Goal: Task Accomplishment & Management: Manage account settings

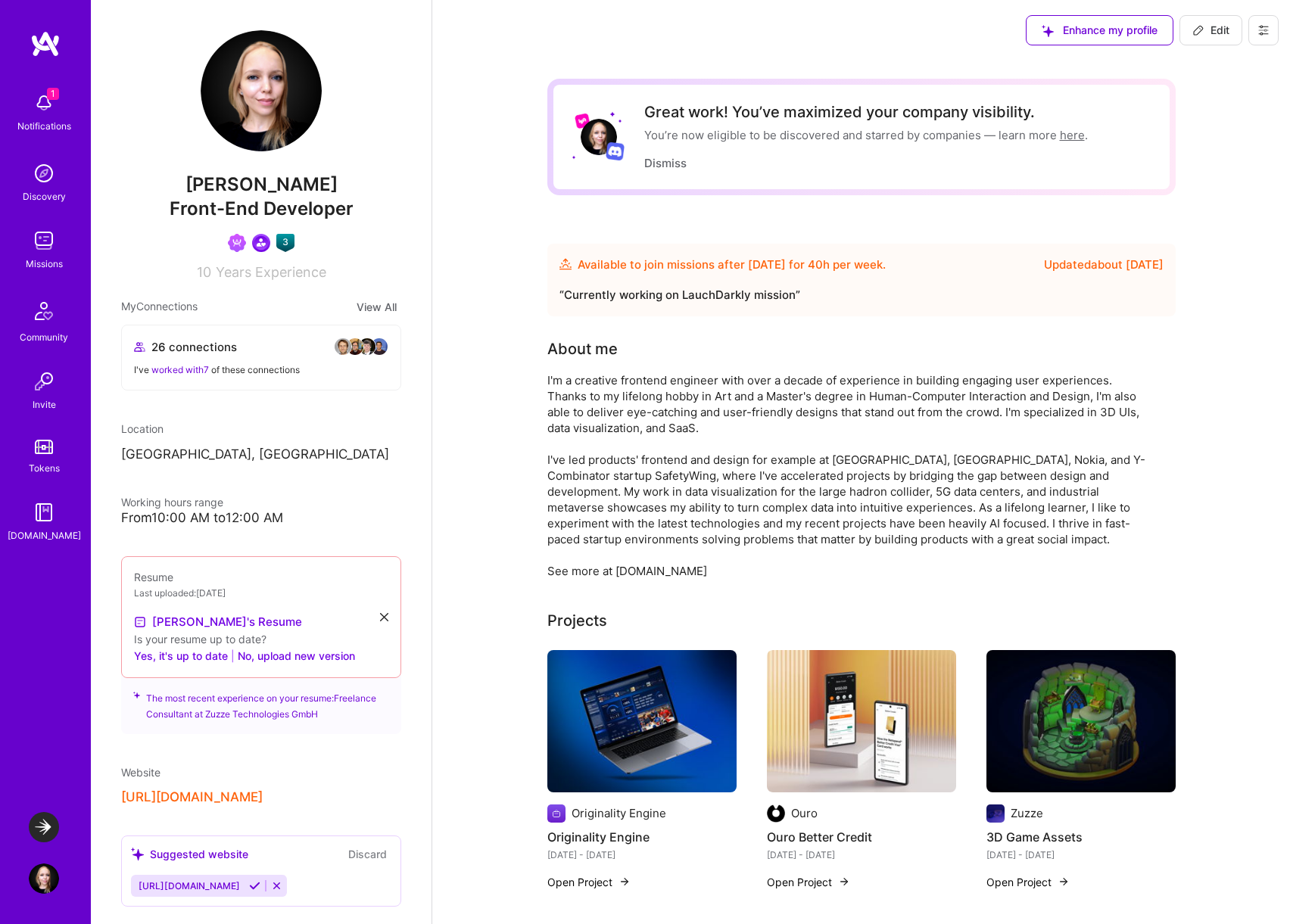
scroll to position [1419, 0]
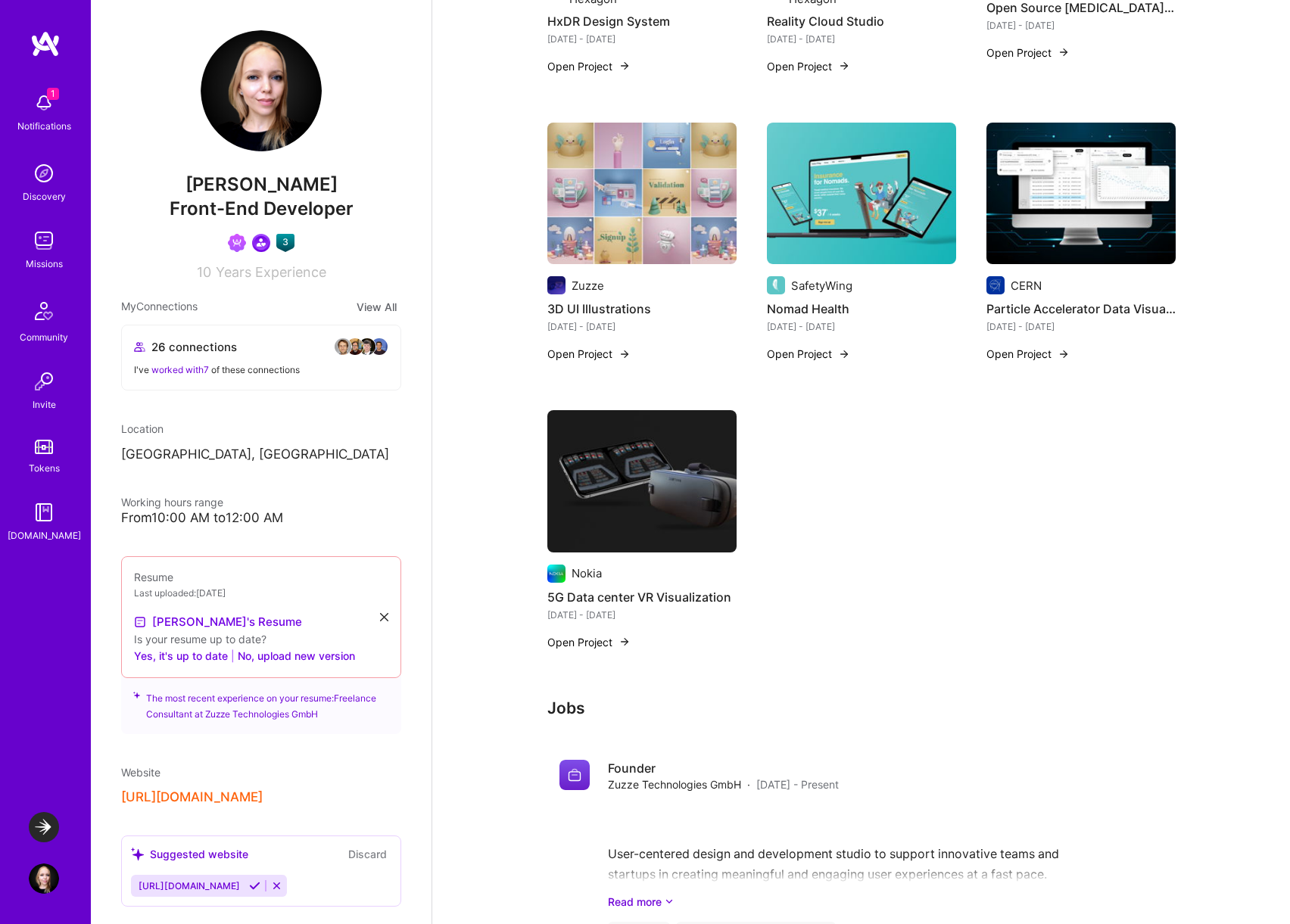
click at [31, 102] on img at bounding box center [44, 102] width 30 height 30
click at [39, 191] on div "Discovery" at bounding box center [44, 196] width 43 height 16
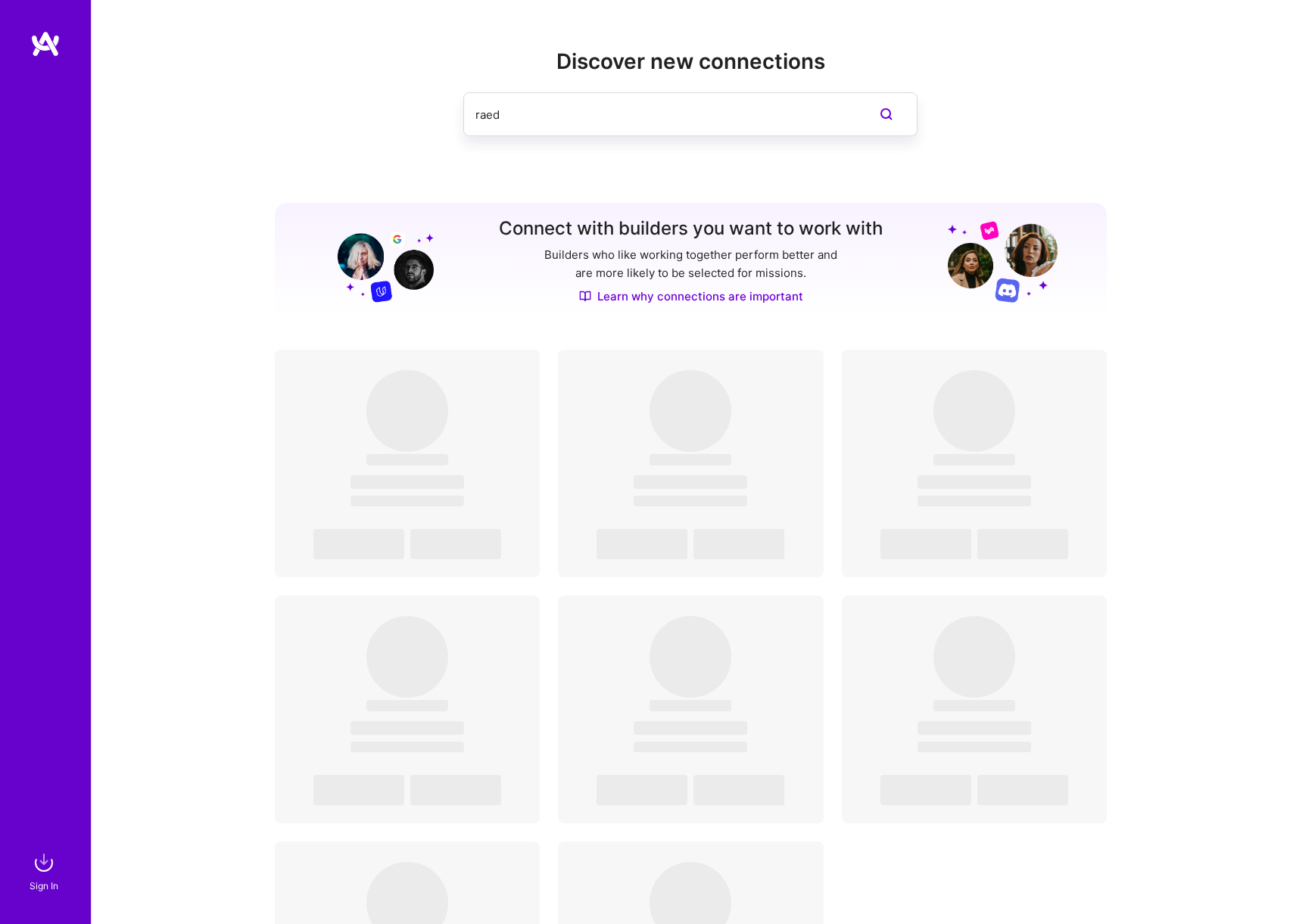
click at [43, 864] on img at bounding box center [44, 863] width 30 height 30
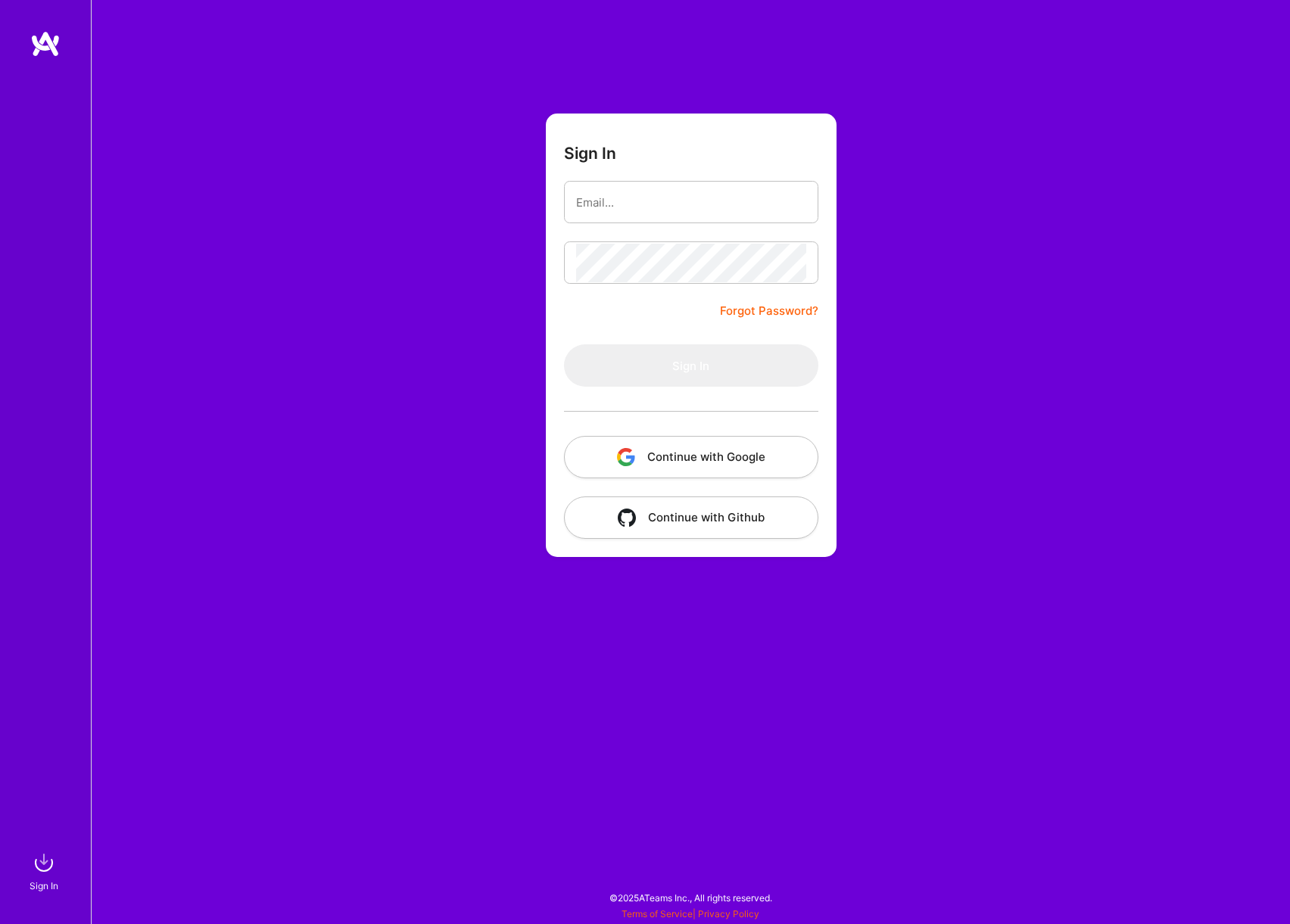
click at [677, 443] on button "Continue with Google" at bounding box center [690, 457] width 254 height 43
click at [704, 446] on button "Continue with Google" at bounding box center [690, 457] width 254 height 43
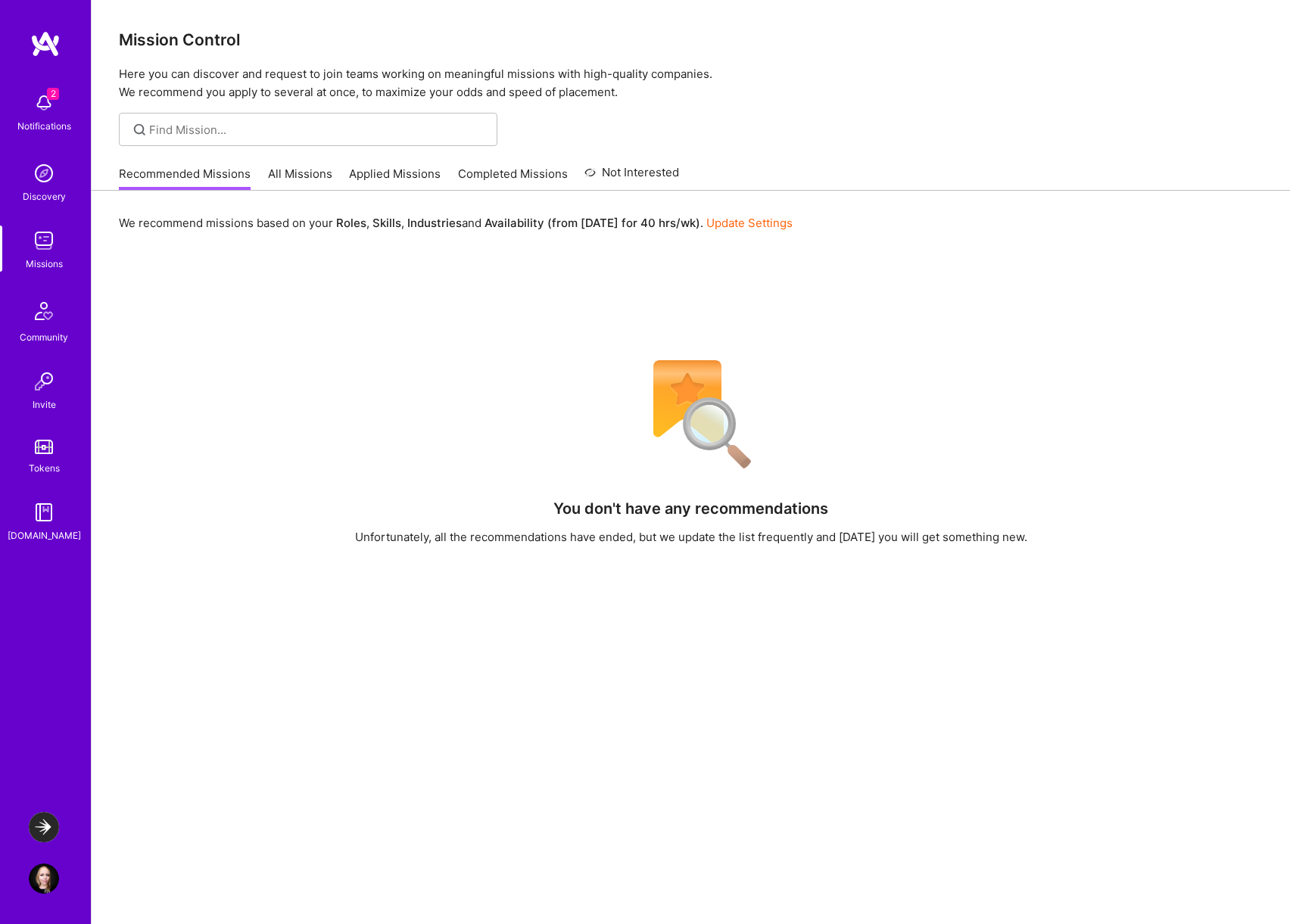
click at [52, 116] on img at bounding box center [44, 102] width 30 height 30
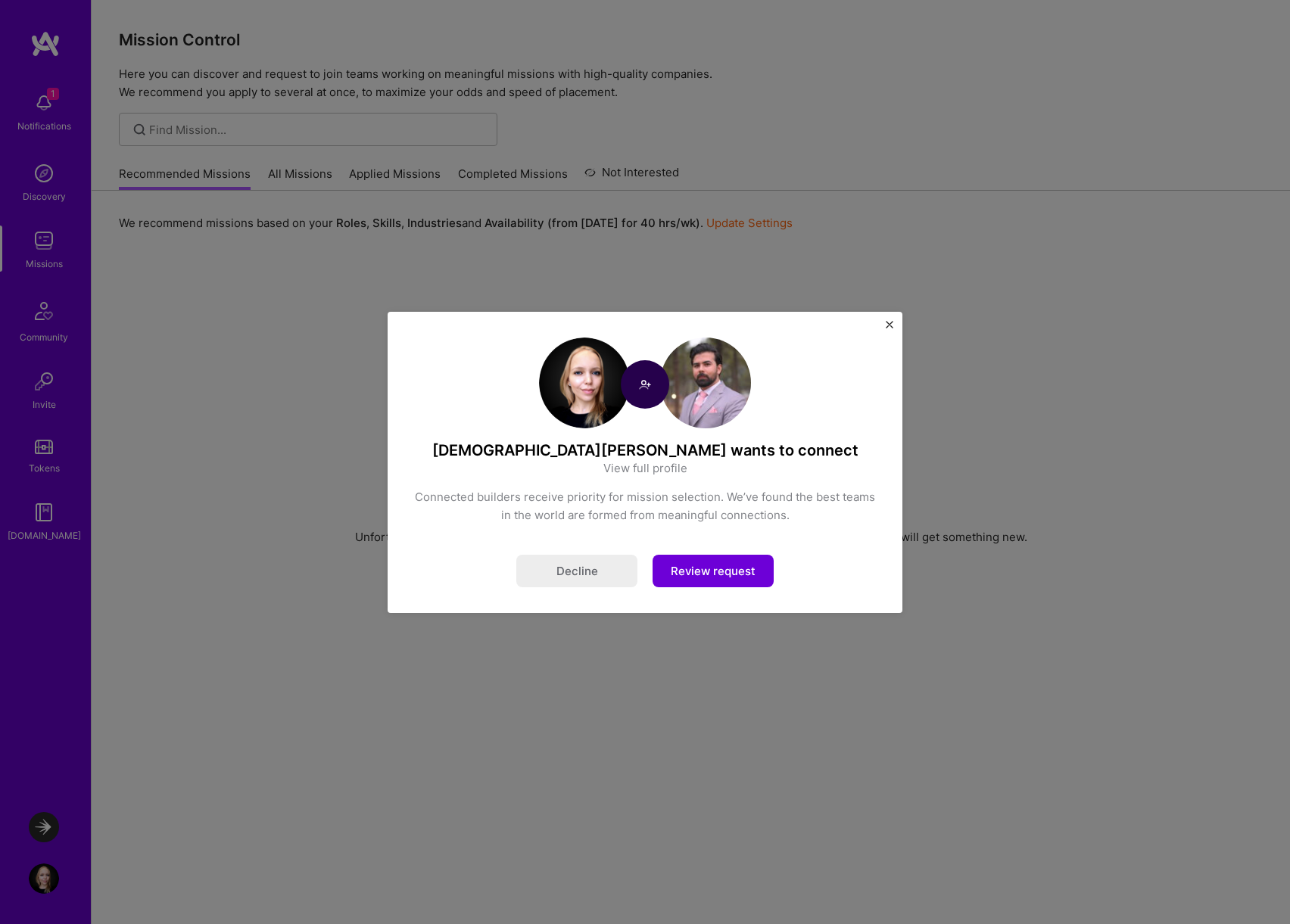
click at [723, 574] on button "Review request" at bounding box center [713, 570] width 121 height 33
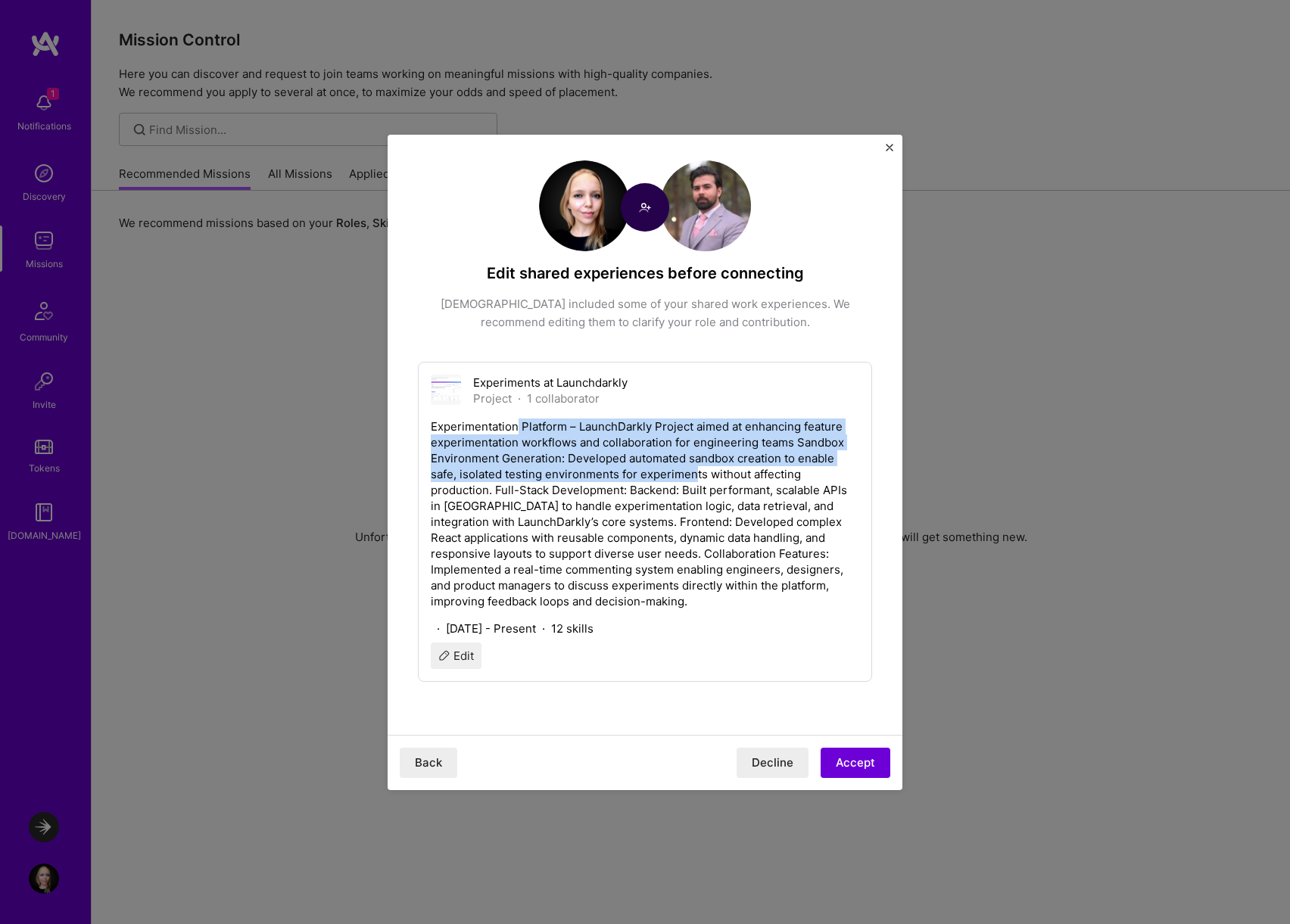
drag, startPoint x: 517, startPoint y: 420, endPoint x: 696, endPoint y: 472, distance: 186.4
click at [696, 472] on p "Experimentation Platform – LaunchDarkly Project aimed at enhancing feature expe…" at bounding box center [645, 513] width 429 height 191
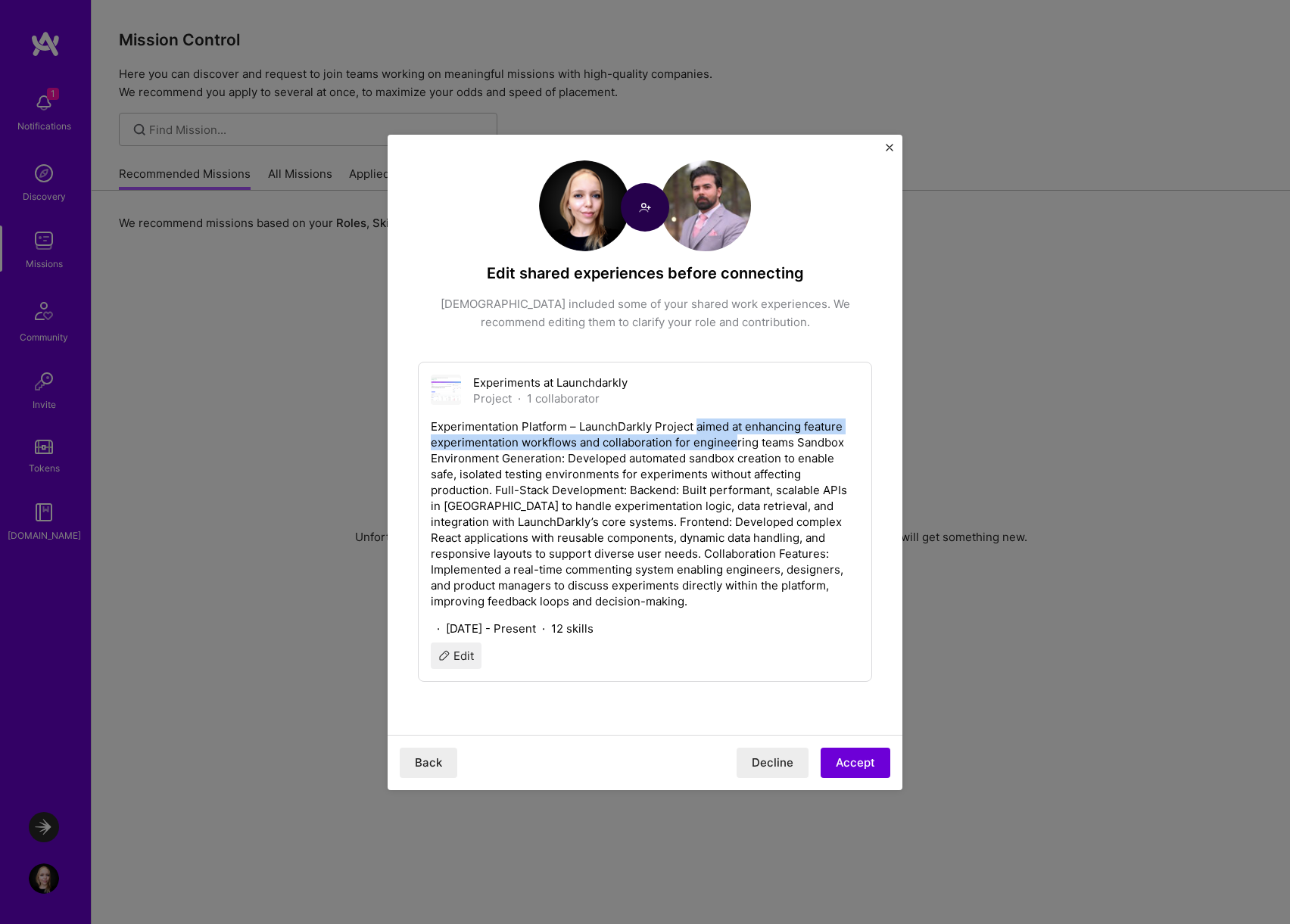
drag, startPoint x: 695, startPoint y: 424, endPoint x: 736, endPoint y: 448, distance: 47.5
click at [736, 448] on p "Experimentation Platform – LaunchDarkly Project aimed at enhancing feature expe…" at bounding box center [645, 513] width 429 height 191
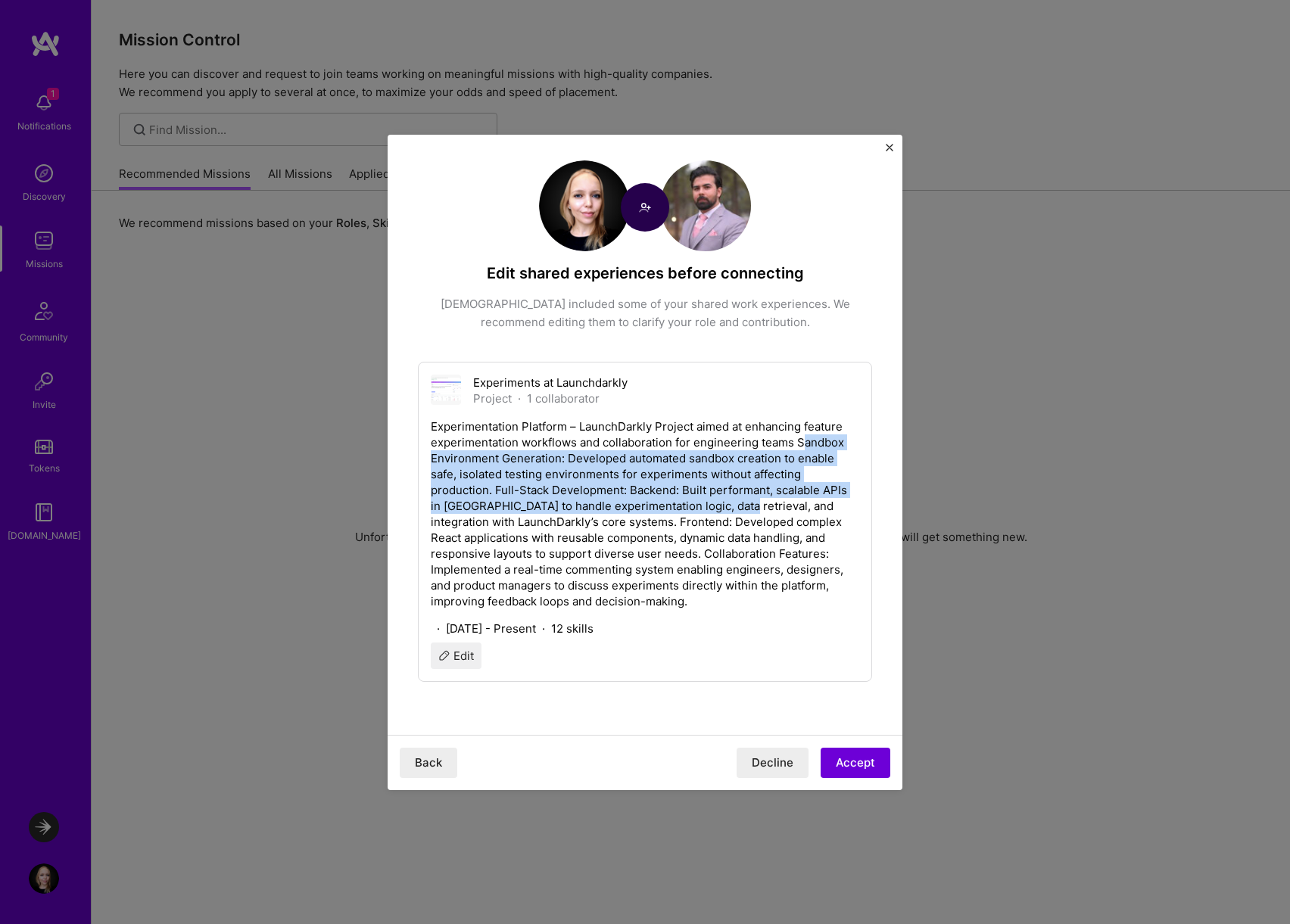
drag, startPoint x: 800, startPoint y: 439, endPoint x: 720, endPoint y: 505, distance: 103.7
click at [720, 505] on p "Experimentation Platform – LaunchDarkly Project aimed at enhancing feature expe…" at bounding box center [645, 513] width 429 height 191
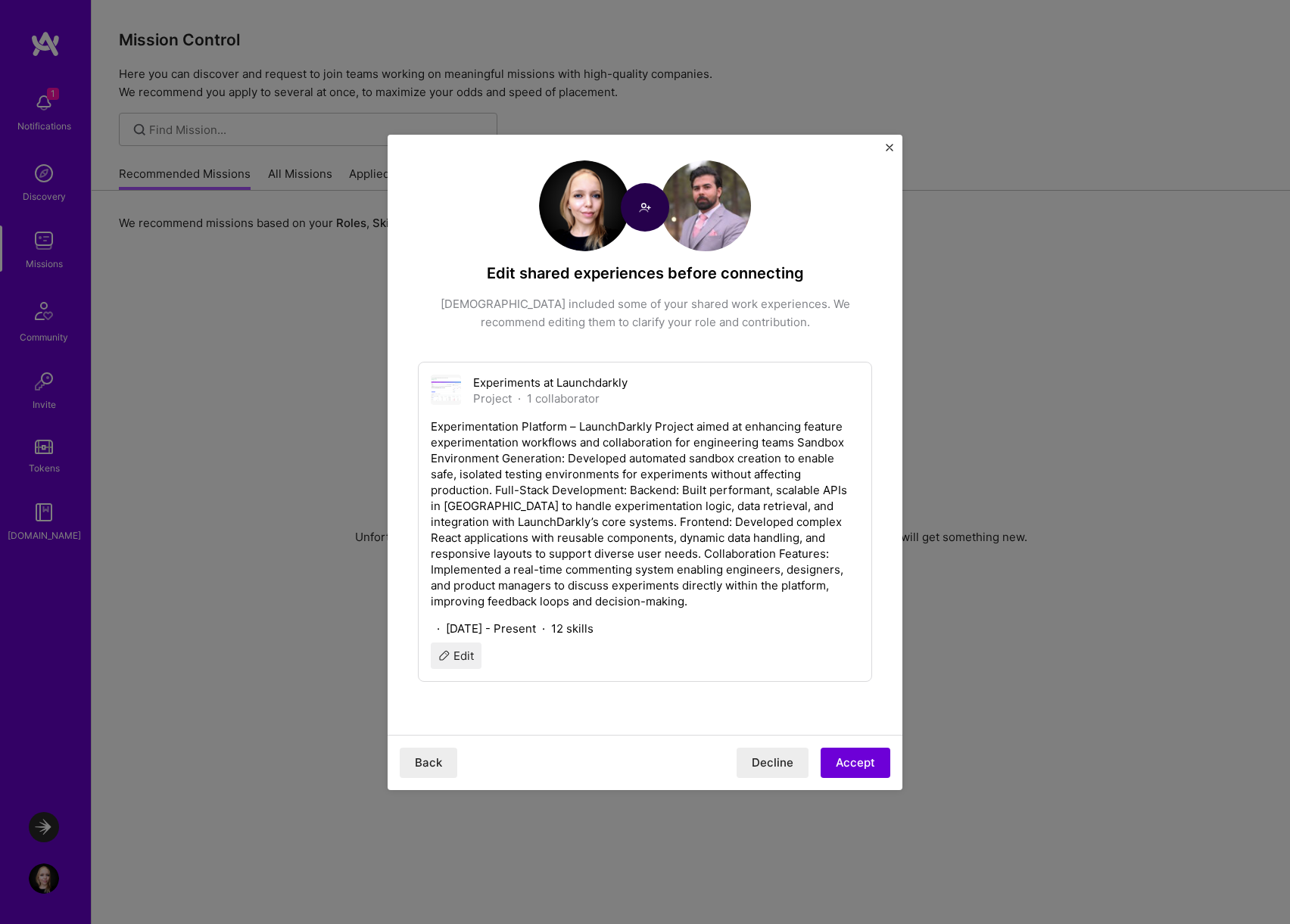
click at [764, 448] on p "Experimentation Platform – LaunchDarkly Project aimed at enhancing feature expe…" at bounding box center [645, 513] width 429 height 191
click at [799, 441] on p "Experimentation Platform – LaunchDarkly Project aimed at enhancing feature expe…" at bounding box center [645, 513] width 429 height 191
click at [755, 451] on p "Experimentation Platform – LaunchDarkly Project aimed at enhancing feature expe…" at bounding box center [645, 513] width 429 height 191
click at [462, 656] on button "Edit" at bounding box center [456, 656] width 51 height 27
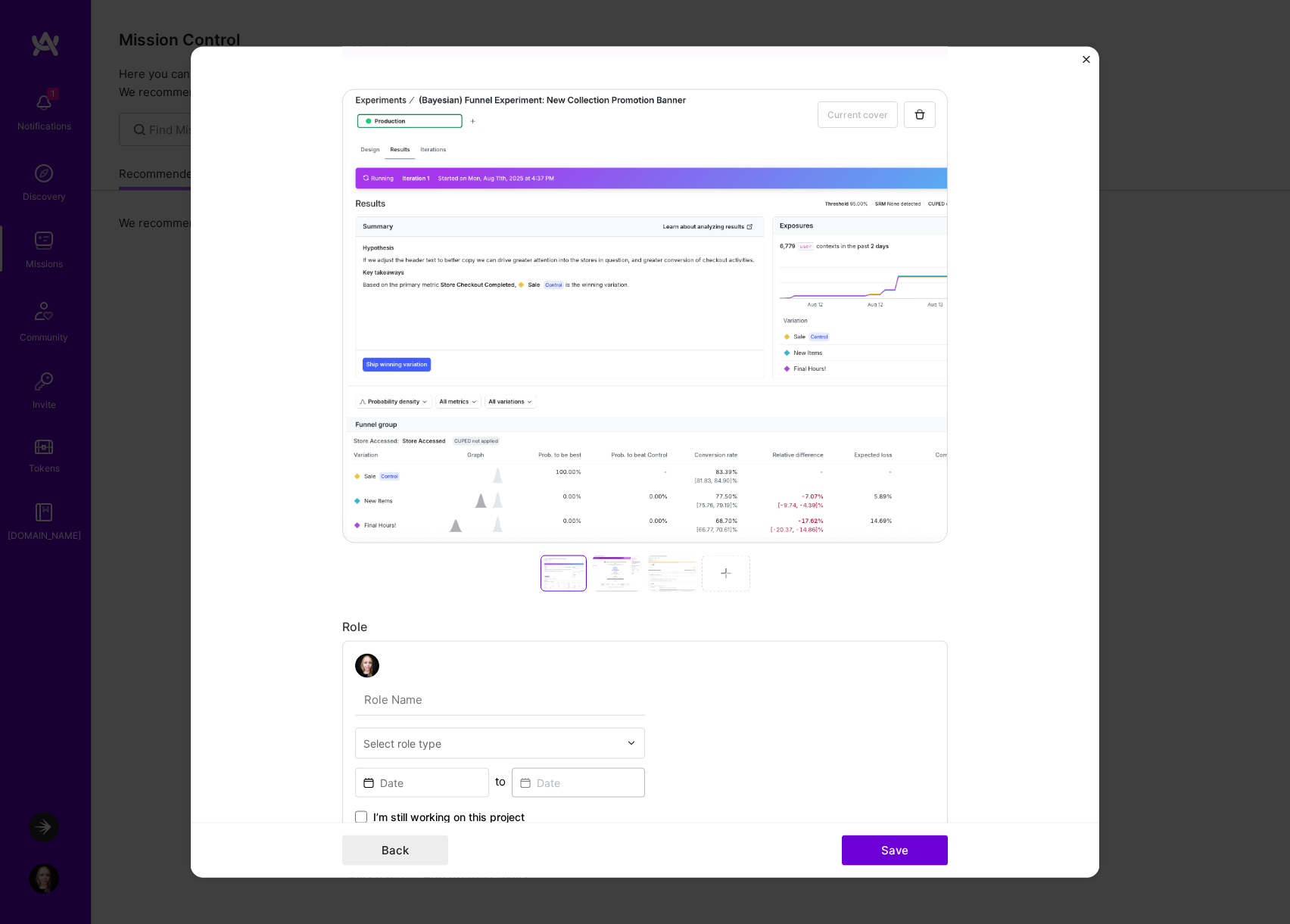
scroll to position [98, 0]
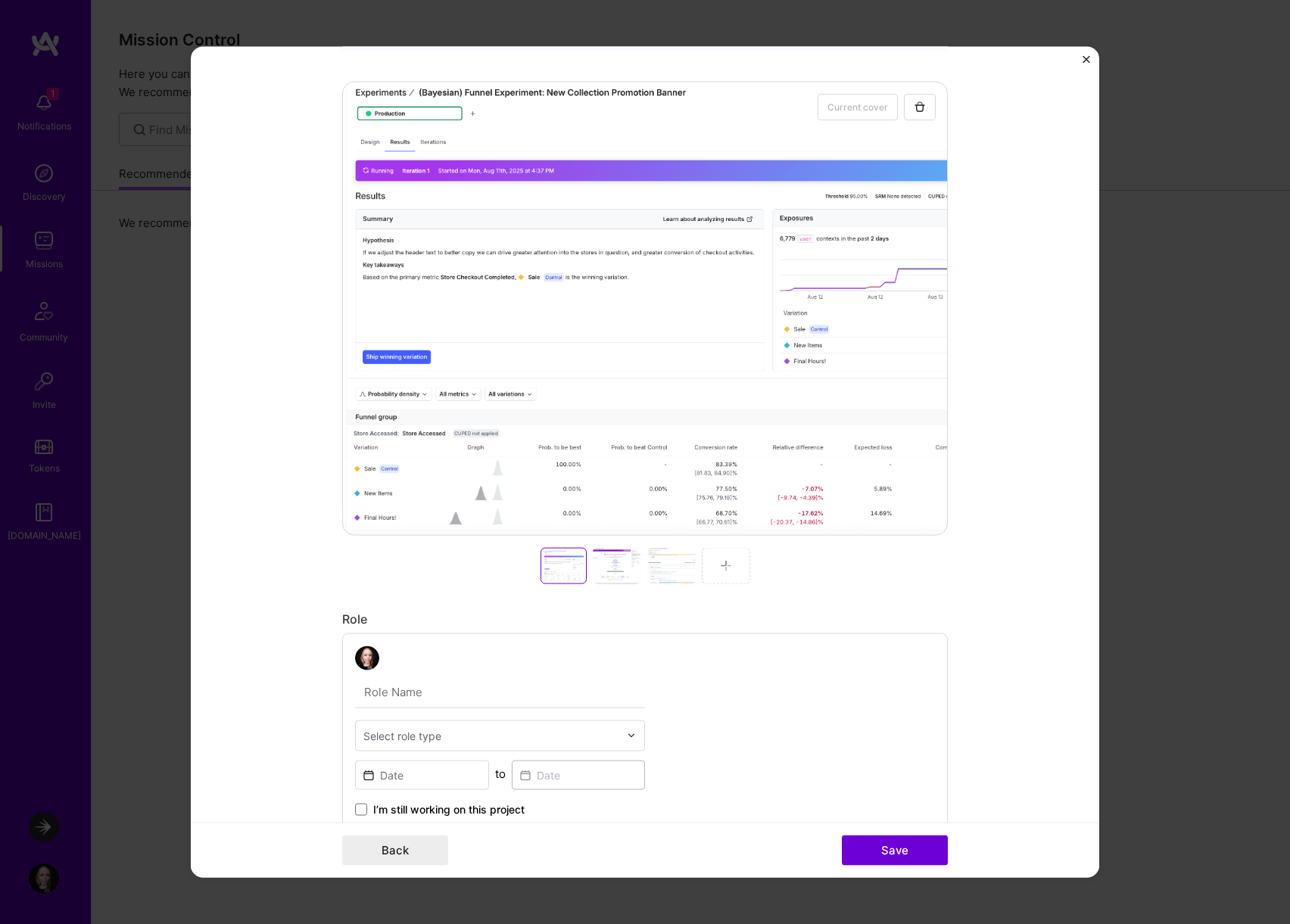
click at [620, 556] on div at bounding box center [617, 565] width 48 height 37
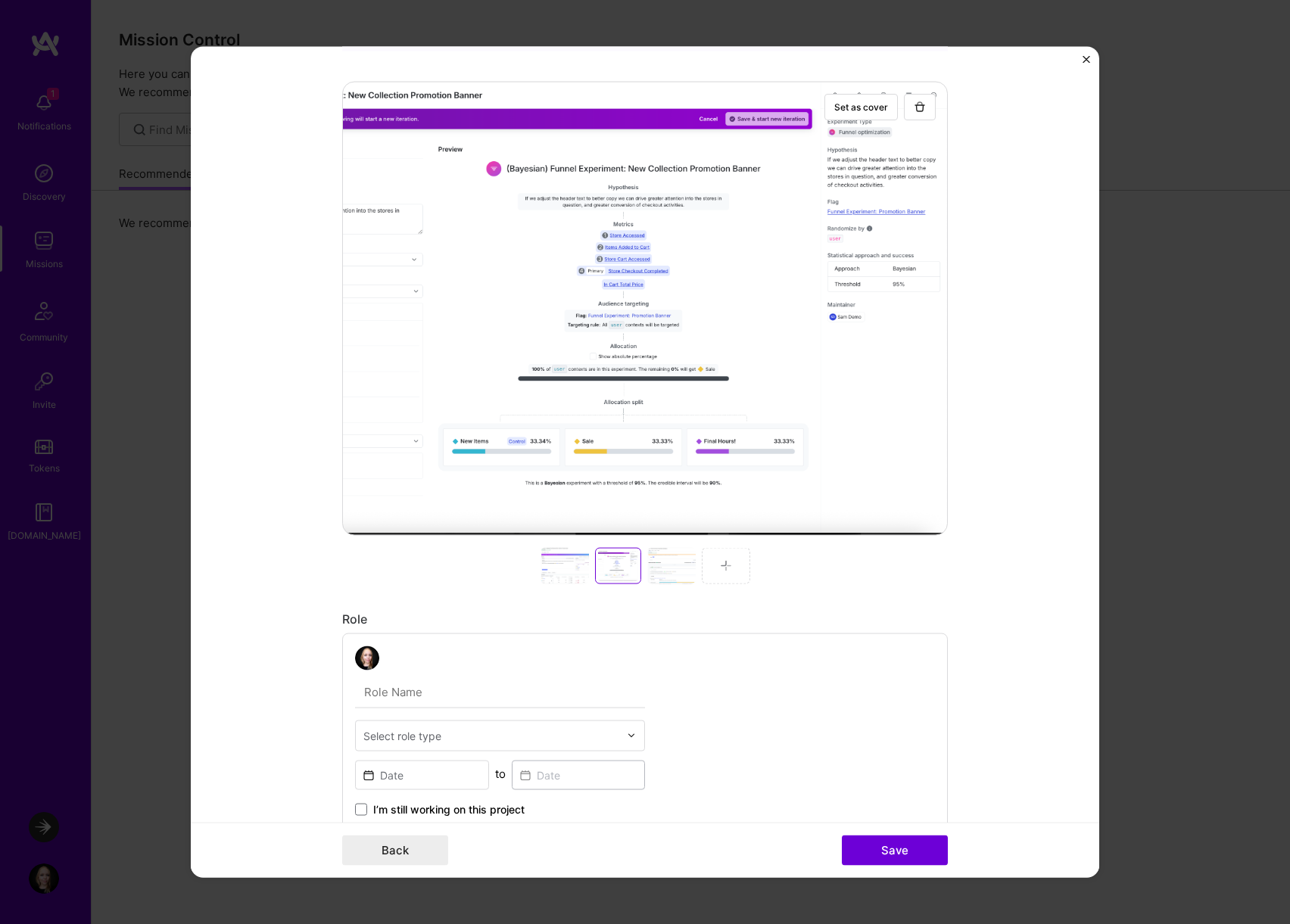
click at [673, 573] on div at bounding box center [671, 565] width 48 height 37
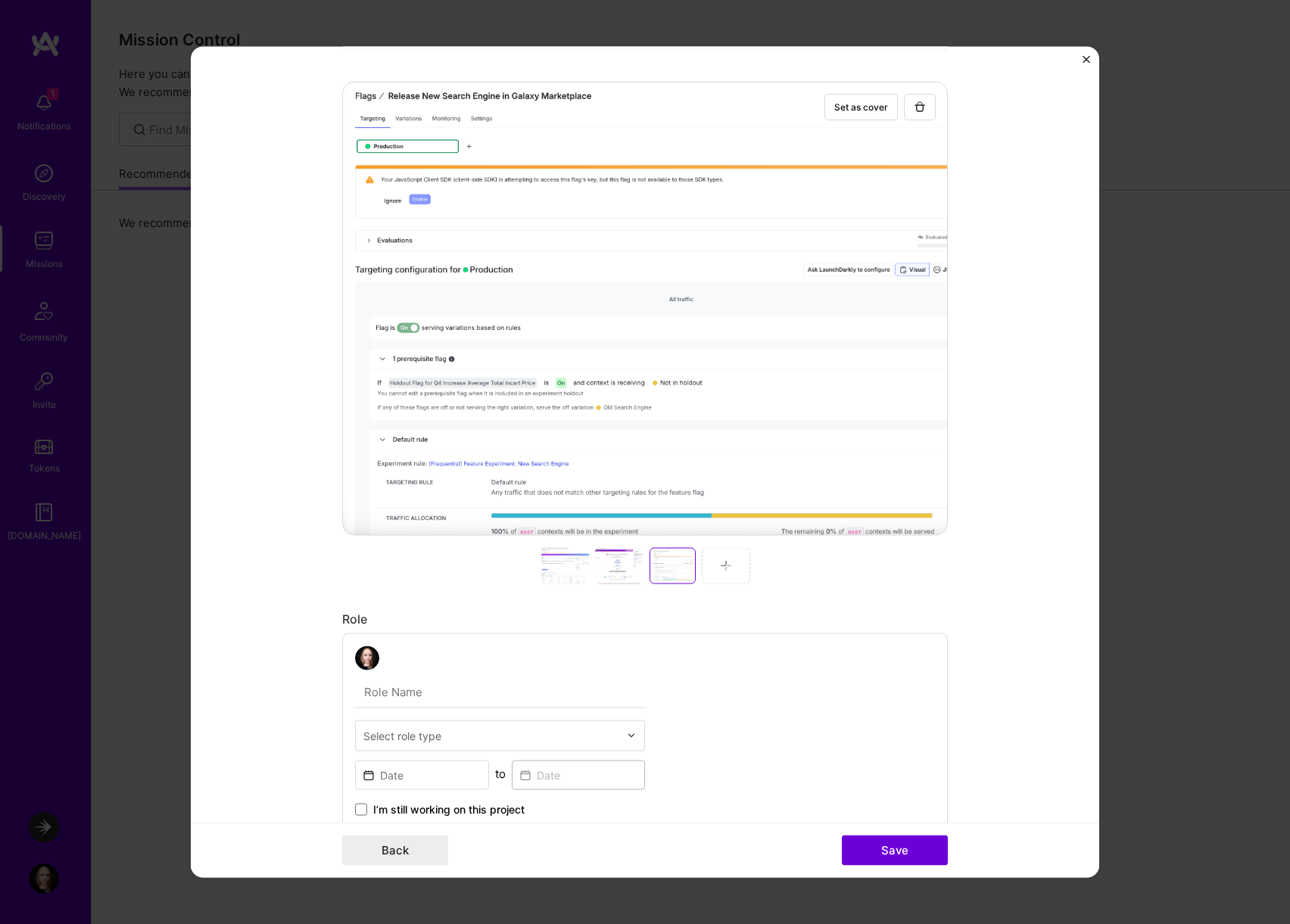
click at [627, 574] on div at bounding box center [619, 565] width 48 height 37
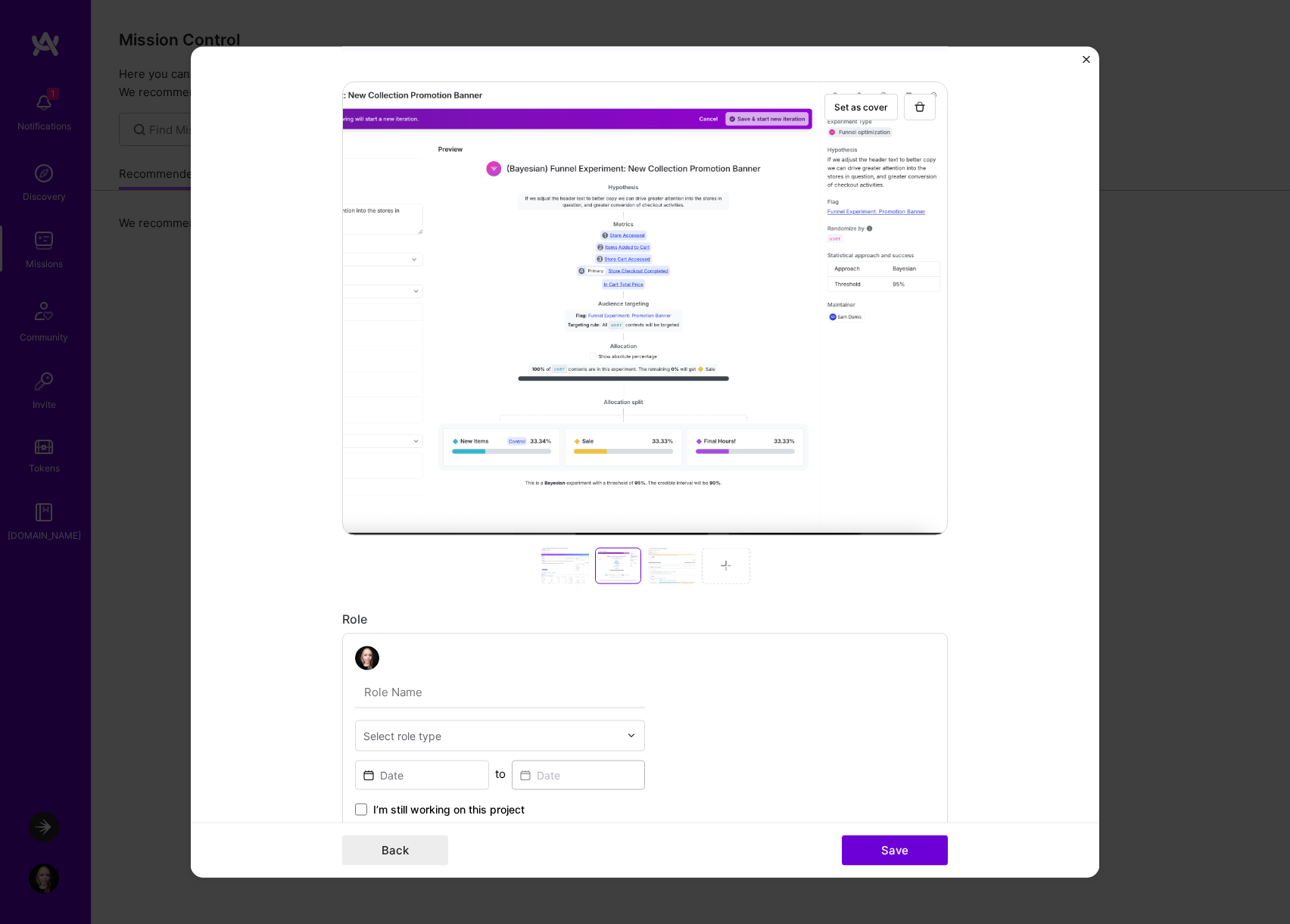
click at [578, 566] on div at bounding box center [564, 565] width 48 height 37
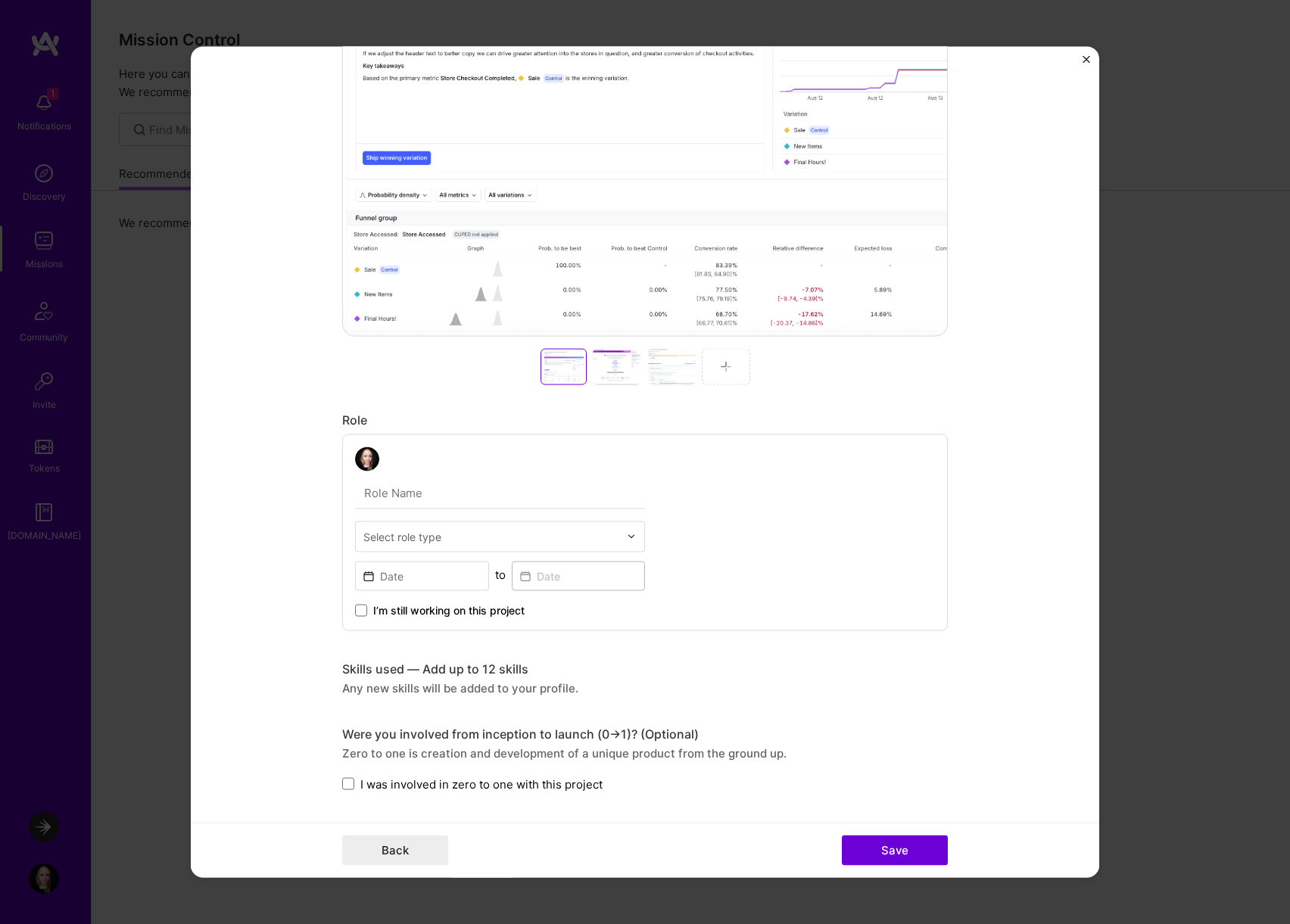
scroll to position [315, 0]
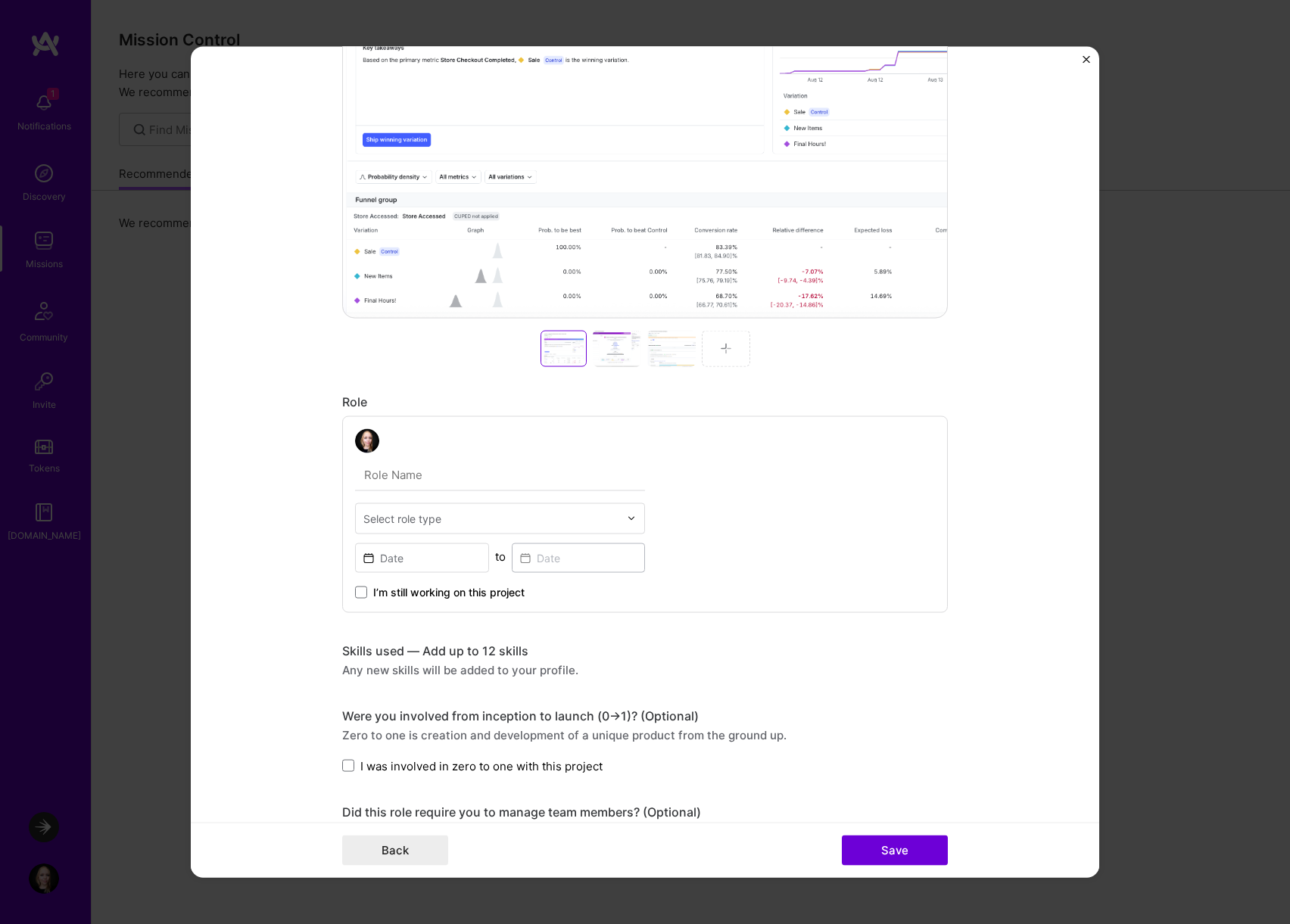
click at [521, 518] on input "text" at bounding box center [491, 518] width 256 height 16
type input "front"
click at [519, 567] on div "Front-End Developer" at bounding box center [499, 557] width 281 height 28
click at [495, 594] on span "I’m still working on this project" at bounding box center [449, 591] width 152 height 15
click at [0, 0] on input "I’m still working on this project" at bounding box center [0, 0] width 0 height 0
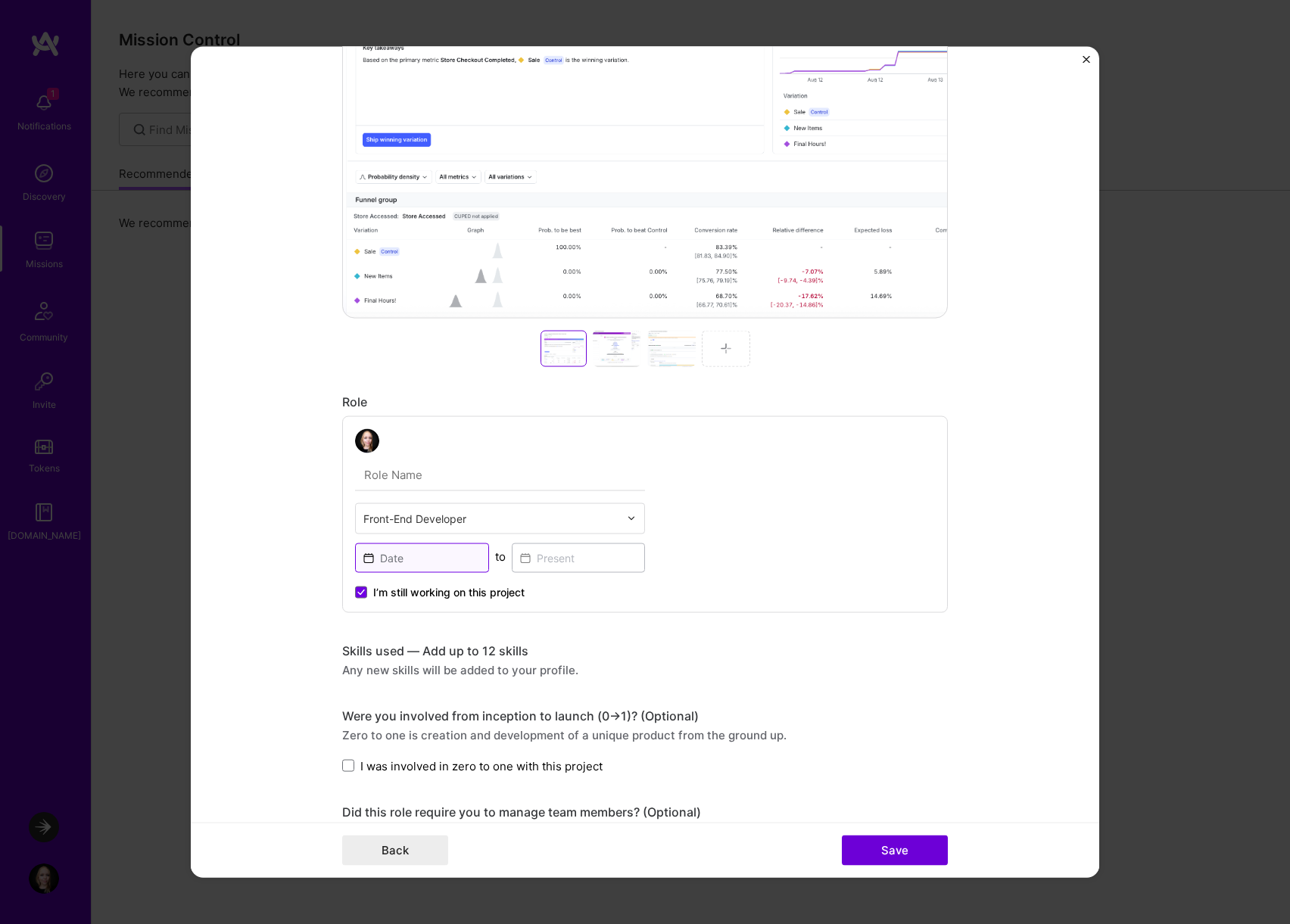
click at [441, 564] on input at bounding box center [422, 557] width 134 height 29
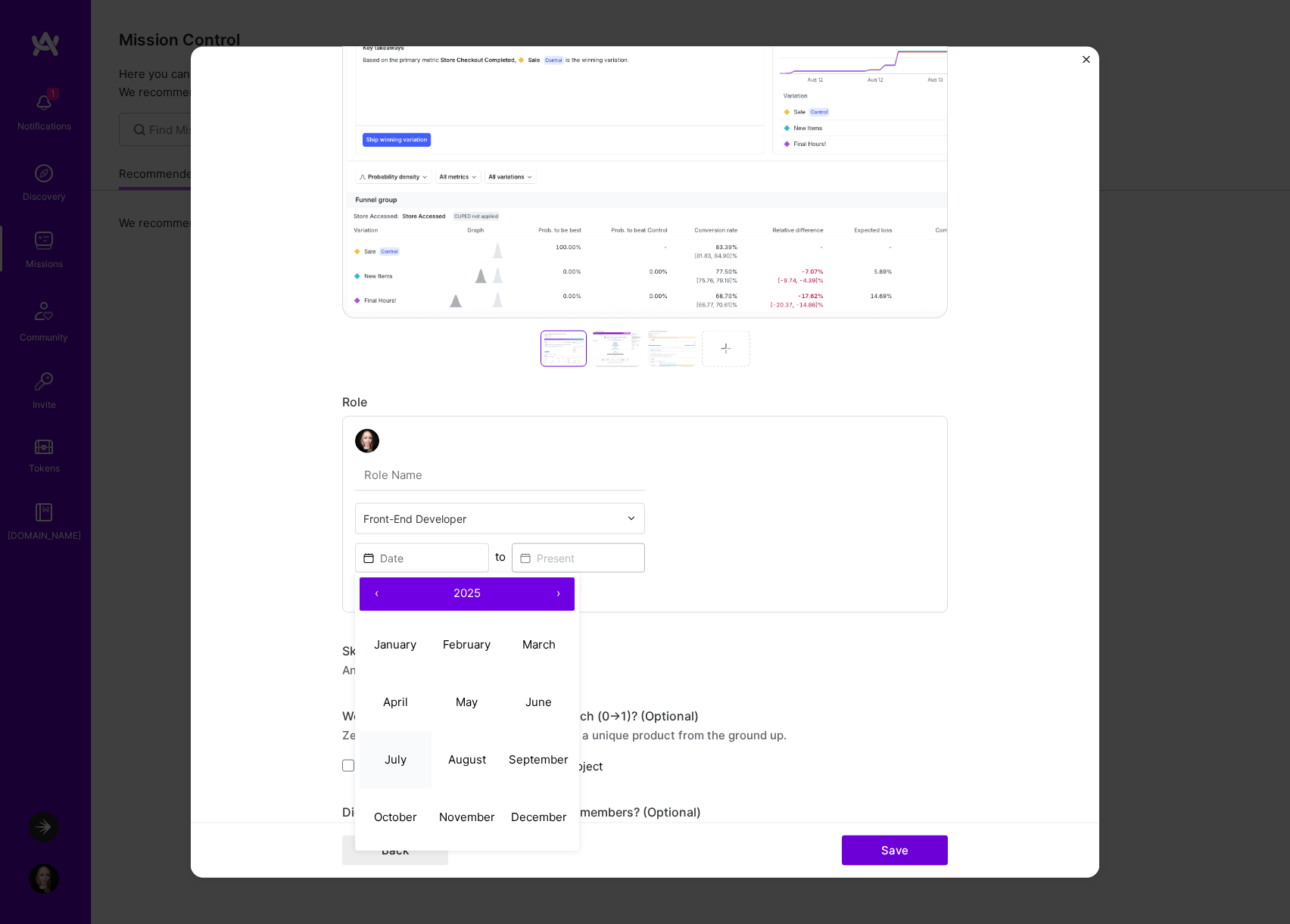
click at [399, 769] on button "July" at bounding box center [395, 759] width 72 height 58
type input "[DATE]"
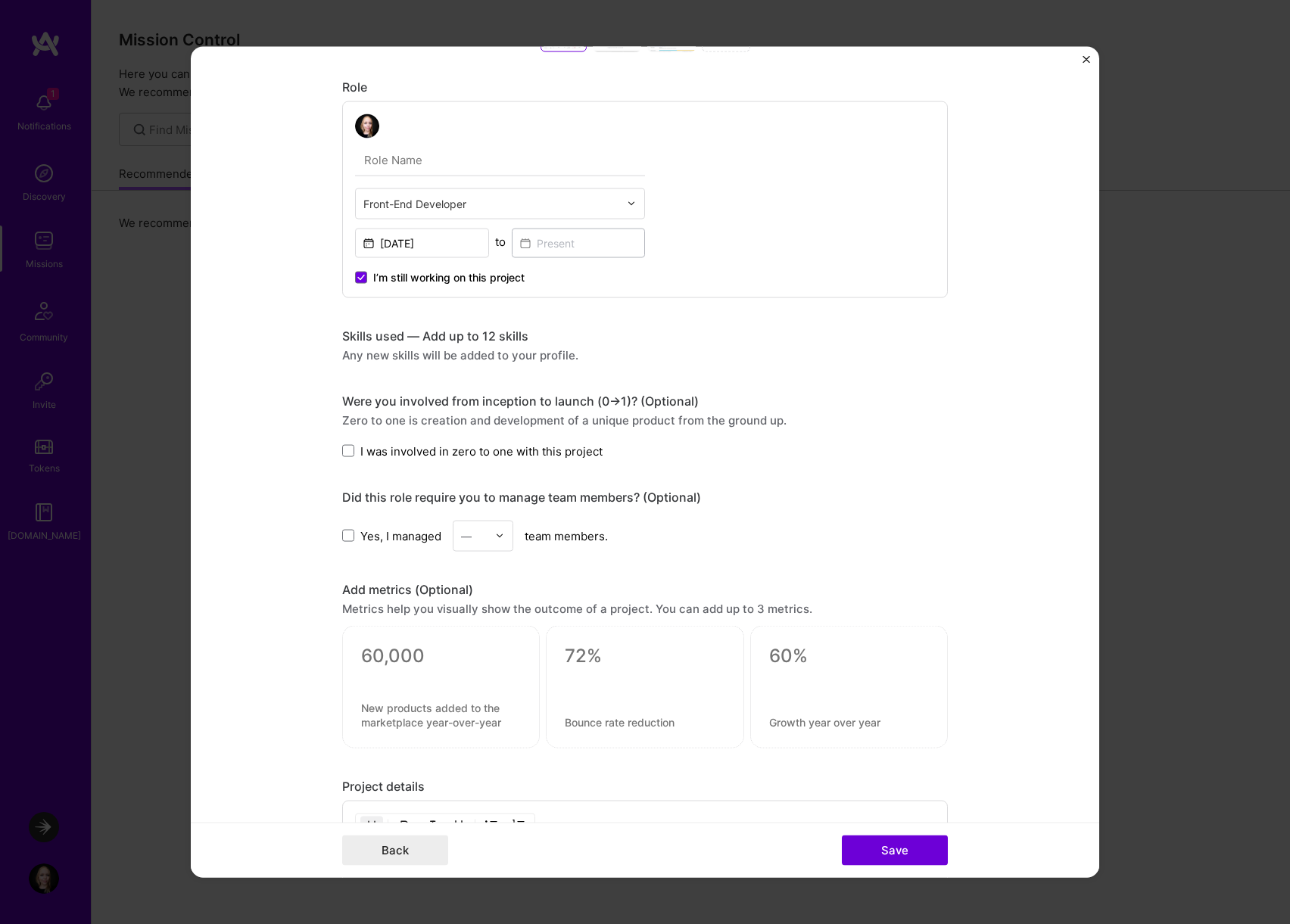
scroll to position [639, 0]
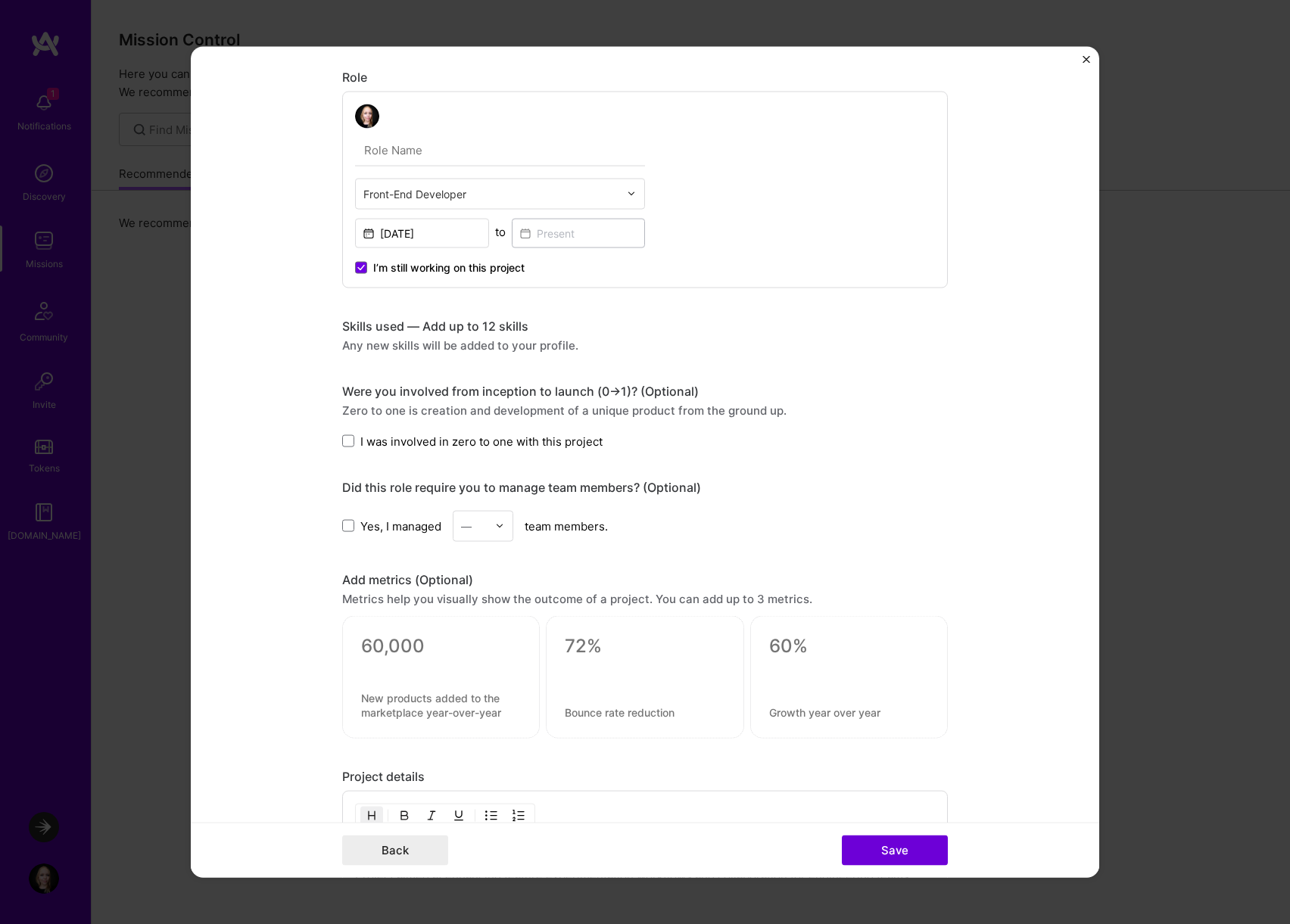
click at [438, 329] on div "Skills used — Add up to 12 skills" at bounding box center [645, 326] width 605 height 16
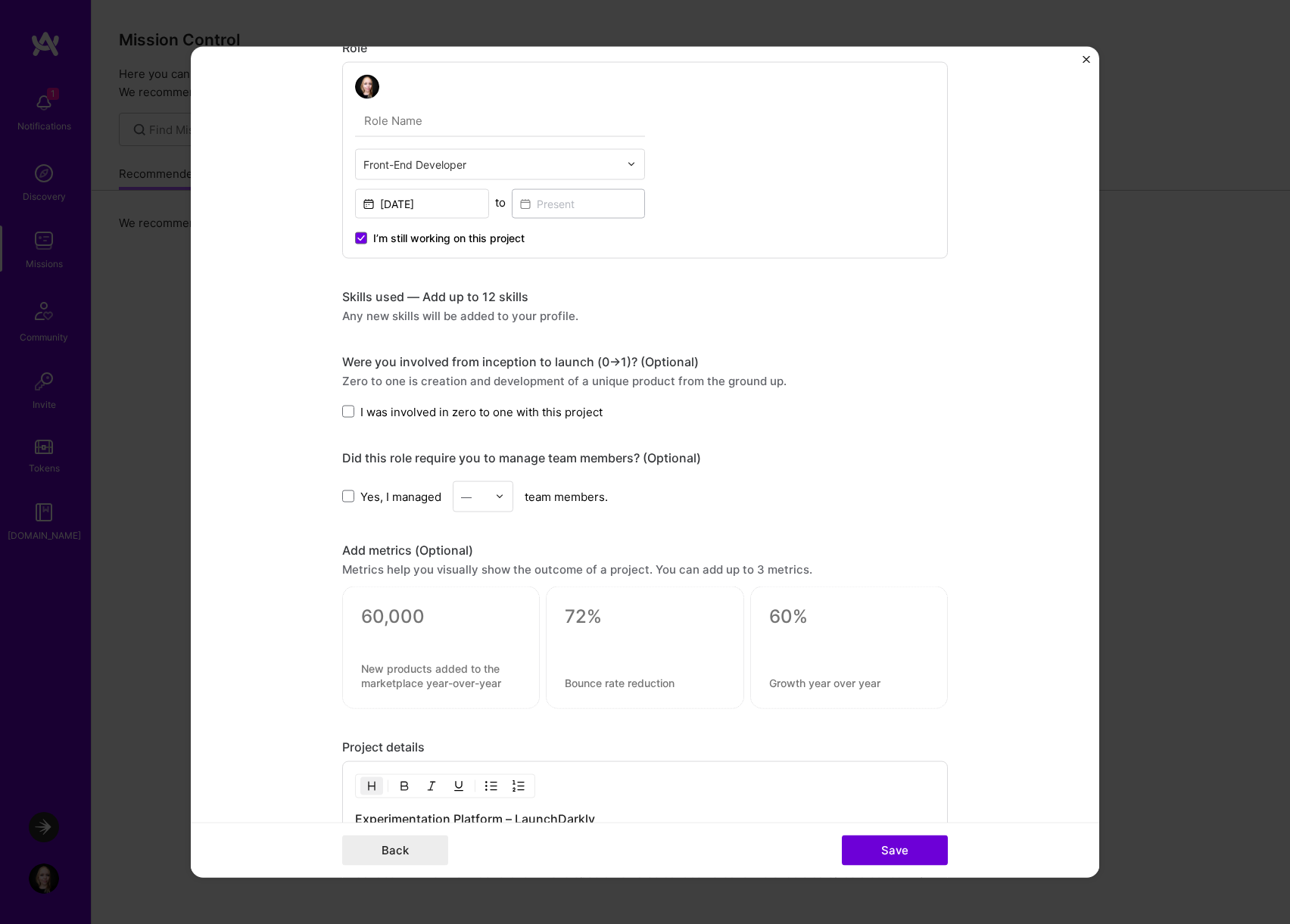
scroll to position [669, 0]
click at [429, 412] on span "I was involved in zero to one with this project" at bounding box center [481, 411] width 242 height 16
click at [0, 0] on input "I was involved in zero to one with this project" at bounding box center [0, 0] width 0 height 0
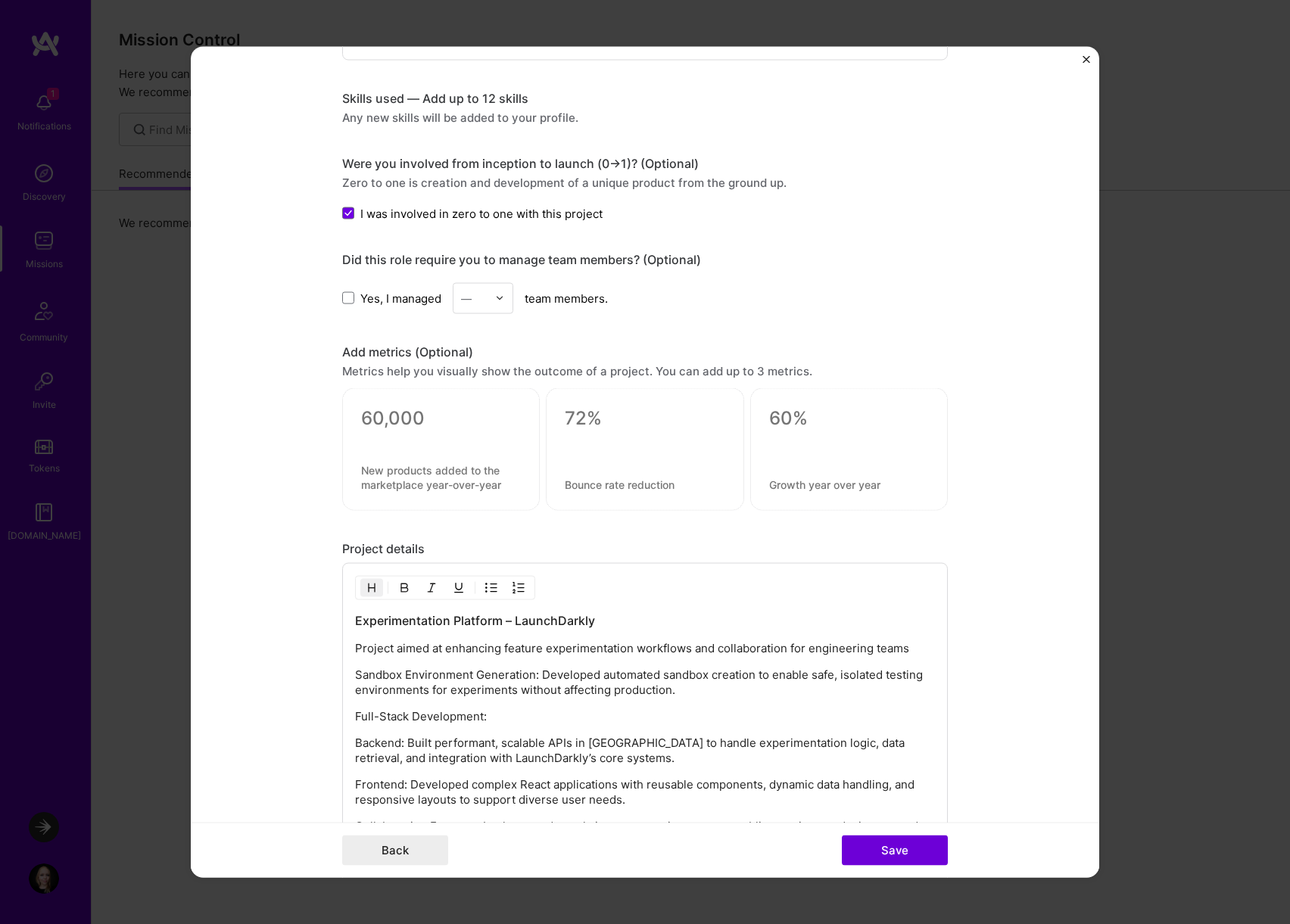
scroll to position [871, 0]
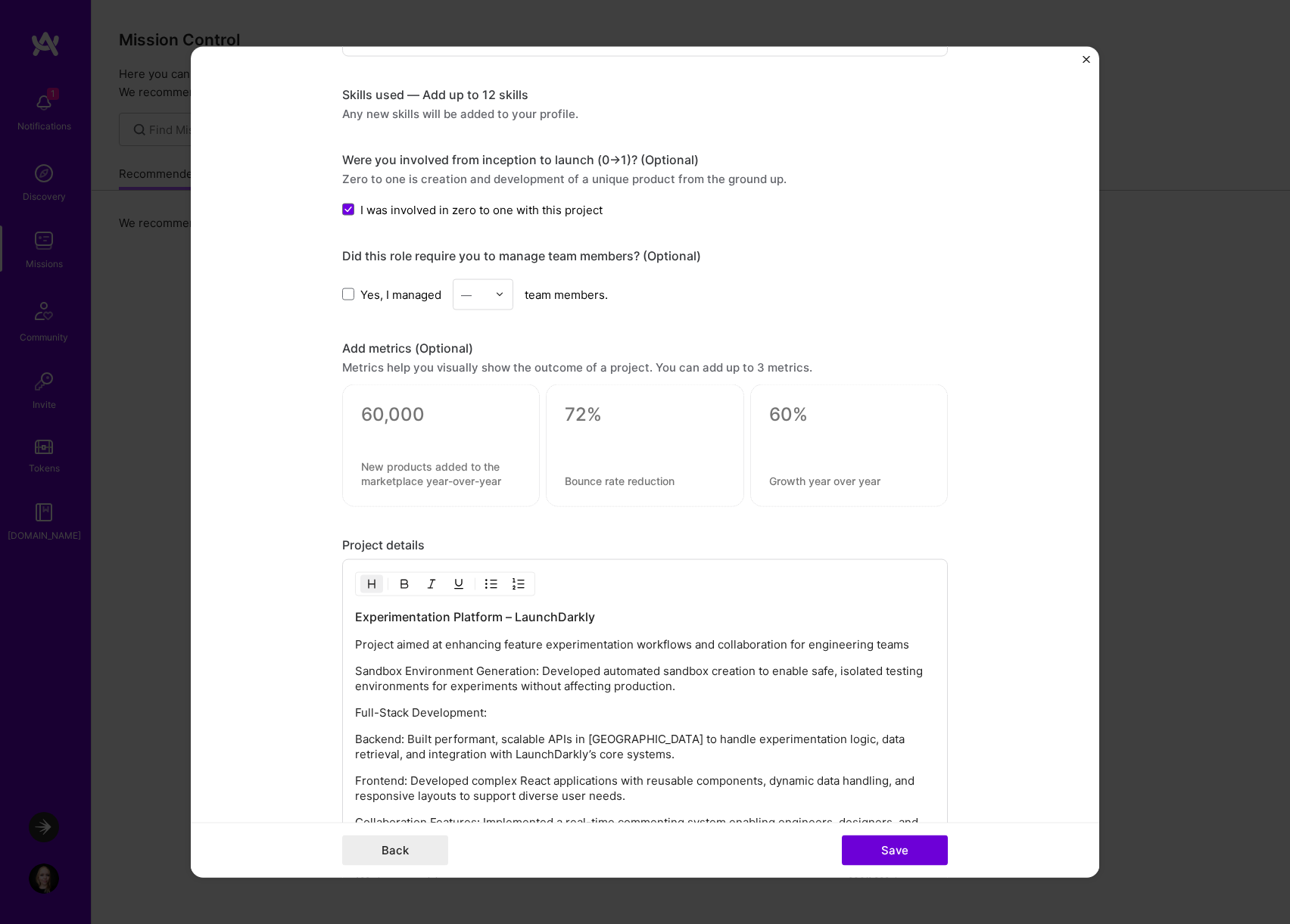
click at [436, 414] on textarea at bounding box center [440, 414] width 160 height 22
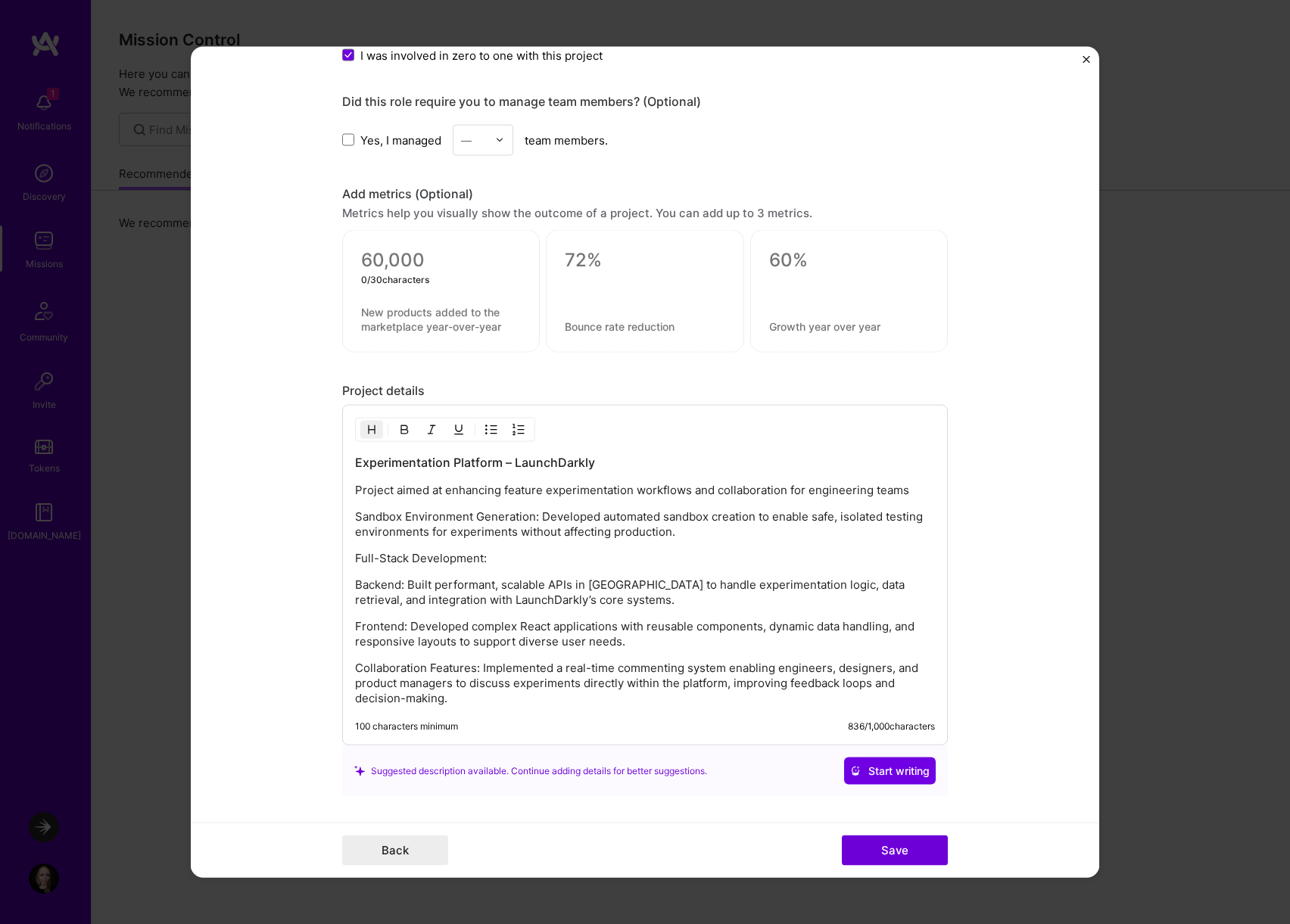
scroll to position [1026, 0]
click at [509, 497] on div "Experimentation Platform – LaunchDarkly Project aimed at enhancing feature expe…" at bounding box center [645, 578] width 579 height 252
click at [472, 472] on div "Experimentation Platform – LaunchDarkly Project aimed at enhancing feature expe…" at bounding box center [645, 578] width 579 height 252
click at [479, 460] on h3 "Experimentation Platform – LaunchDarkly" at bounding box center [645, 461] width 579 height 17
click at [429, 502] on div "Experimentation Platform – LaunchDarkly Project aimed at enhancing feature expe…" at bounding box center [645, 578] width 579 height 252
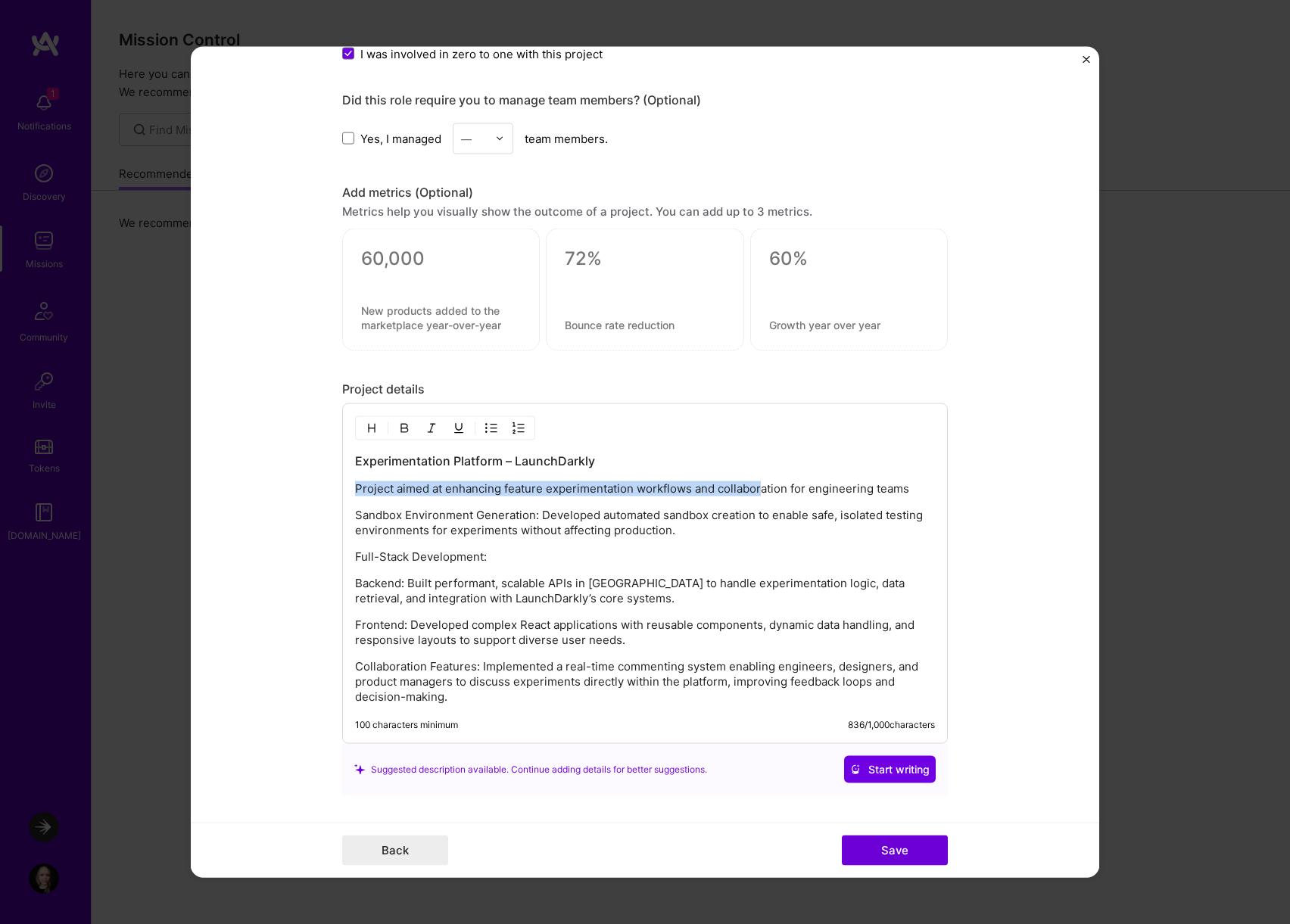
drag, startPoint x: 358, startPoint y: 489, endPoint x: 763, endPoint y: 493, distance: 405.0
click at [763, 493] on p "Project aimed at enhancing feature experimentation workflows and collaboration …" at bounding box center [645, 488] width 579 height 15
drag, startPoint x: 914, startPoint y: 488, endPoint x: 790, endPoint y: 487, distance: 124.0
click at [789, 487] on p "Project aimed at enhancing feature experimentation workflows and collaboration …" at bounding box center [645, 488] width 579 height 15
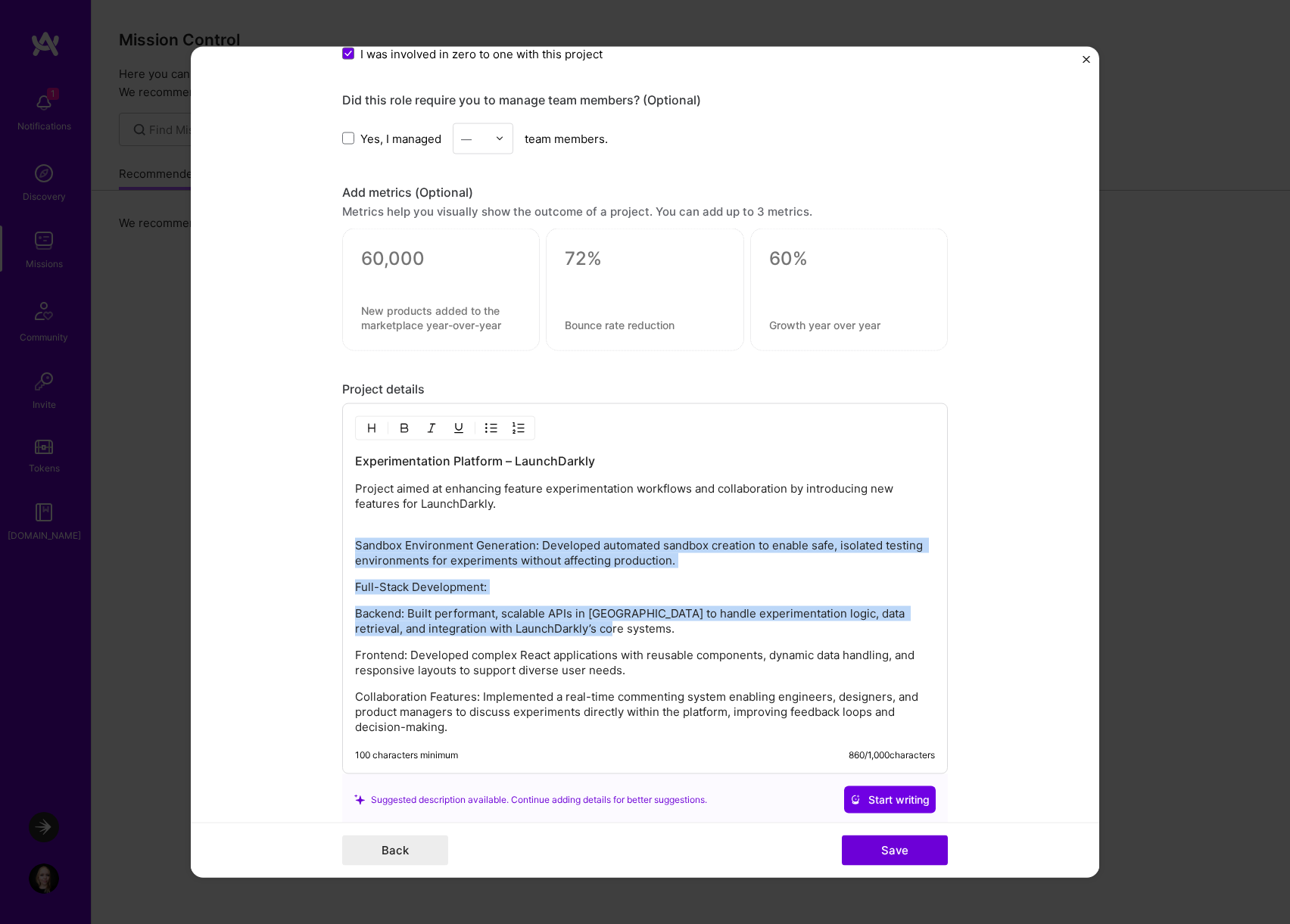
drag, startPoint x: 497, startPoint y: 527, endPoint x: 651, endPoint y: 621, distance: 180.4
click at [651, 621] on div "Experimentation Platform – LaunchDarkly Project aimed at enhancing feature expe…" at bounding box center [645, 593] width 579 height 282
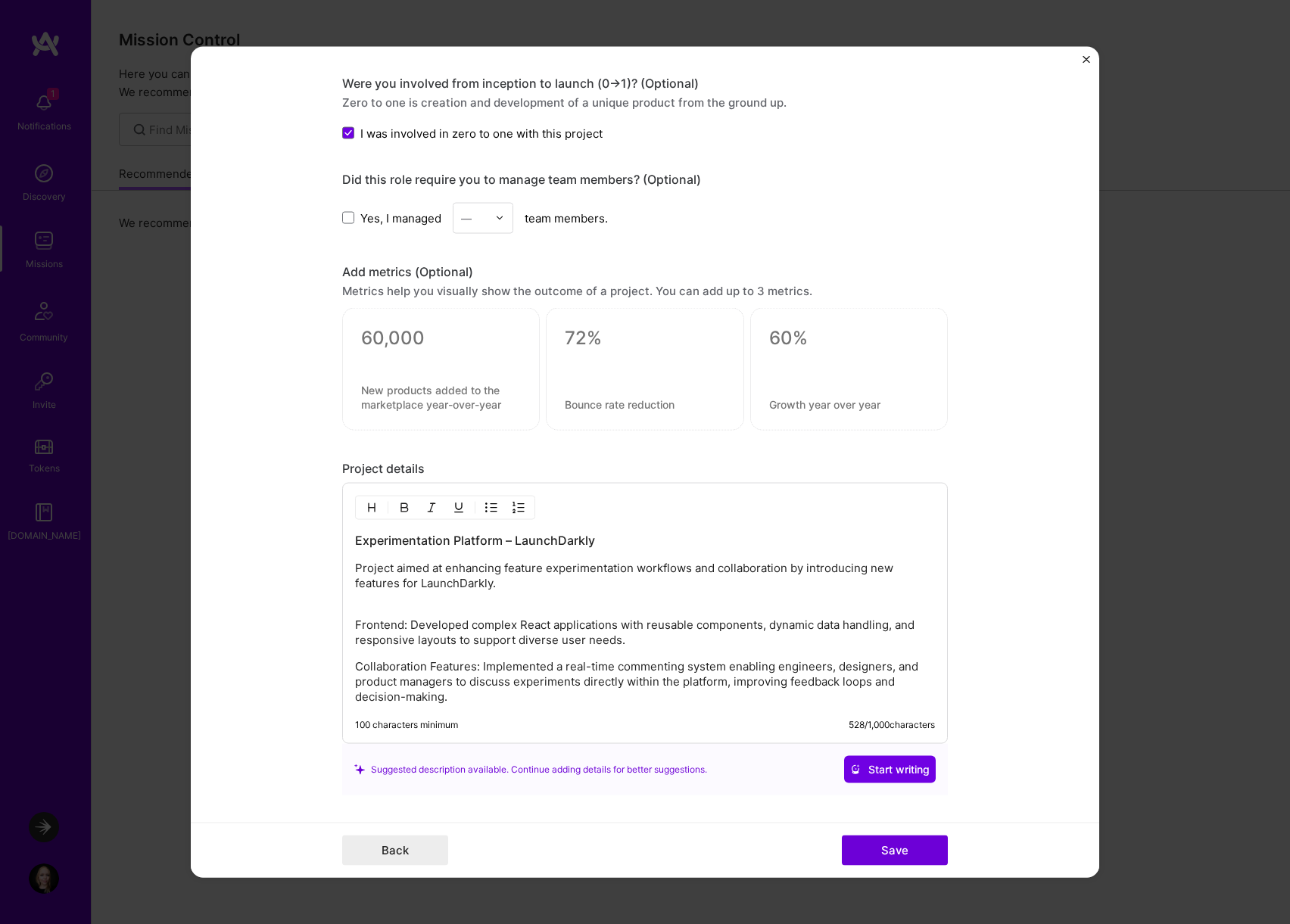
scroll to position [962, 0]
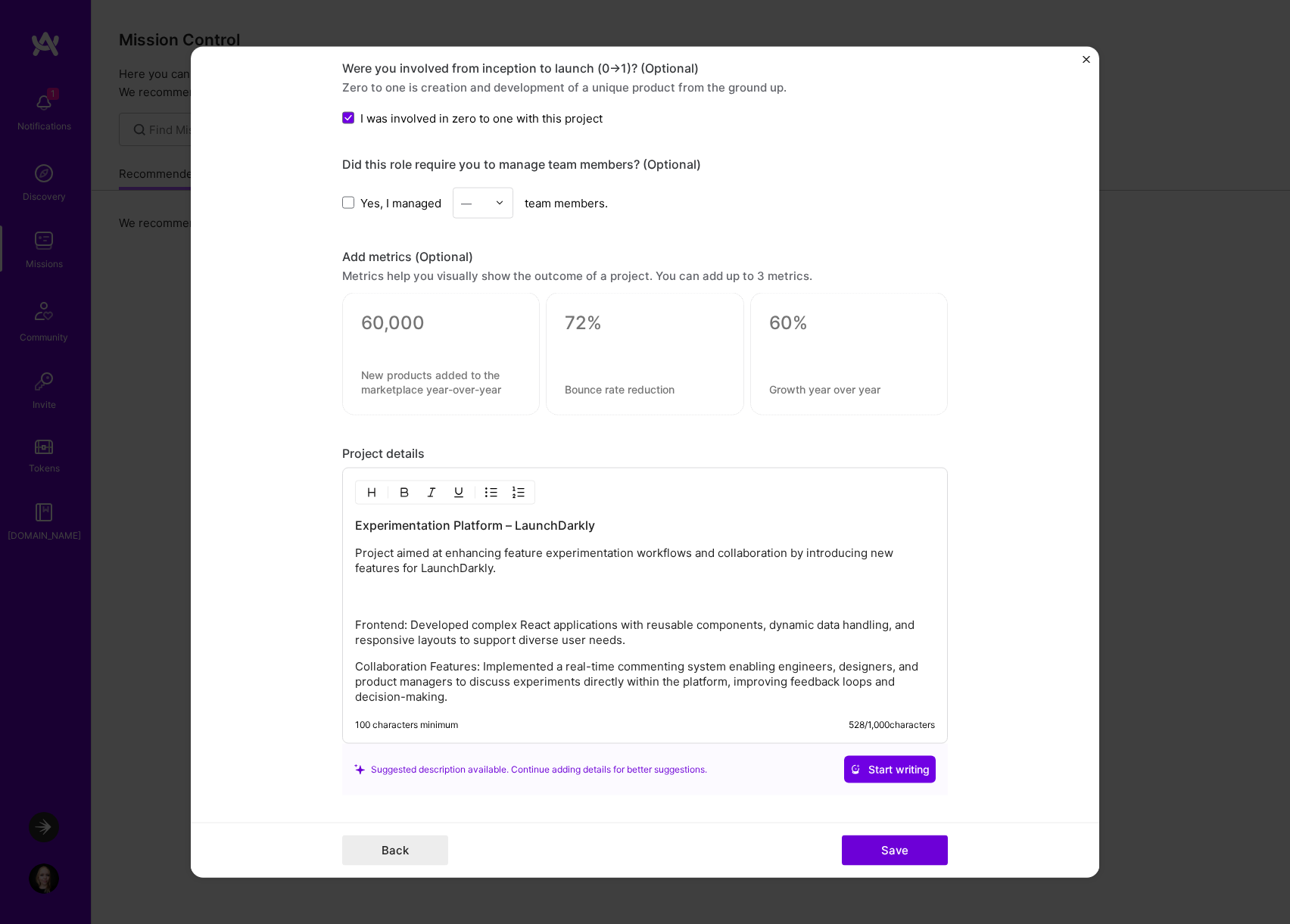
click at [411, 595] on p "Project aimed at enhancing feature experimentation workflows and collaboration …" at bounding box center [645, 576] width 579 height 61
click at [524, 602] on p "Project aimed at enhancing feature experimentation workflows and collaboration …" at bounding box center [645, 576] width 579 height 61
click at [636, 594] on p "Project aimed at enhancing feature experimentation workflows and collaboration …" at bounding box center [645, 576] width 579 height 61
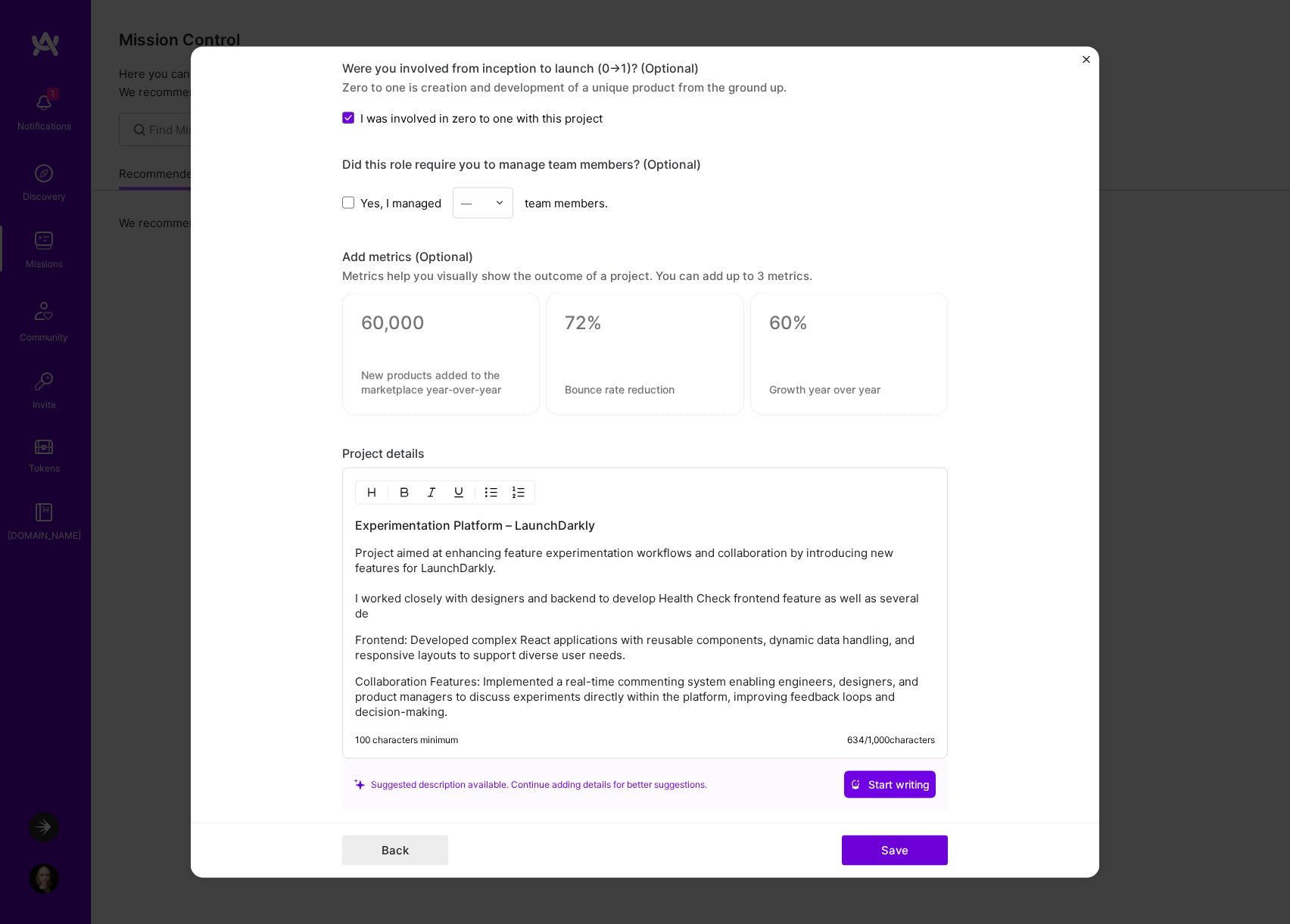
scroll to position [977, 0]
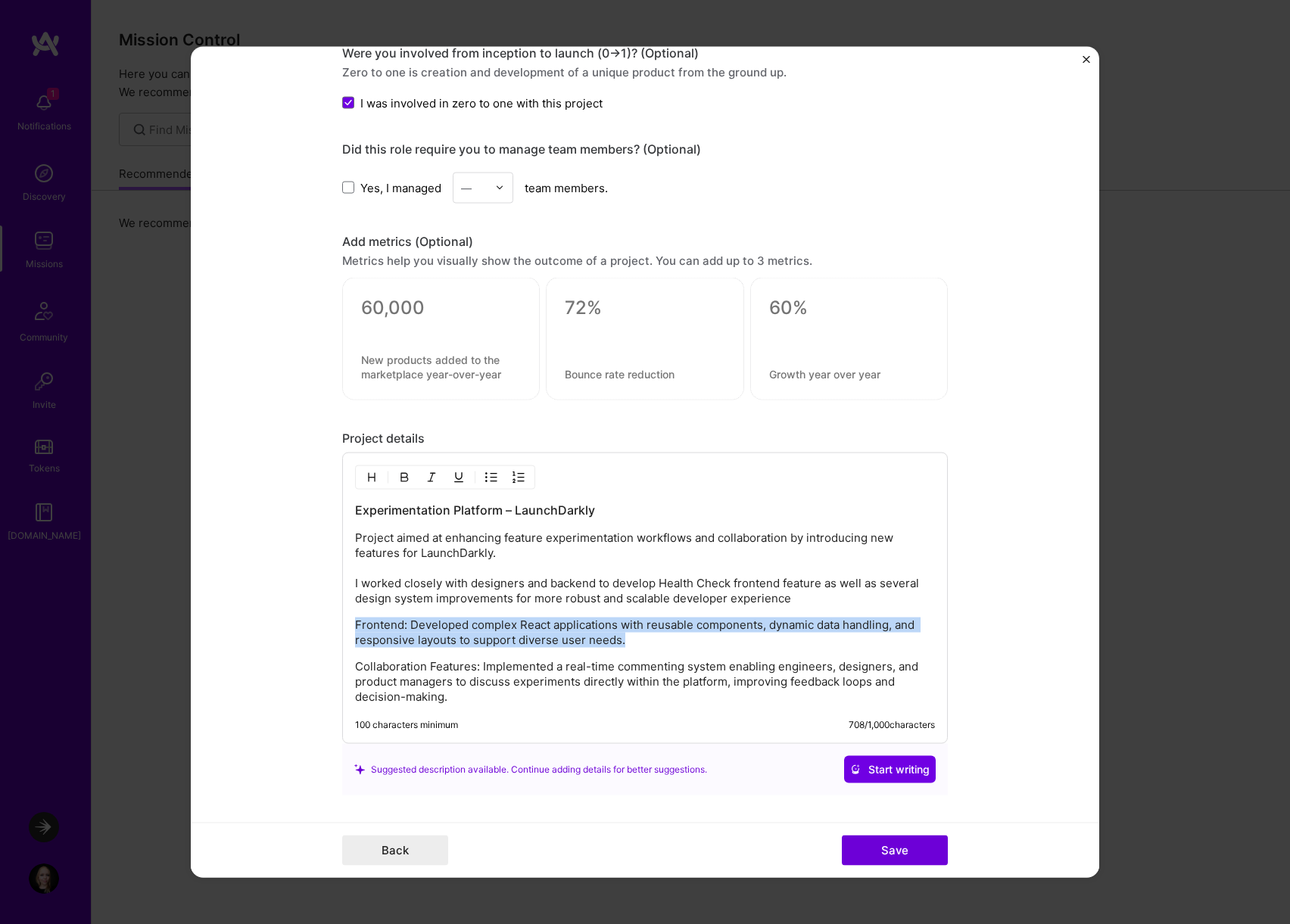
drag, startPoint x: 587, startPoint y: 609, endPoint x: 672, endPoint y: 639, distance: 90.1
click at [672, 639] on div "Experimentation Platform – LaunchDarkly Project aimed at enhancing feature expe…" at bounding box center [645, 603] width 579 height 203
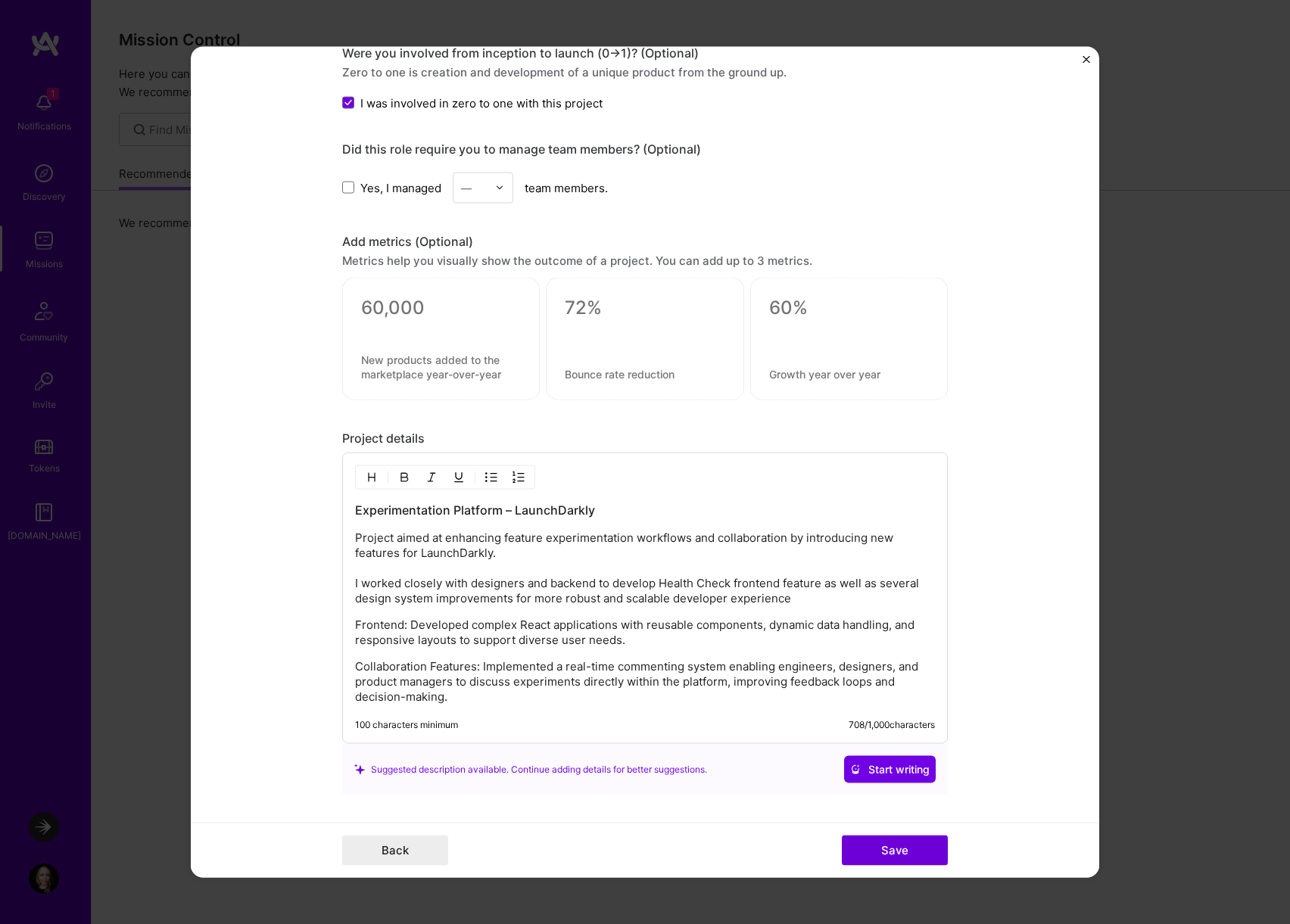
scroll to position [962, 0]
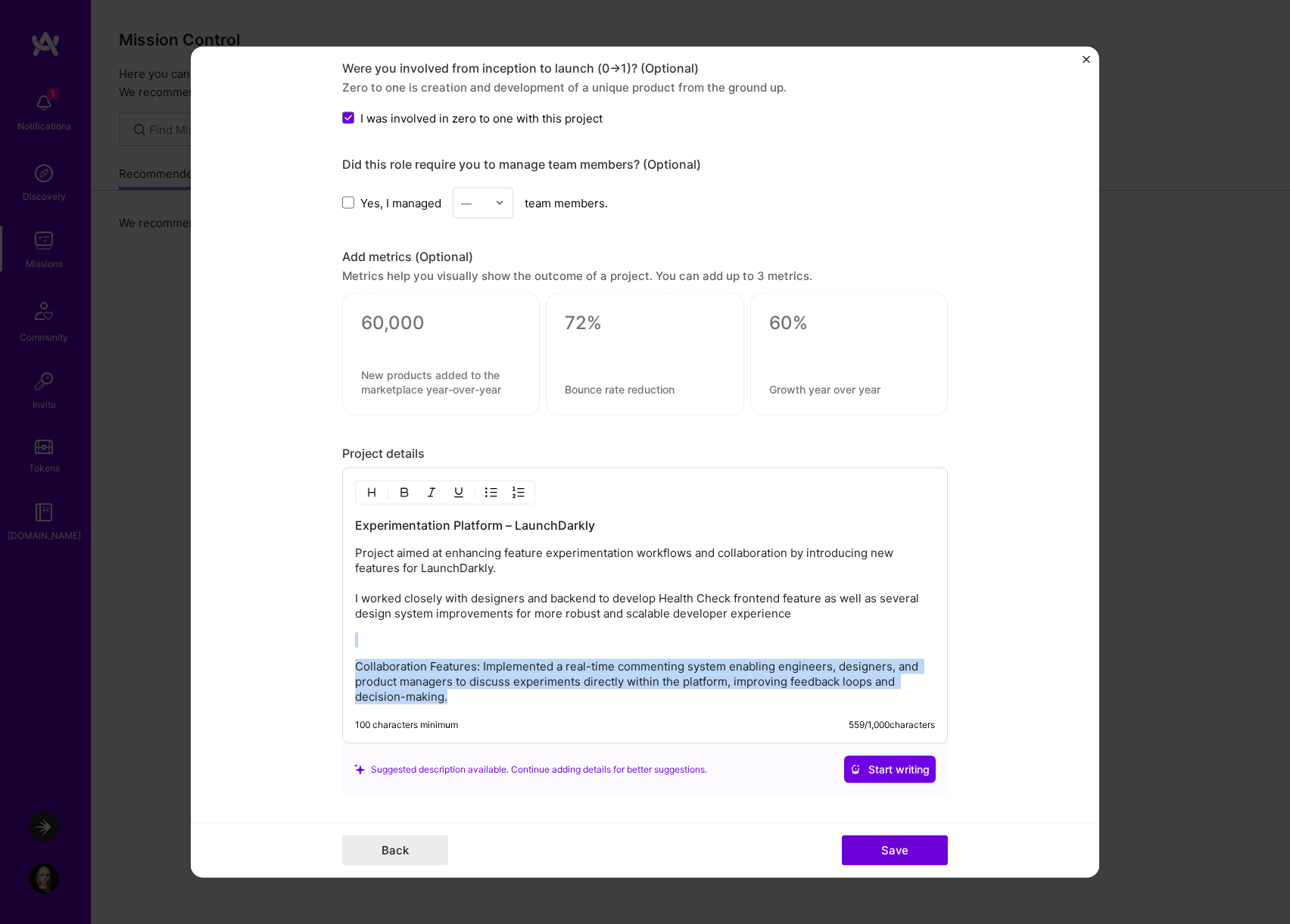
drag, startPoint x: 497, startPoint y: 644, endPoint x: 502, endPoint y: 699, distance: 55.2
click at [502, 699] on div "Experimentation Platform – LaunchDarkly Project aimed at enhancing feature expe…" at bounding box center [645, 610] width 579 height 188
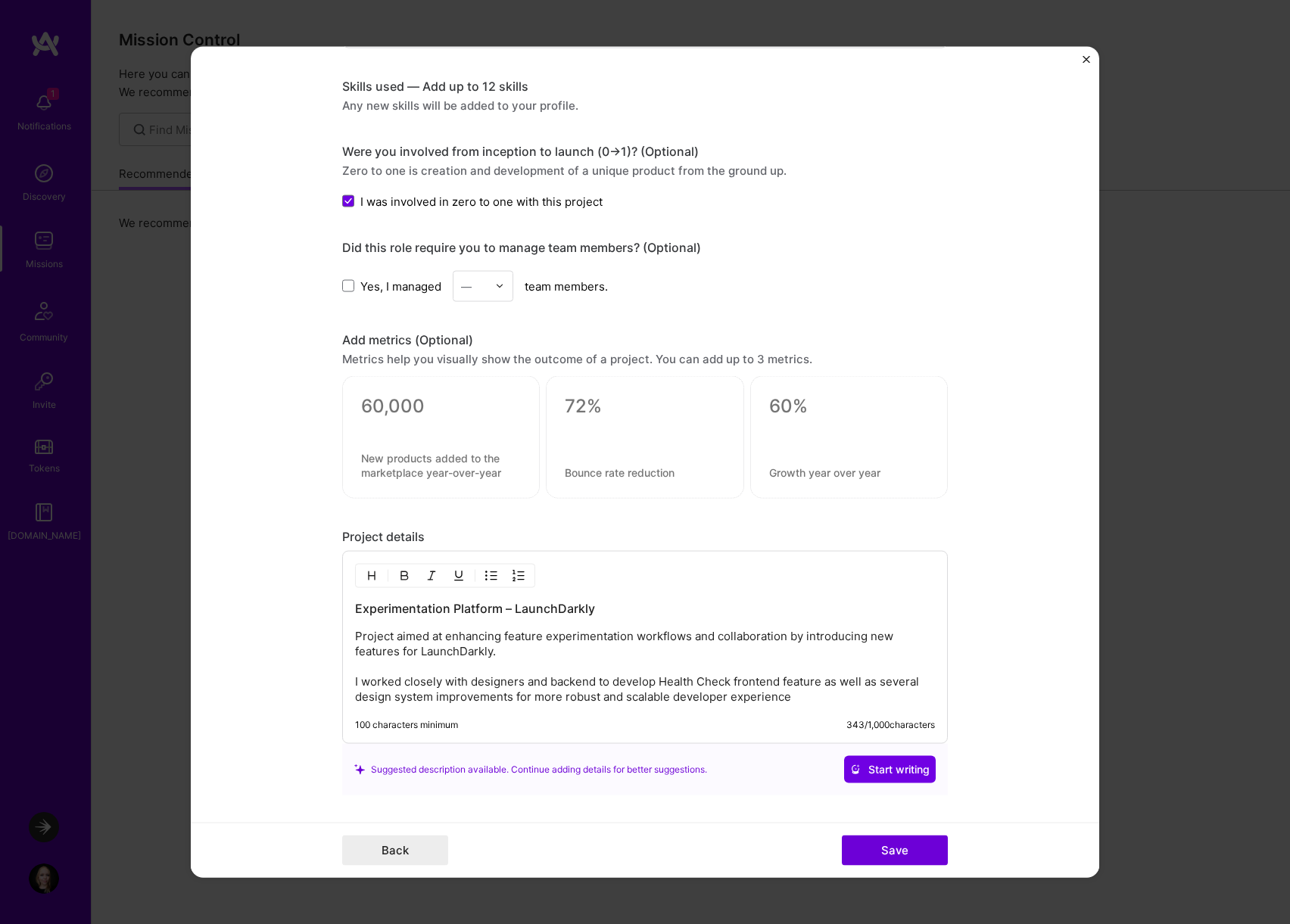
scroll to position [879, 0]
click at [535, 613] on h3 "Experimentation Platform – LaunchDarkly" at bounding box center [645, 608] width 579 height 17
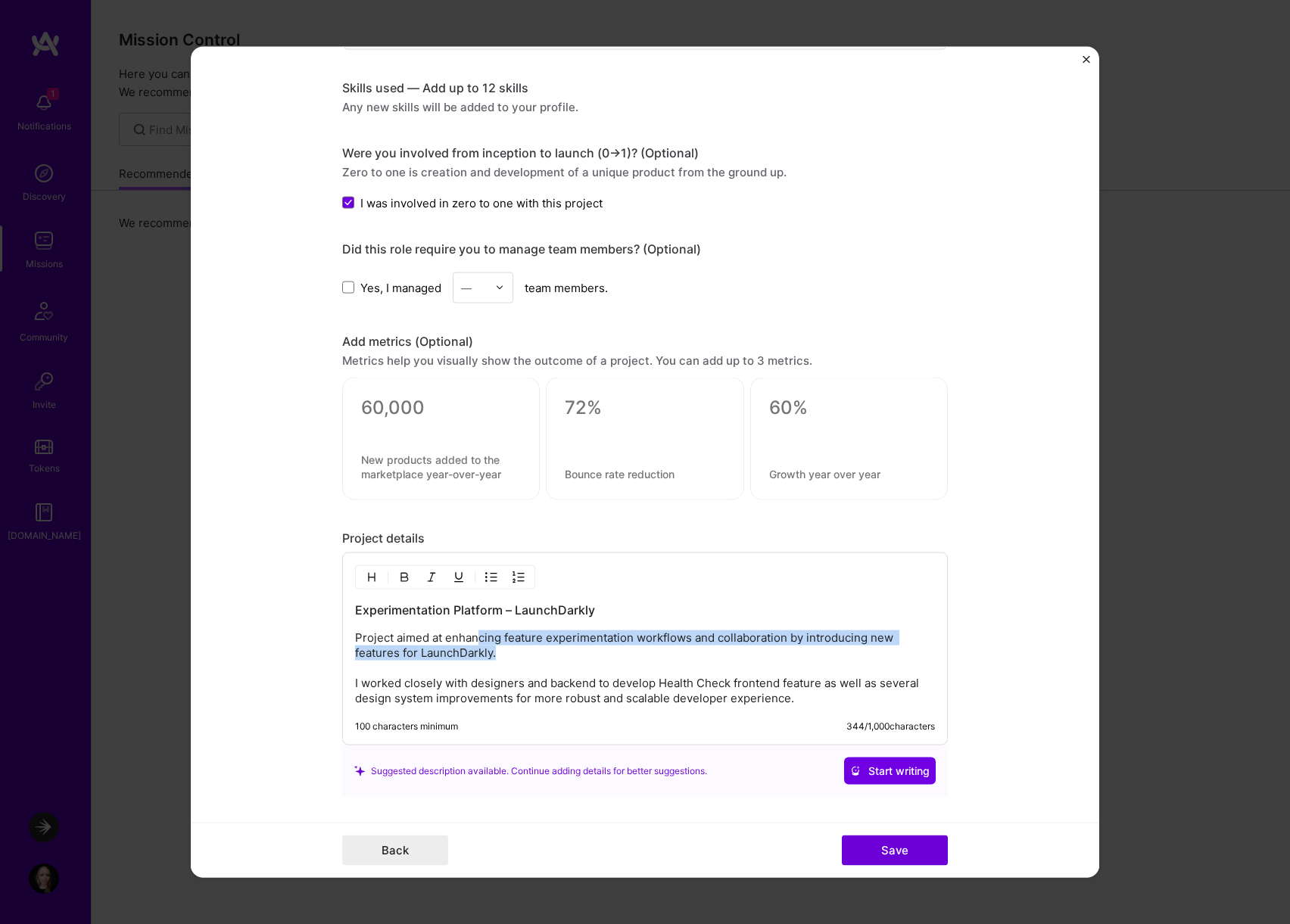
drag, startPoint x: 475, startPoint y: 634, endPoint x: 542, endPoint y: 647, distance: 68.2
click at [542, 647] on p "Project aimed at enhancing feature experimentation workflows and collaboration …" at bounding box center [645, 667] width 579 height 76
drag, startPoint x: 361, startPoint y: 635, endPoint x: 349, endPoint y: 635, distance: 12.0
click at [349, 635] on div "Experimentation Platform – LaunchDarkly Project aimed at enhancing feature expe…" at bounding box center [645, 649] width 605 height 192
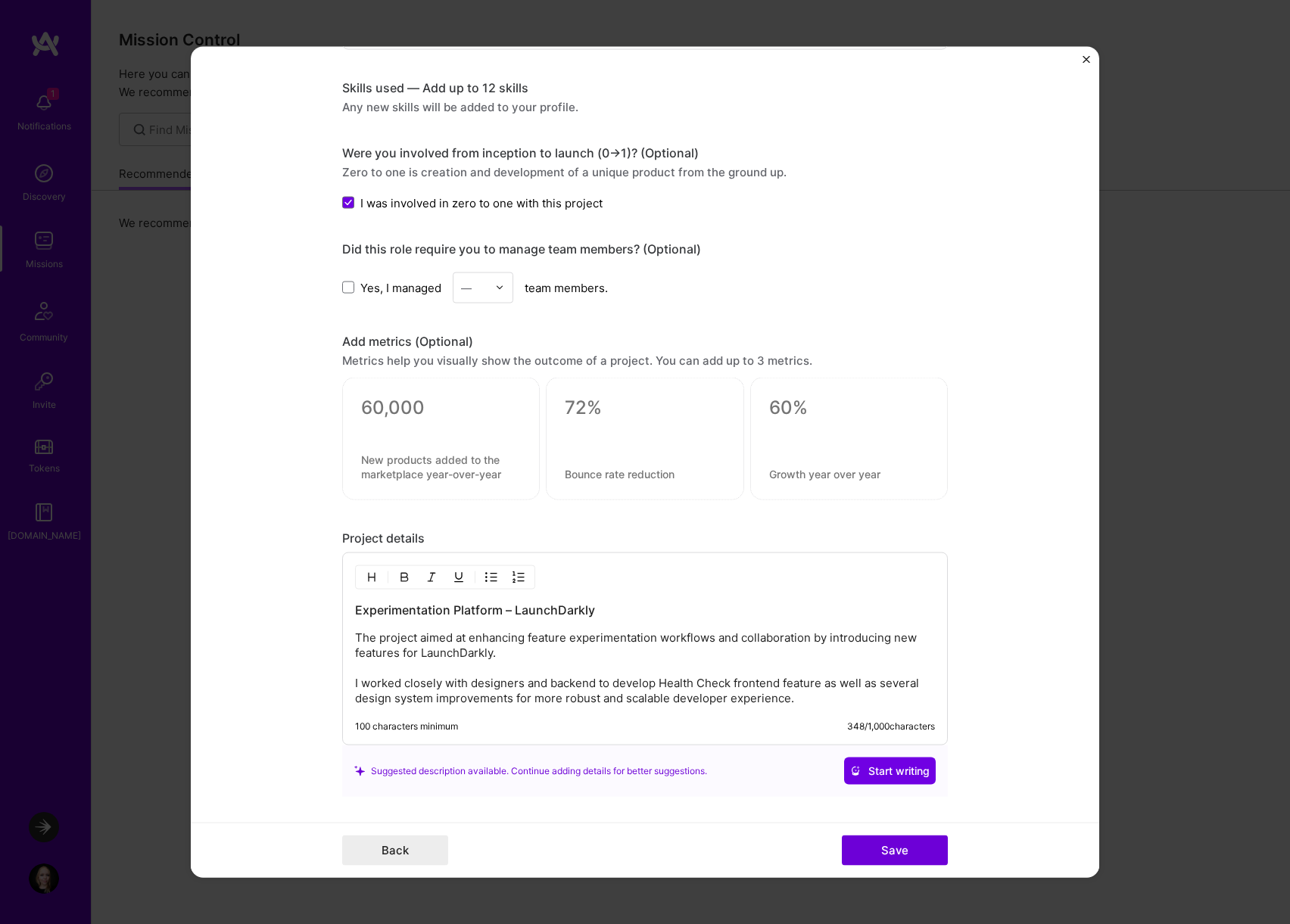
scroll to position [874, 0]
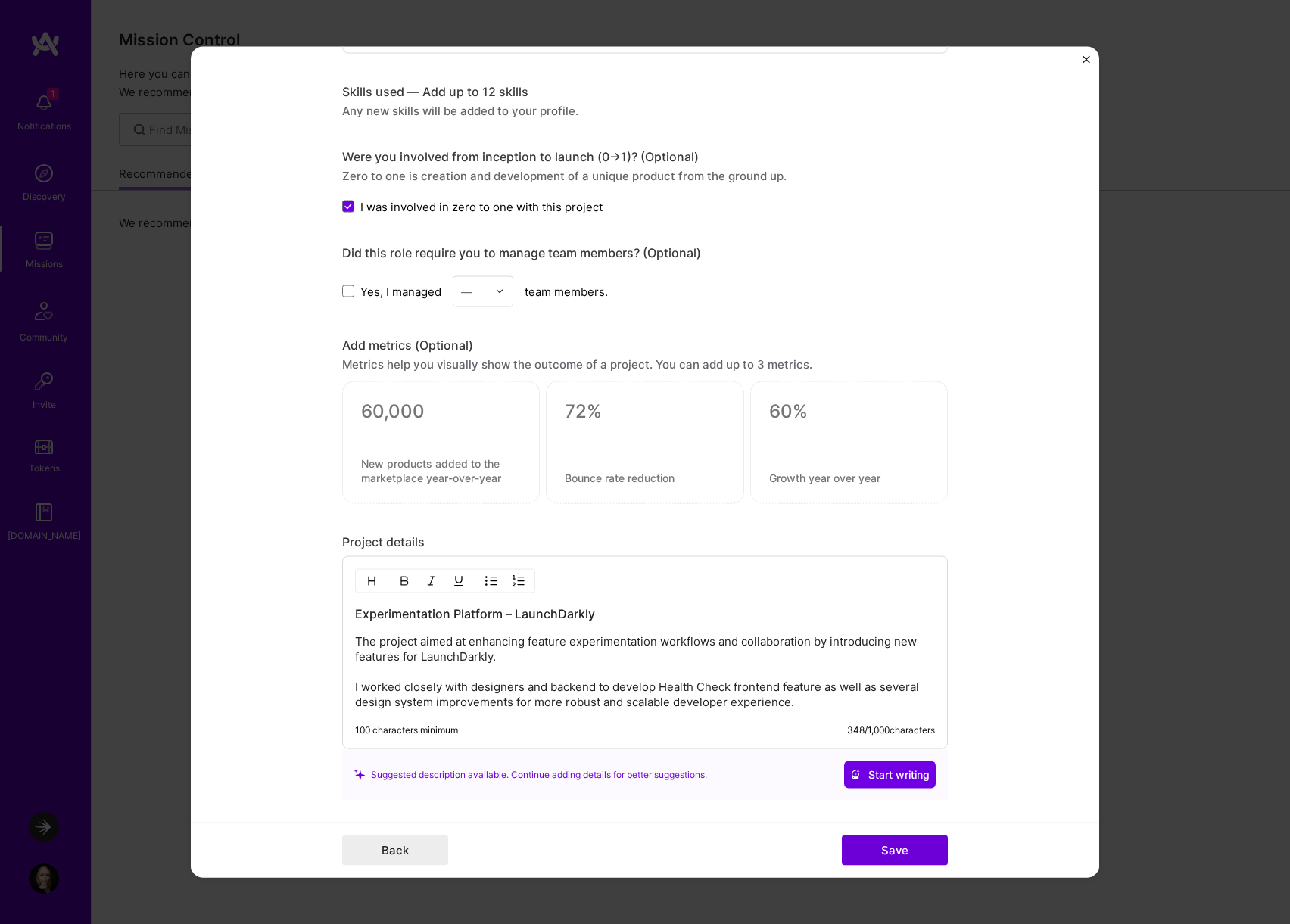
drag, startPoint x: 569, startPoint y: 658, endPoint x: 562, endPoint y: 657, distance: 7.1
click at [562, 657] on p "The project aimed at enhancing feature experimentation workflows and collaborat…" at bounding box center [645, 671] width 579 height 76
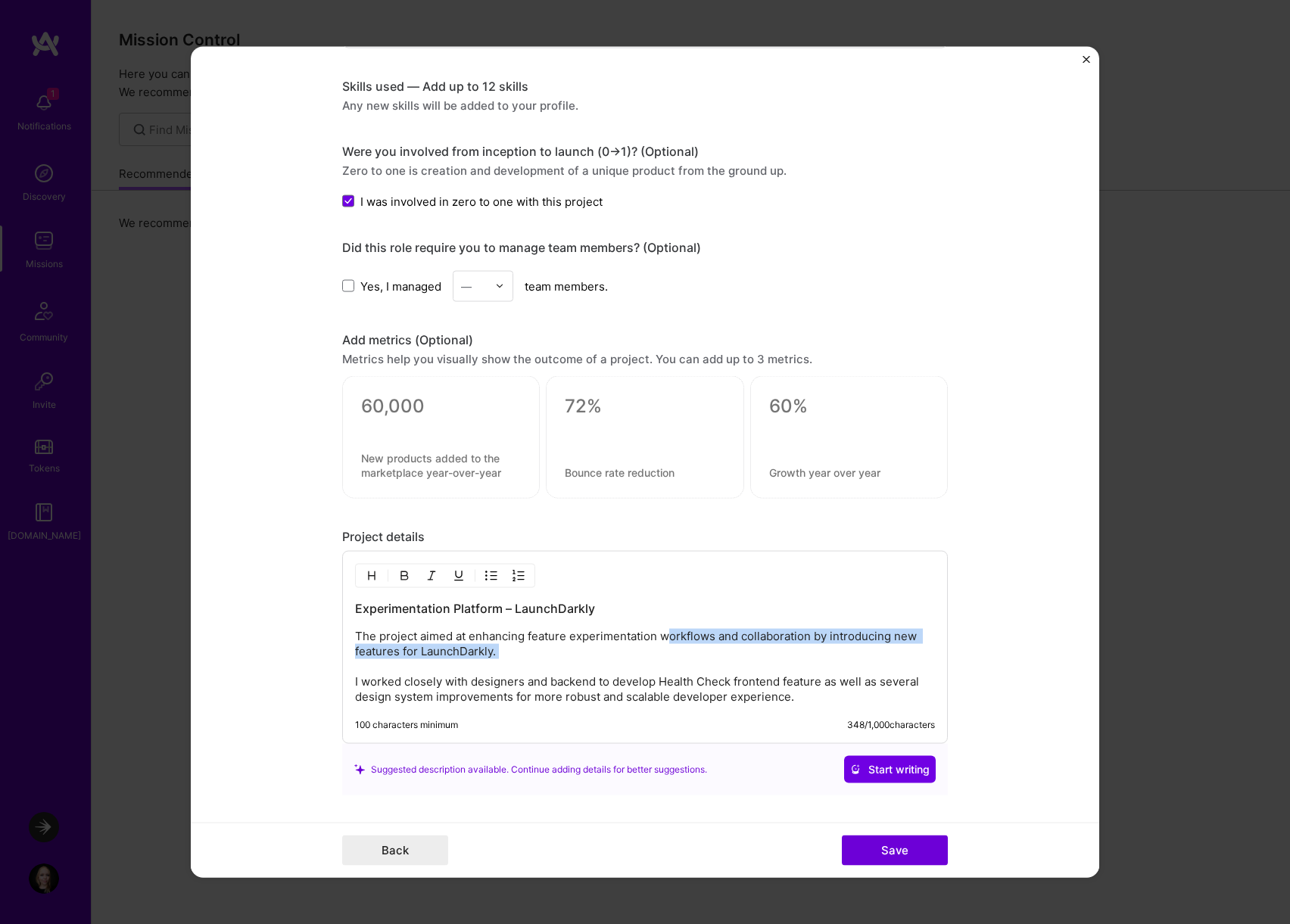
drag, startPoint x: 668, startPoint y: 642, endPoint x: 653, endPoint y: 658, distance: 21.9
click at [653, 658] on p "The project aimed at enhancing feature experimentation workflows and collaborat…" at bounding box center [645, 666] width 579 height 76
click at [489, 653] on p "The project aimed at enhancing feature experimentation workflows and collaborat…" at bounding box center [645, 666] width 579 height 76
click at [673, 638] on p "The project aimed at enhancing feature experimentation workflows and collaborat…" at bounding box center [645, 666] width 579 height 76
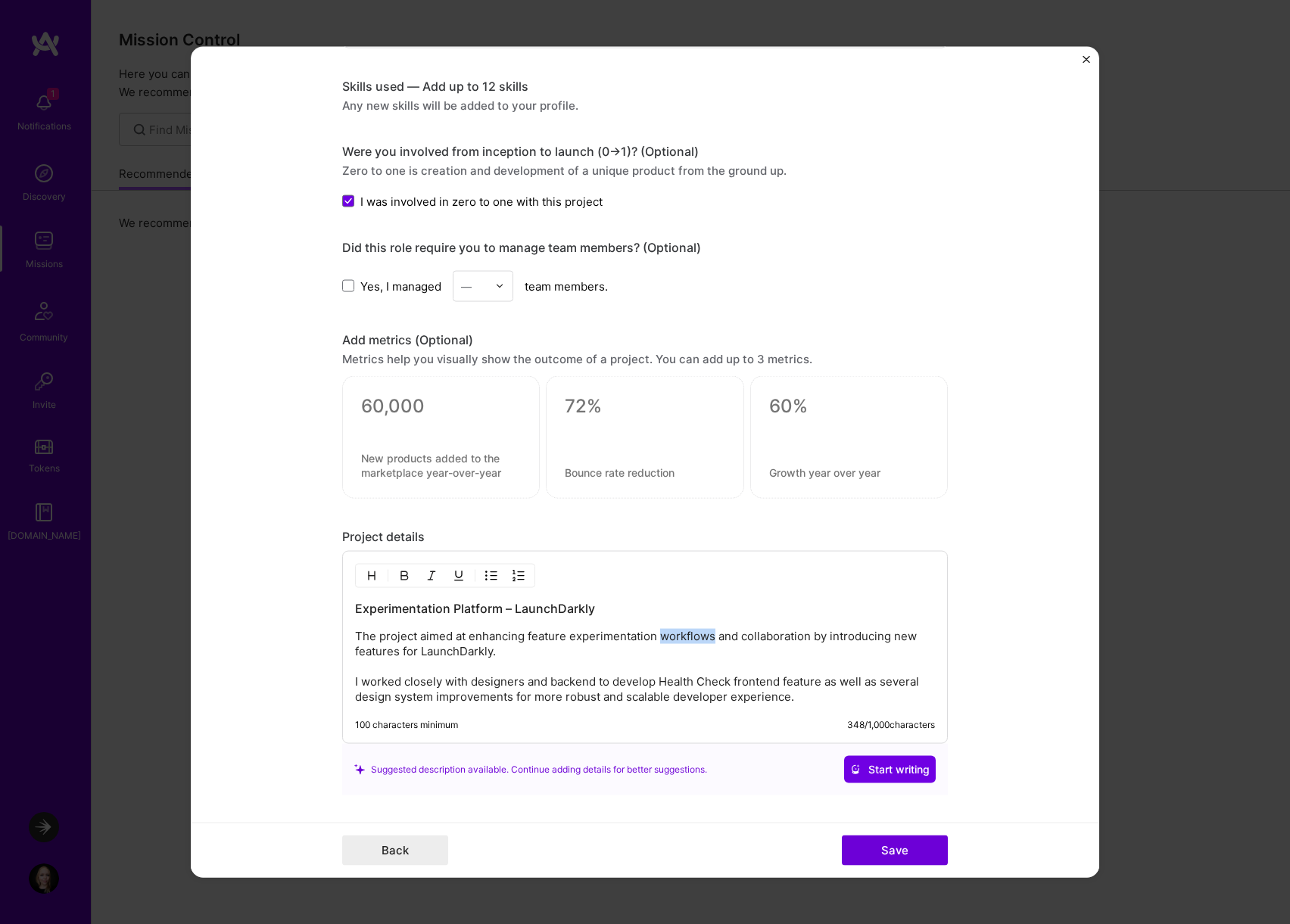
click at [673, 638] on p "The project aimed at enhancing feature experimentation workflows and collaborat…" at bounding box center [645, 666] width 579 height 76
click at [735, 634] on p "The project aimed at enhancing feature experimentation UX and collaboration by …" at bounding box center [645, 666] width 579 height 76
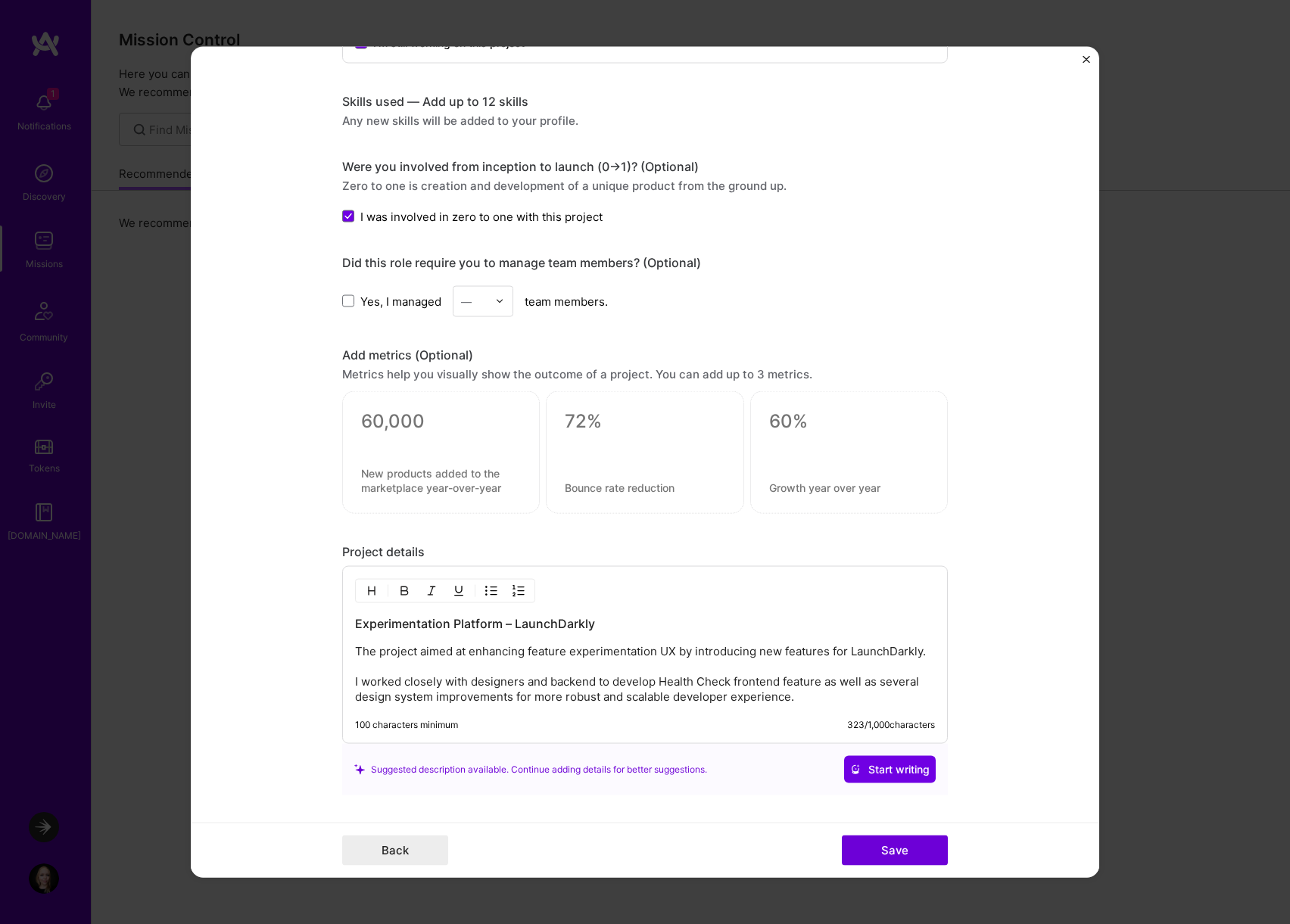
click at [923, 652] on p "The project aimed at enhancing feature experimentation UX by introducing new fe…" at bounding box center [645, 674] width 579 height 61
click at [516, 210] on span "I was involved in zero to one with this project" at bounding box center [481, 216] width 242 height 16
click at [0, 0] on input "I was involved in zero to one with this project" at bounding box center [0, 0] width 0 height 0
click at [514, 209] on span "I was involved in zero to one with this project" at bounding box center [481, 216] width 242 height 16
click at [0, 0] on input "I was involved in zero to one with this project" at bounding box center [0, 0] width 0 height 0
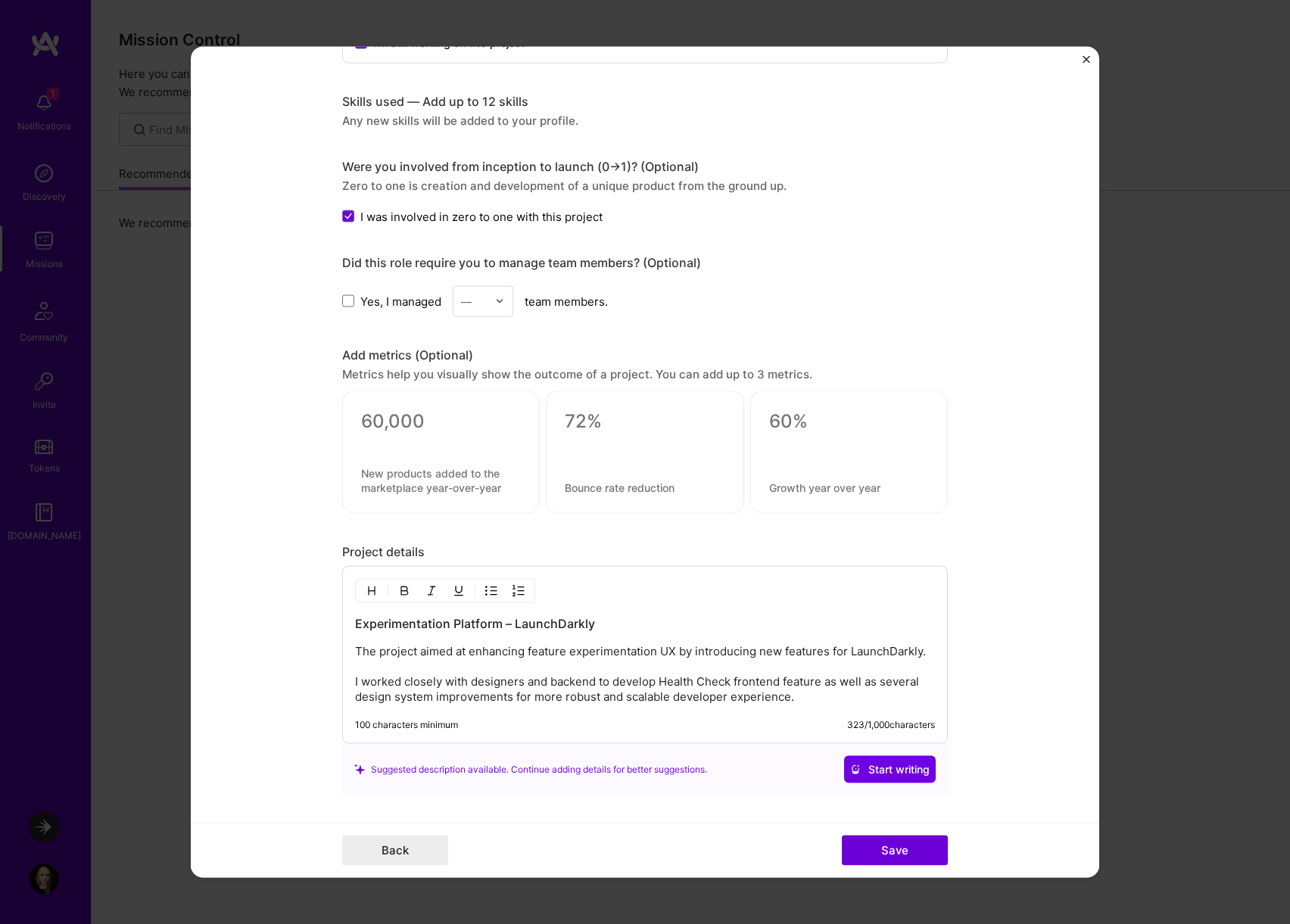
click at [724, 650] on p "The project aimed at enhancing feature experimentation UX by introducing new fe…" at bounding box center [645, 674] width 579 height 61
click at [504, 624] on h3 "Experimentation Platform – LaunchDarkly" at bounding box center [645, 623] width 579 height 17
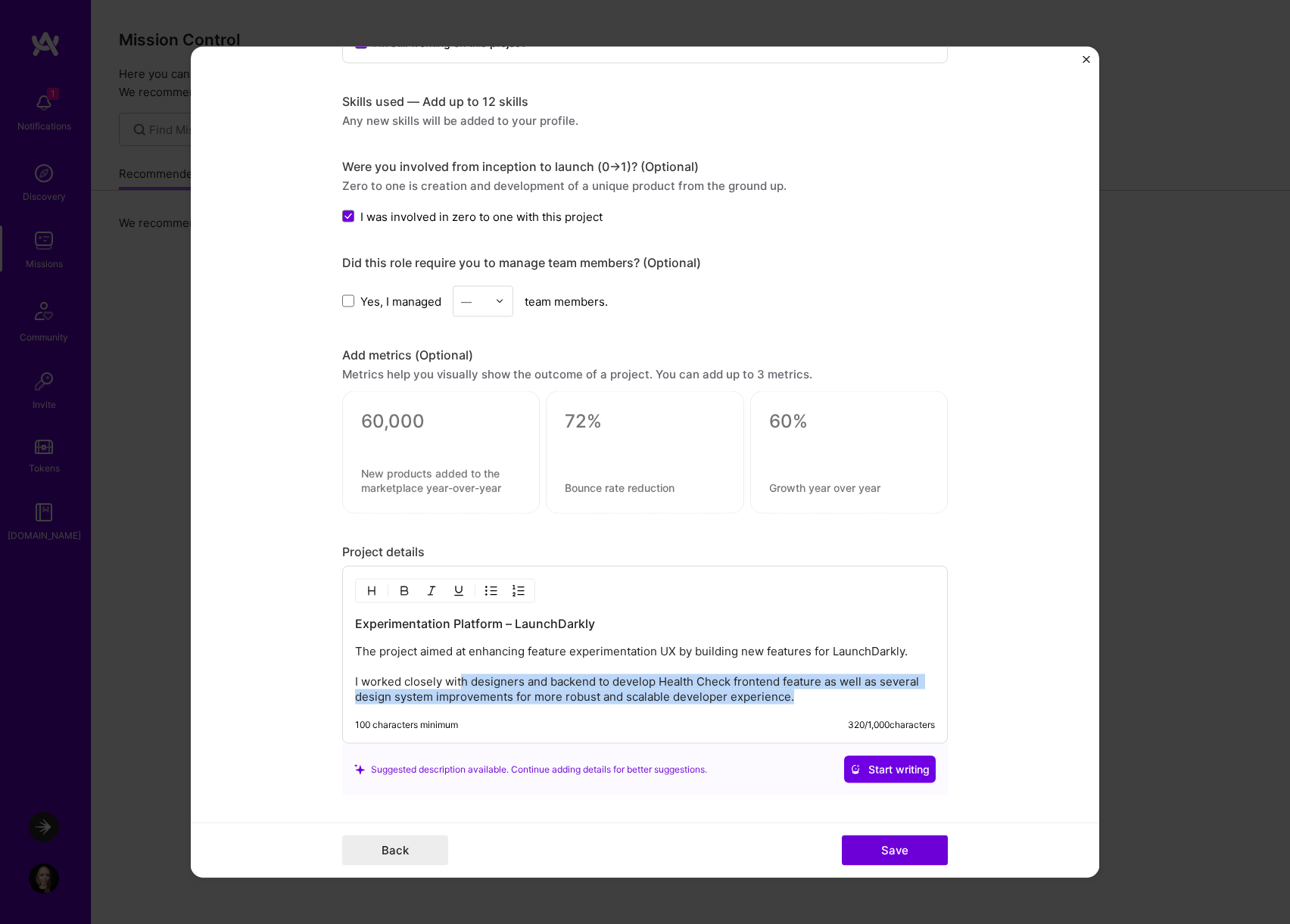
drag, startPoint x: 464, startPoint y: 674, endPoint x: 814, endPoint y: 694, distance: 350.6
click at [814, 694] on p "The project aimed at enhancing feature experimentation UX by building new featu…" at bounding box center [645, 674] width 579 height 61
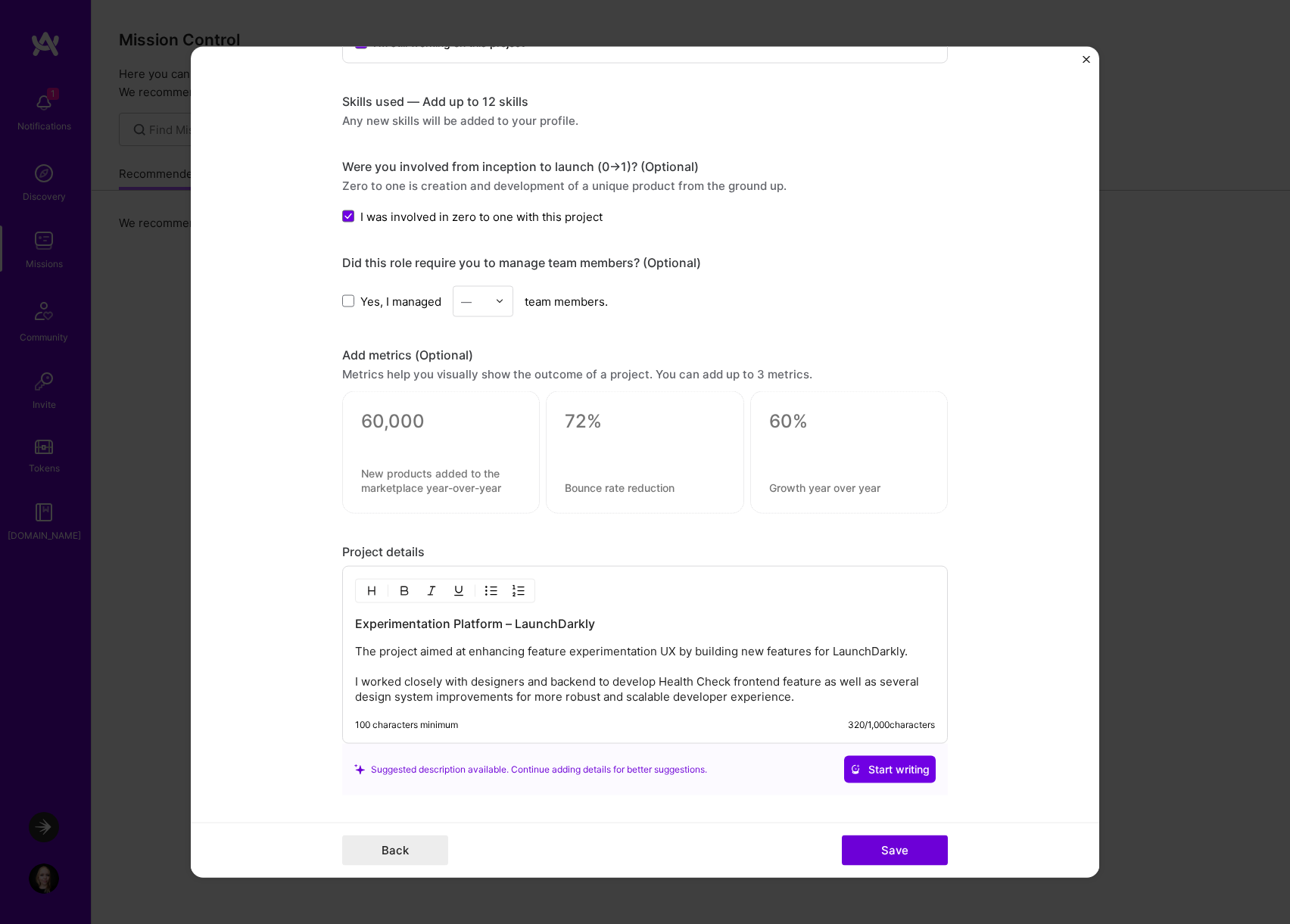
click at [760, 682] on p "The project aimed at enhancing feature experimentation UX by building new featu…" at bounding box center [645, 674] width 579 height 61
click at [809, 690] on p "The project aimed at enhancing feature experimentation UX by building new featu…" at bounding box center [645, 674] width 579 height 61
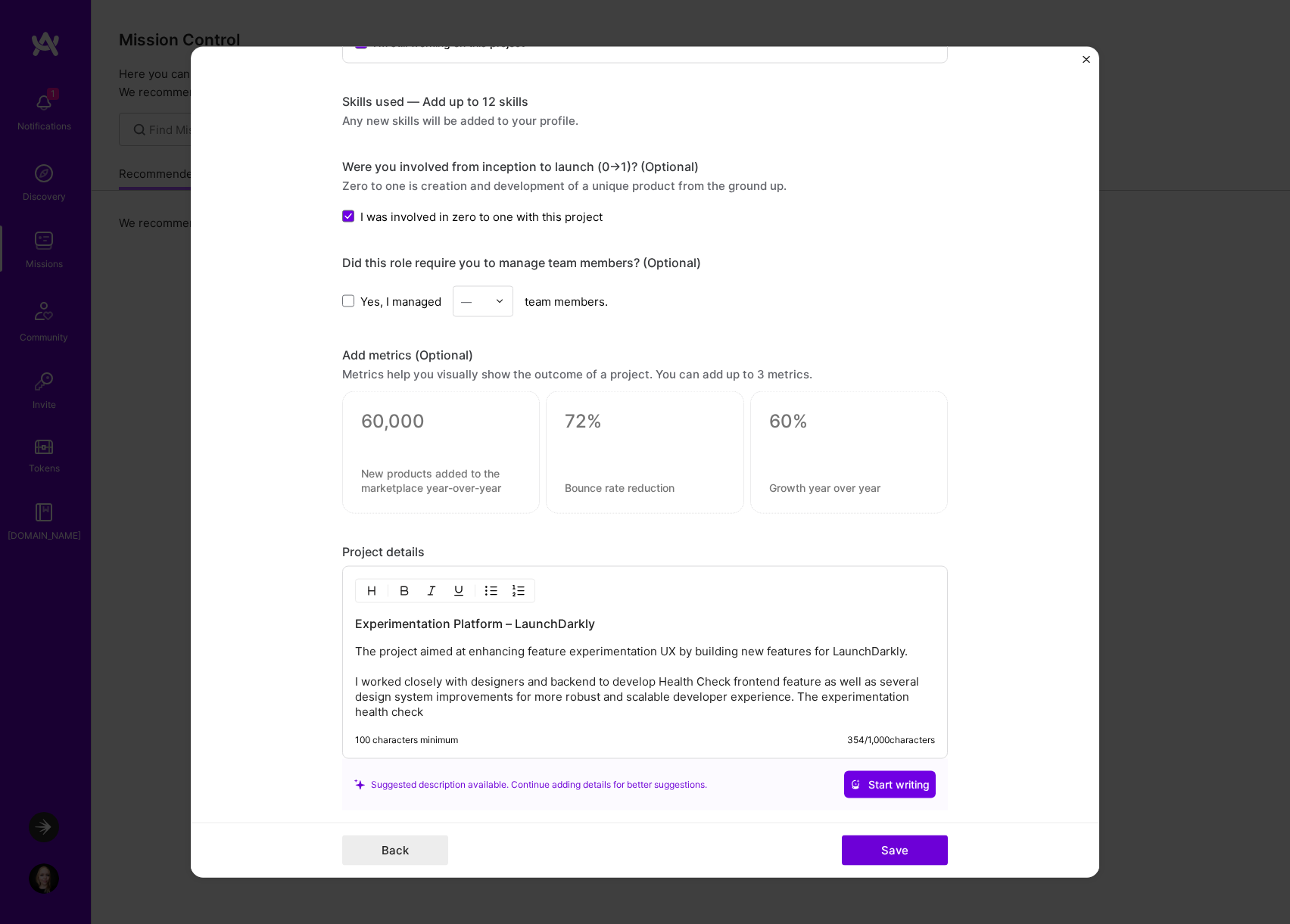
drag, startPoint x: 796, startPoint y: 714, endPoint x: 795, endPoint y: 698, distance: 16.0
click at [795, 698] on p "The project aimed at enhancing feature experimentation UX by building new featu…" at bounding box center [645, 681] width 579 height 76
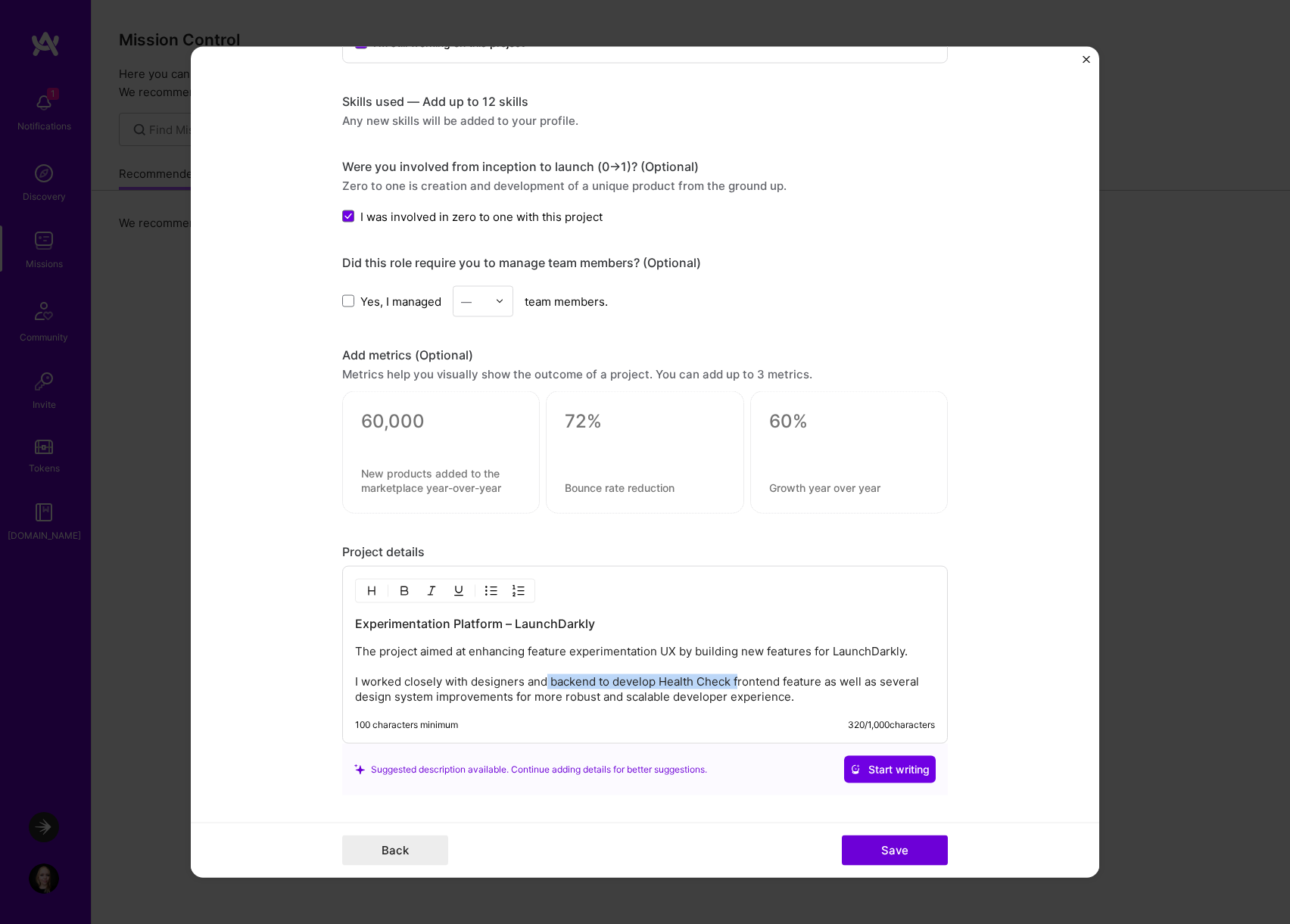
drag, startPoint x: 544, startPoint y: 679, endPoint x: 738, endPoint y: 683, distance: 194.0
click at [738, 683] on p "The project aimed at enhancing feature experimentation UX by building new featu…" at bounding box center [645, 674] width 579 height 61
click at [826, 679] on p "The project aimed at enhancing feature experimentation UX by building new featu…" at bounding box center [645, 674] width 579 height 61
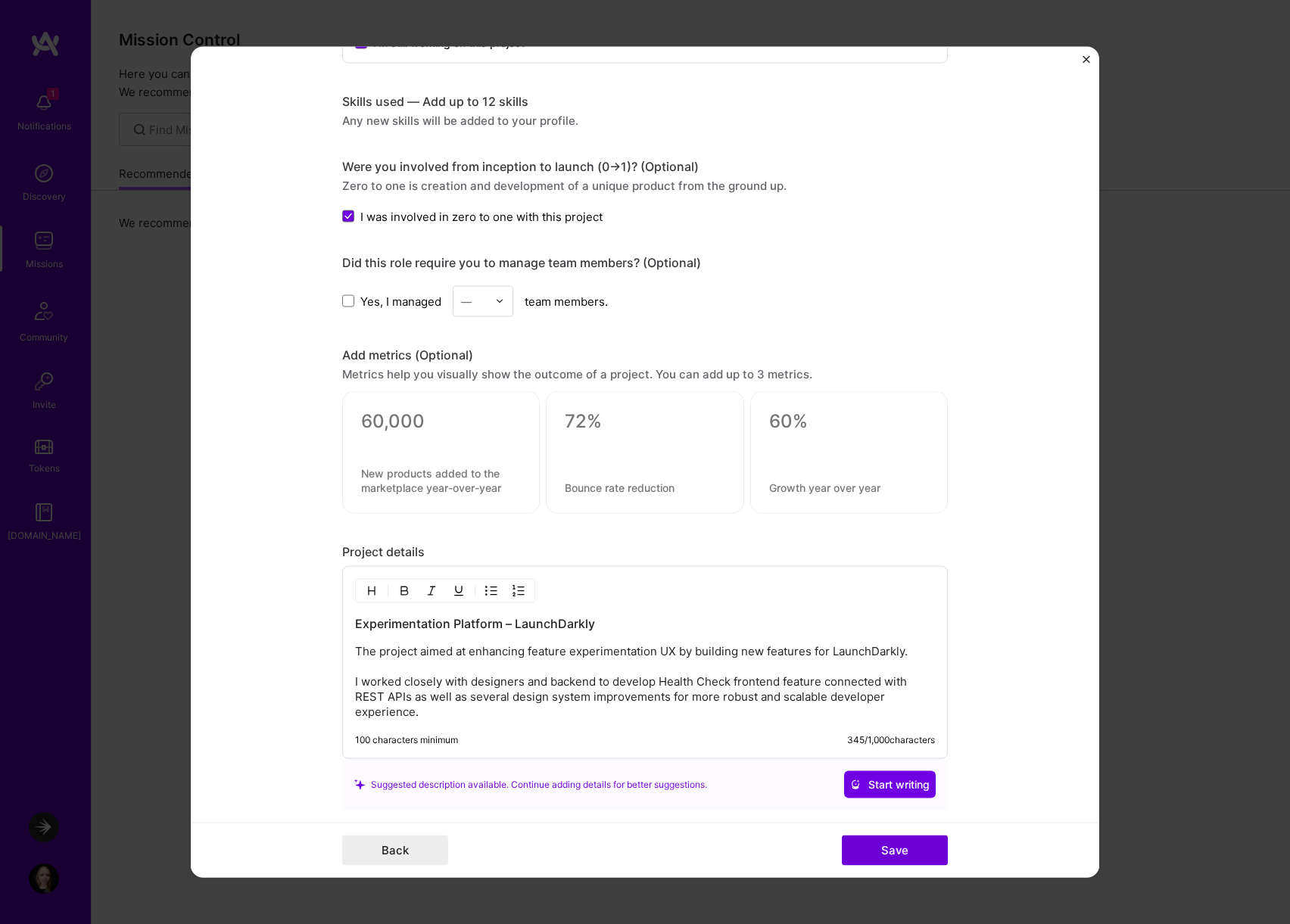
click at [410, 694] on p "The project aimed at enhancing feature experimentation UX by building new featu…" at bounding box center [645, 681] width 579 height 76
drag, startPoint x: 416, startPoint y: 699, endPoint x: 468, endPoint y: 699, distance: 52.0
click at [468, 699] on p "The project aimed at enhancing feature experimentation UX by building new featu…" at bounding box center [645, 681] width 579 height 76
click at [418, 696] on p "The project aimed at enhancing feature experimentation UX by building new featu…" at bounding box center [645, 681] width 579 height 76
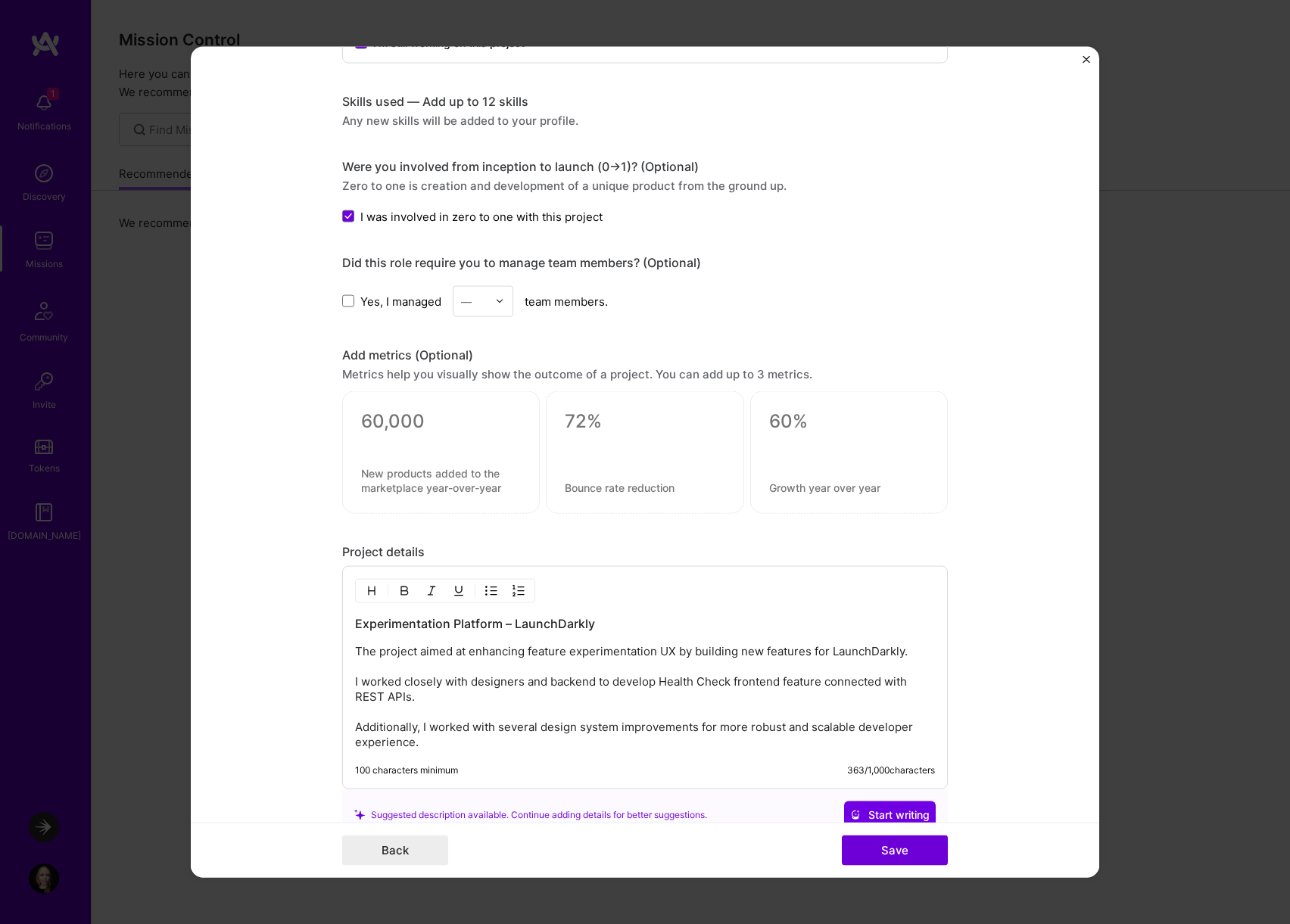
click at [524, 742] on p "The project aimed at enhancing feature experimentation UX by building new featu…" at bounding box center [645, 696] width 579 height 106
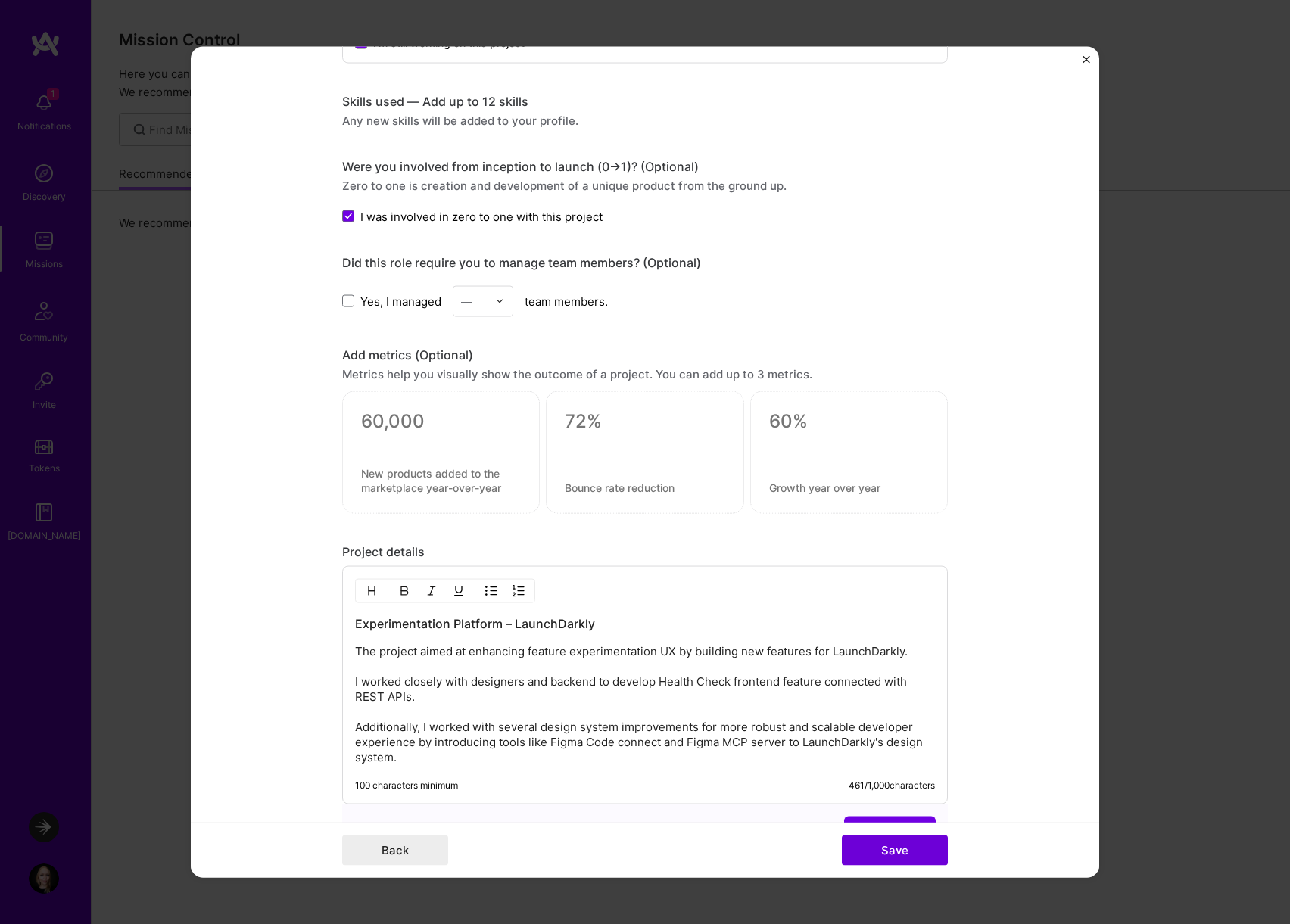
click at [482, 757] on p "The project aimed at enhancing feature experimentation UX by building new featu…" at bounding box center [645, 704] width 579 height 121
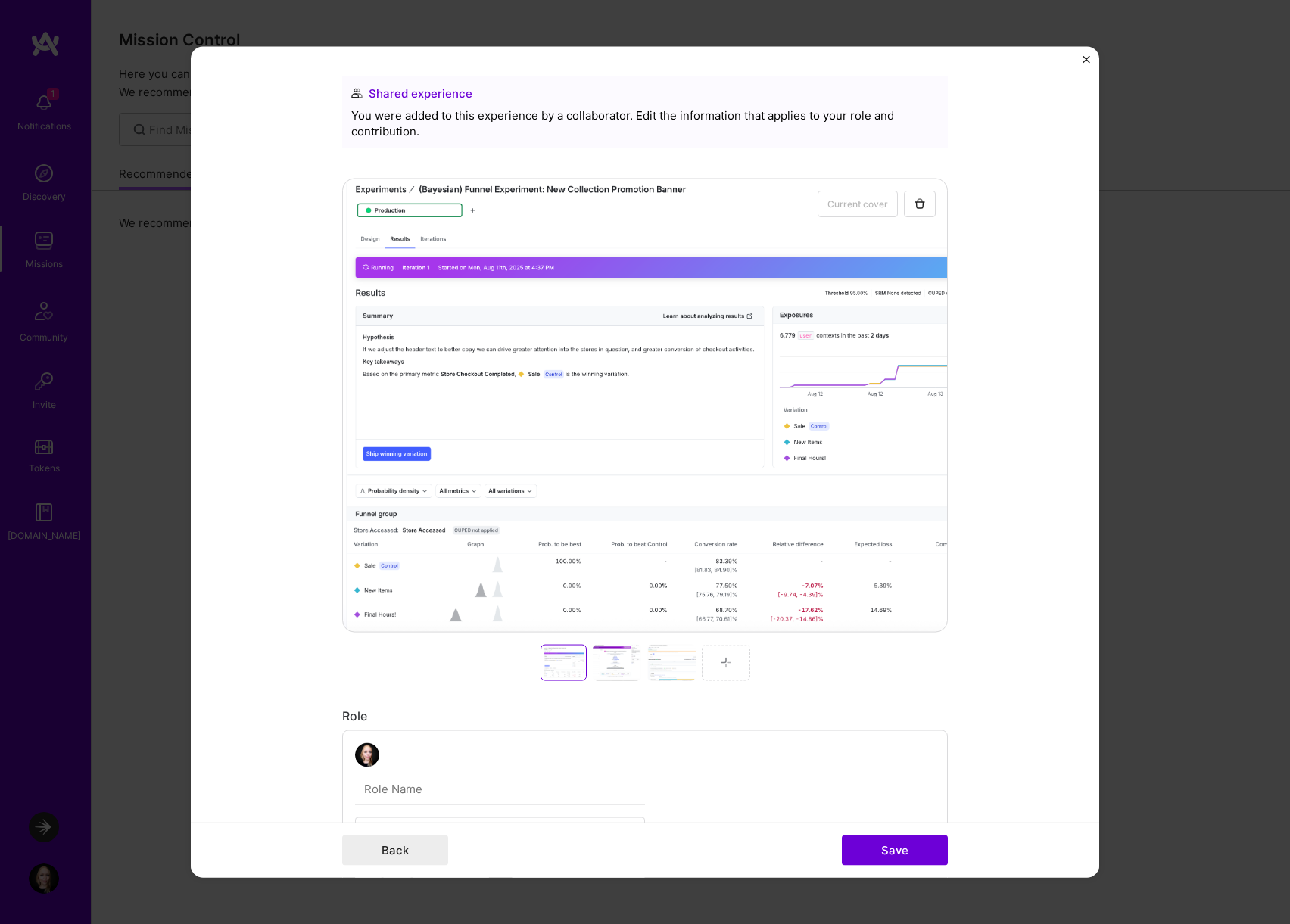
scroll to position [0, 0]
click at [616, 658] on div at bounding box center [617, 662] width 48 height 37
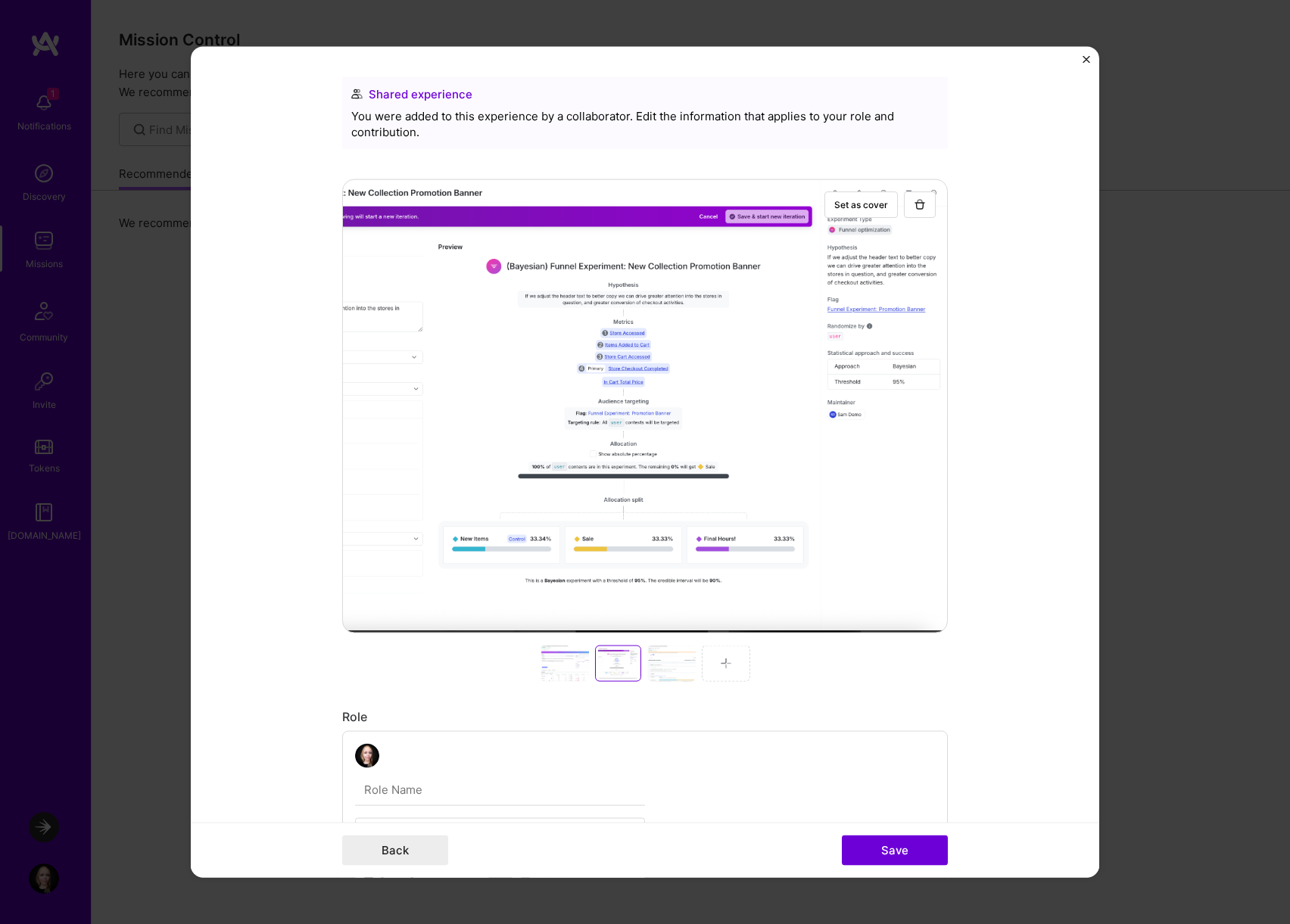
click at [673, 658] on div at bounding box center [671, 662] width 48 height 37
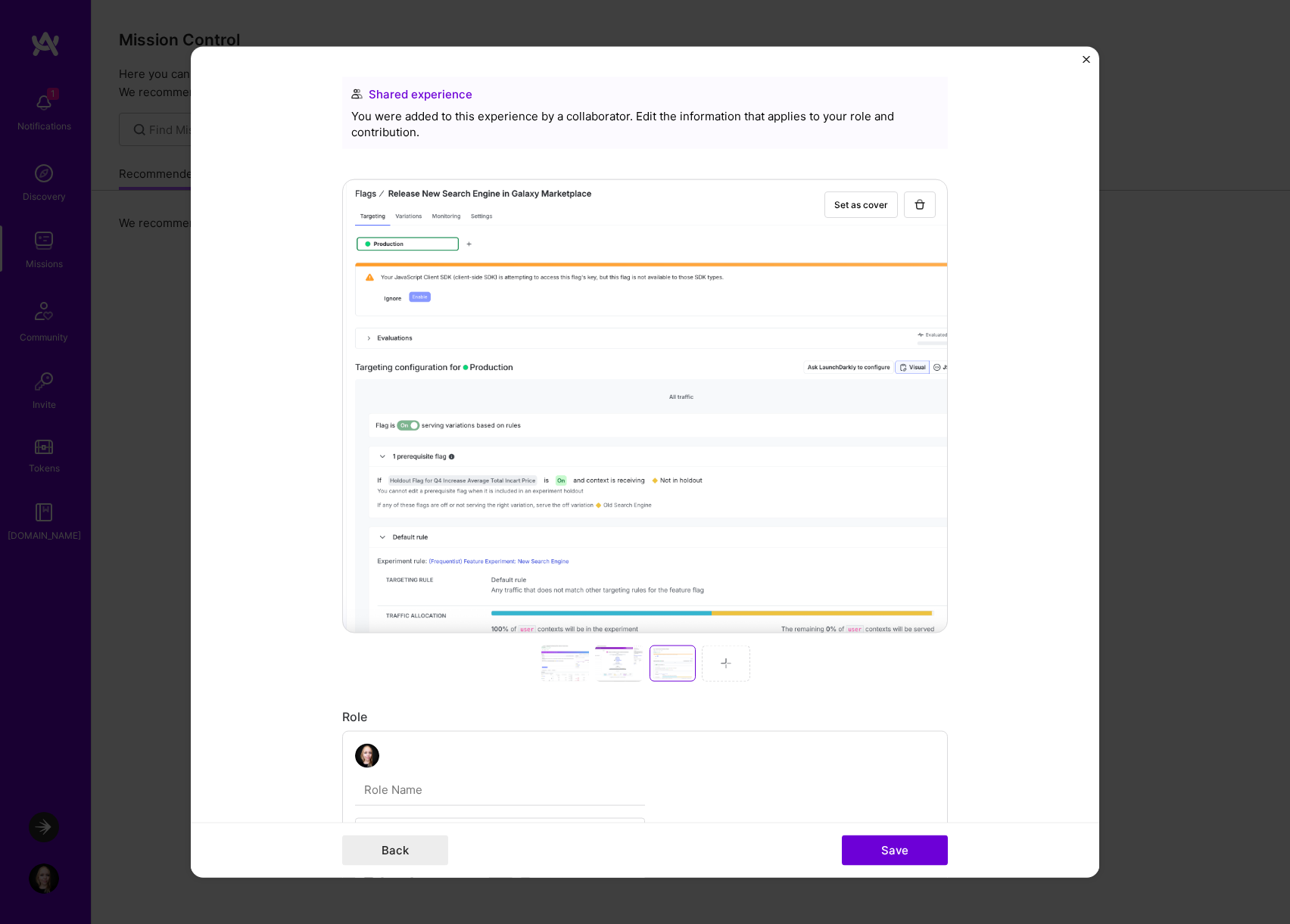
click at [740, 670] on div at bounding box center [726, 662] width 48 height 37
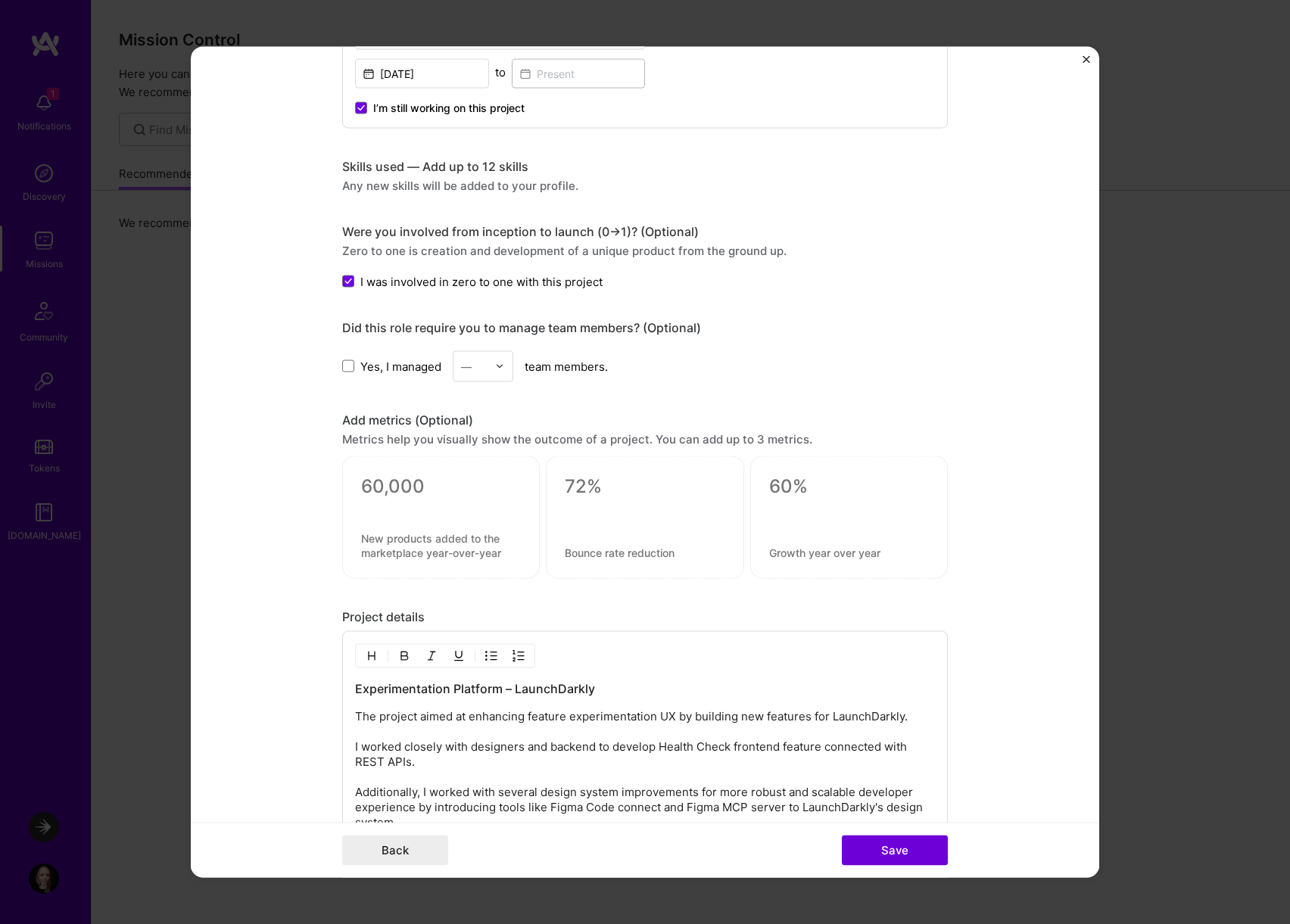
scroll to position [924, 0]
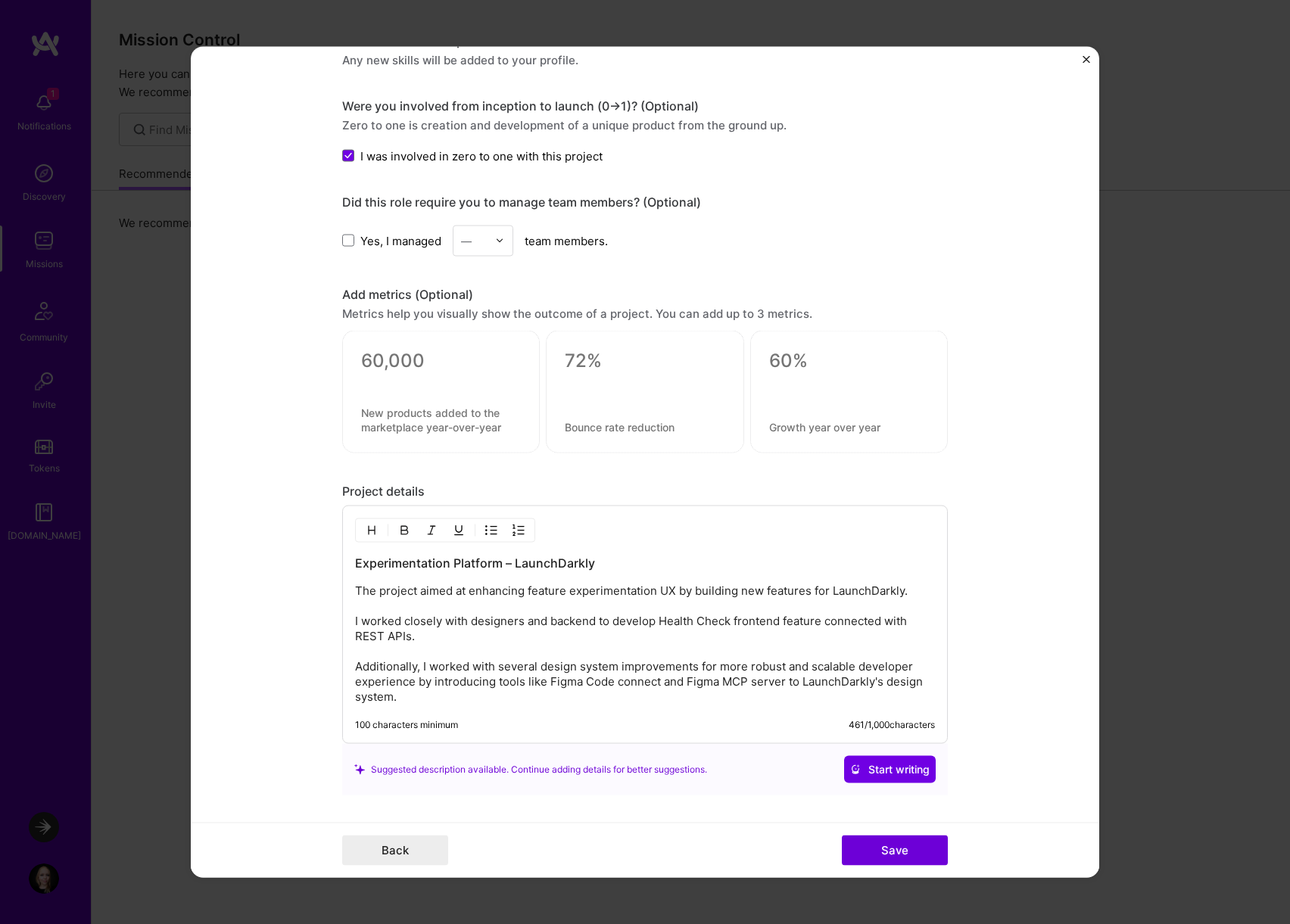
click at [620, 564] on h3 "Experimentation Platform – LaunchDarkly" at bounding box center [645, 562] width 579 height 17
click at [543, 590] on p "The project aimed at enhancing feature experimentation UX by building new featu…" at bounding box center [645, 644] width 579 height 121
click at [365, 589] on p "The project aimed at enhancing feature experimentation UX by building new featu…" at bounding box center [645, 644] width 579 height 121
click at [420, 588] on p "This project aimed at enhancing feature experimentation UX by building new feat…" at bounding box center [645, 644] width 579 height 121
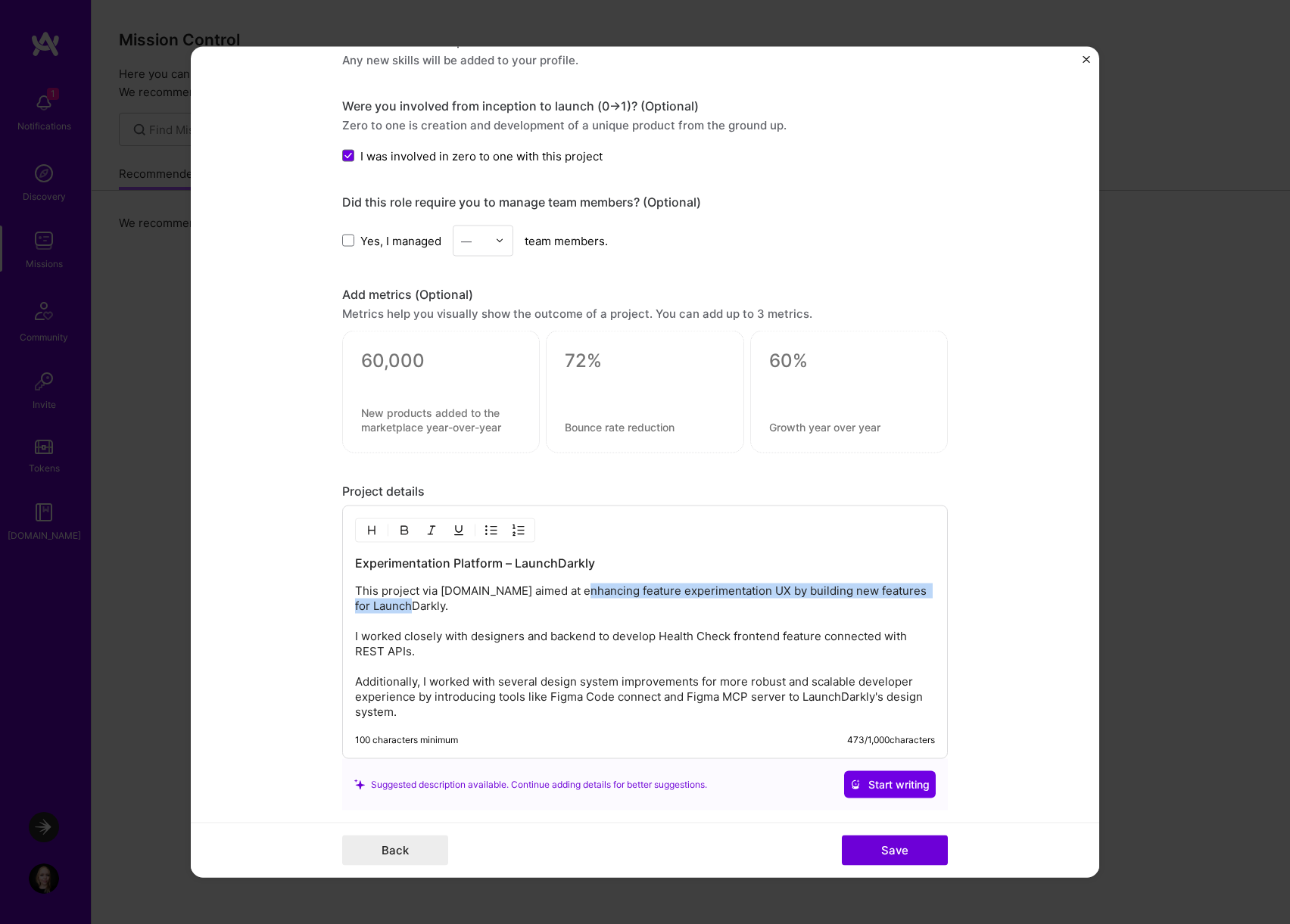
drag, startPoint x: 579, startPoint y: 589, endPoint x: 575, endPoint y: 604, distance: 15.5
click at [575, 604] on p "This project via [DOMAIN_NAME] aimed at enhancing feature experimentation UX by…" at bounding box center [645, 651] width 579 height 136
click at [604, 592] on p "This project via [DOMAIN_NAME] aimed at enhancing feature experimentation UX by…" at bounding box center [645, 651] width 579 height 136
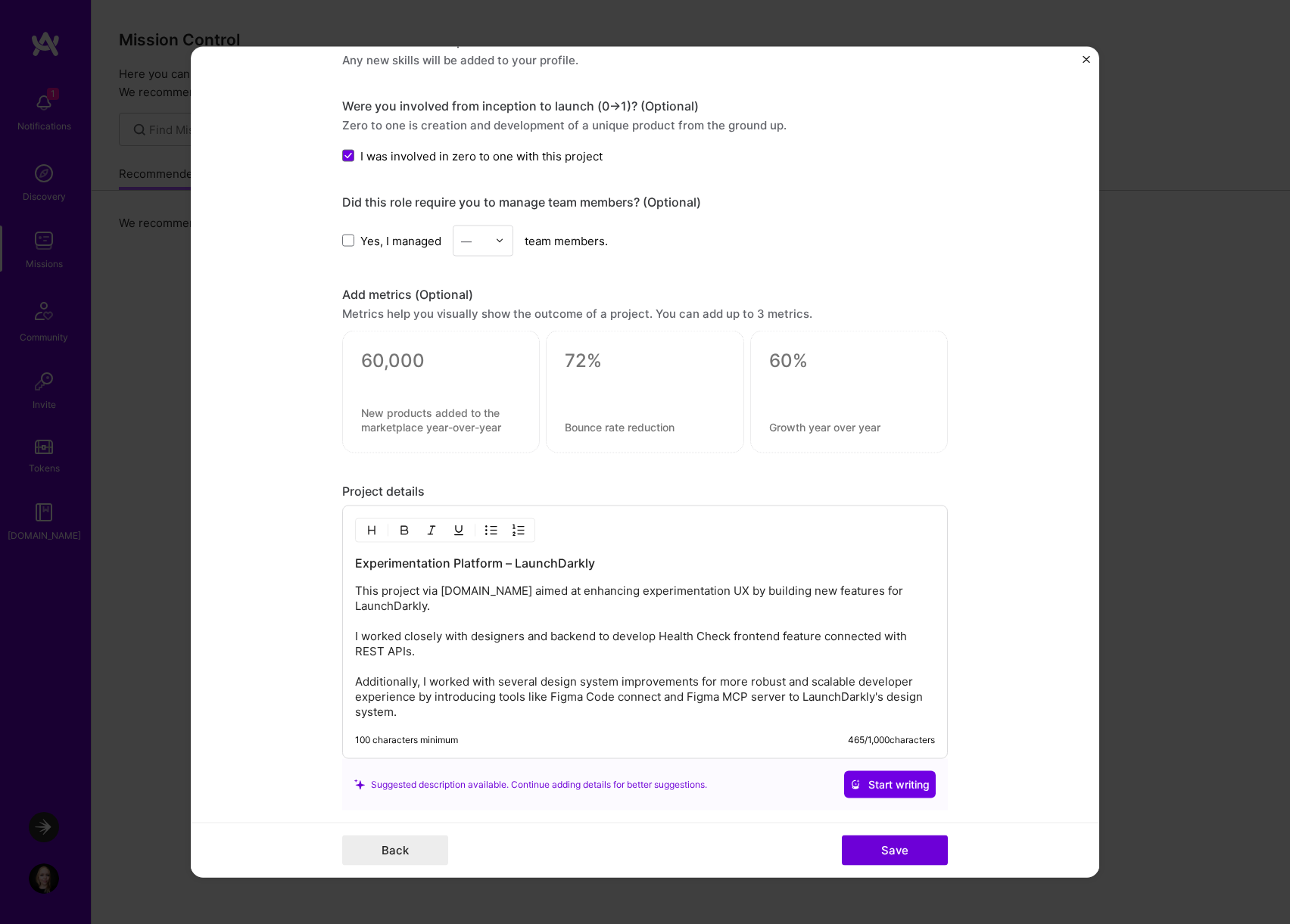
click at [679, 585] on p "This project via [DOMAIN_NAME] aimed at enhancing experimentation UX by buildin…" at bounding box center [645, 651] width 579 height 136
click at [689, 595] on p "This project via [DOMAIN_NAME] aimed at enhancing experimentation feature UX by…" at bounding box center [645, 651] width 579 height 136
drag, startPoint x: 776, startPoint y: 592, endPoint x: 739, endPoint y: 628, distance: 51.6
click at [739, 629] on p "This project via [DOMAIN_NAME] aimed at enhancing experimentation UX by buildin…" at bounding box center [645, 651] width 579 height 136
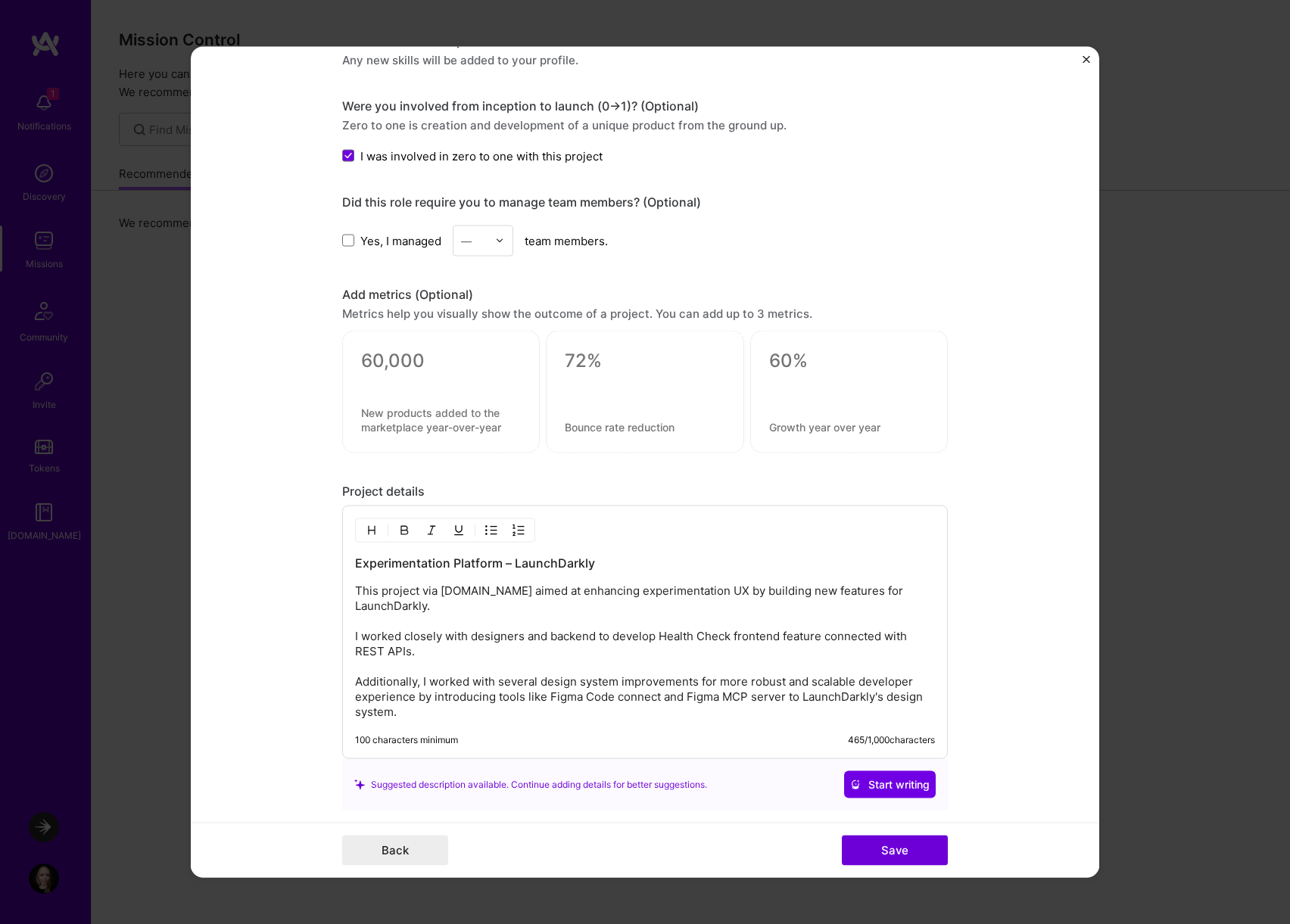
click at [739, 628] on p "This project via [DOMAIN_NAME] aimed at enhancing experimentation UX by buildin…" at bounding box center [645, 651] width 579 height 136
click at [920, 589] on p "This project via [DOMAIN_NAME] aimed at enhancing experimentation UX by buildin…" at bounding box center [645, 651] width 579 height 136
drag, startPoint x: 498, startPoint y: 621, endPoint x: 498, endPoint y: 638, distance: 17.0
click at [498, 638] on p "This project via [DOMAIN_NAME] aimed at enhancing experimentation UX by buildin…" at bounding box center [645, 651] width 579 height 136
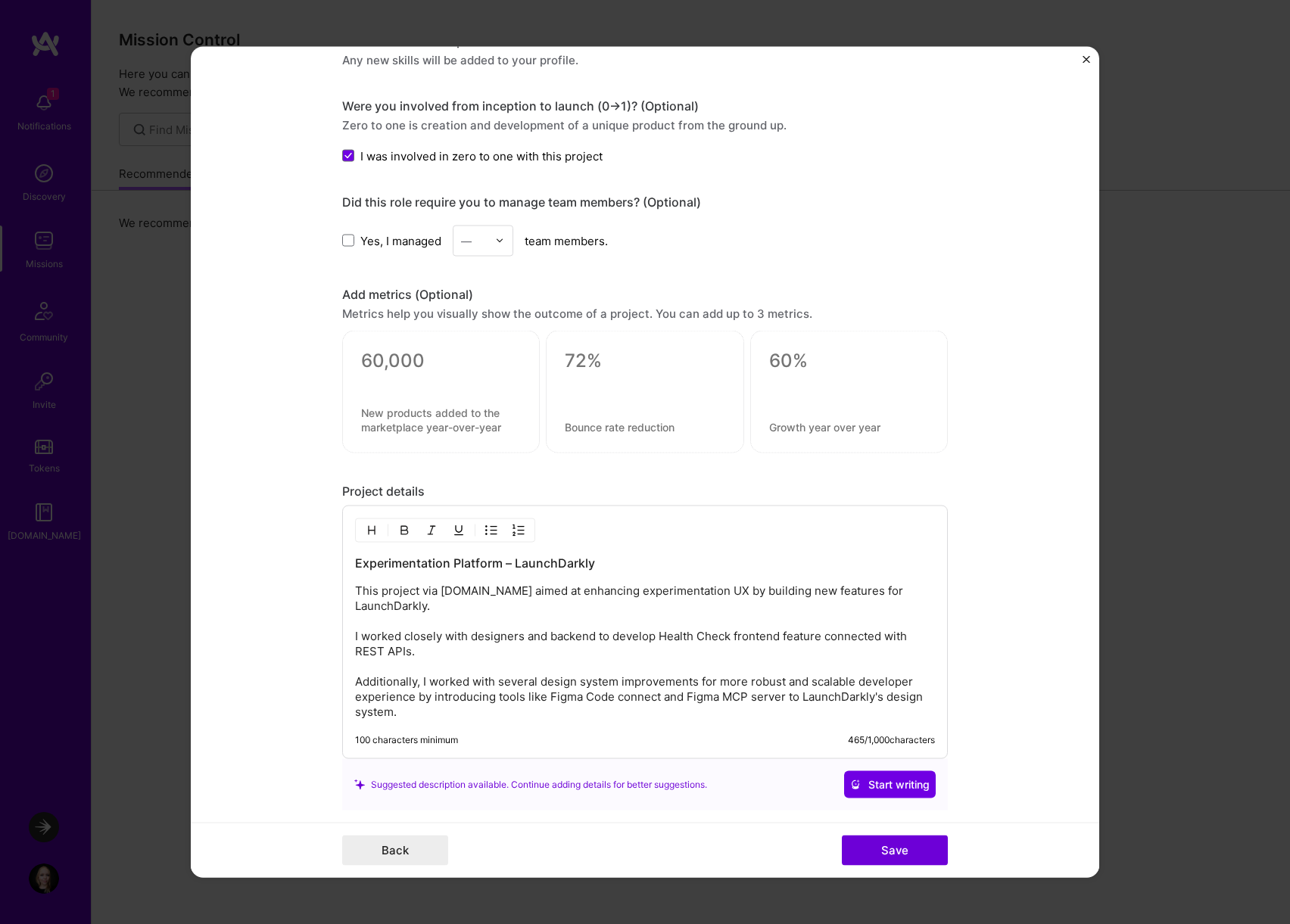
drag, startPoint x: 534, startPoint y: 619, endPoint x: 533, endPoint y: 632, distance: 13.0
click at [533, 633] on p "This project via [DOMAIN_NAME] aimed at enhancing experimentation UX by buildin…" at bounding box center [645, 651] width 579 height 136
click at [596, 618] on p "This project via [DOMAIN_NAME] aimed at enhancing experimentation UX by buildin…" at bounding box center [645, 651] width 579 height 136
click at [563, 646] on p "This project via [DOMAIN_NAME] aimed at enhancing experimentation UX by buildin…" at bounding box center [645, 651] width 579 height 136
drag, startPoint x: 394, startPoint y: 664, endPoint x: 492, endPoint y: 668, distance: 98.1
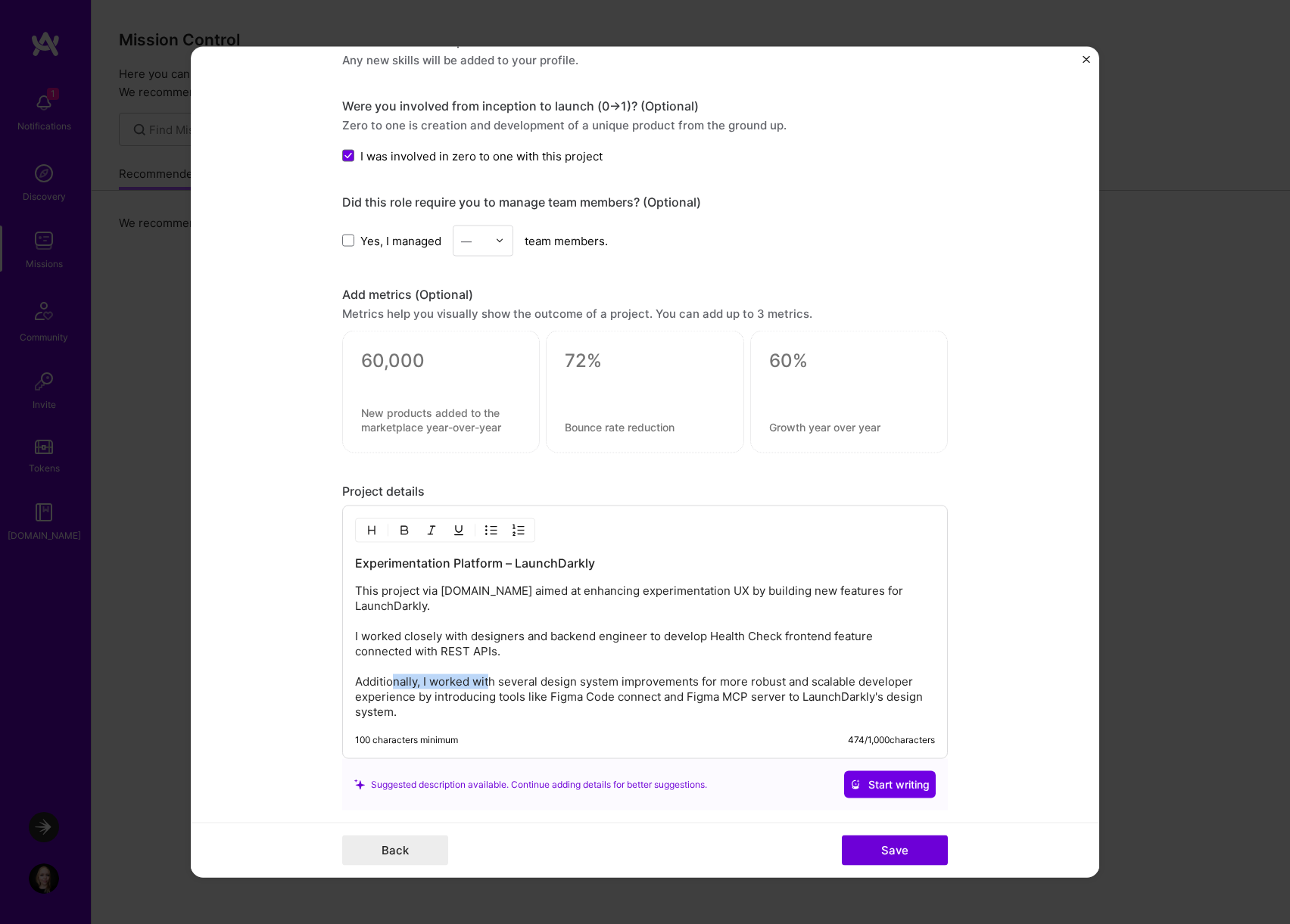
click at [492, 668] on p "This project via [DOMAIN_NAME] aimed at enhancing experimentation UX by buildin…" at bounding box center [645, 651] width 579 height 136
click at [439, 662] on p "This project via [DOMAIN_NAME] aimed at enhancing experimentation UX by buildin…" at bounding box center [645, 651] width 579 height 136
drag, startPoint x: 492, startPoint y: 665, endPoint x: 433, endPoint y: 664, distance: 59.0
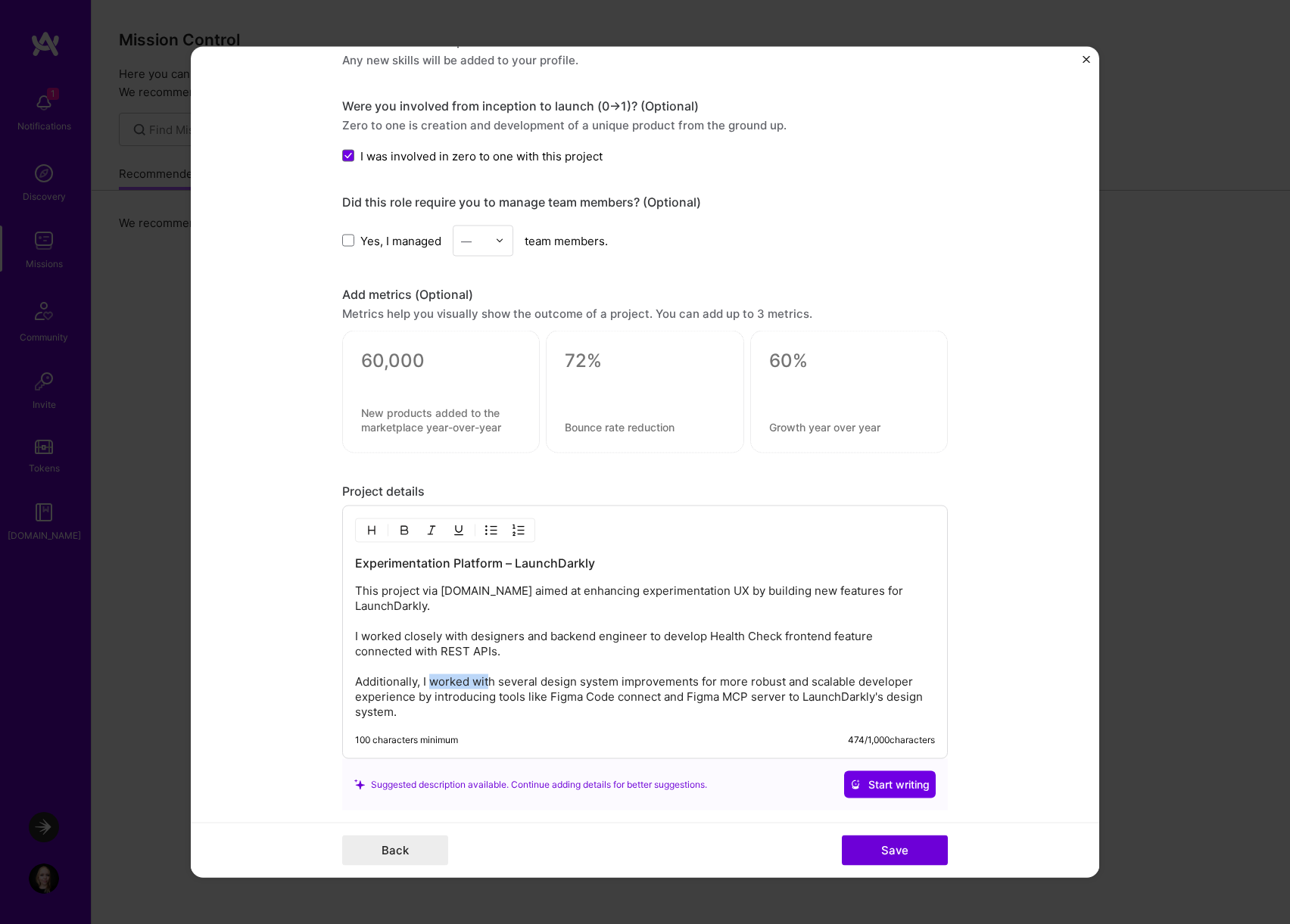
click at [433, 664] on p "This project via [DOMAIN_NAME] aimed at enhancing experimentation UX by buildin…" at bounding box center [645, 651] width 579 height 136
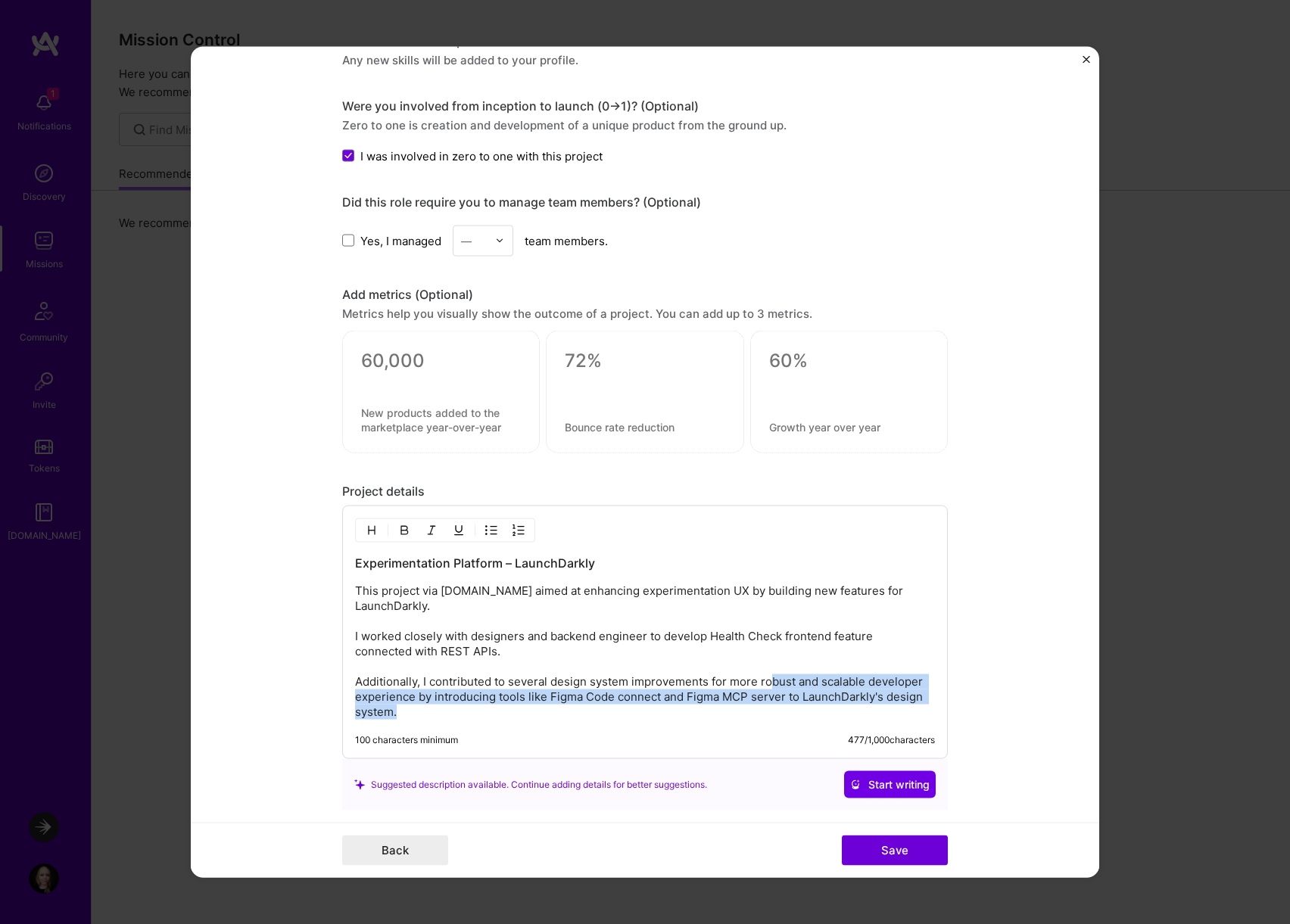
drag, startPoint x: 774, startPoint y: 659, endPoint x: 752, endPoint y: 696, distance: 43.0
click at [752, 697] on p "This project via [DOMAIN_NAME] aimed at enhancing experimentation UX by buildin…" at bounding box center [645, 651] width 579 height 136
click at [752, 696] on p "This project via [DOMAIN_NAME] aimed at enhancing experimentation UX by buildin…" at bounding box center [645, 651] width 579 height 136
drag, startPoint x: 620, startPoint y: 683, endPoint x: 614, endPoint y: 700, distance: 18.0
click at [614, 700] on p "This project via [DOMAIN_NAME] aimed at enhancing experimentation UX by buildin…" at bounding box center [645, 651] width 579 height 136
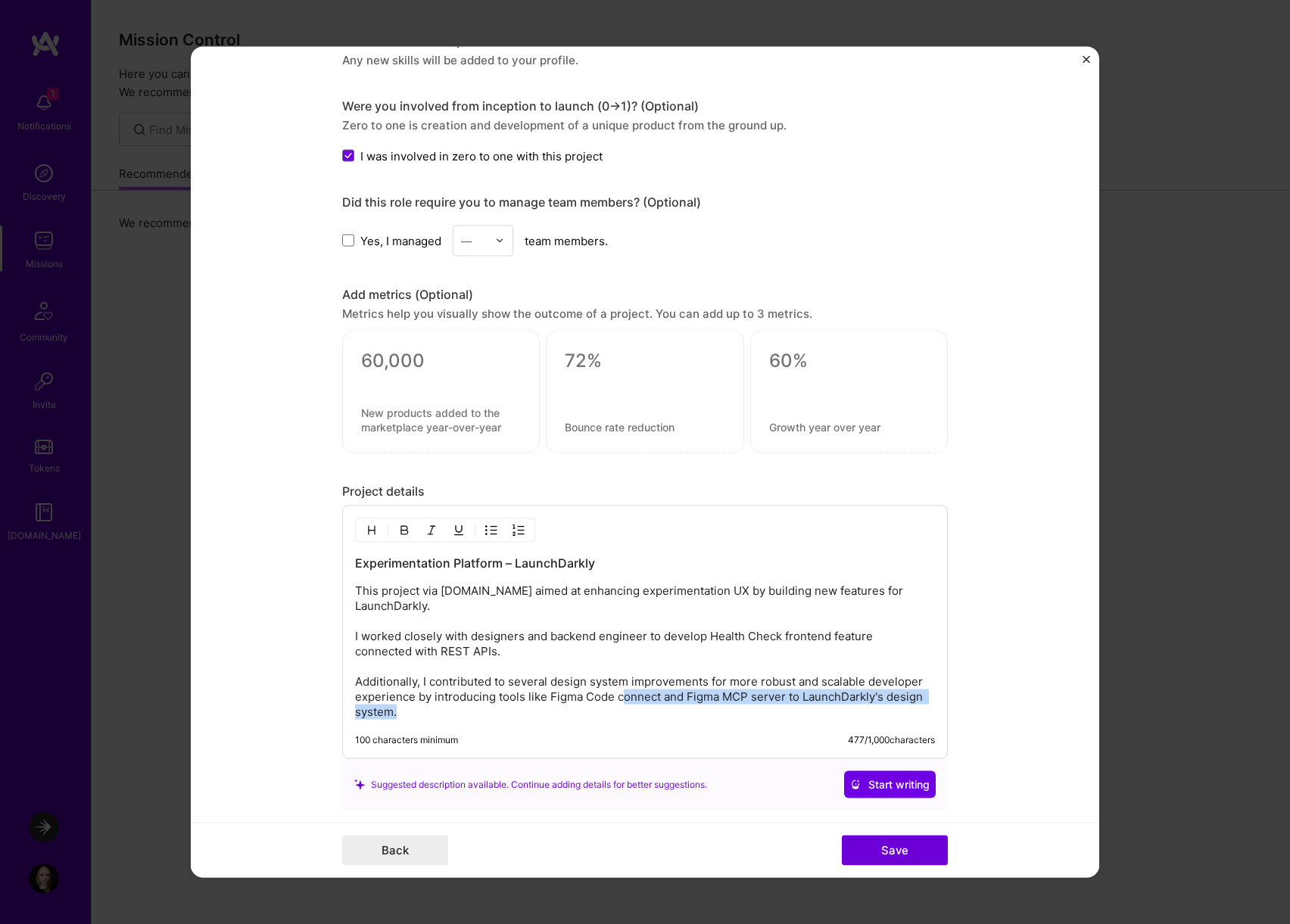
click at [614, 700] on p "This project via [DOMAIN_NAME] aimed at enhancing experimentation UX by buildin…" at bounding box center [645, 651] width 579 height 136
click at [787, 681] on p "This project via [DOMAIN_NAME] aimed at enhancing experimentation UX by buildin…" at bounding box center [645, 651] width 579 height 136
click at [417, 694] on p "This project via [DOMAIN_NAME] aimed at enhancing experimentation UX by buildin…" at bounding box center [645, 651] width 579 height 136
click at [453, 683] on p "This project via [DOMAIN_NAME] aimed at enhancing experimentation UX by buildin…" at bounding box center [645, 651] width 579 height 136
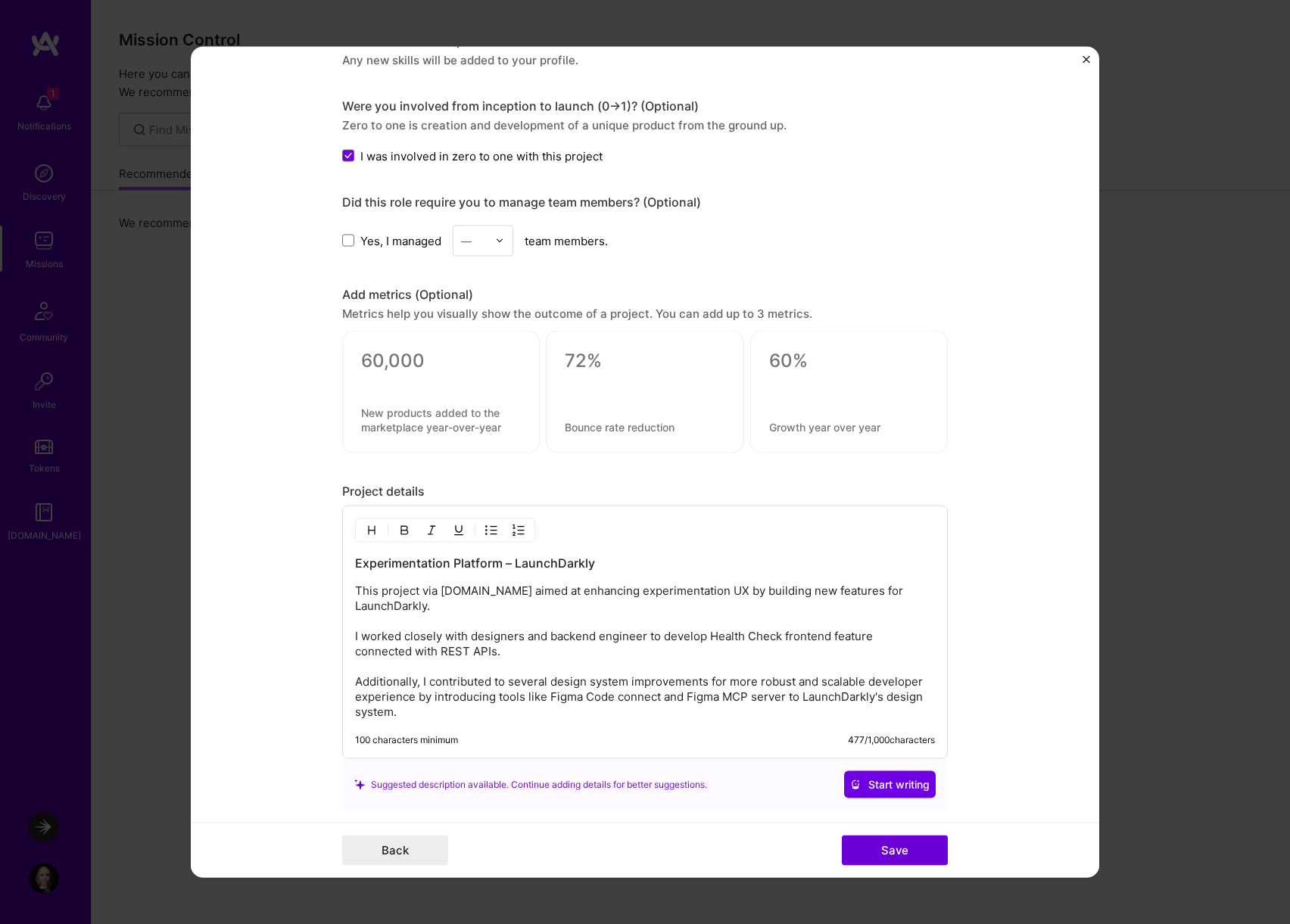
click at [595, 697] on p "This project via [DOMAIN_NAME] aimed at enhancing experimentation UX by buildin…" at bounding box center [645, 651] width 579 height 136
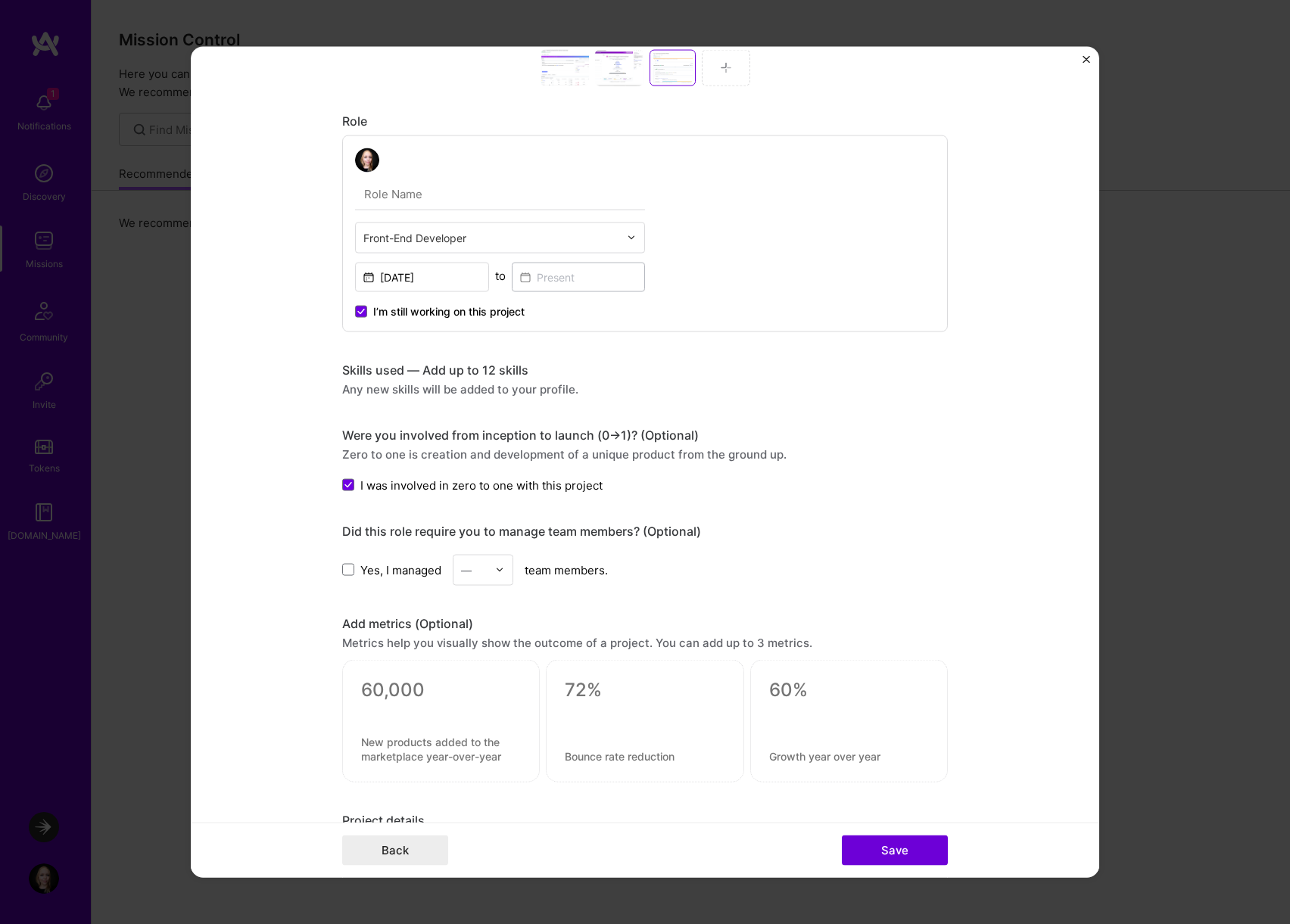
scroll to position [473, 0]
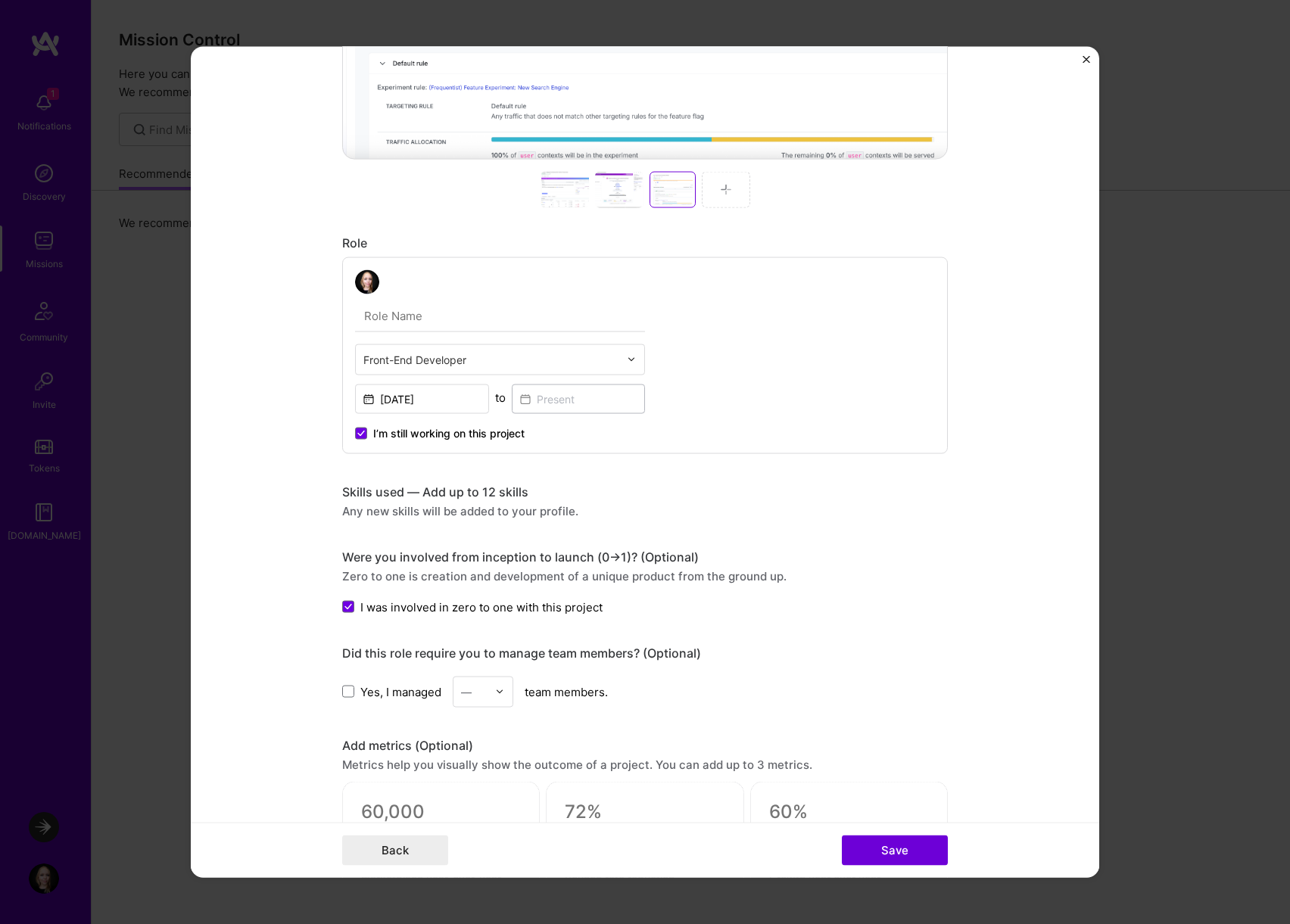
click at [483, 511] on div "Any new skills will be added to your profile." at bounding box center [645, 511] width 605 height 16
click at [428, 487] on div "Skills used — Add up to 12 skills" at bounding box center [645, 491] width 605 height 16
click at [467, 488] on div "Skills used — Add up to 12 skills" at bounding box center [645, 491] width 605 height 16
click at [344, 493] on div "Skills used — Add up to 12 skills" at bounding box center [645, 491] width 605 height 16
click at [453, 493] on div "Skills used — Add up to 12 skills" at bounding box center [645, 491] width 605 height 16
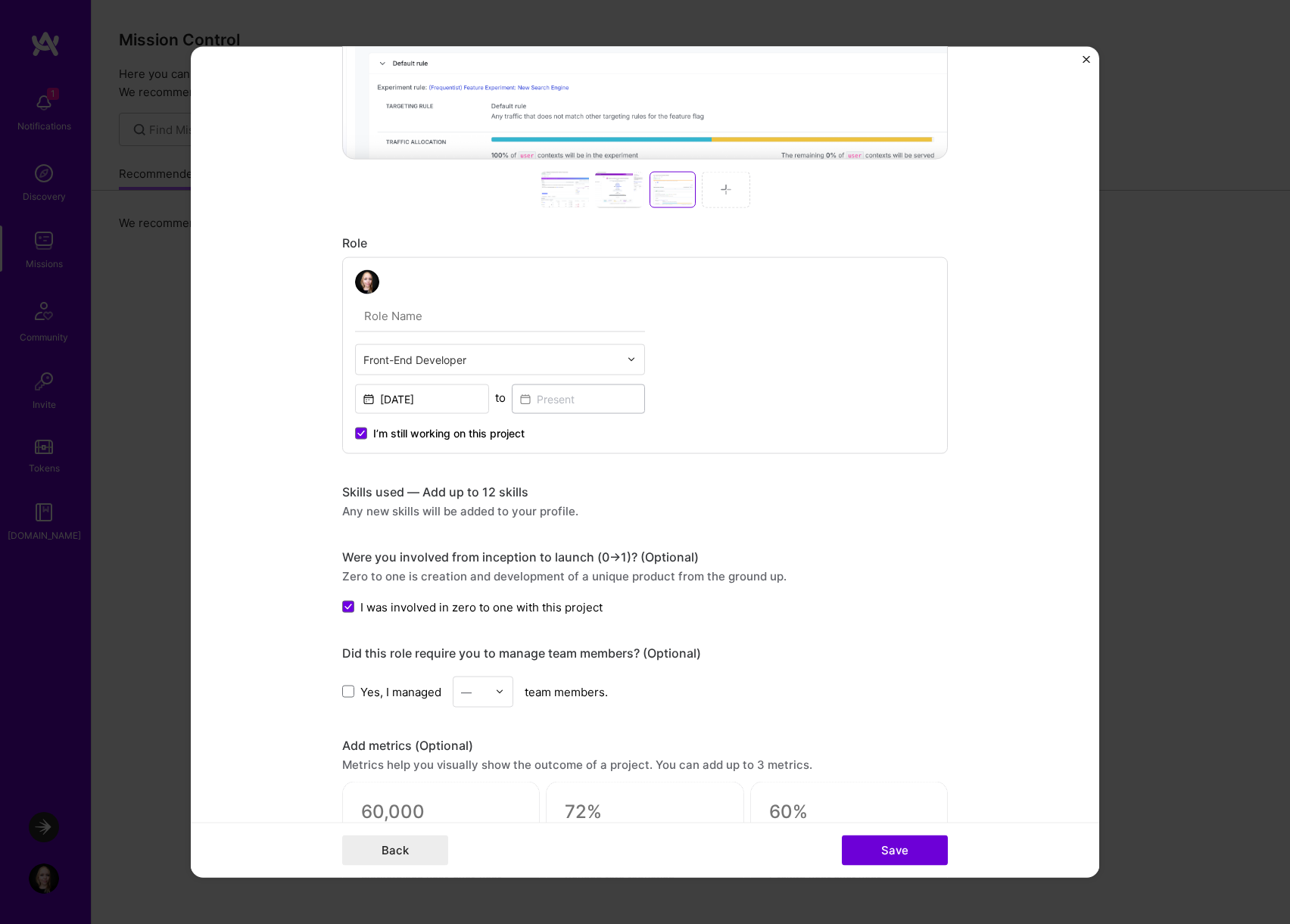
scroll to position [924, 0]
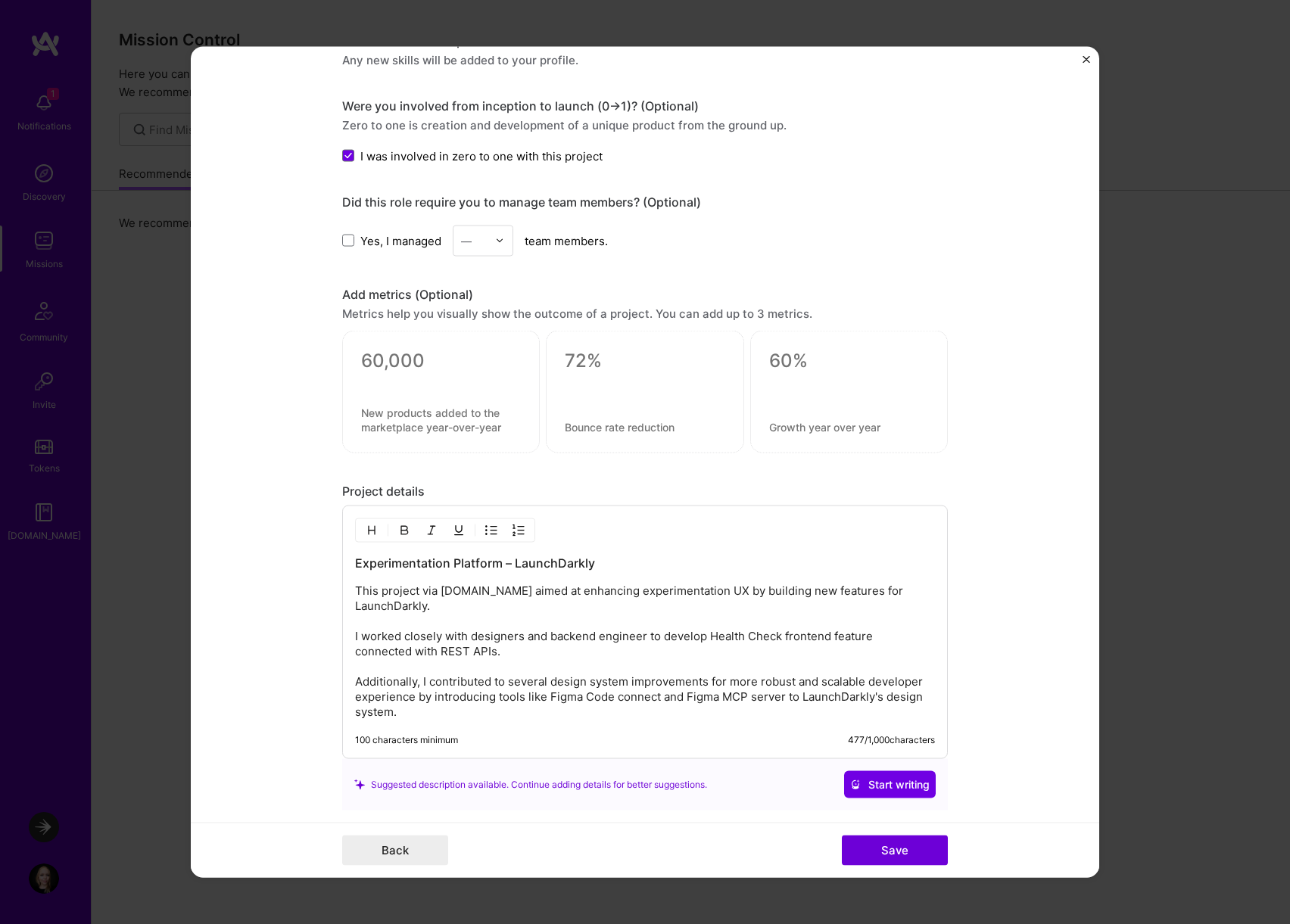
click at [507, 734] on div "100 characters minimum 477 / 1,000 characters" at bounding box center [645, 740] width 579 height 12
click at [505, 702] on p "This project via [DOMAIN_NAME] aimed at enhancing experimentation UX by buildin…" at bounding box center [645, 651] width 579 height 136
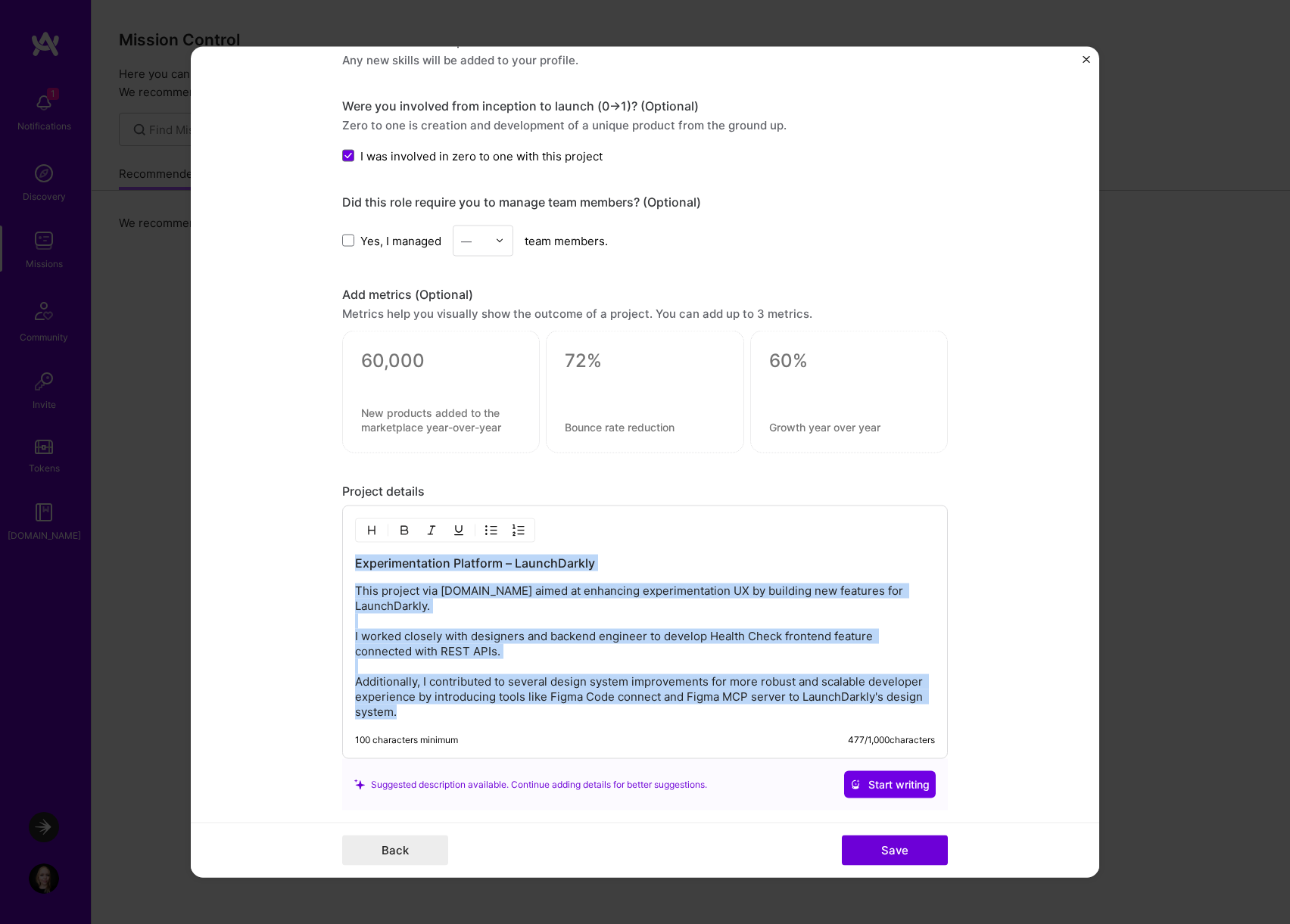
copy div "Experimentation Platform – LaunchDarkly This project via [DOMAIN_NAME] aimed at…"
click at [680, 659] on p "This project via [DOMAIN_NAME] aimed at enhancing experimentation UX by buildin…" at bounding box center [645, 651] width 579 height 136
copy div "Experimentation Platform – LaunchDarkly This project via [DOMAIN_NAME] aimed at…"
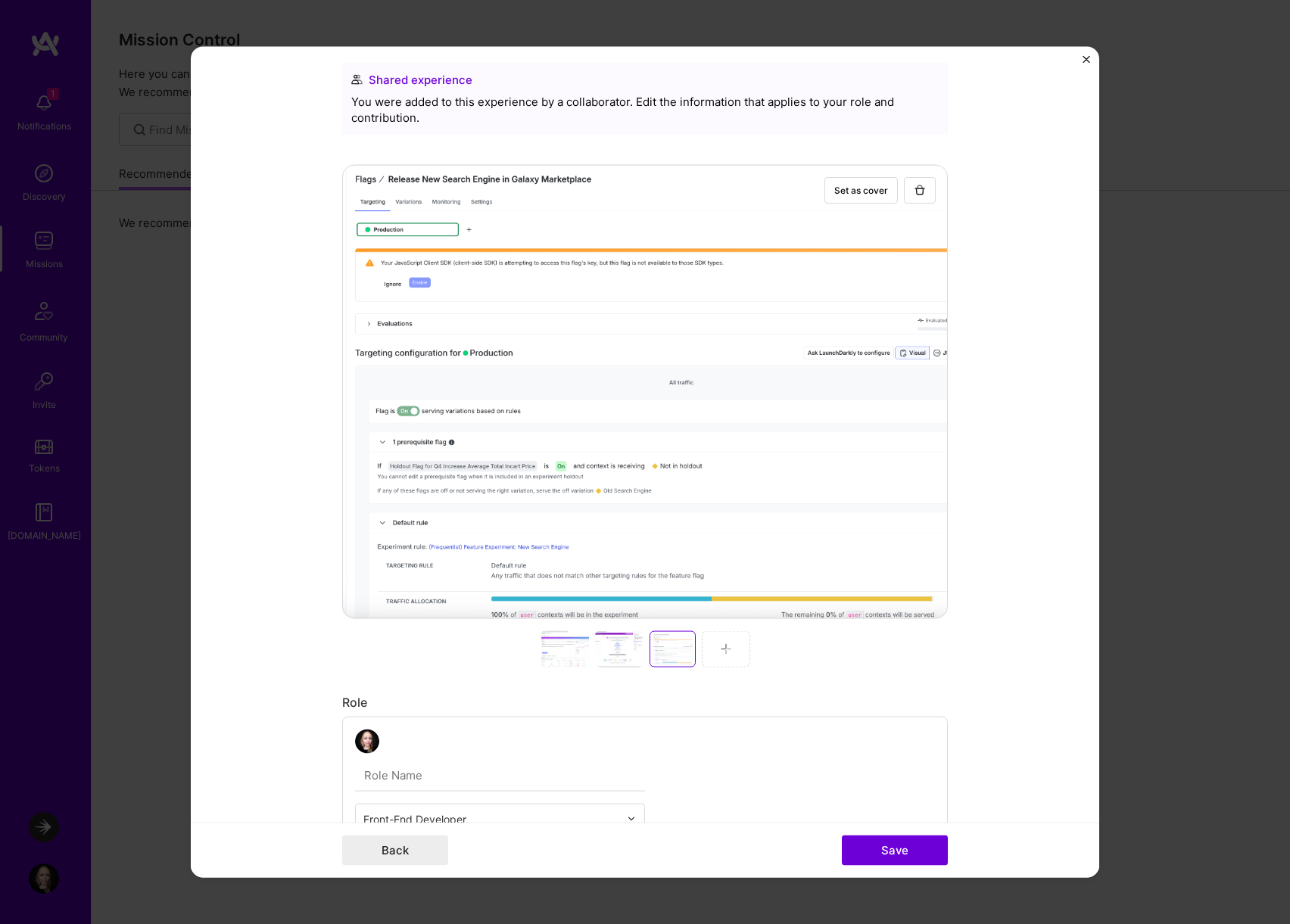
scroll to position [31, 0]
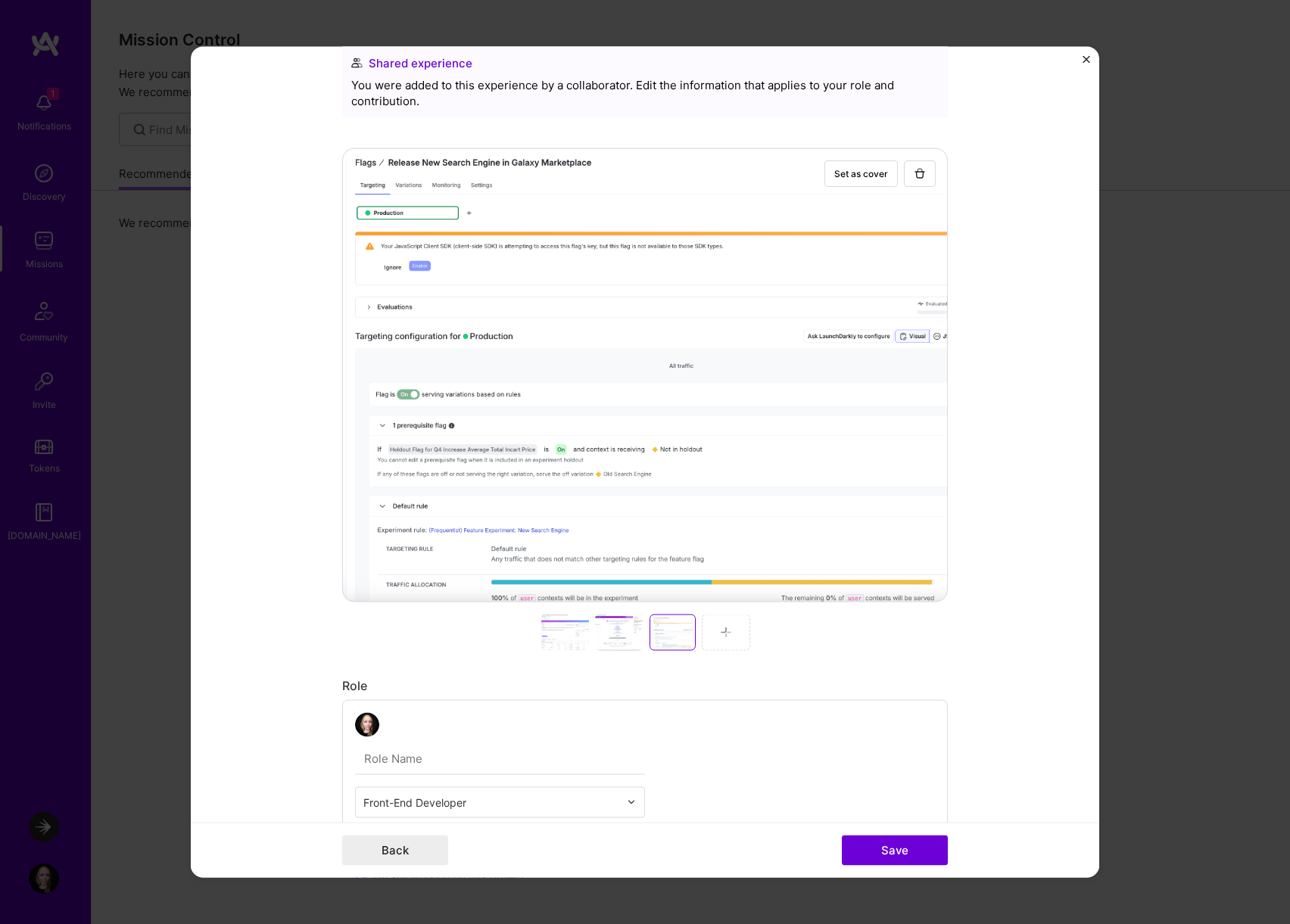
click at [629, 642] on div at bounding box center [619, 632] width 48 height 37
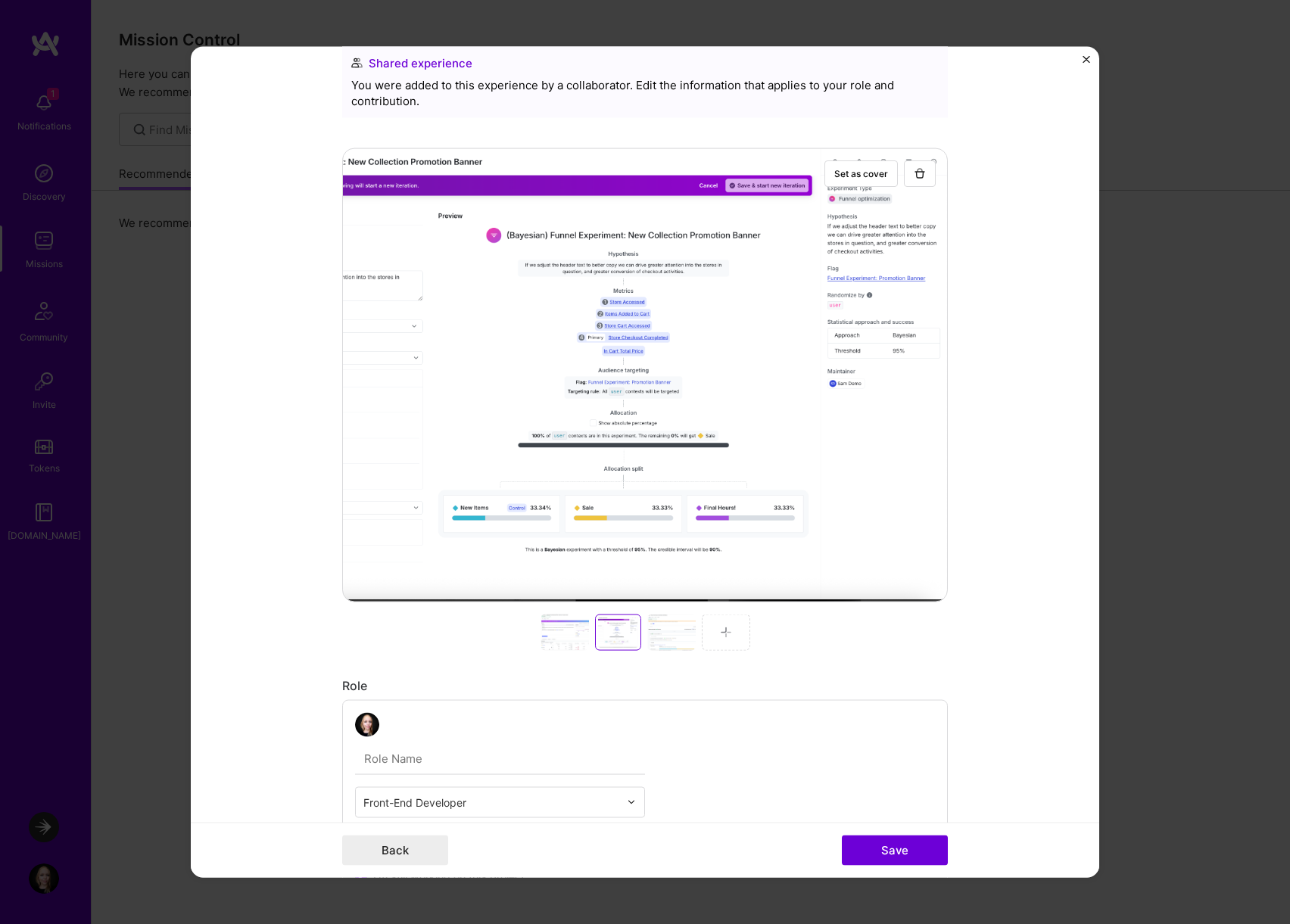
click at [558, 634] on div at bounding box center [564, 632] width 48 height 37
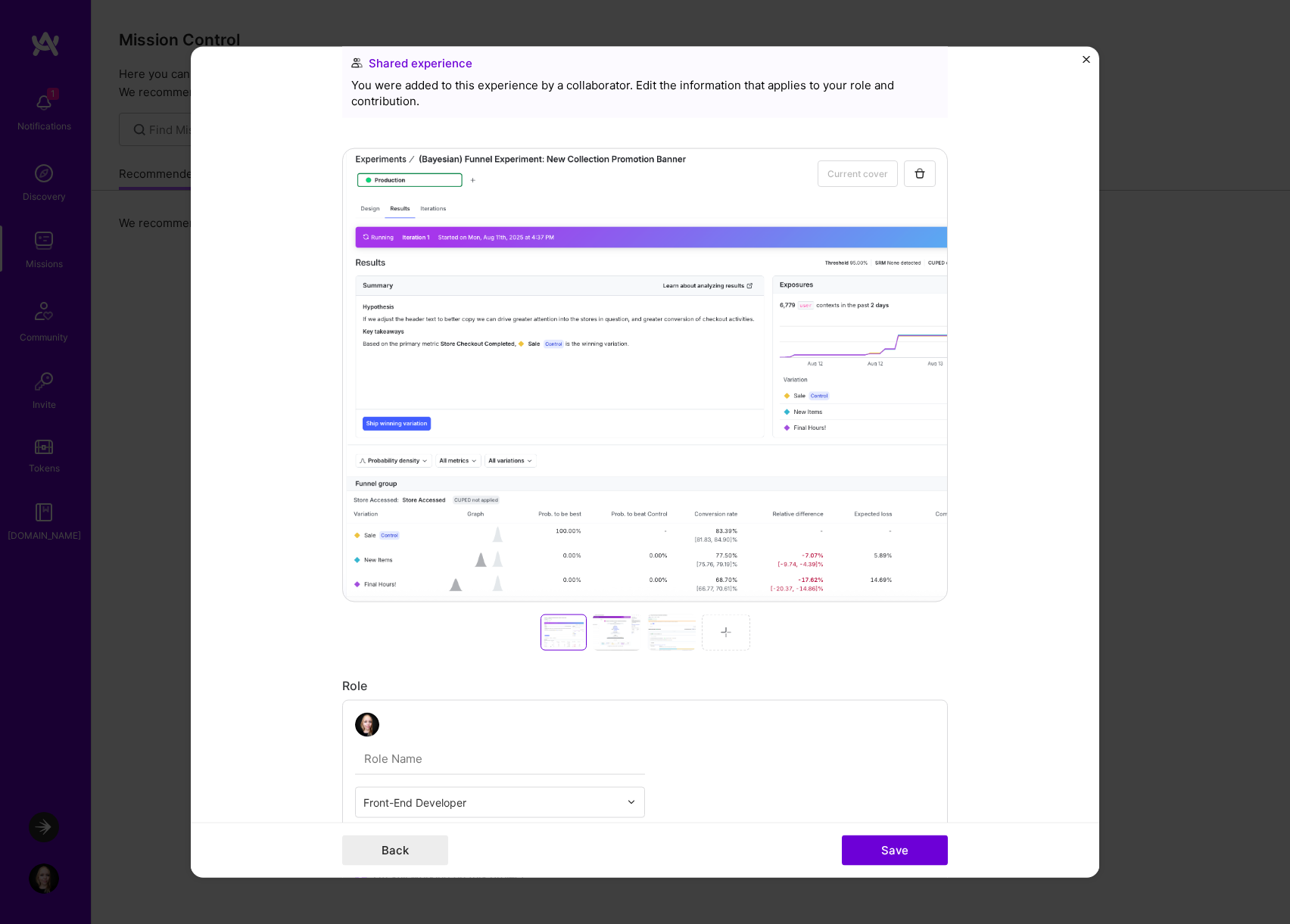
click at [619, 639] on div at bounding box center [617, 632] width 48 height 37
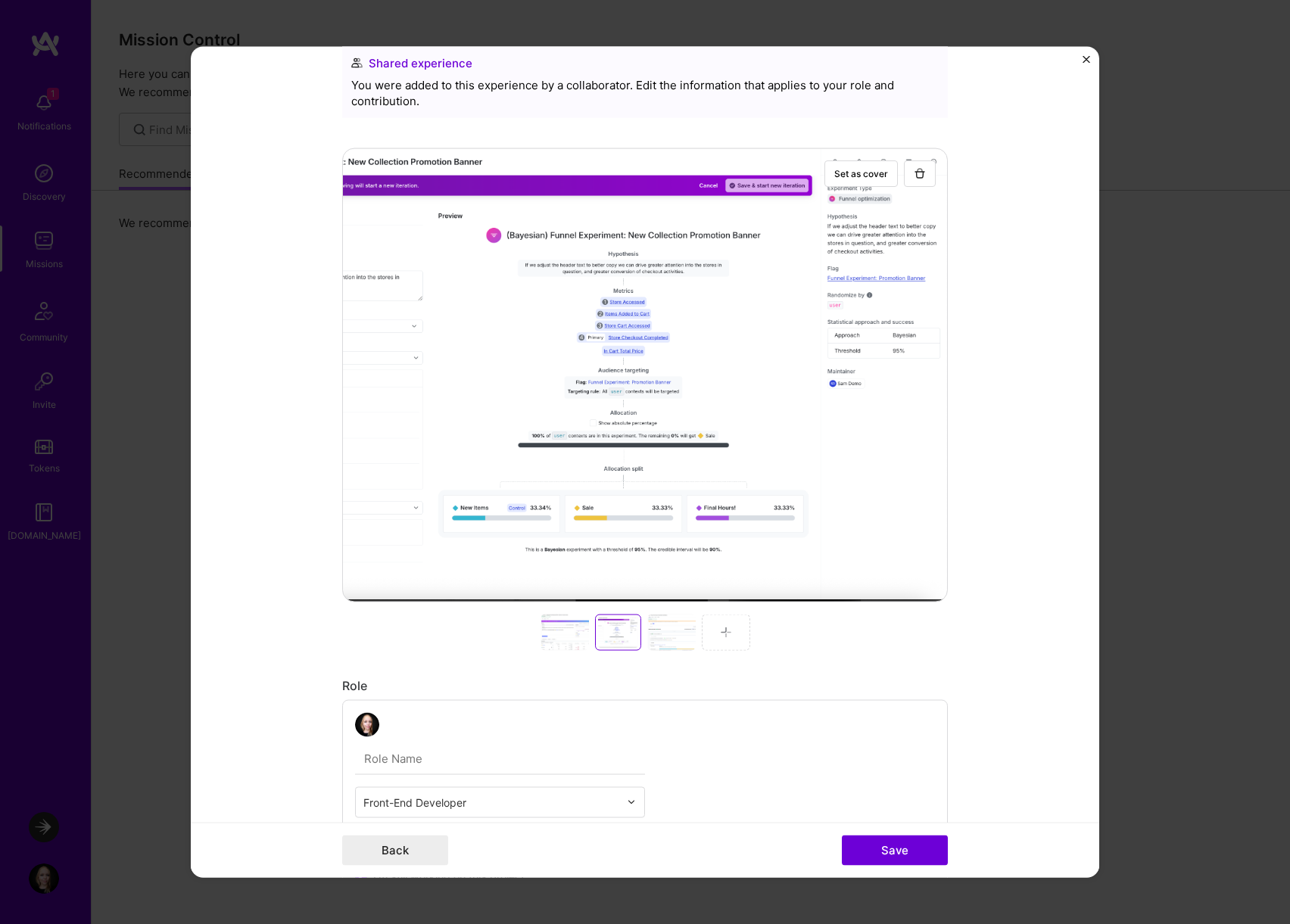
click at [669, 638] on div at bounding box center [671, 632] width 48 height 37
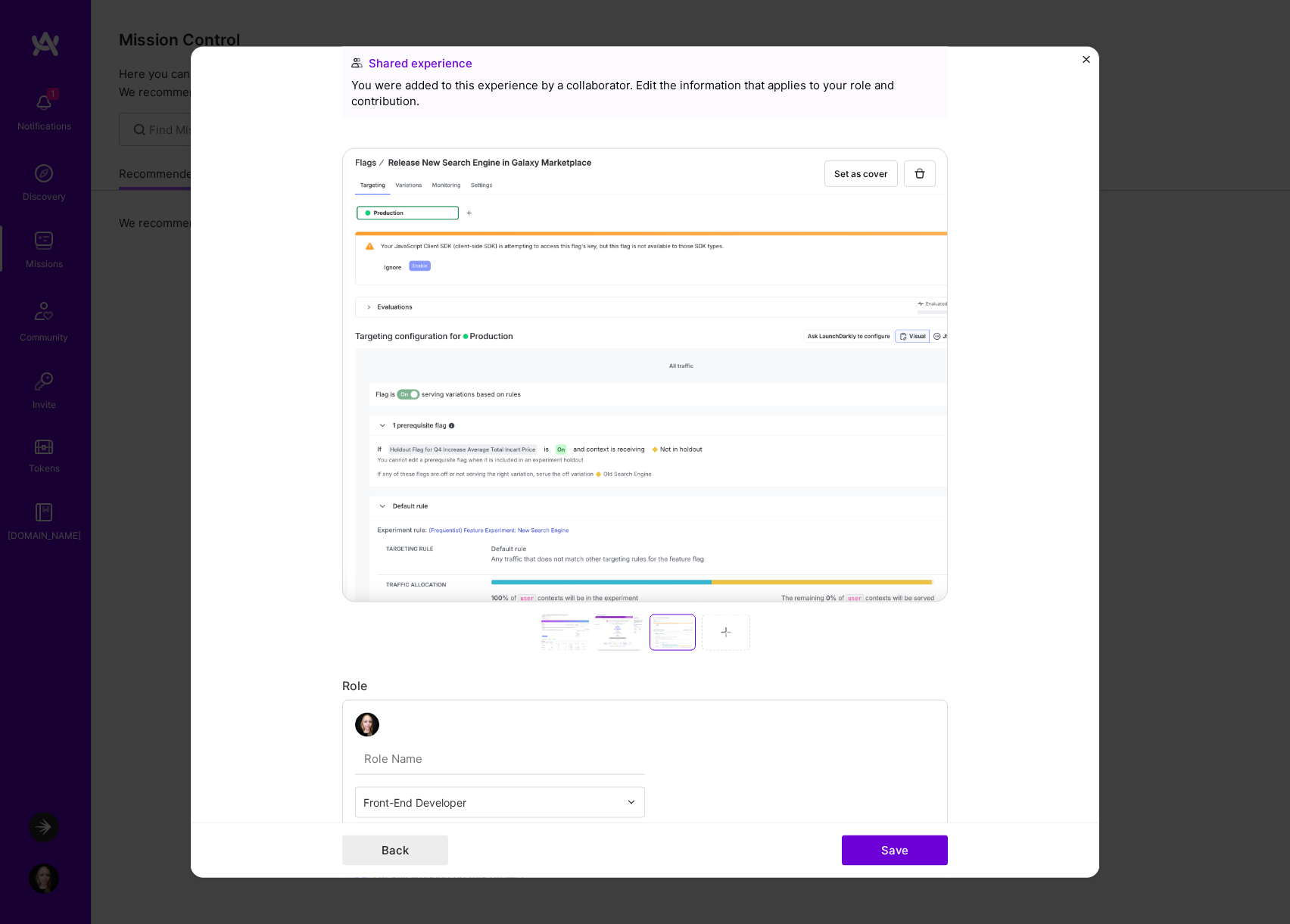
click at [538, 634] on div at bounding box center [645, 632] width 605 height 37
click at [552, 635] on div at bounding box center [564, 632] width 48 height 37
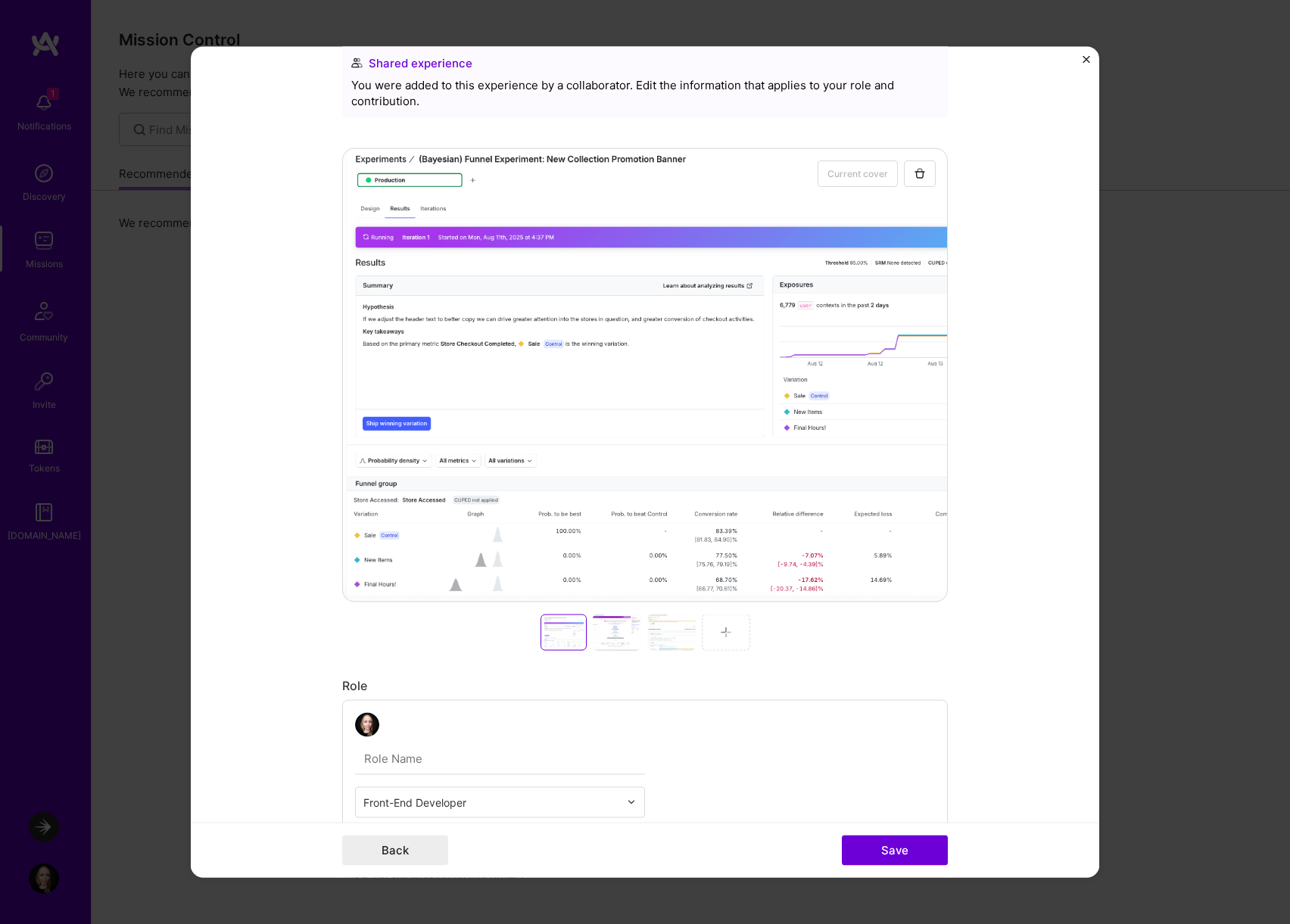
click at [617, 643] on div at bounding box center [617, 632] width 48 height 37
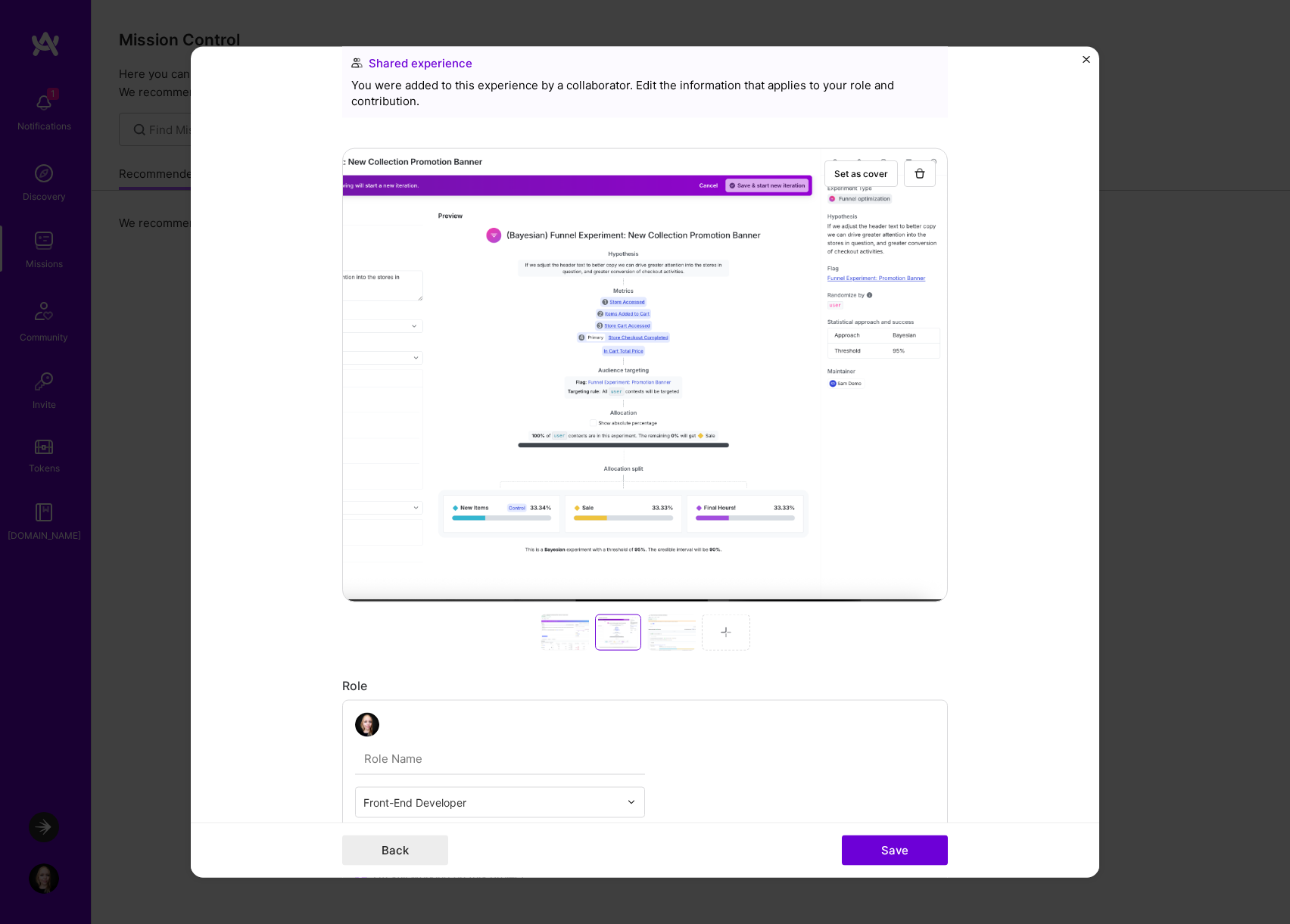
click at [660, 639] on div at bounding box center [671, 632] width 48 height 37
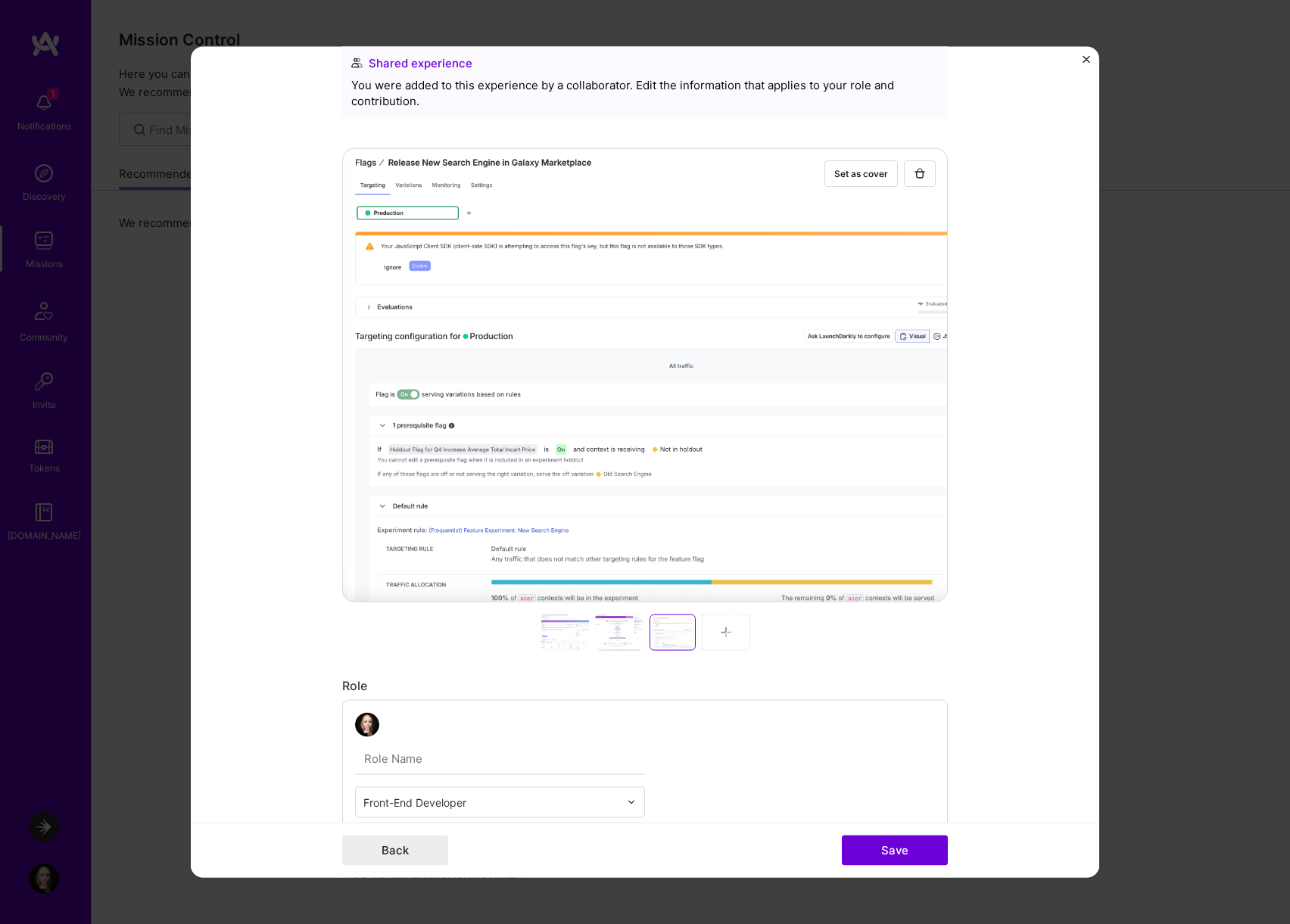
click at [547, 627] on div at bounding box center [564, 632] width 48 height 37
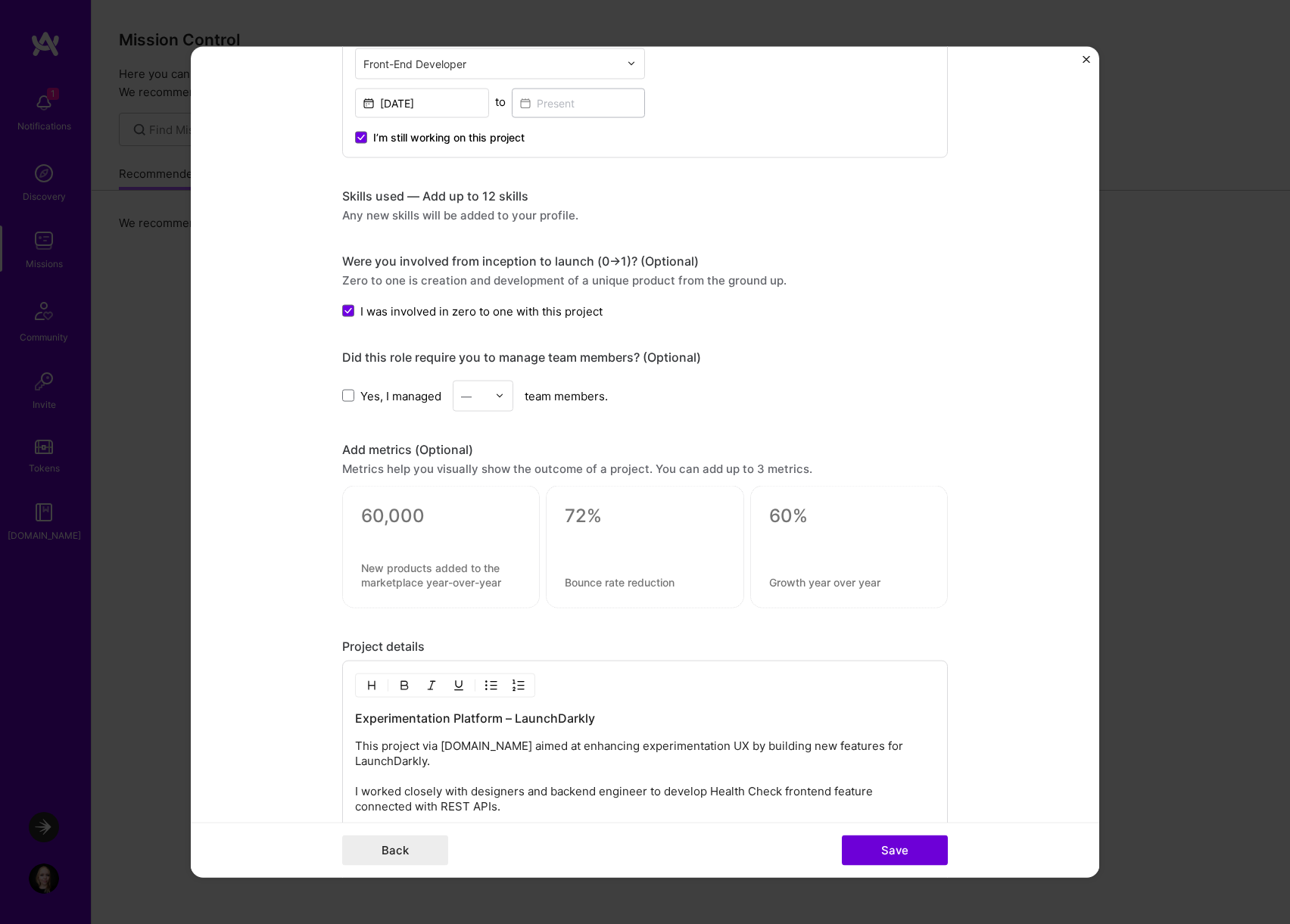
scroll to position [924, 0]
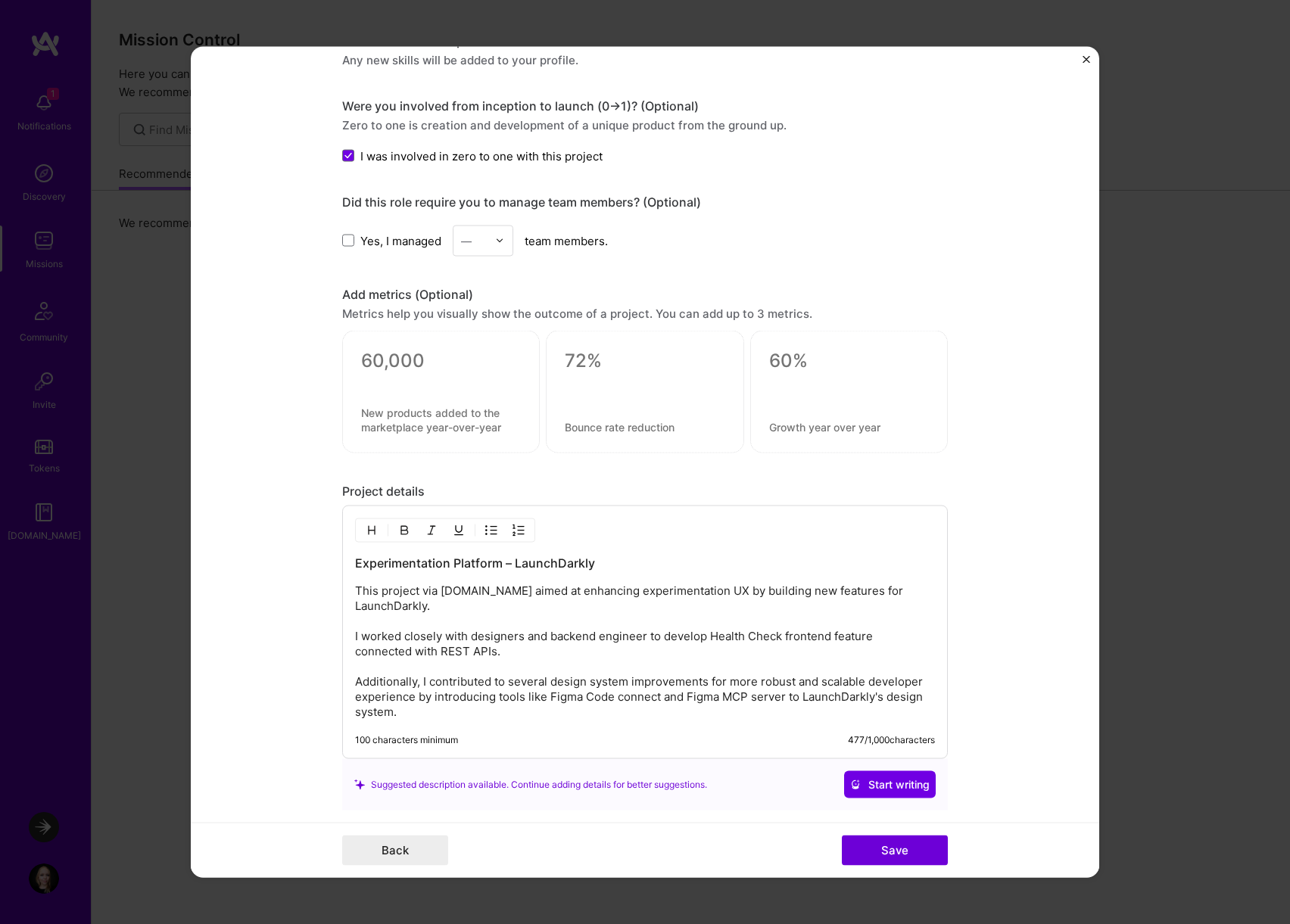
click at [599, 694] on p "This project via [DOMAIN_NAME] aimed at enhancing experimentation UX by buildin…" at bounding box center [645, 651] width 579 height 136
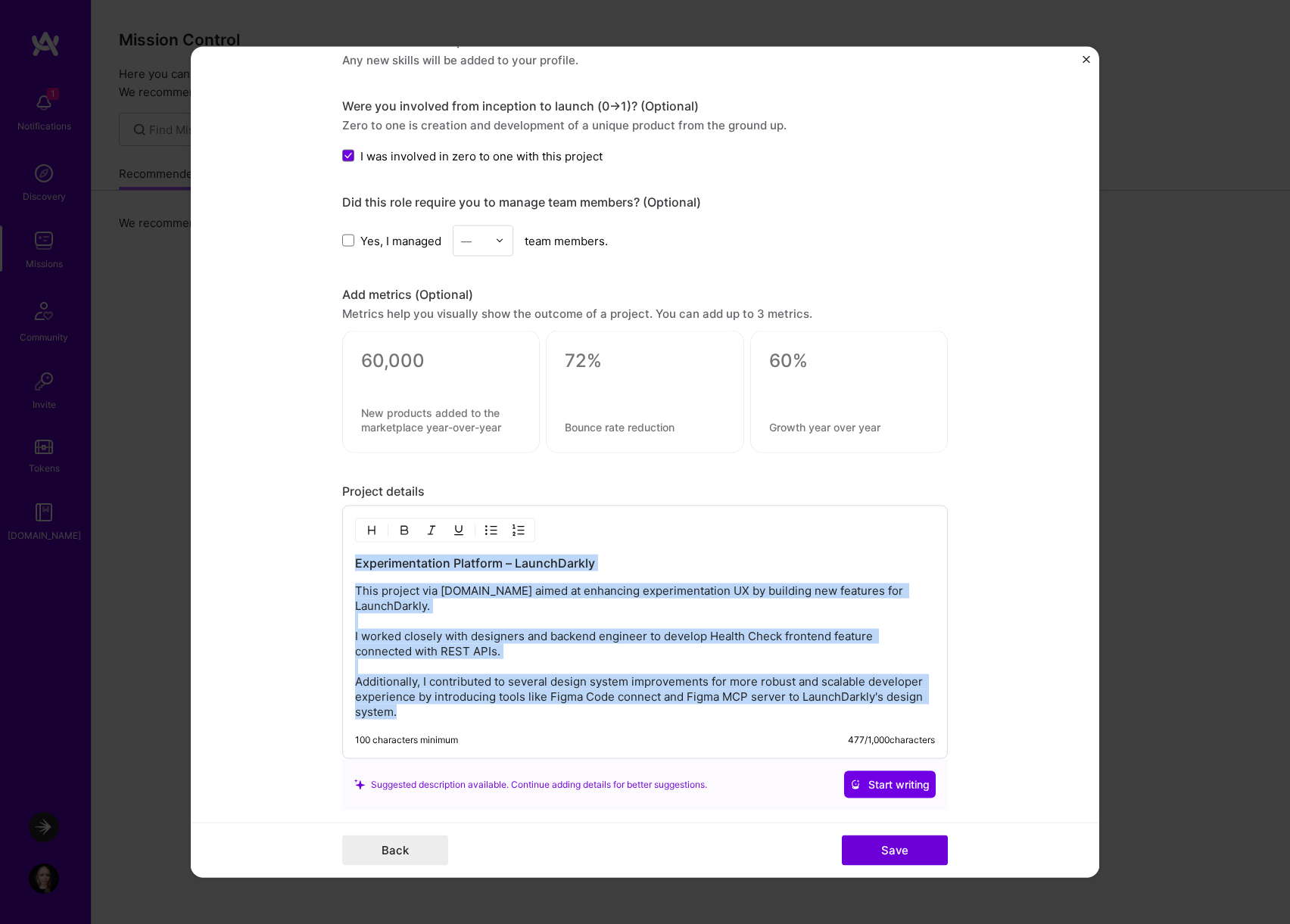
copy div "Experimentation Platform – LaunchDarkly This project via [DOMAIN_NAME] aimed at…"
click at [874, 849] on button "Save" at bounding box center [894, 850] width 106 height 30
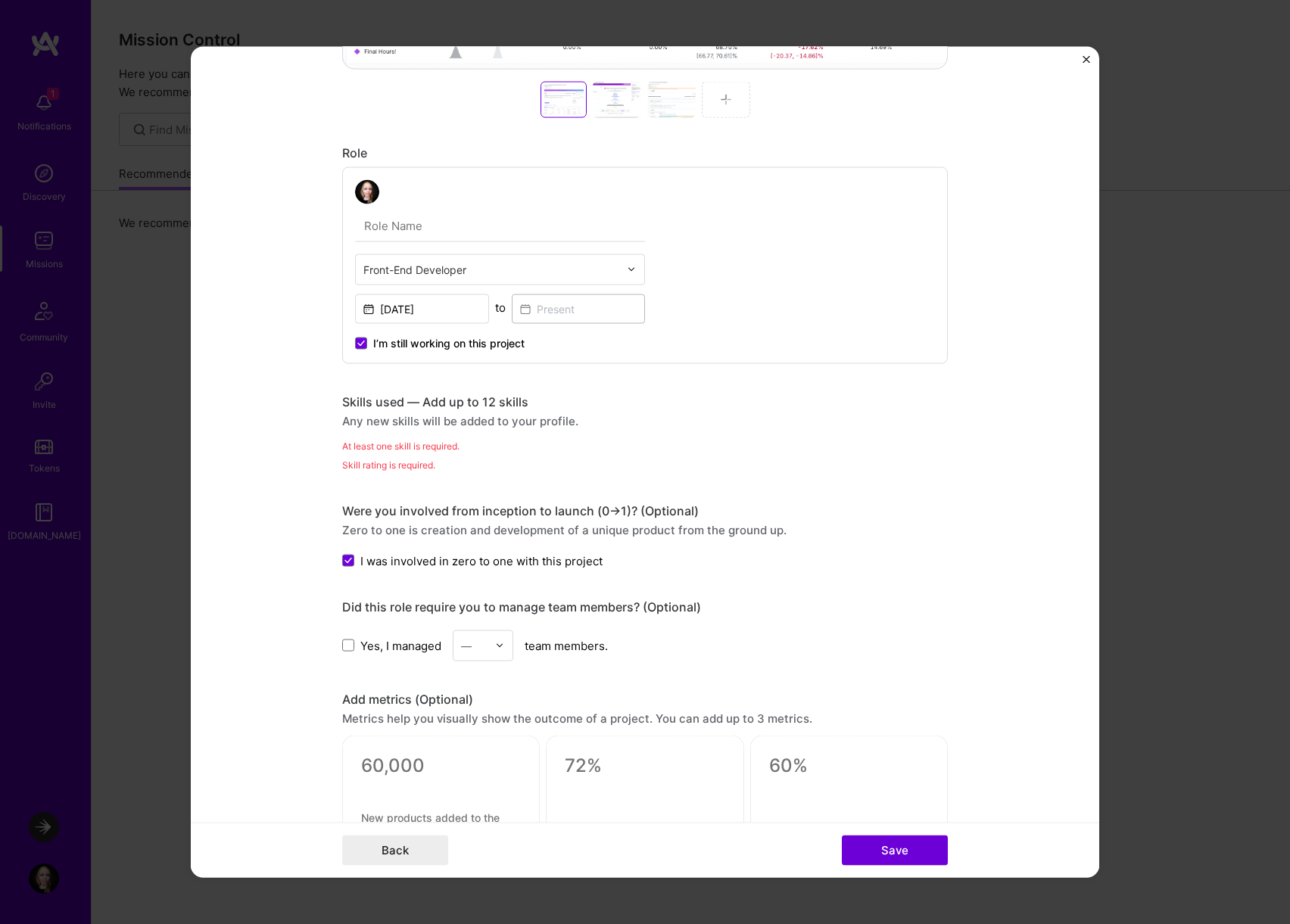
scroll to position [548, 0]
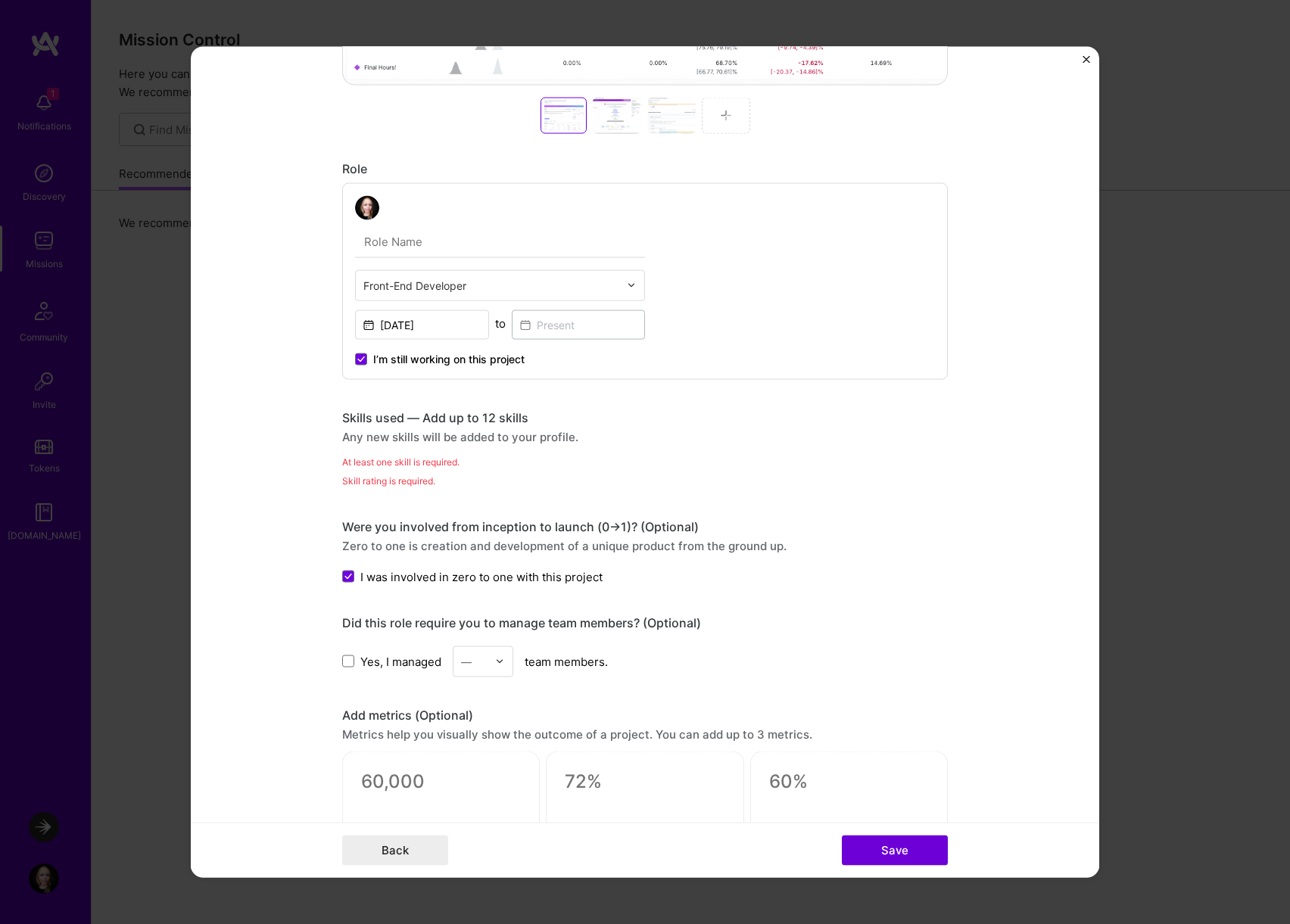
click at [422, 483] on div "Skill rating is required." at bounding box center [645, 480] width 605 height 16
click at [415, 456] on div "At least one skill is required." at bounding box center [645, 462] width 605 height 16
click at [416, 440] on div "Any new skills will be added to your profile." at bounding box center [645, 437] width 605 height 16
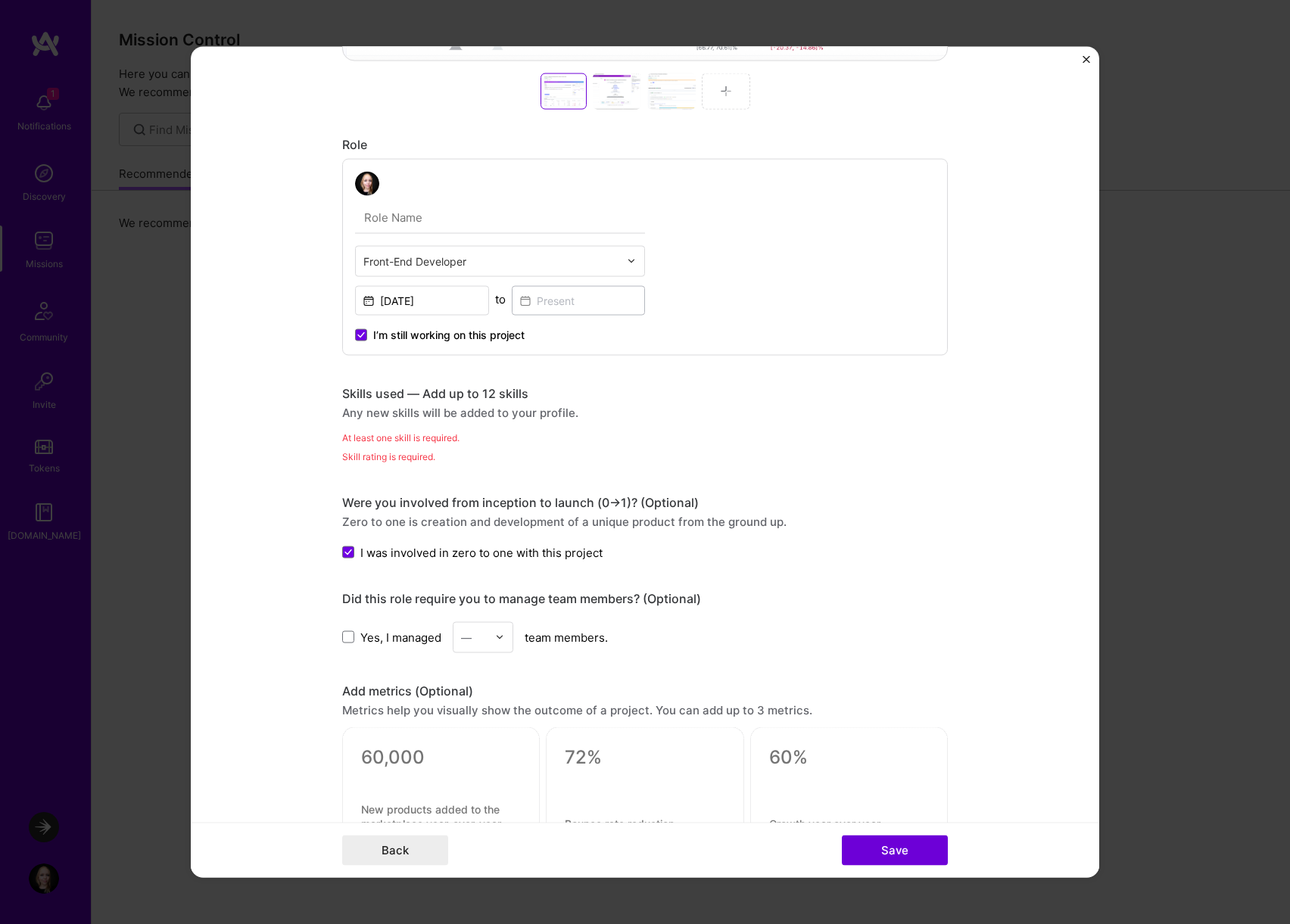
click at [443, 417] on div "Any new skills will be added to your profile." at bounding box center [645, 412] width 605 height 16
click at [437, 453] on div "Skill rating is required." at bounding box center [645, 456] width 605 height 16
click at [433, 462] on div "Skill rating is required." at bounding box center [645, 456] width 605 height 16
click at [429, 413] on div "Any new skills will be added to your profile." at bounding box center [645, 412] width 605 height 16
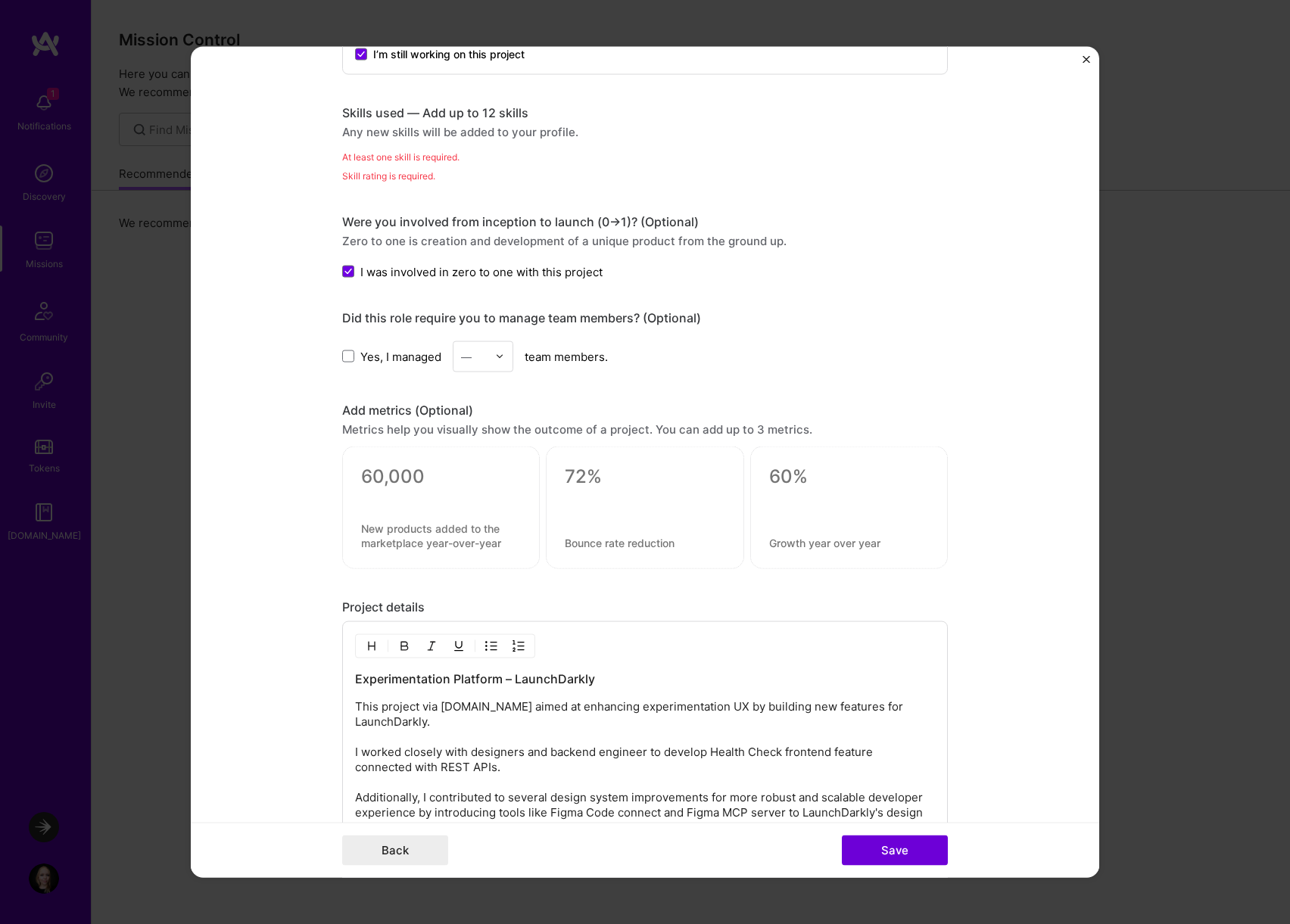
scroll to position [969, 0]
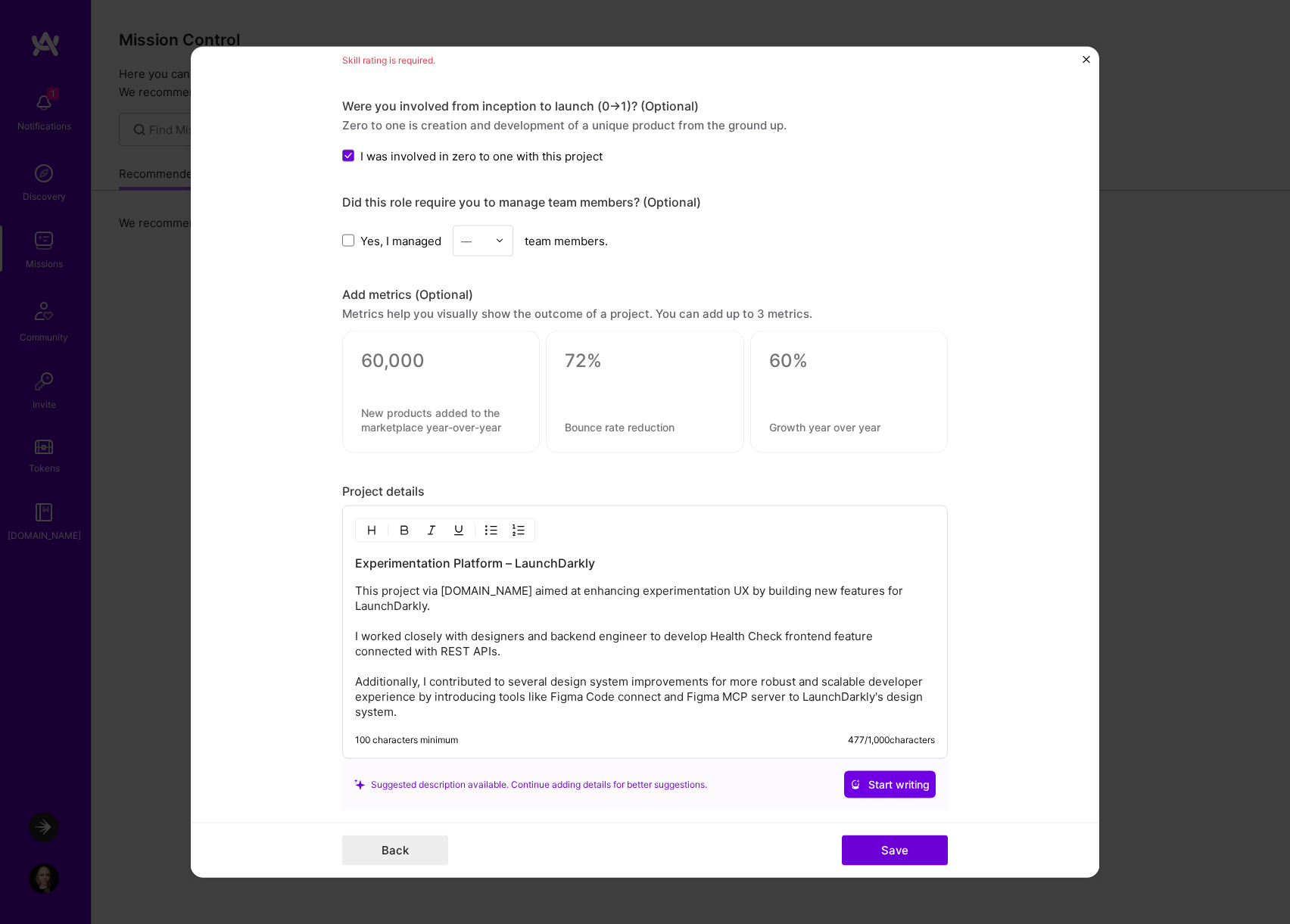
click at [612, 601] on p "This project via [DOMAIN_NAME] aimed at enhancing experimentation UX by buildin…" at bounding box center [645, 651] width 579 height 136
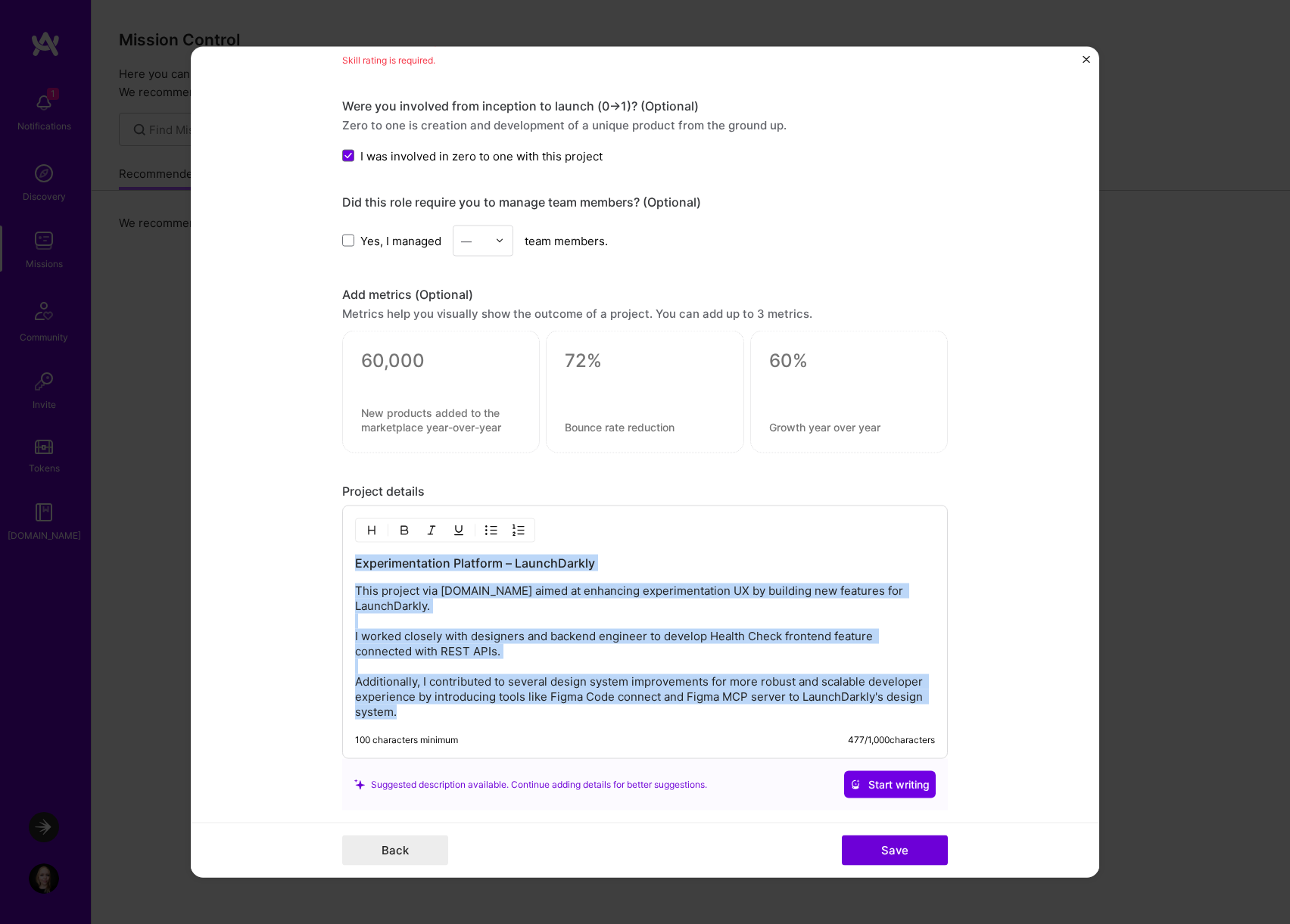
copy div "Experimentation Platform – LaunchDarkly This project via [DOMAIN_NAME] aimed at…"
click at [674, 655] on p "This project via [DOMAIN_NAME] aimed at enhancing experimentation UX by buildin…" at bounding box center [645, 651] width 579 height 136
copy div "Experimentation Platform – LaunchDarkly This project via [DOMAIN_NAME] aimed at…"
click at [874, 844] on button "Save" at bounding box center [894, 850] width 106 height 30
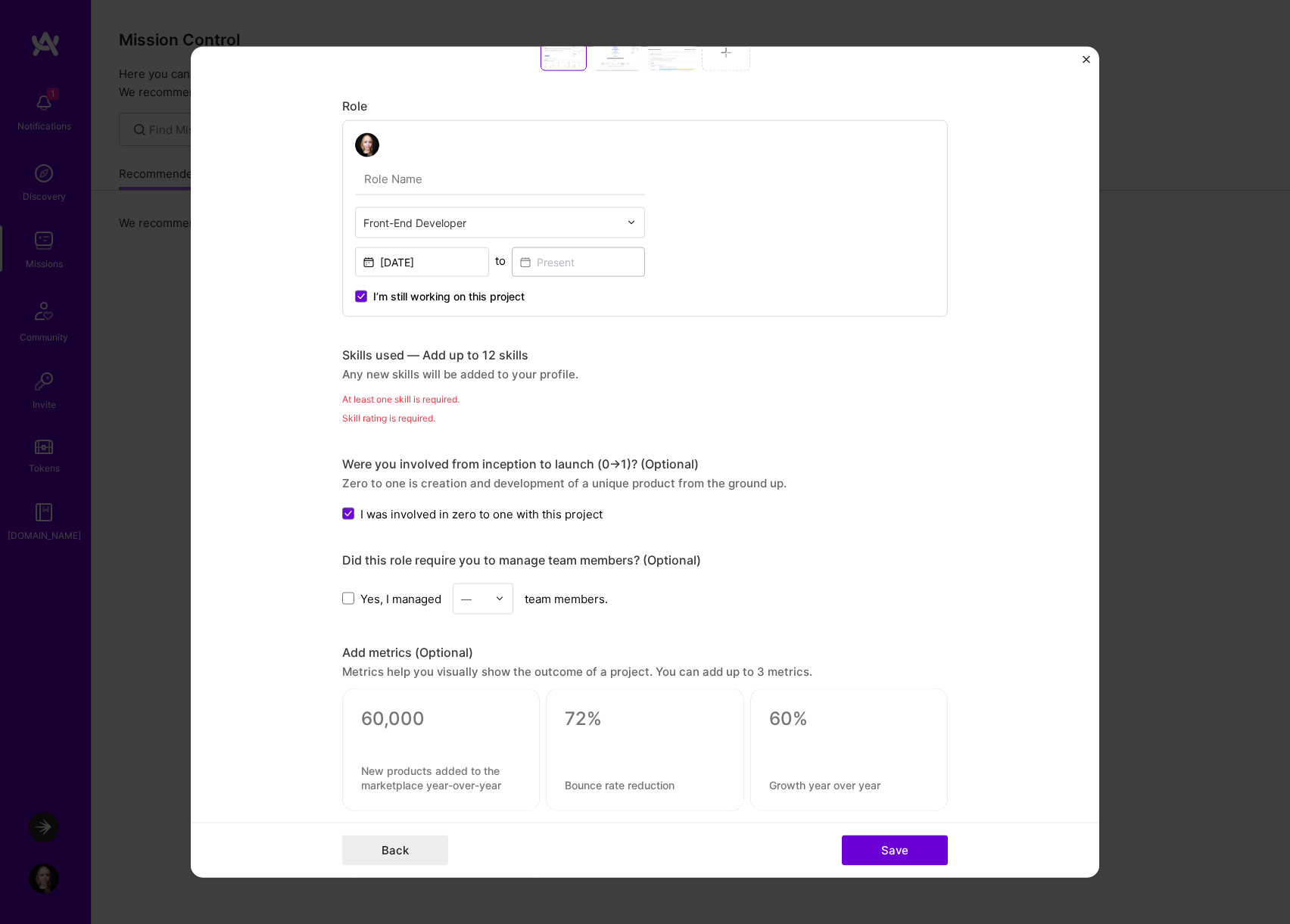
scroll to position [414, 0]
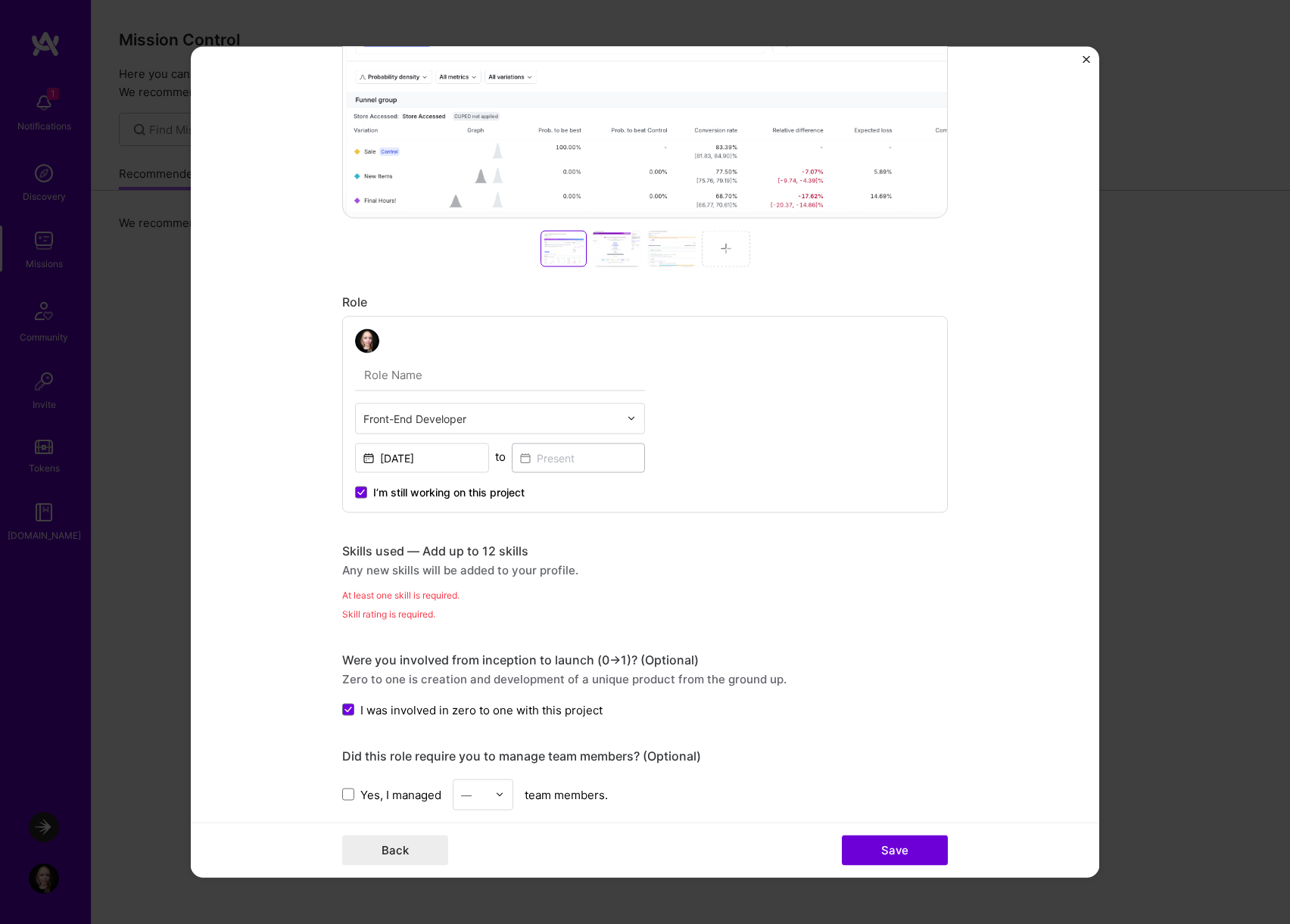
click at [525, 598] on div "At least one skill is required." at bounding box center [645, 594] width 605 height 16
click at [450, 603] on div "Skills used — Add up to 12 skills Any new skills will be added to your profile.…" at bounding box center [645, 582] width 605 height 78
click at [594, 358] on input "text" at bounding box center [499, 374] width 290 height 32
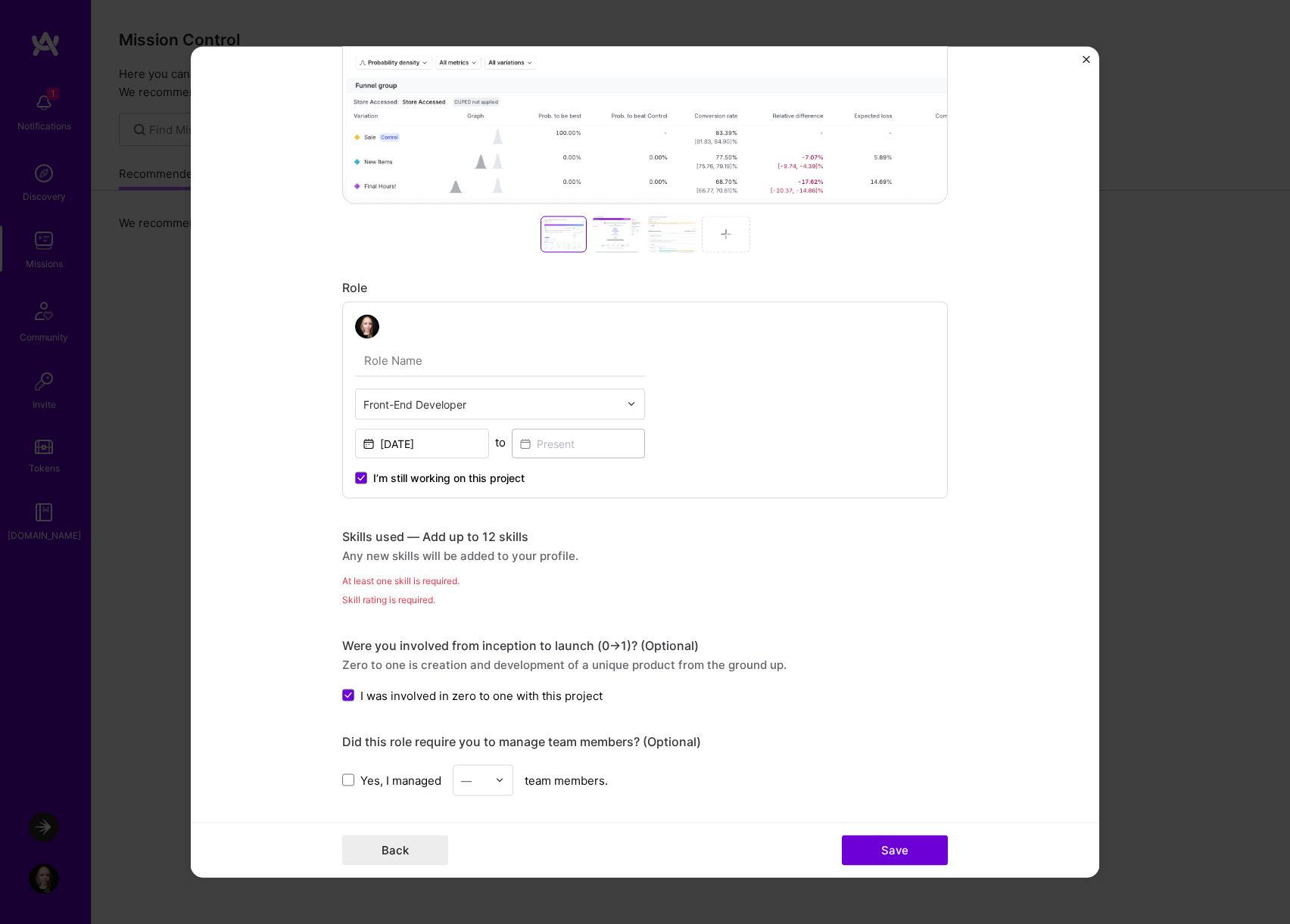
scroll to position [429, 0]
type input "Frontend Engineer"
click at [814, 458] on div "Frontend Engineer Front-End Developer [DATE] to I’m still working on this proje…" at bounding box center [645, 400] width 605 height 197
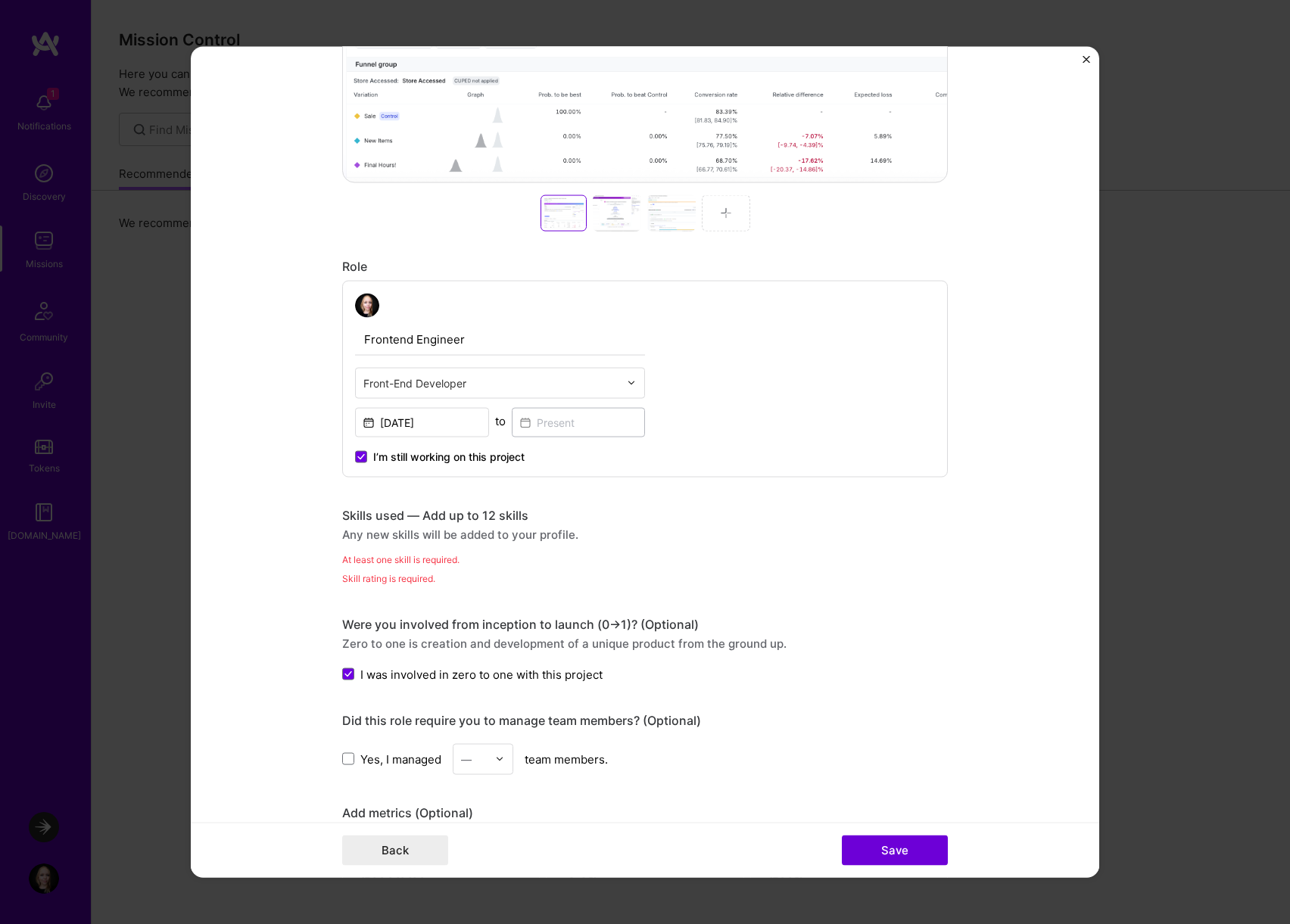
scroll to position [458, 0]
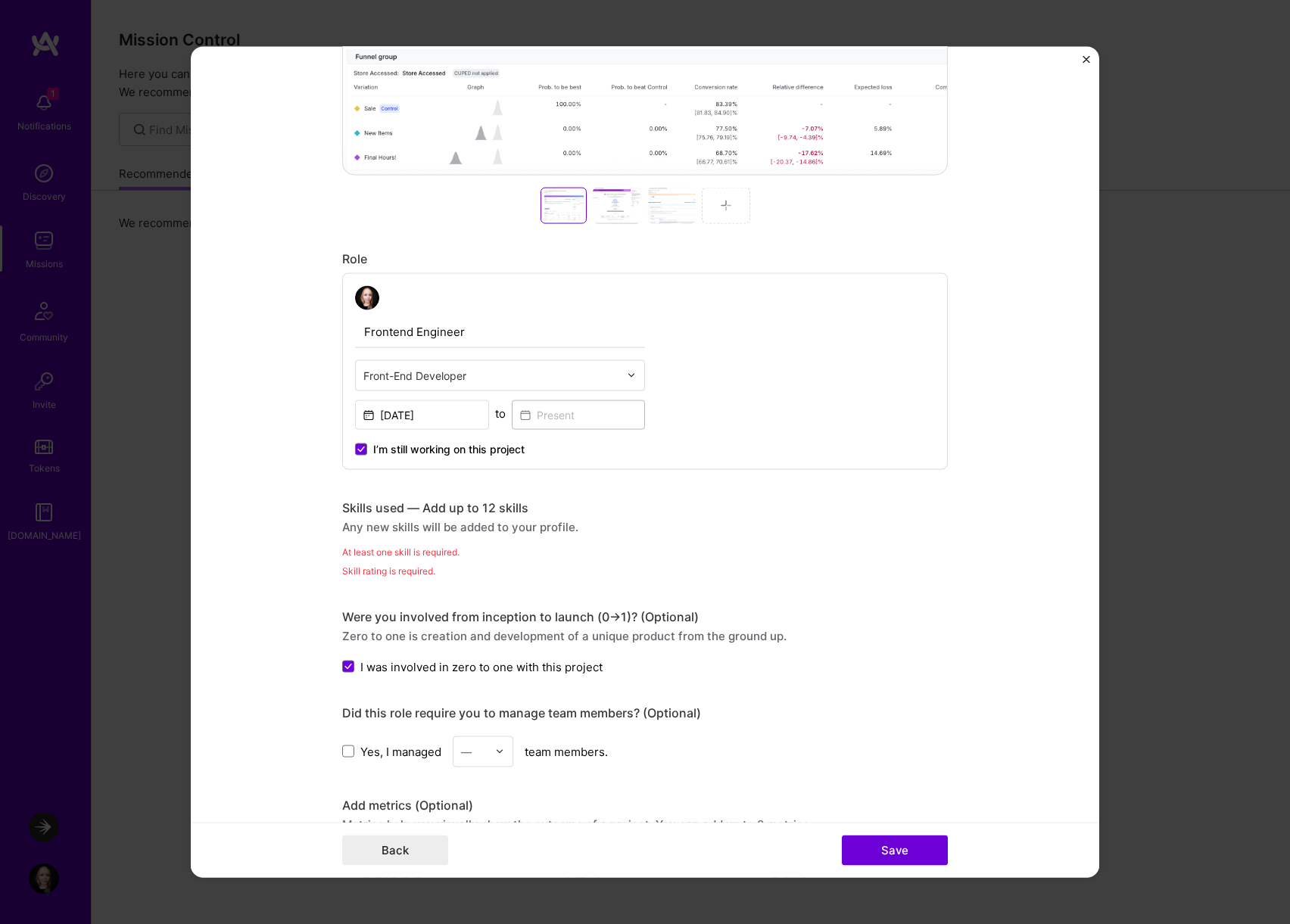
click at [579, 340] on input "Frontend Engineer" at bounding box center [499, 331] width 290 height 32
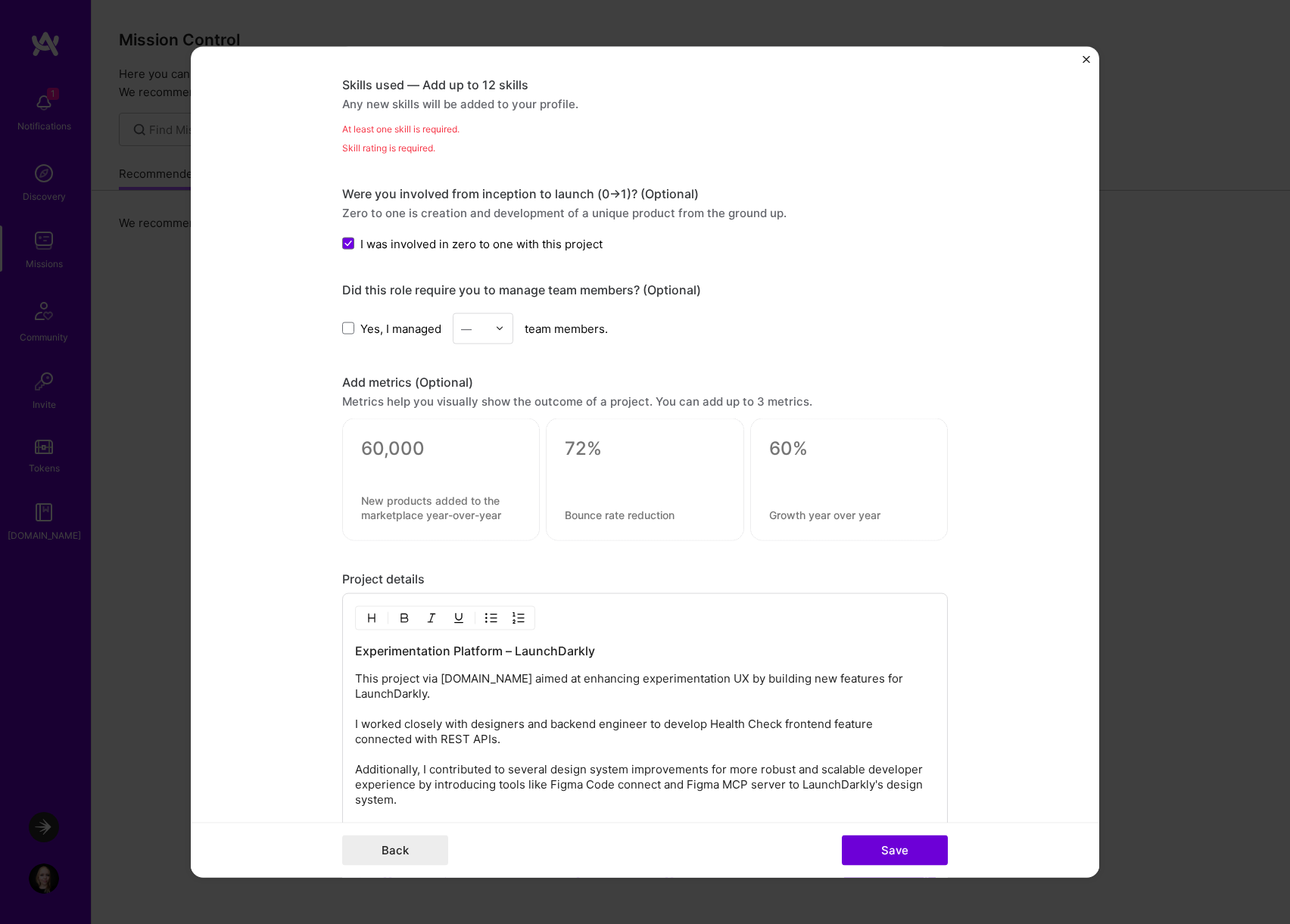
scroll to position [969, 0]
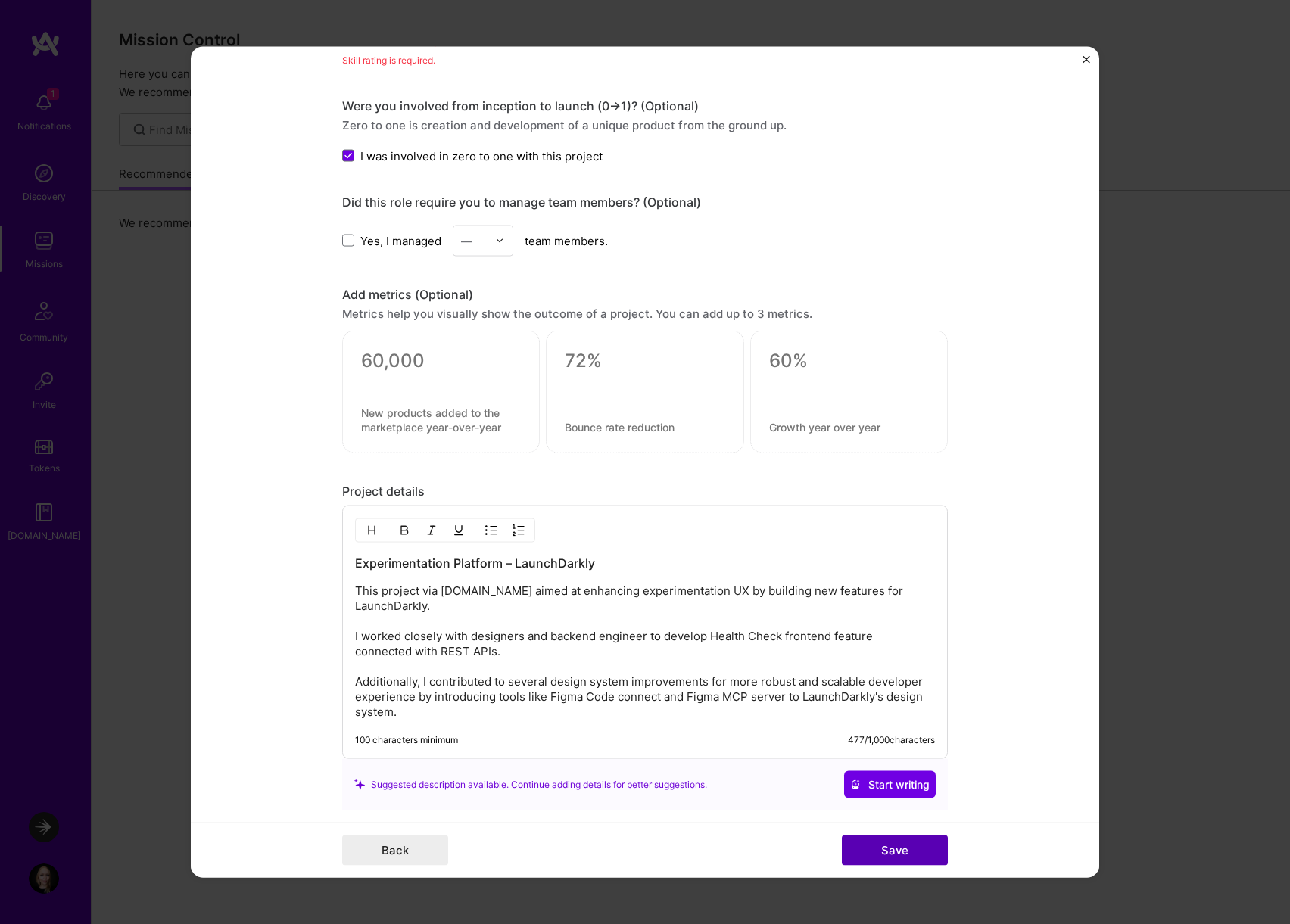
click at [890, 846] on button "Save" at bounding box center [894, 850] width 106 height 30
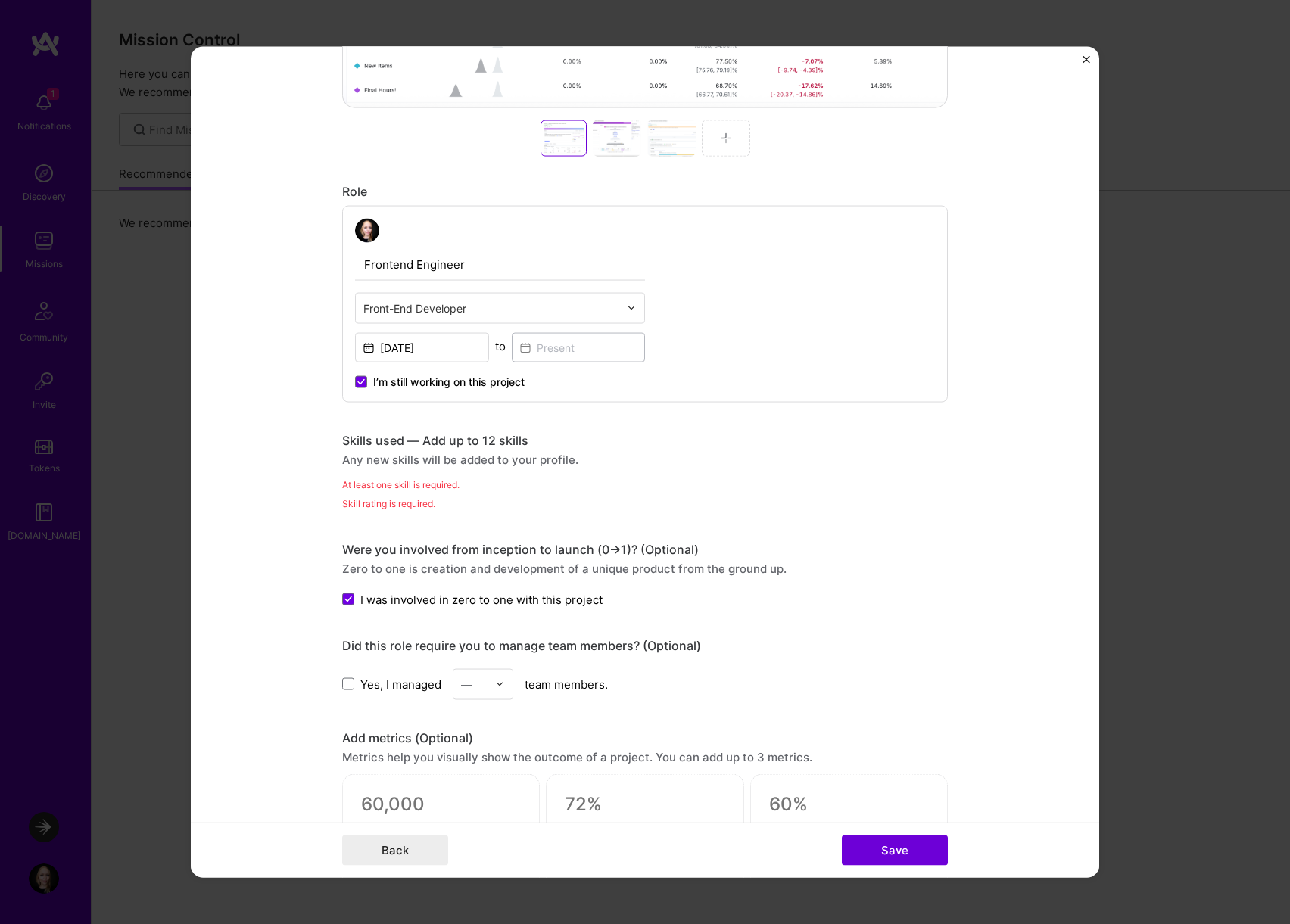
scroll to position [523, 0]
click at [565, 501] on div "Skill rating is required." at bounding box center [645, 504] width 605 height 16
click at [420, 848] on button "Back" at bounding box center [395, 850] width 106 height 30
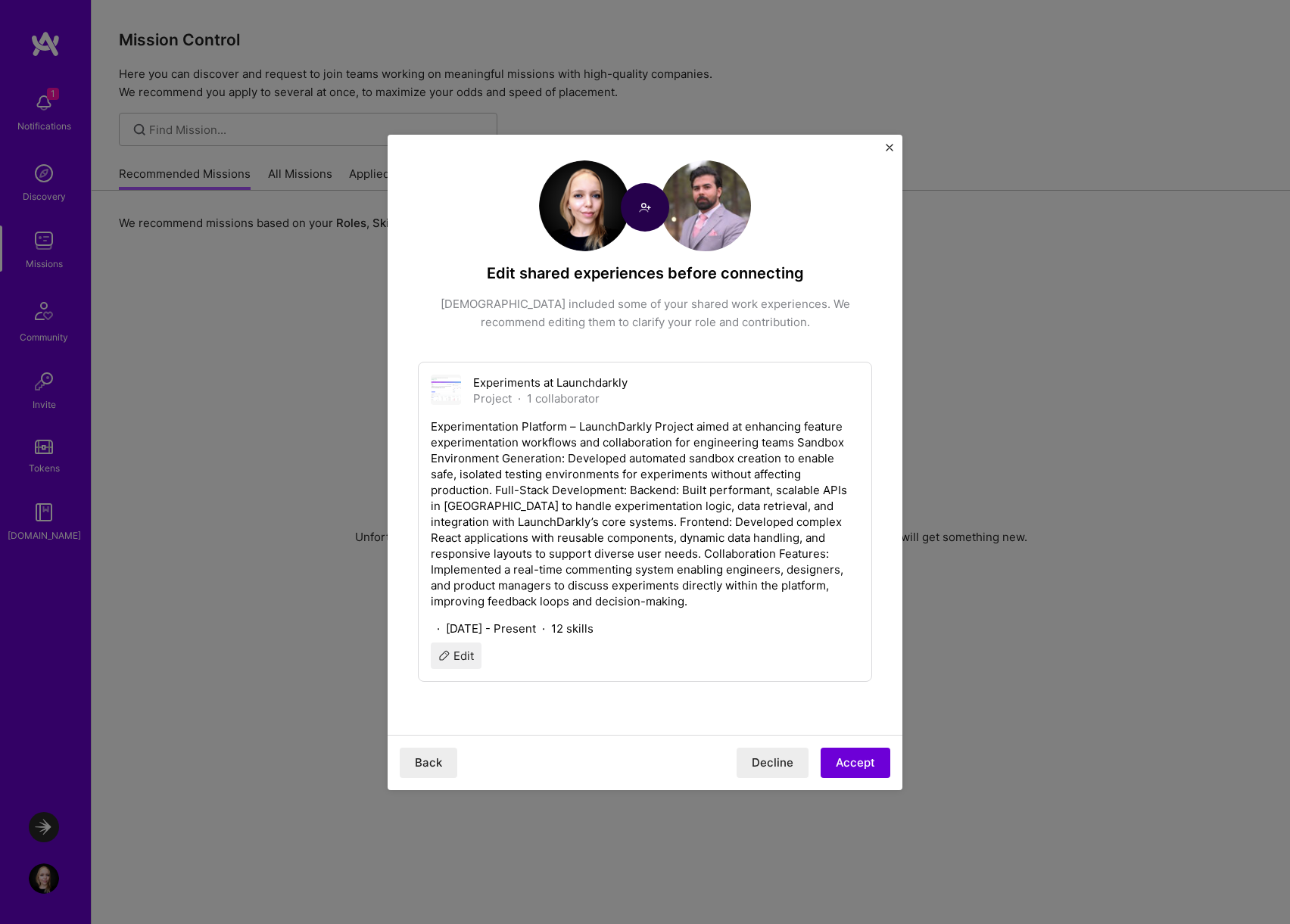
click at [728, 576] on p "Experimentation Platform – LaunchDarkly Project aimed at enhancing feature expe…" at bounding box center [645, 513] width 429 height 191
drag, startPoint x: 869, startPoint y: 763, endPoint x: 841, endPoint y: 699, distance: 69.9
click at [841, 699] on div "Edit shared experiences before connecting [PERSON_NAME] included some of your s…" at bounding box center [645, 520] width 514 height 538
click at [463, 654] on button "Edit" at bounding box center [456, 656] width 51 height 27
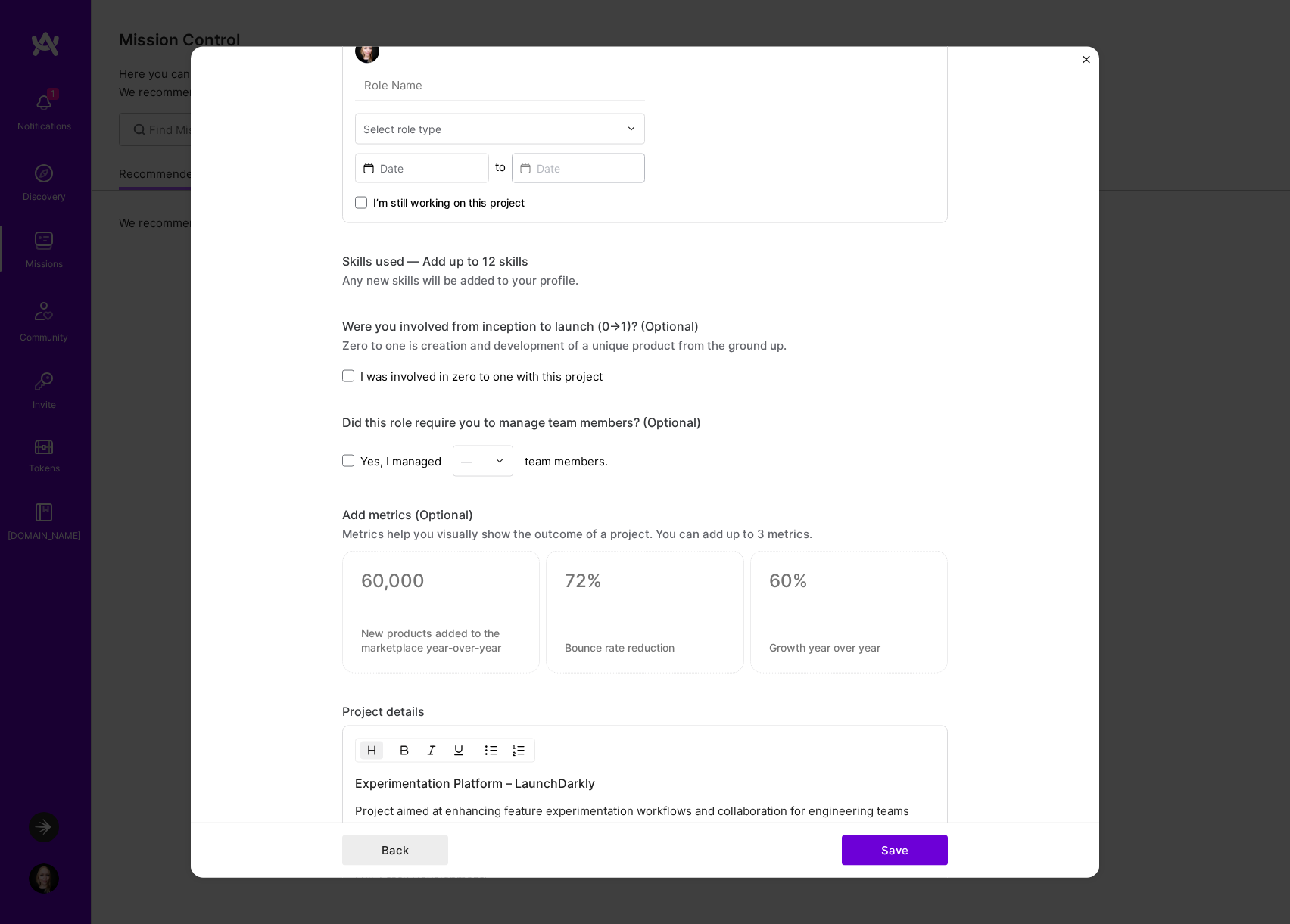
scroll to position [696, 0]
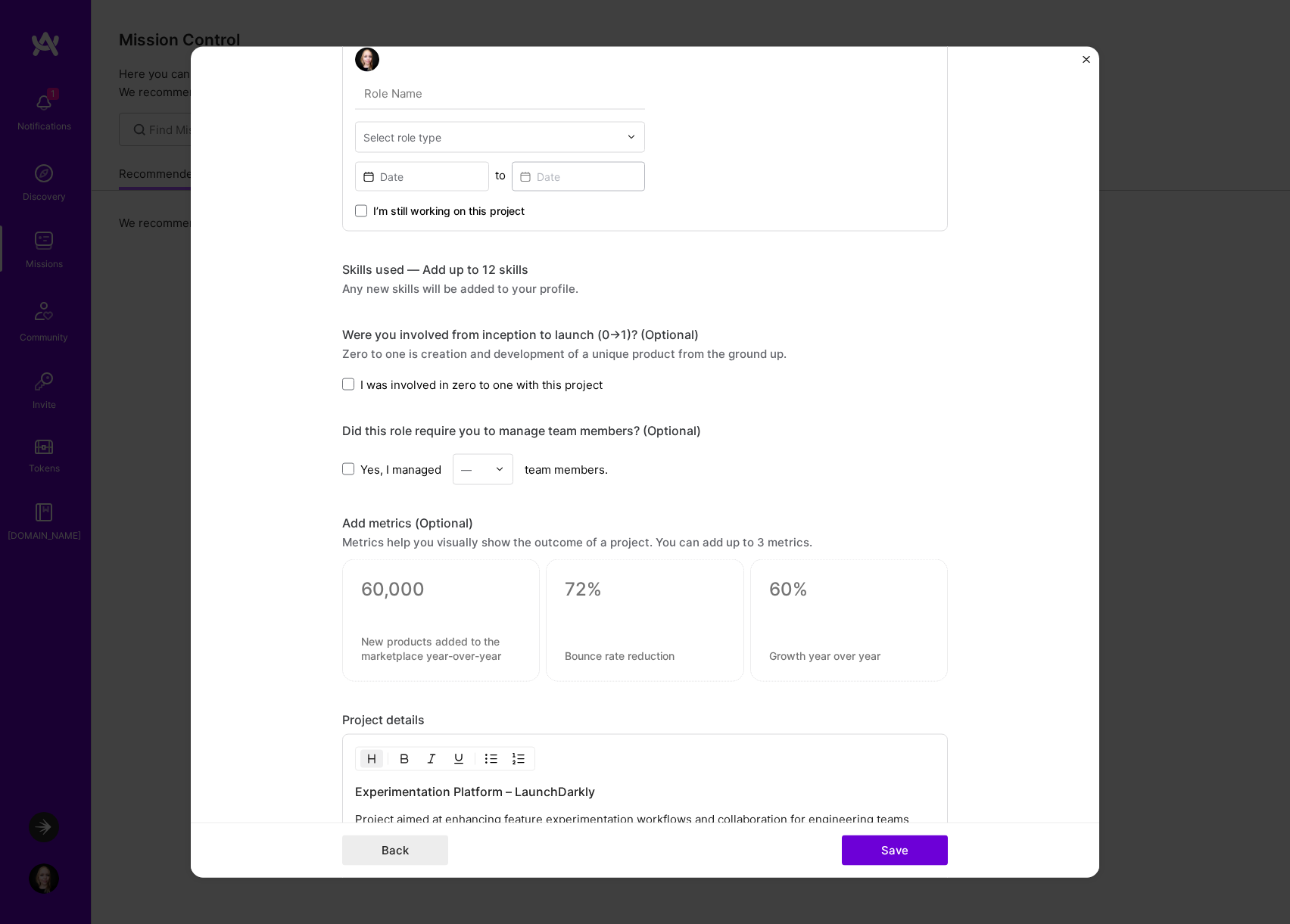
click at [493, 315] on div "Shared experience You were added to this experience by a collaborator. Edit the…" at bounding box center [645, 253] width 605 height 1745
click at [414, 858] on button "Back" at bounding box center [395, 850] width 106 height 30
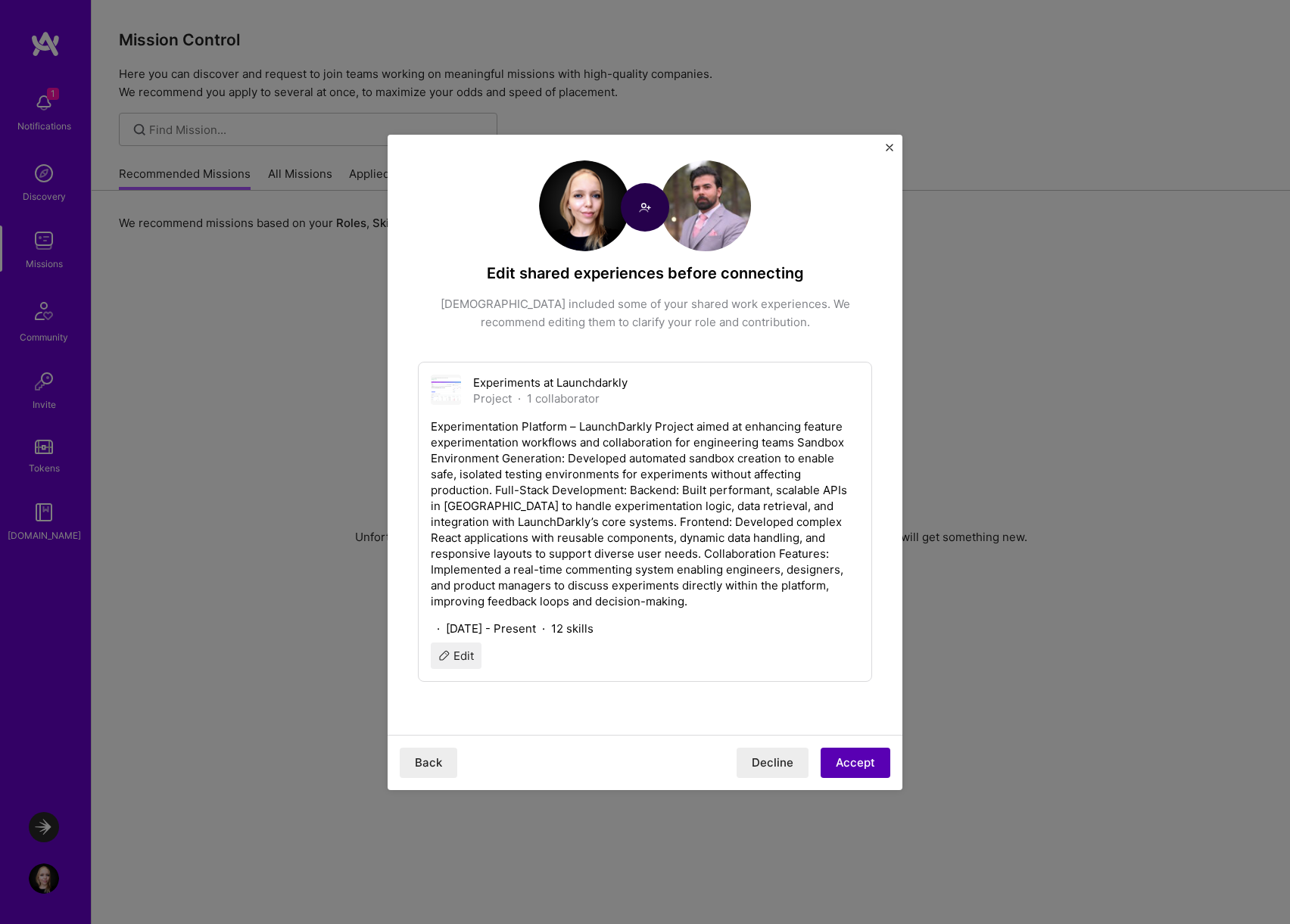
click at [860, 759] on button "Accept" at bounding box center [855, 763] width 70 height 30
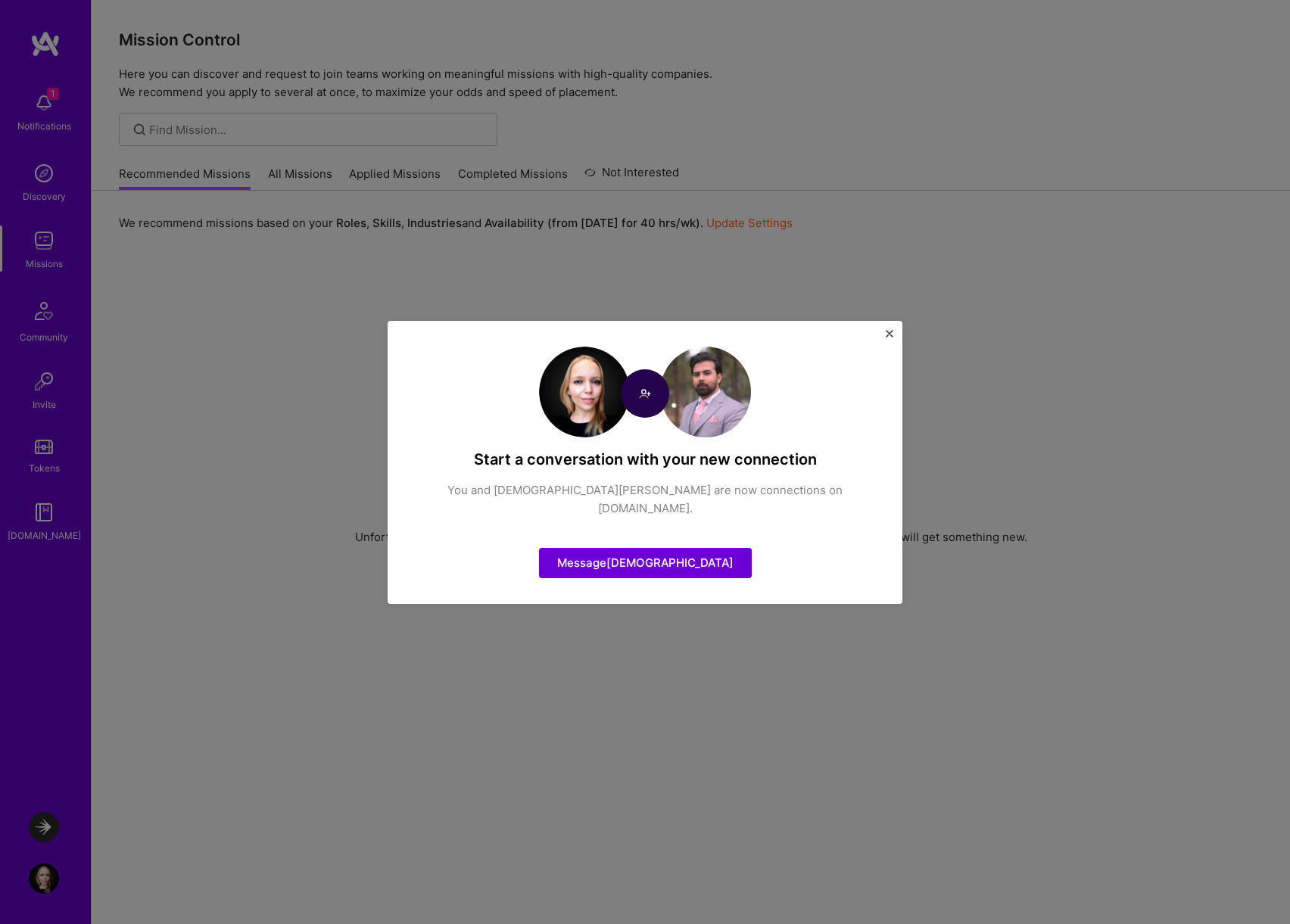
click at [887, 346] on button "Close" at bounding box center [889, 338] width 7 height 16
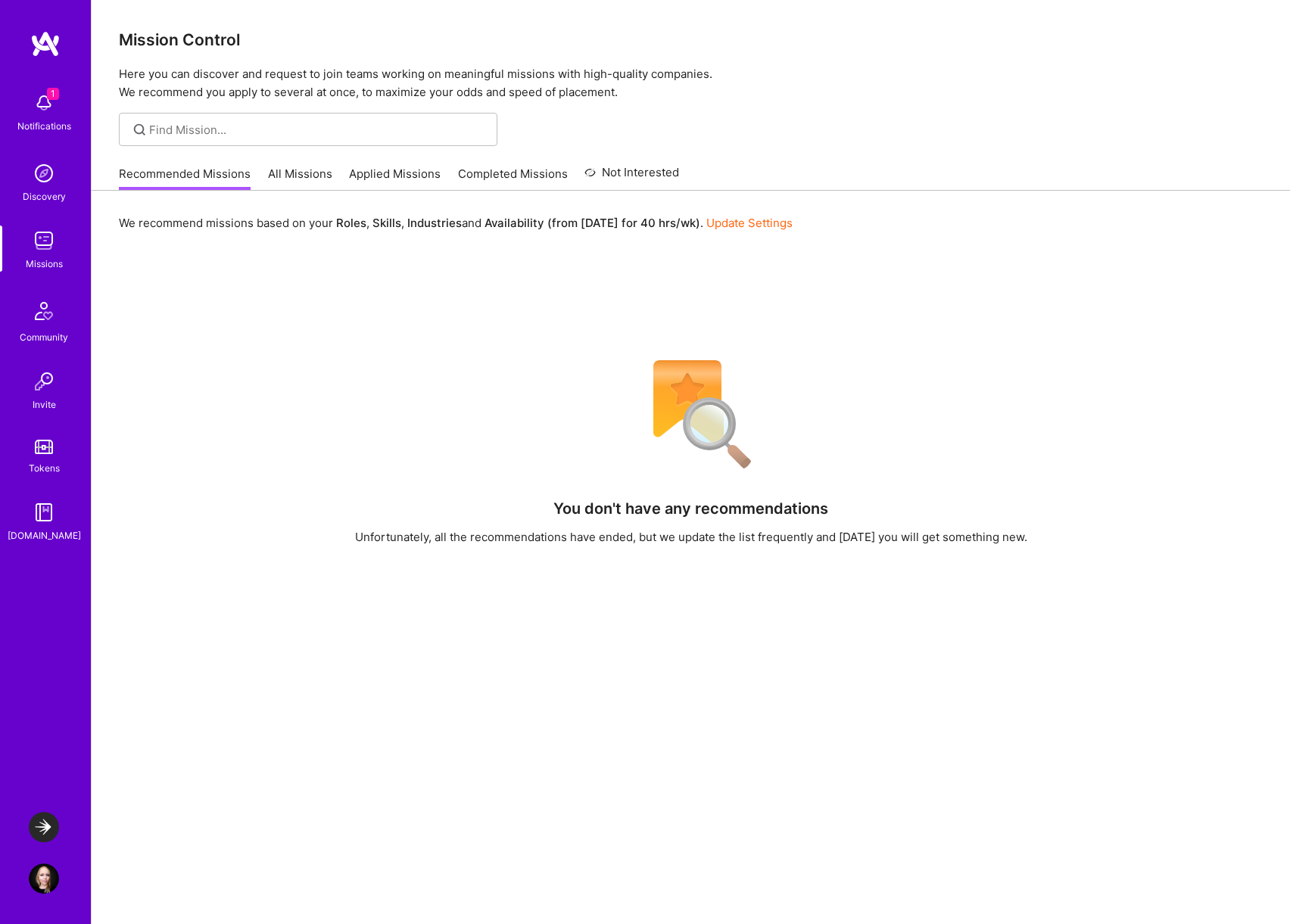
click at [43, 879] on img at bounding box center [44, 879] width 30 height 30
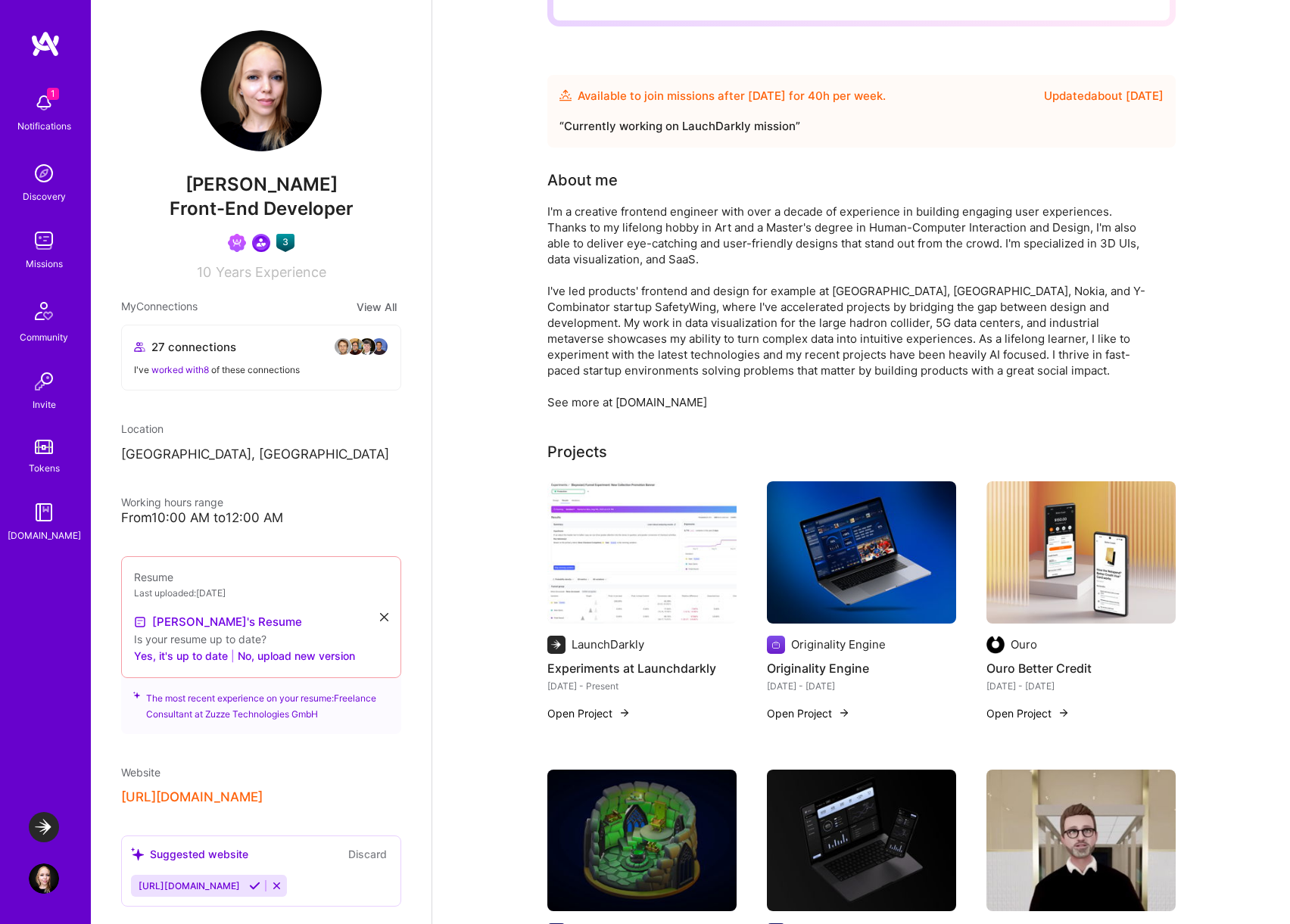
scroll to position [170, 0]
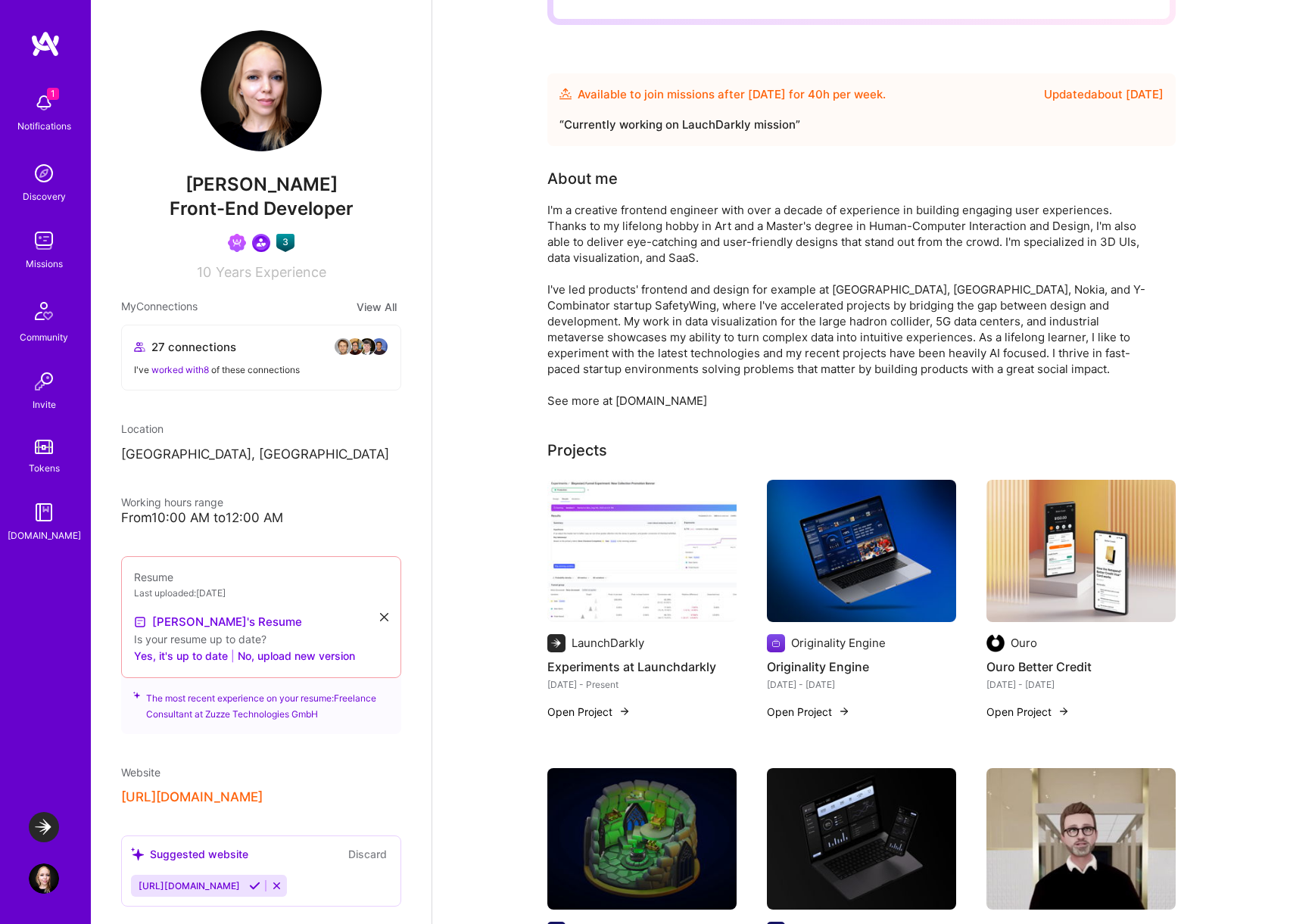
click at [671, 560] on img at bounding box center [642, 551] width 189 height 143
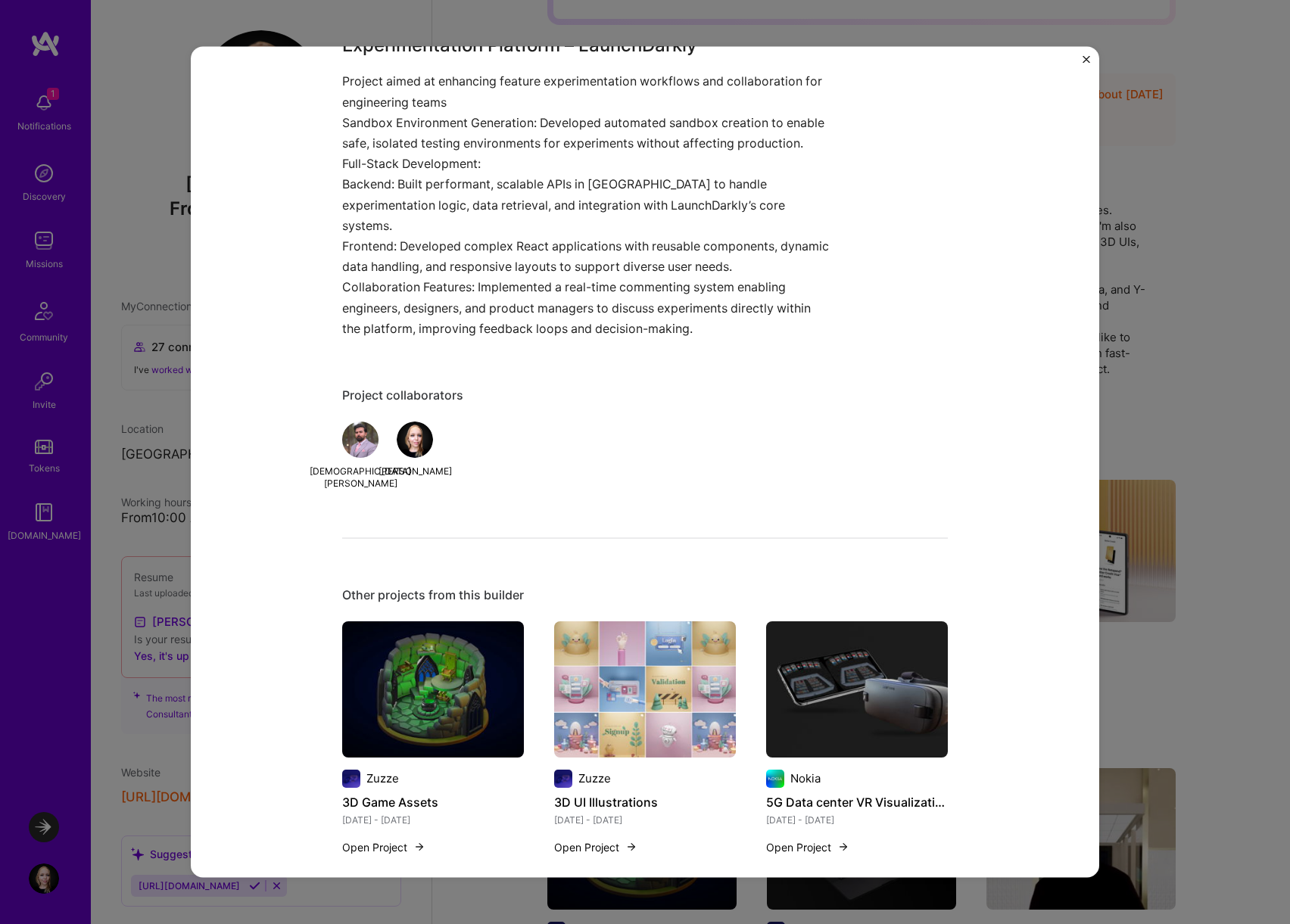
click at [865, 421] on div "[DEMOGRAPHIC_DATA][PERSON_NAME] [PERSON_NAME]" at bounding box center [645, 454] width 605 height 68
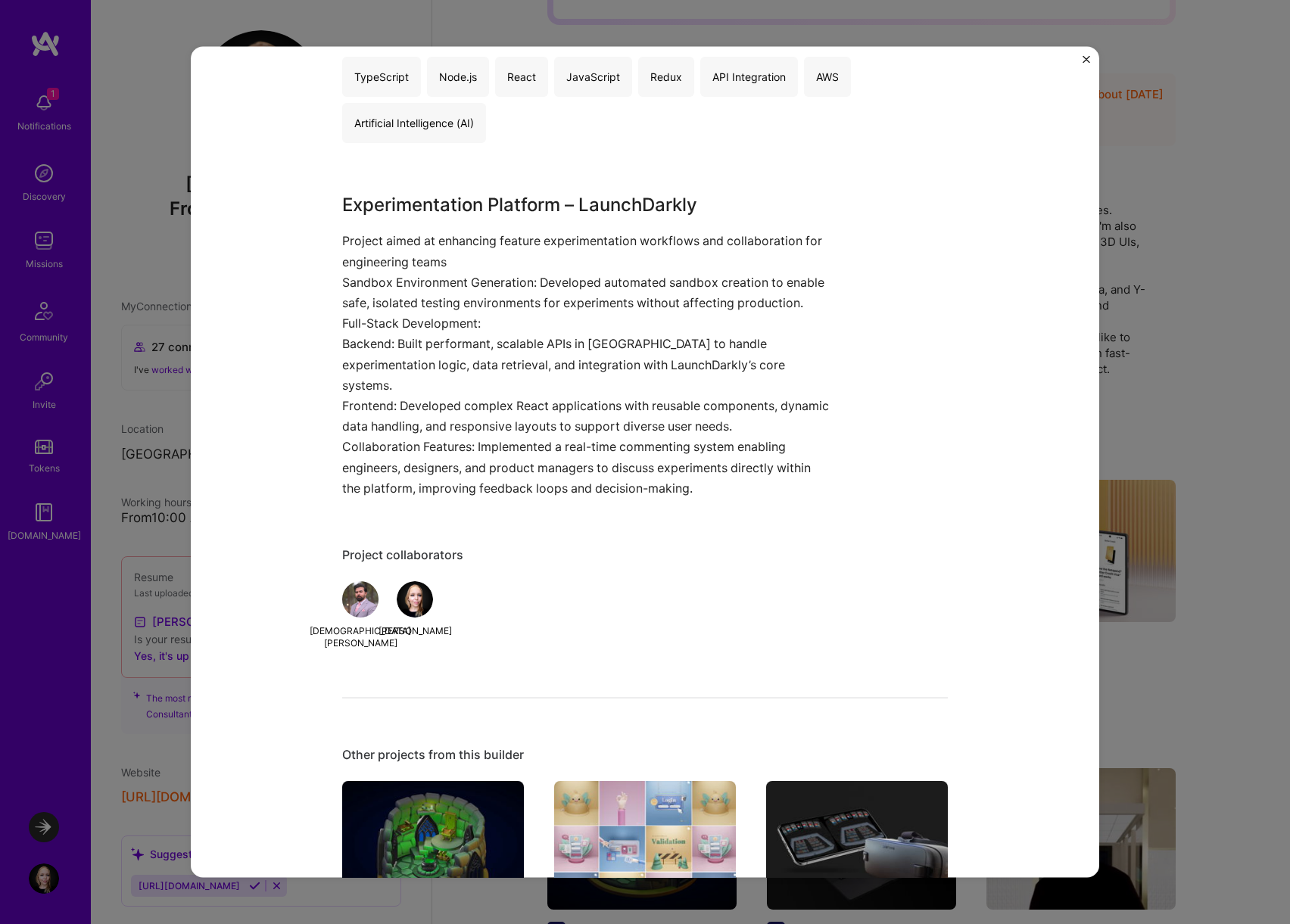
scroll to position [770, 0]
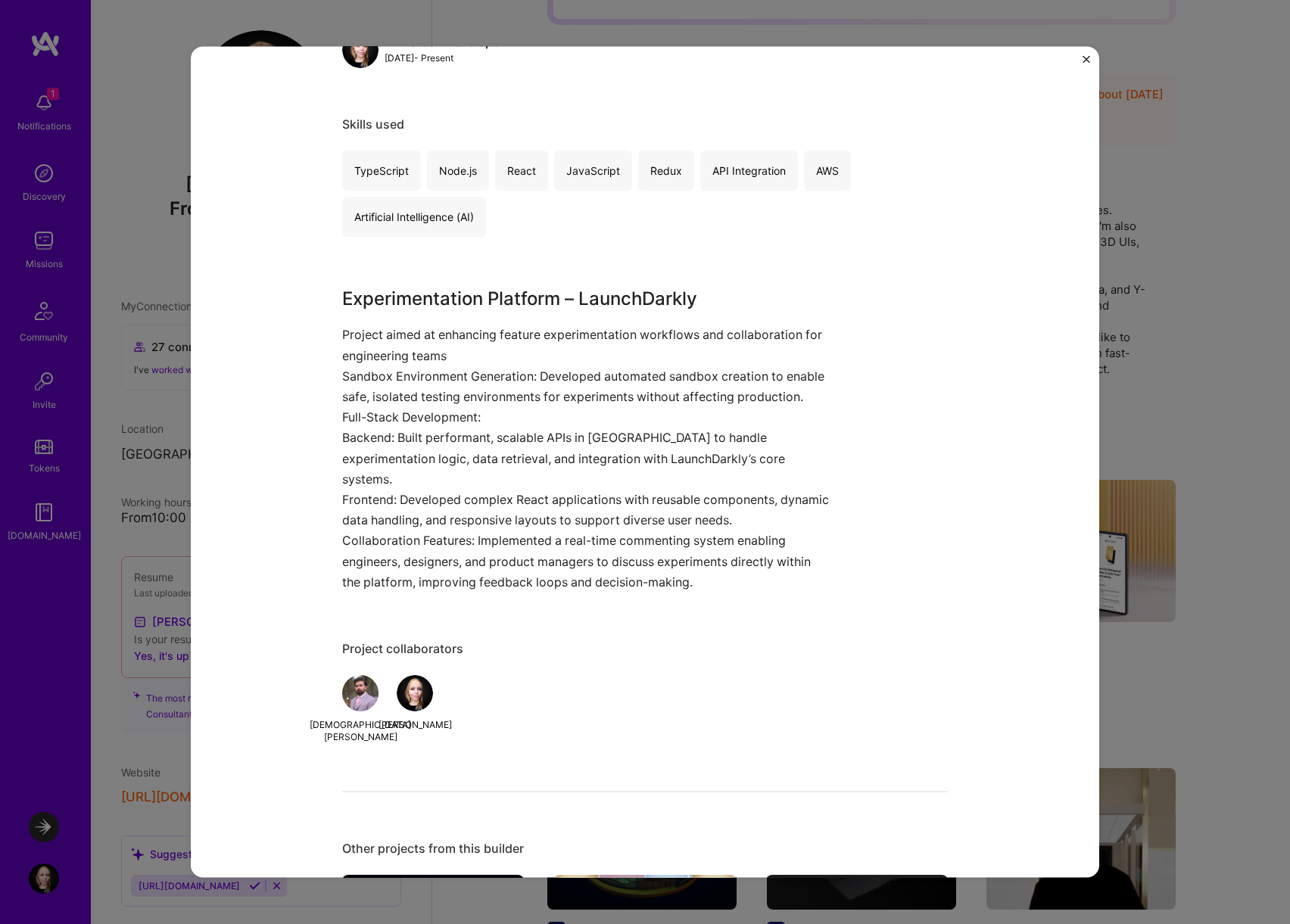
click at [723, 433] on p "Backend: Built performant, scalable APIs in [GEOGRAPHIC_DATA] to handle experim…" at bounding box center [588, 459] width 492 height 62
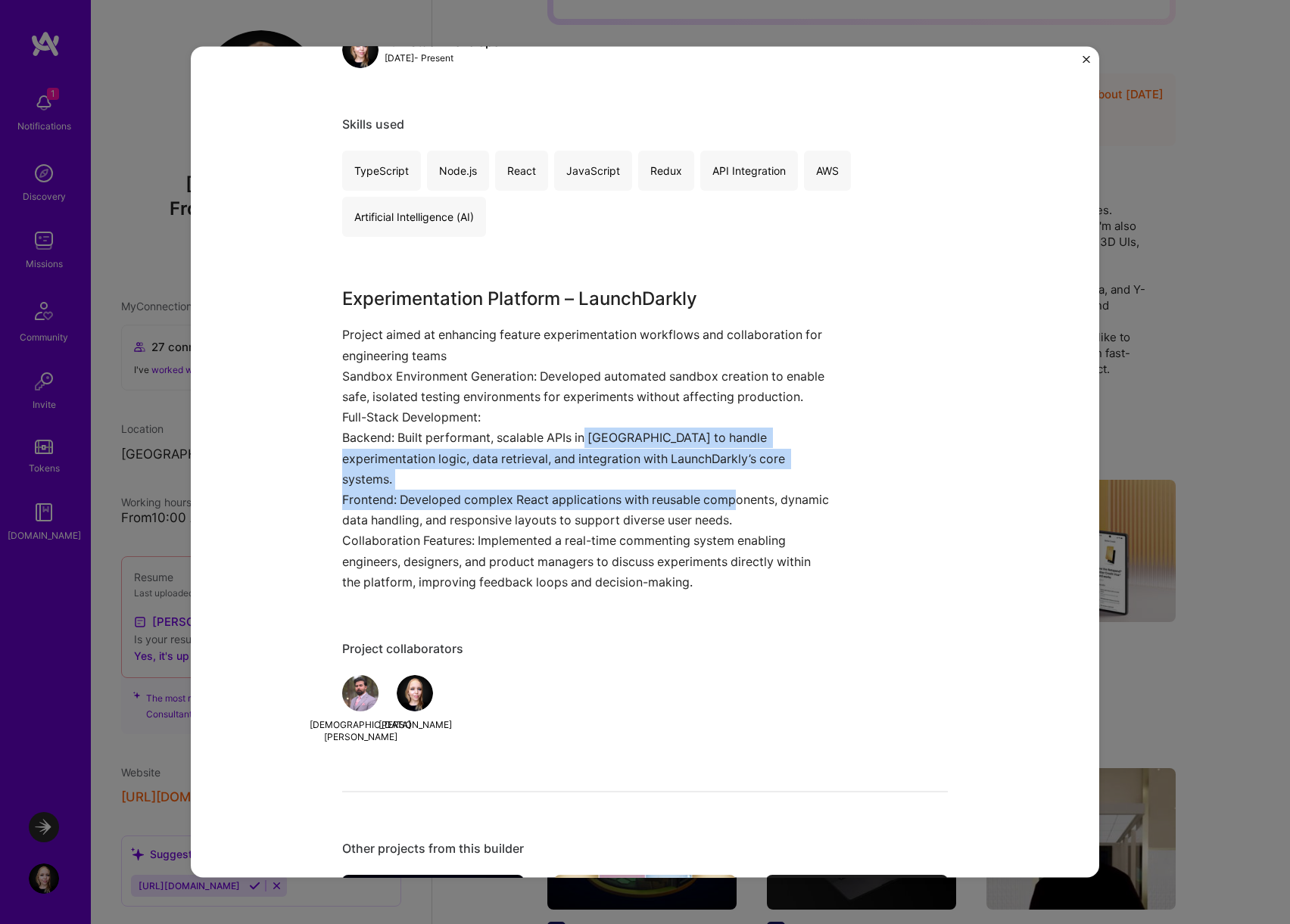
drag, startPoint x: 737, startPoint y: 475, endPoint x: 584, endPoint y: 436, distance: 157.9
click at [584, 436] on div "Experimentation Platform – LaunchDarkly Project aimed at enhancing feature expe…" at bounding box center [588, 438] width 492 height 307
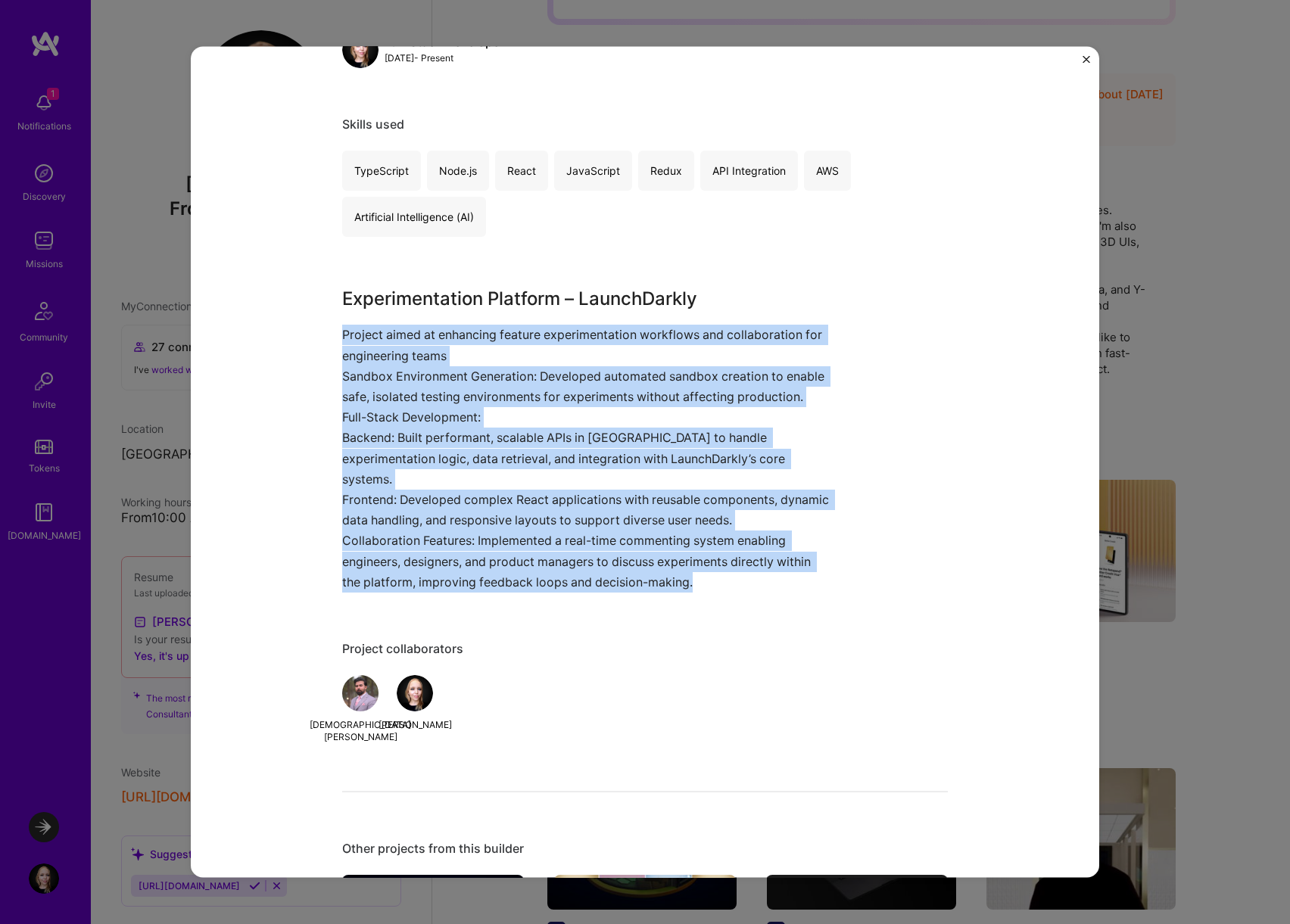
drag, startPoint x: 676, startPoint y: 559, endPoint x: 315, endPoint y: 338, distance: 423.3
click at [315, 338] on div "Experiments at Launchdarkly LaunchDarkly Architecture / Interior Design Project…" at bounding box center [645, 462] width 908 height 831
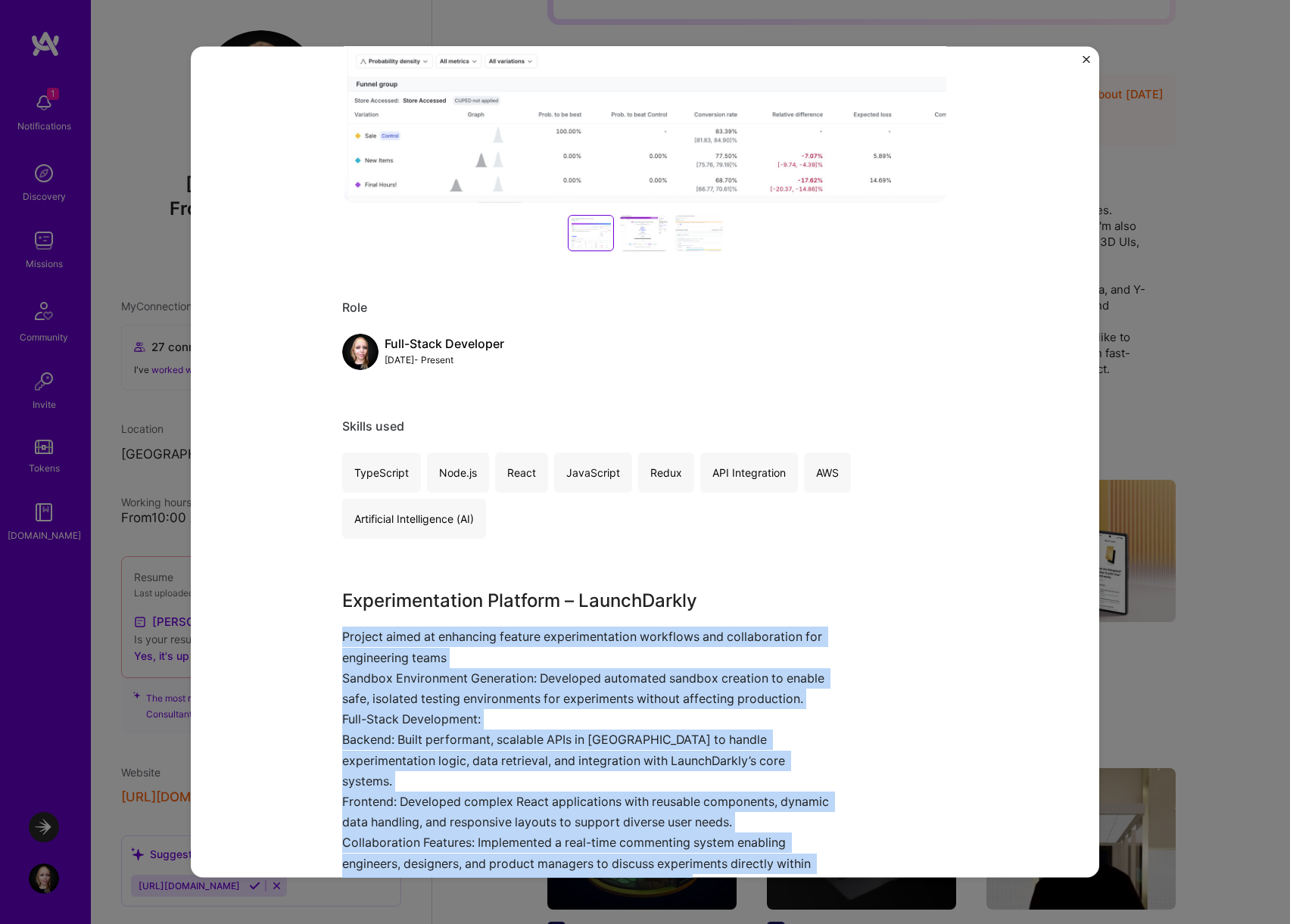
scroll to position [375, 0]
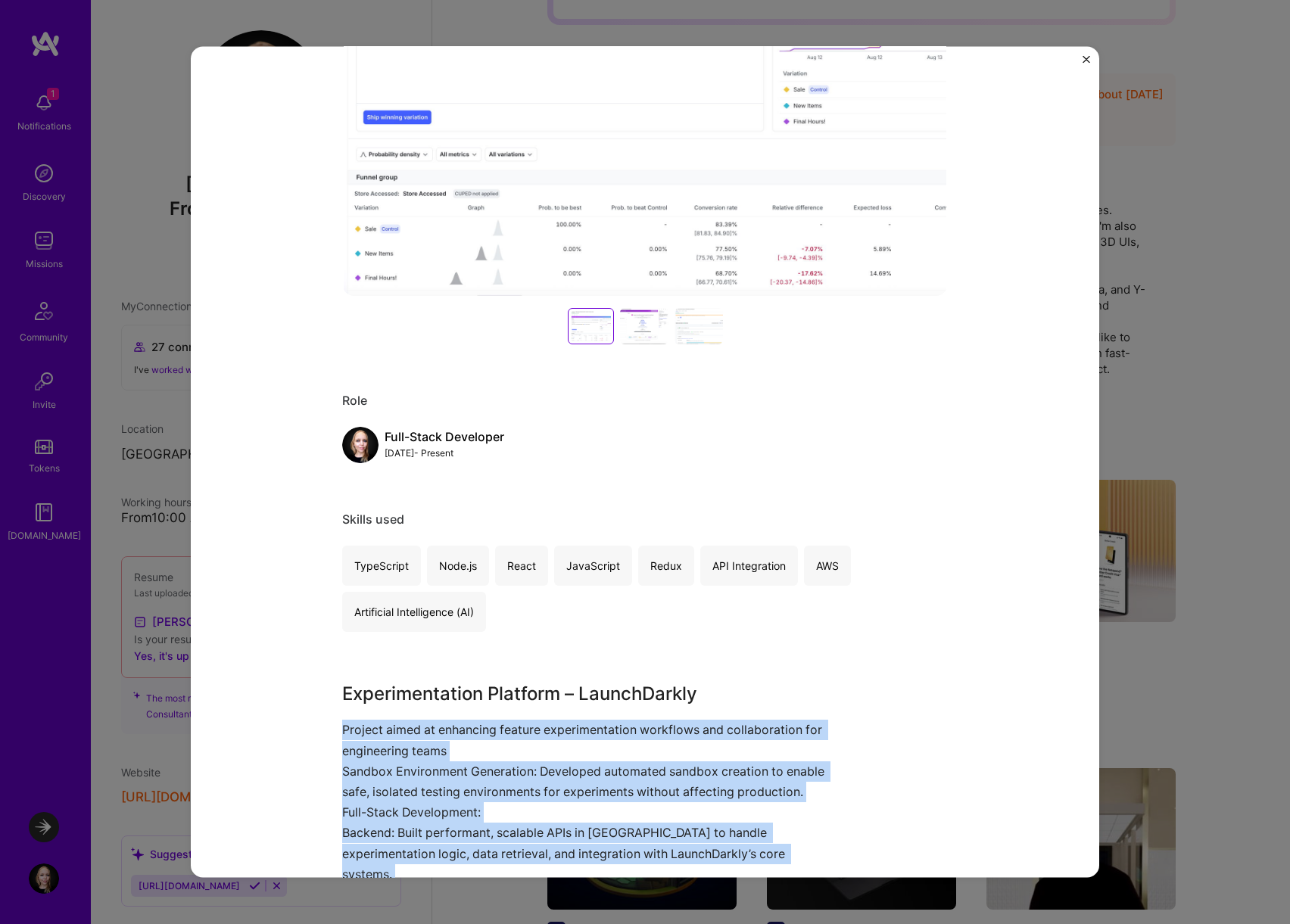
click at [505, 709] on div "Experimentation Platform – LaunchDarkly Project aimed at enhancing feature expe…" at bounding box center [588, 833] width 492 height 307
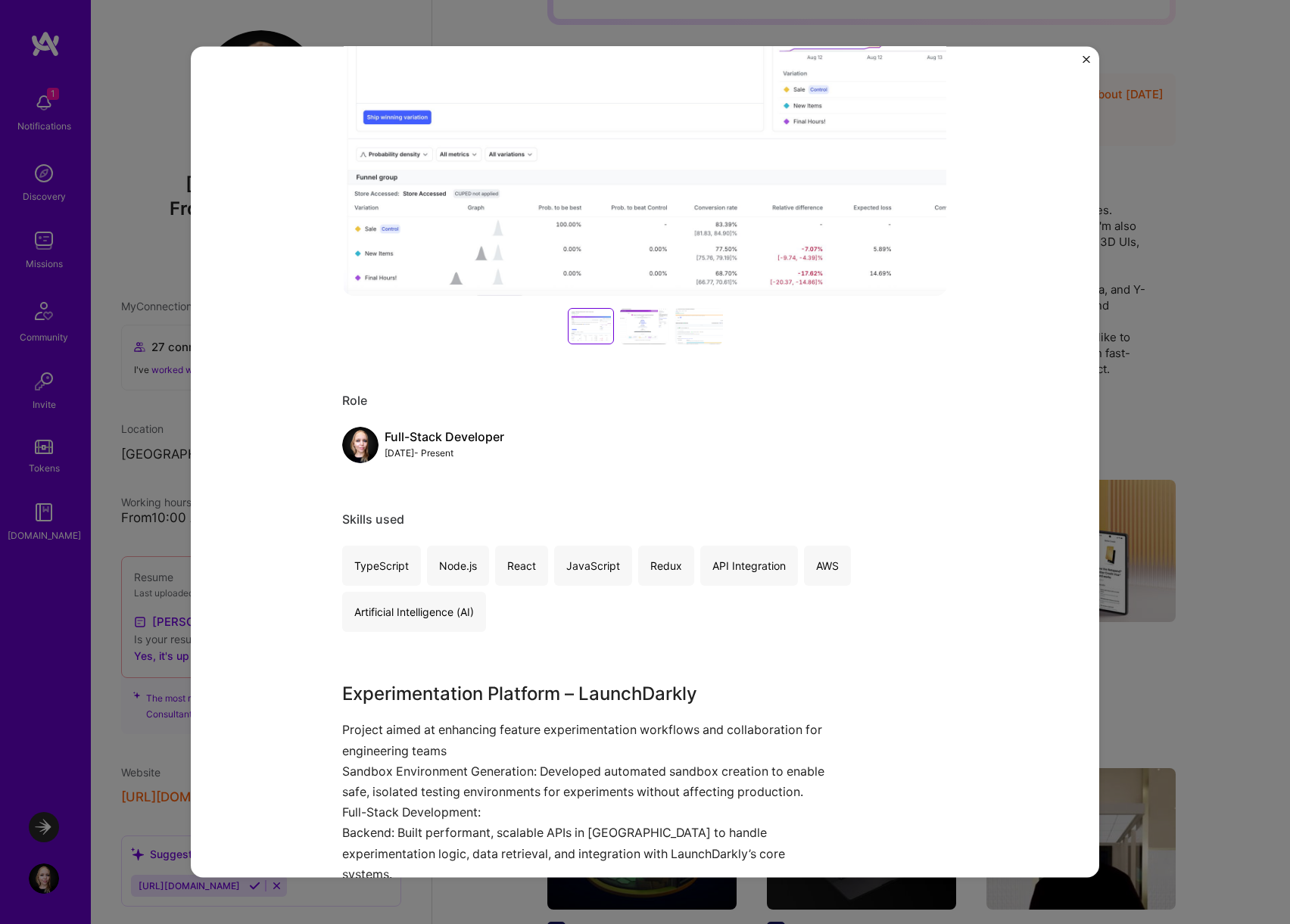
click at [497, 752] on p "Project aimed at enhancing feature experimentation workflows and collaboration …" at bounding box center [588, 740] width 492 height 41
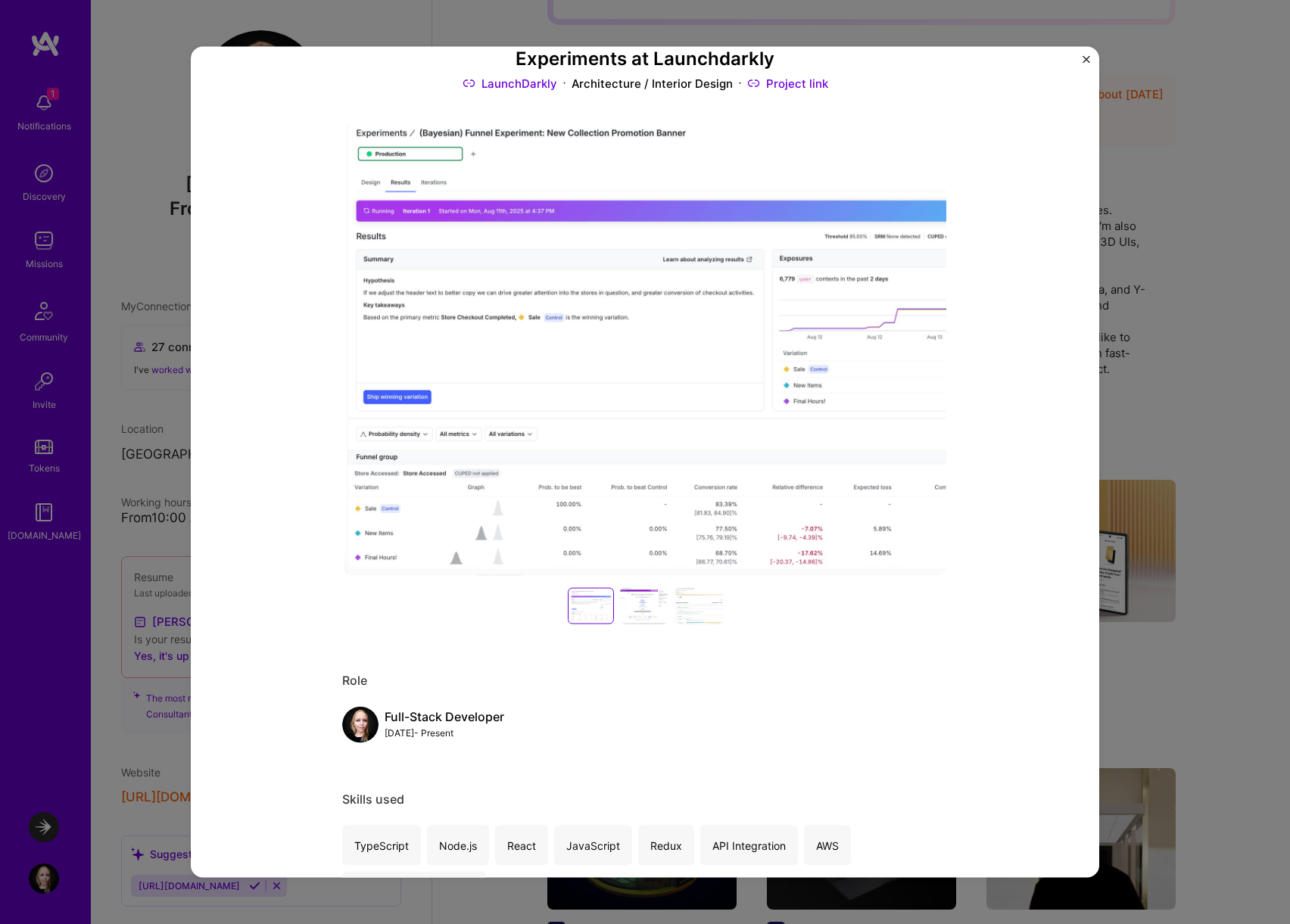
scroll to position [92, 0]
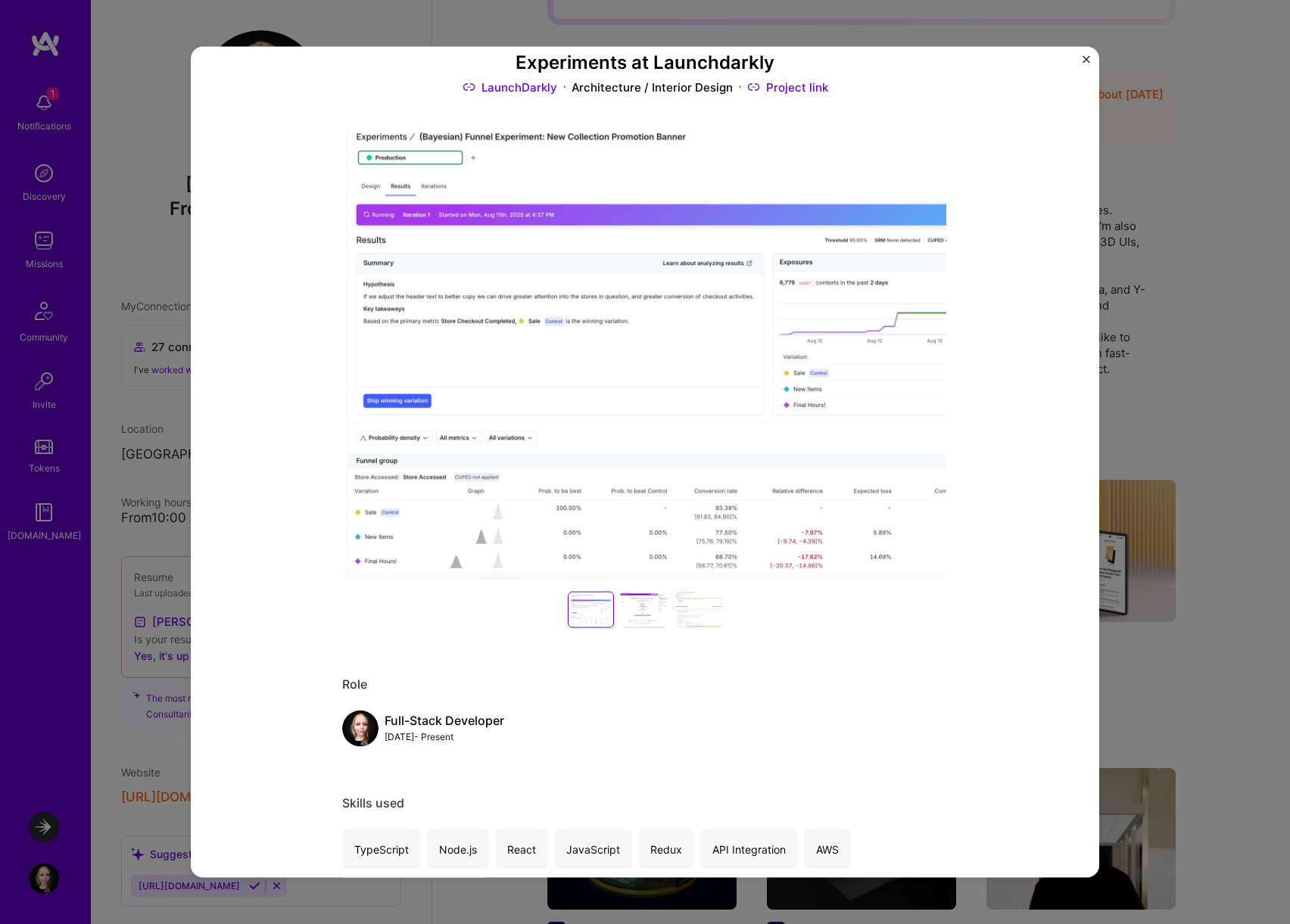
click at [645, 618] on div at bounding box center [644, 609] width 48 height 37
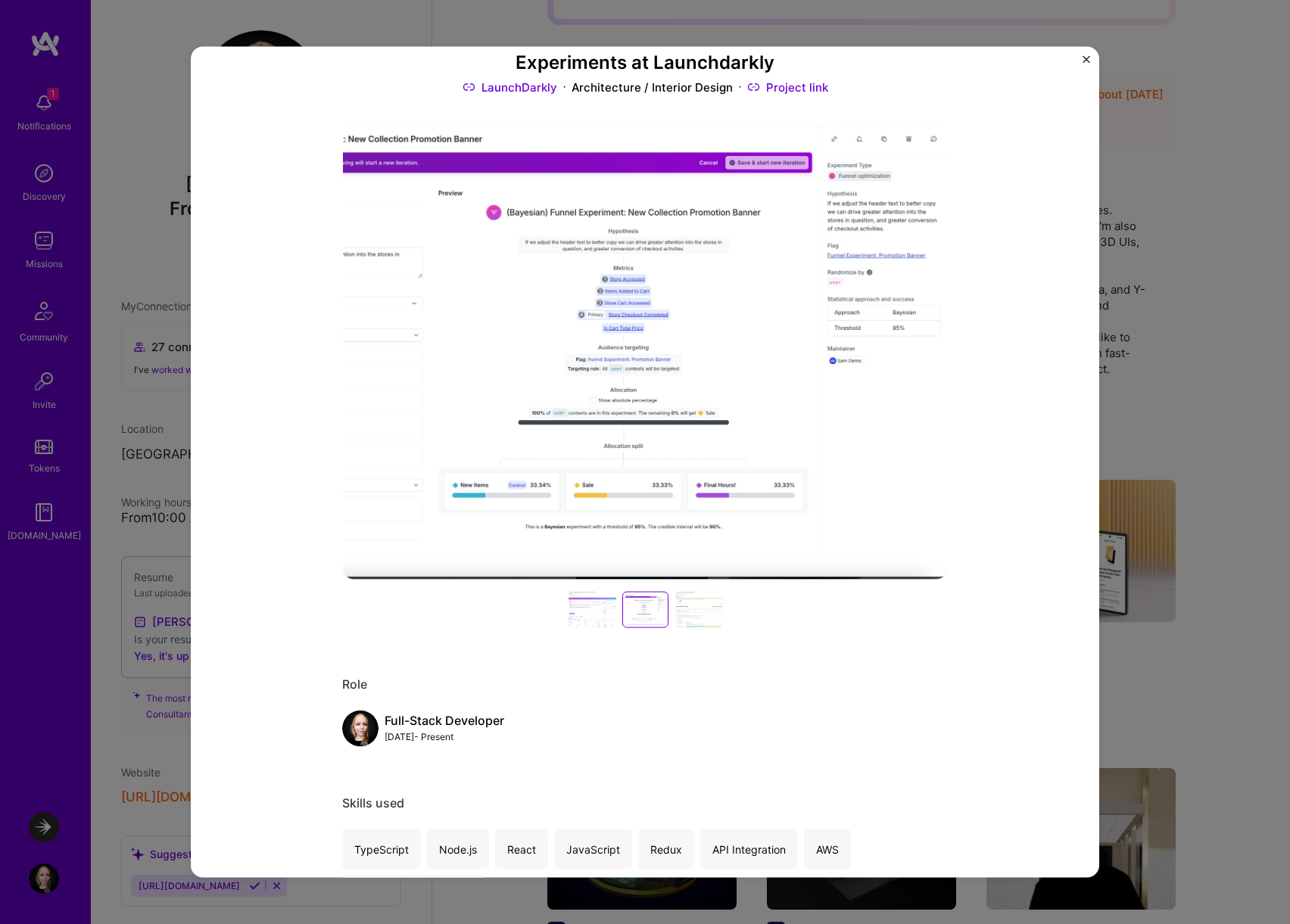
click at [698, 615] on div at bounding box center [698, 609] width 48 height 37
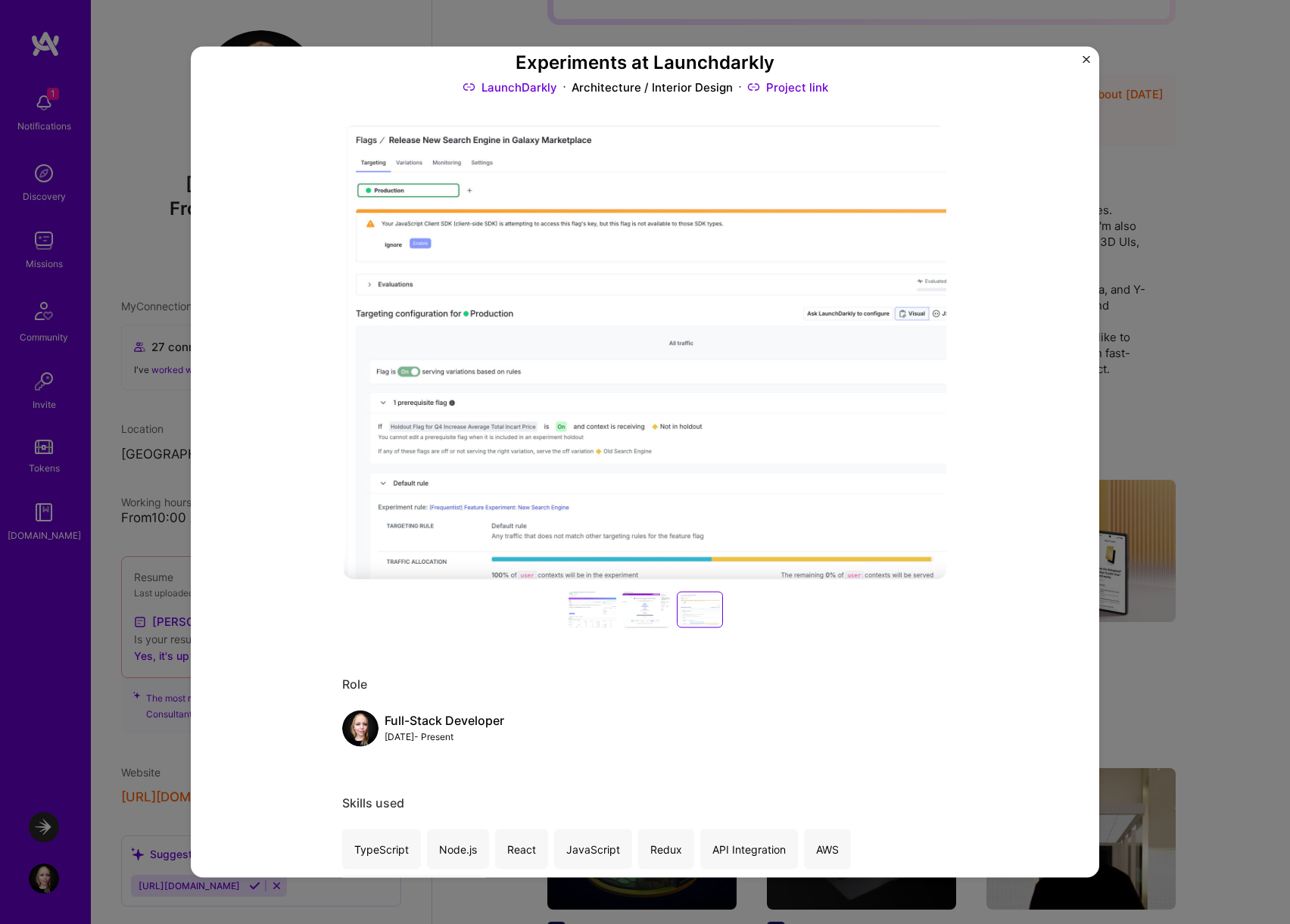
click at [591, 616] on div at bounding box center [592, 609] width 48 height 37
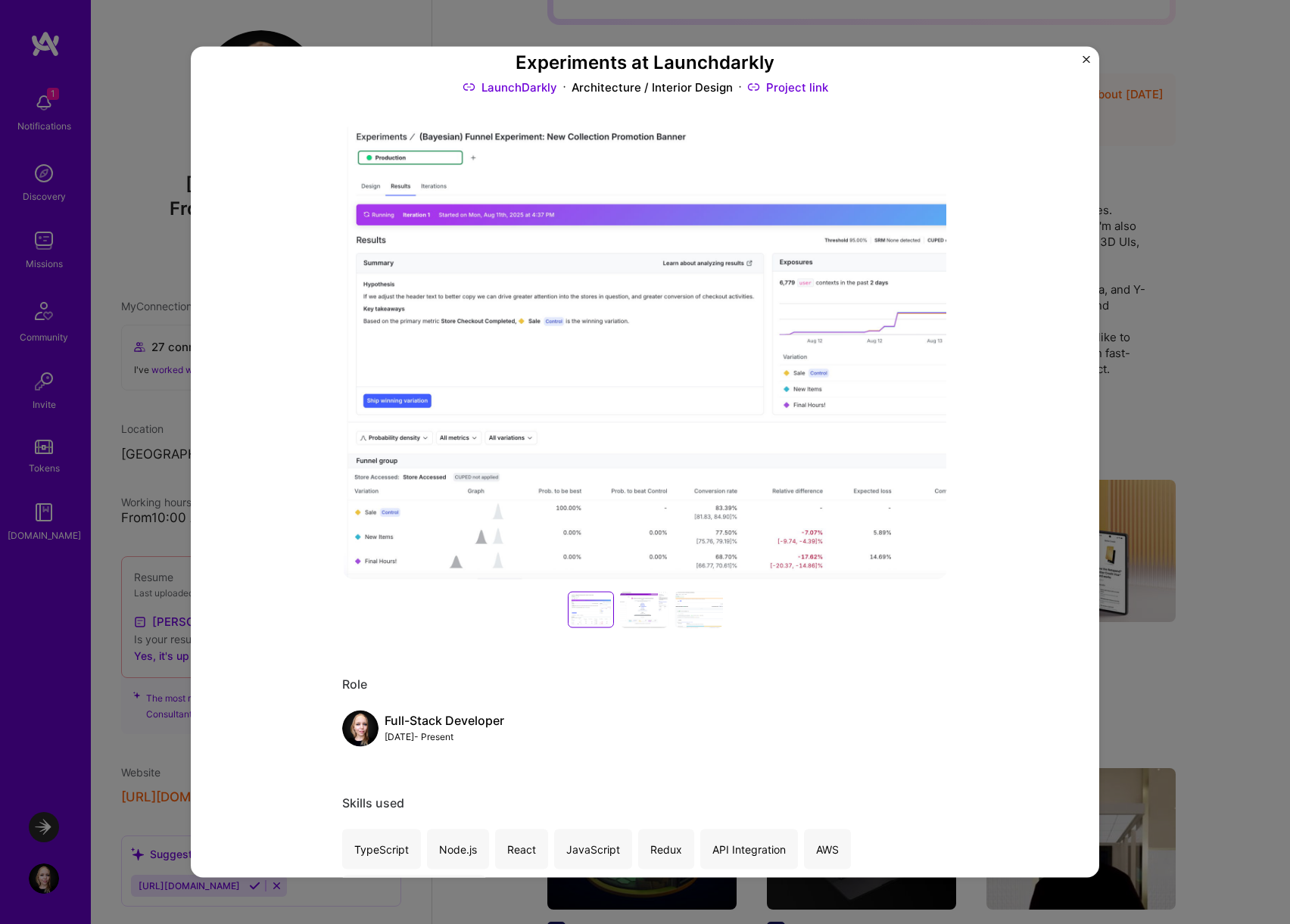
scroll to position [0, 0]
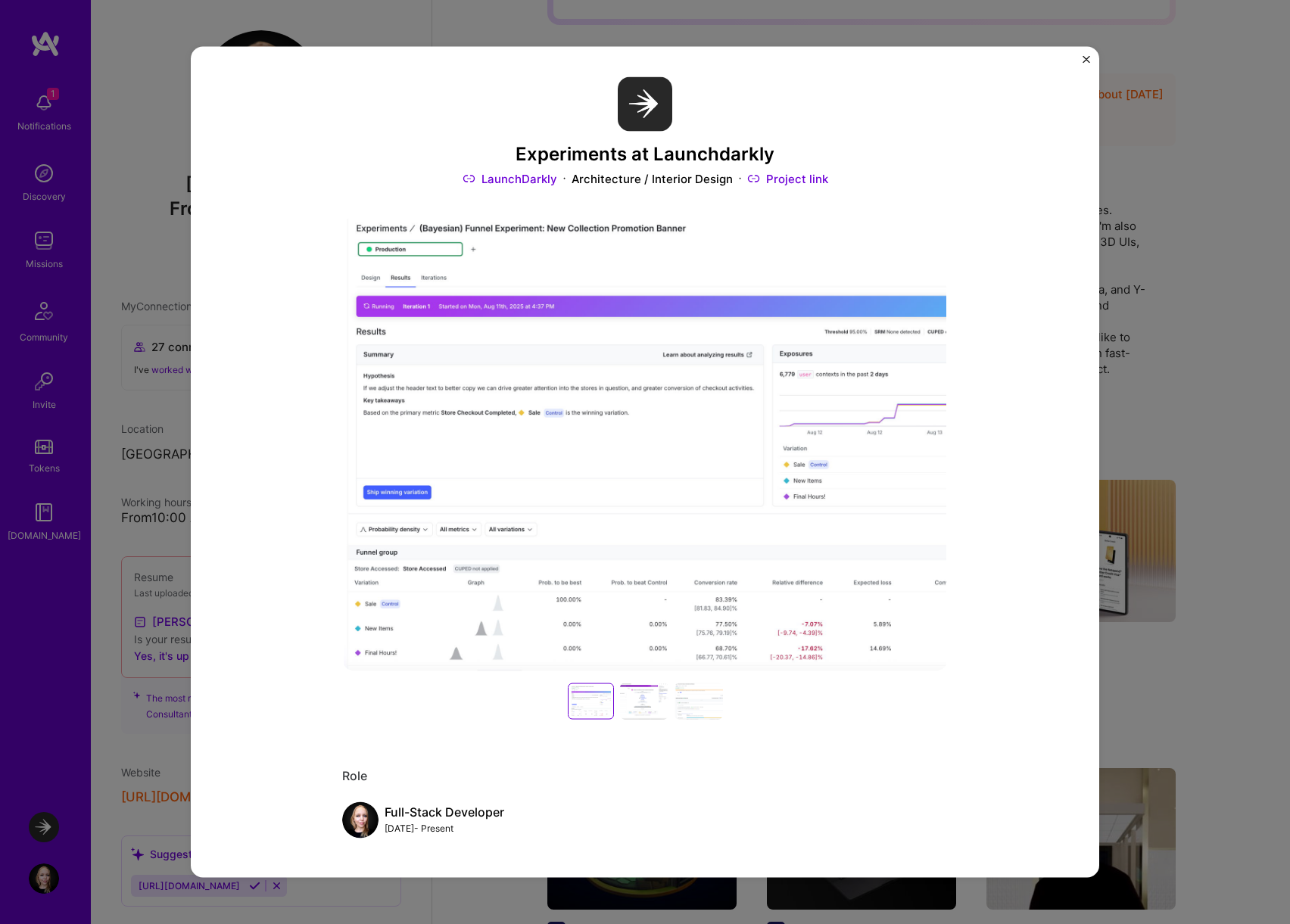
click at [1085, 66] on button "Close" at bounding box center [1086, 63] width 7 height 16
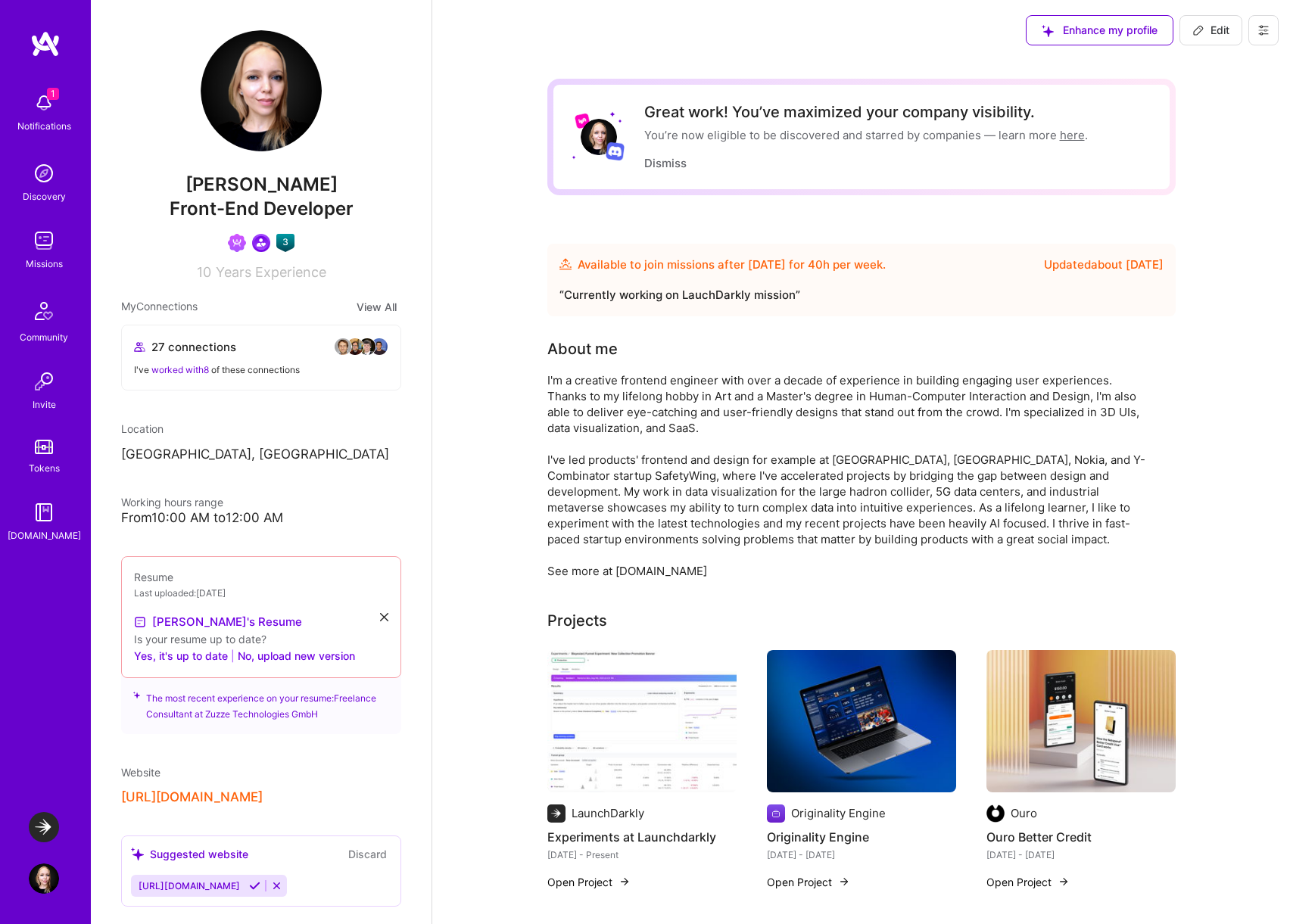
click at [1215, 34] on span "Edit" at bounding box center [1211, 29] width 37 height 15
select select "US"
select select "Future Date"
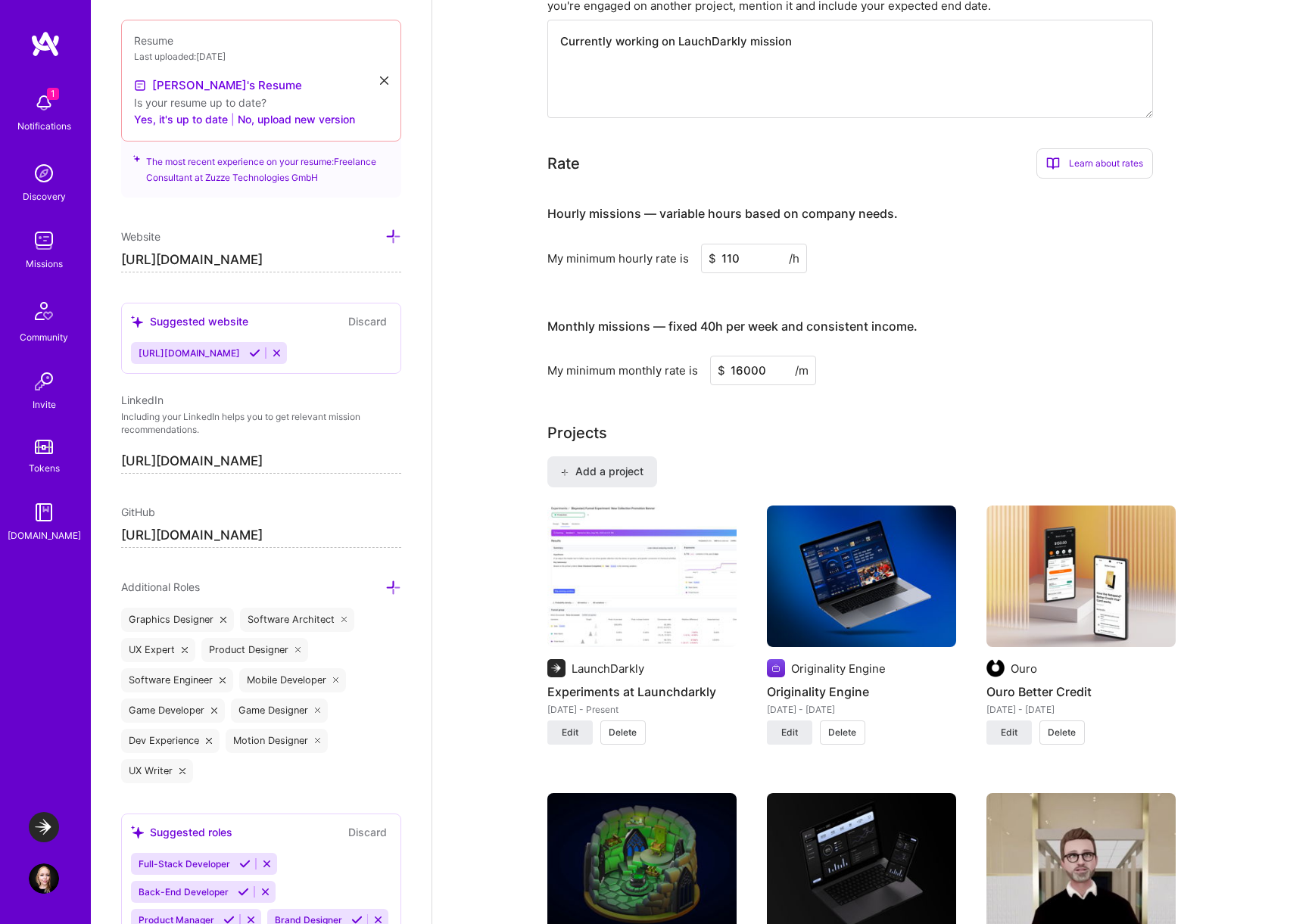
scroll to position [968, 0]
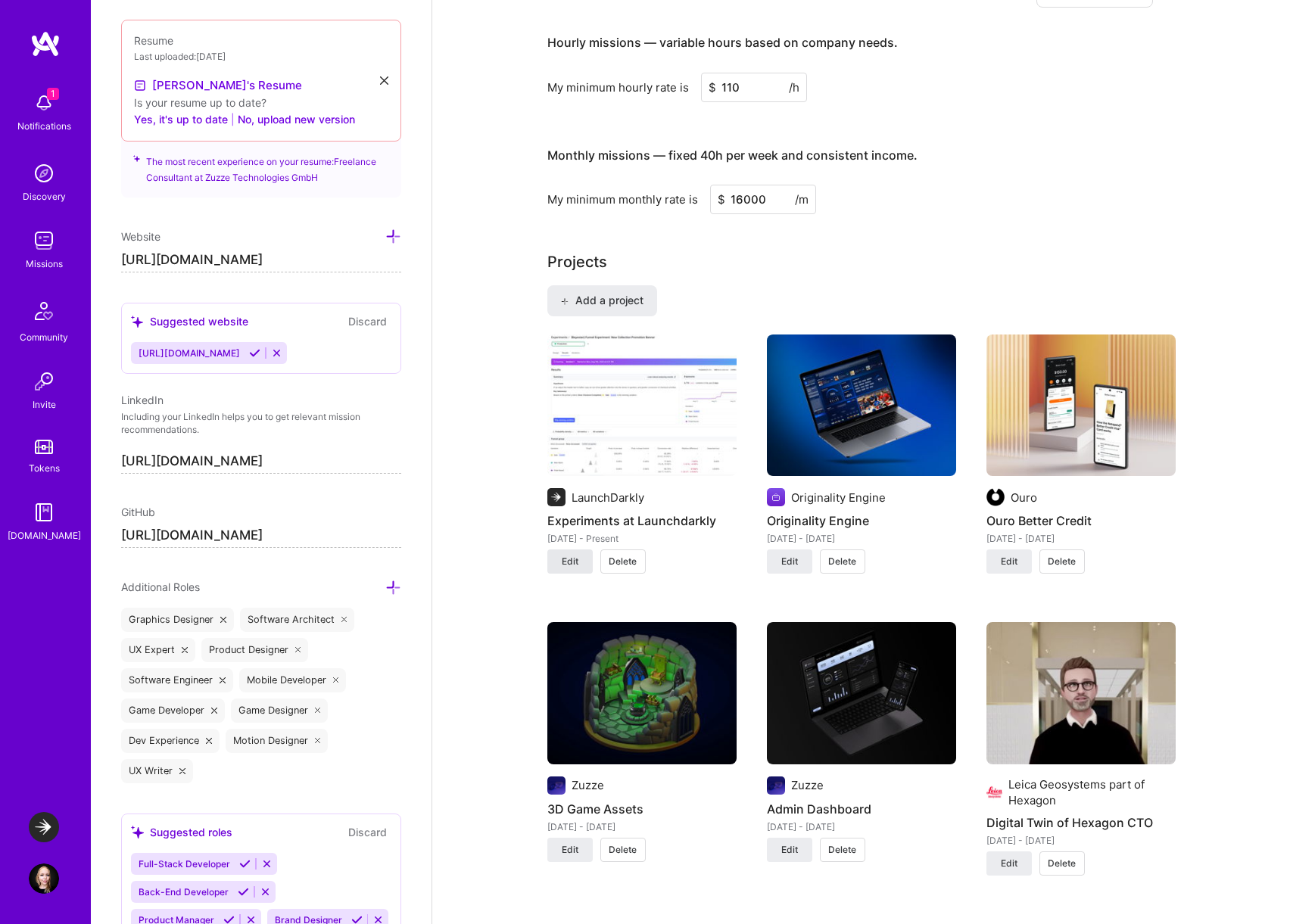
click at [573, 556] on span "Edit" at bounding box center [570, 560] width 17 height 13
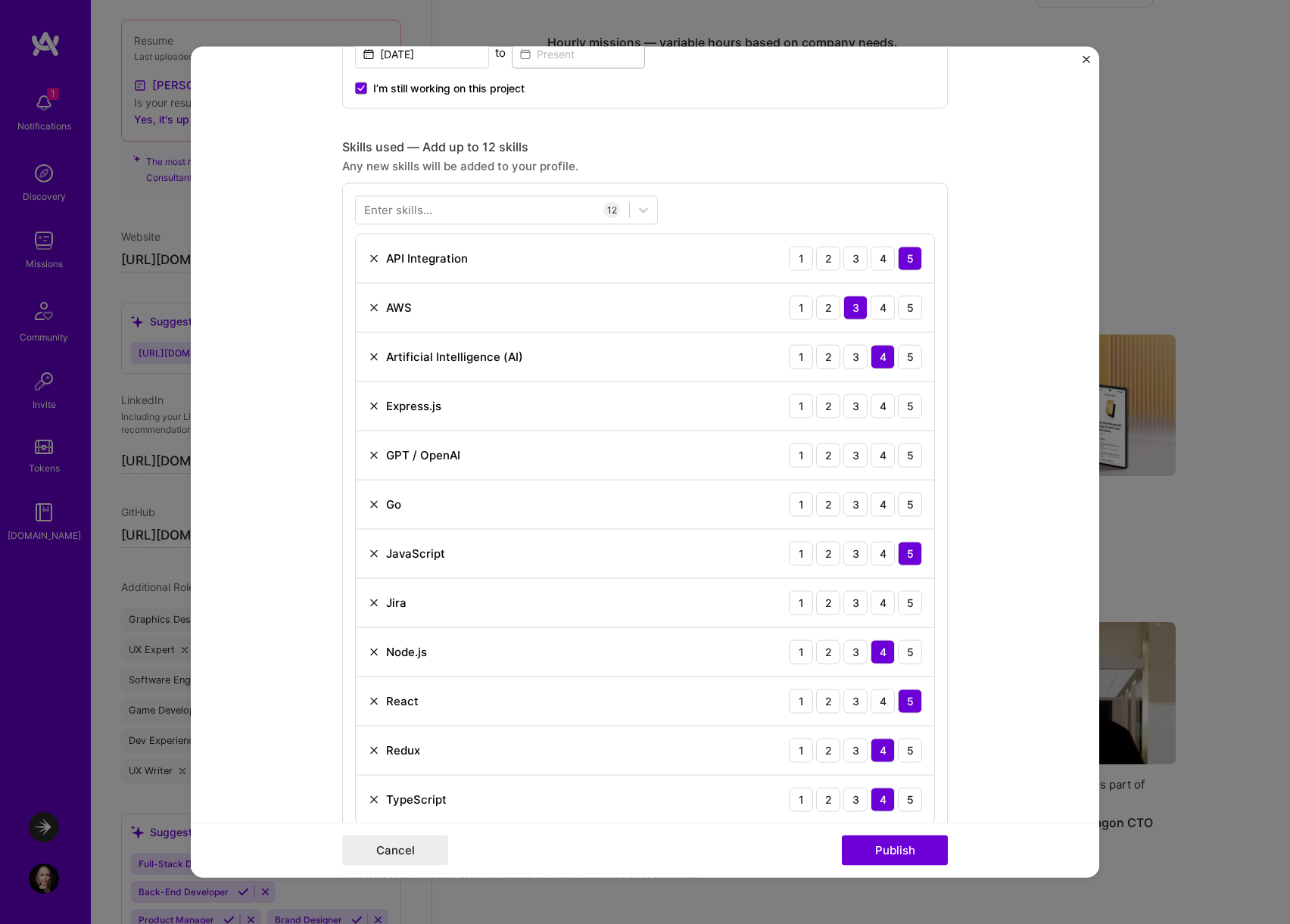
scroll to position [953, 0]
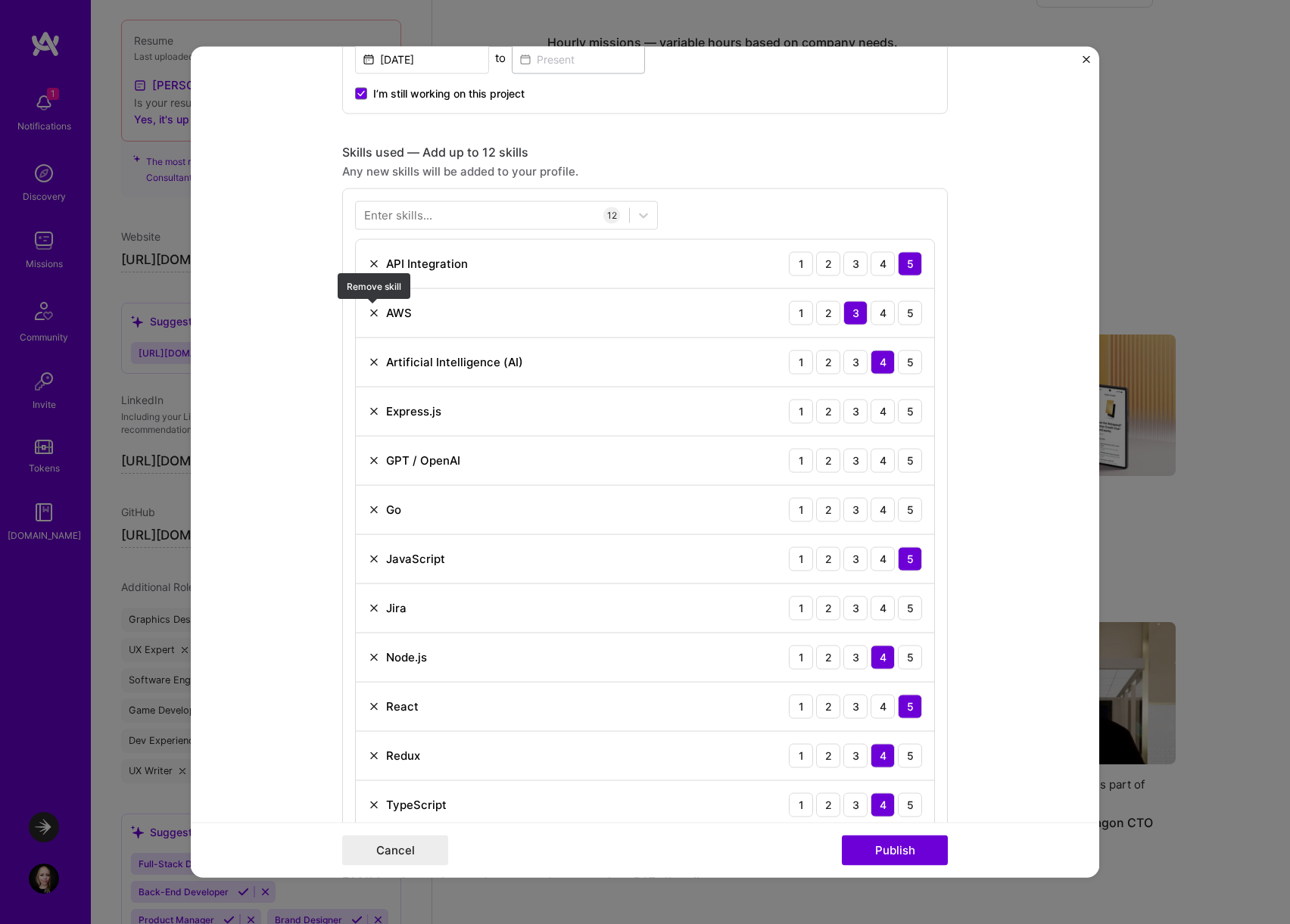
click at [372, 314] on img at bounding box center [374, 313] width 12 height 12
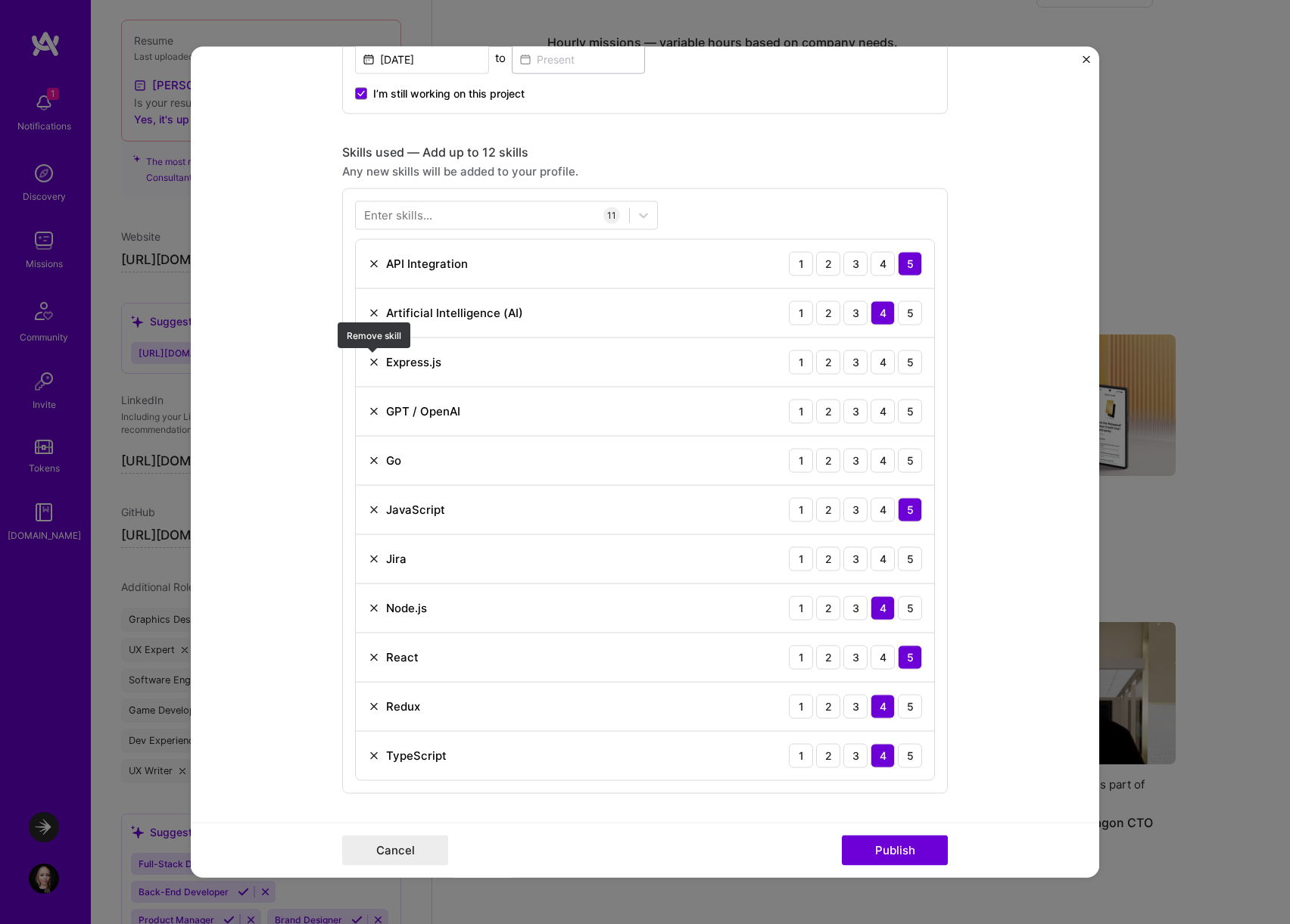
click at [374, 364] on img at bounding box center [374, 362] width 12 height 12
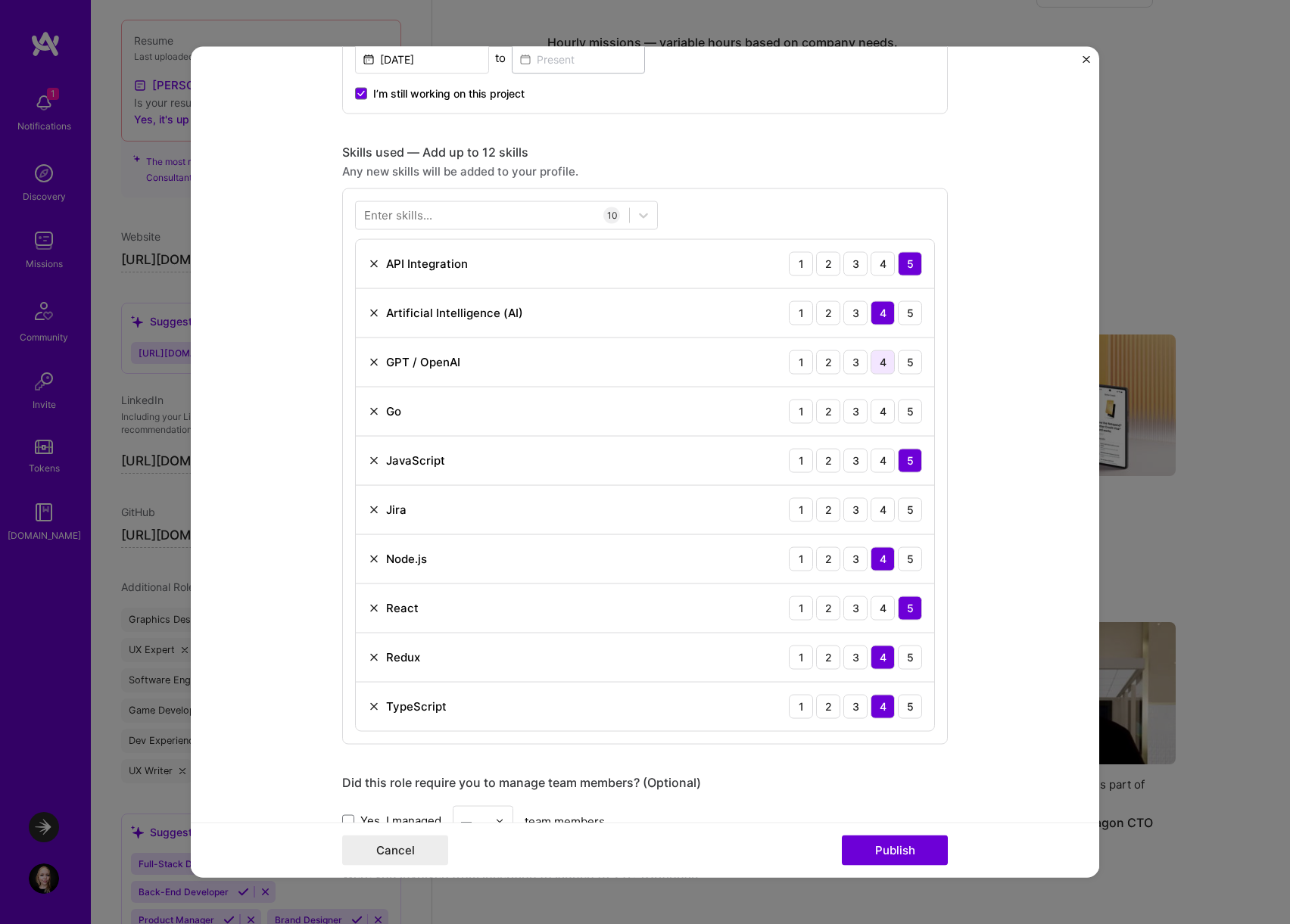
click at [882, 358] on div "4" at bounding box center [882, 361] width 24 height 24
click at [372, 411] on img at bounding box center [374, 411] width 12 height 12
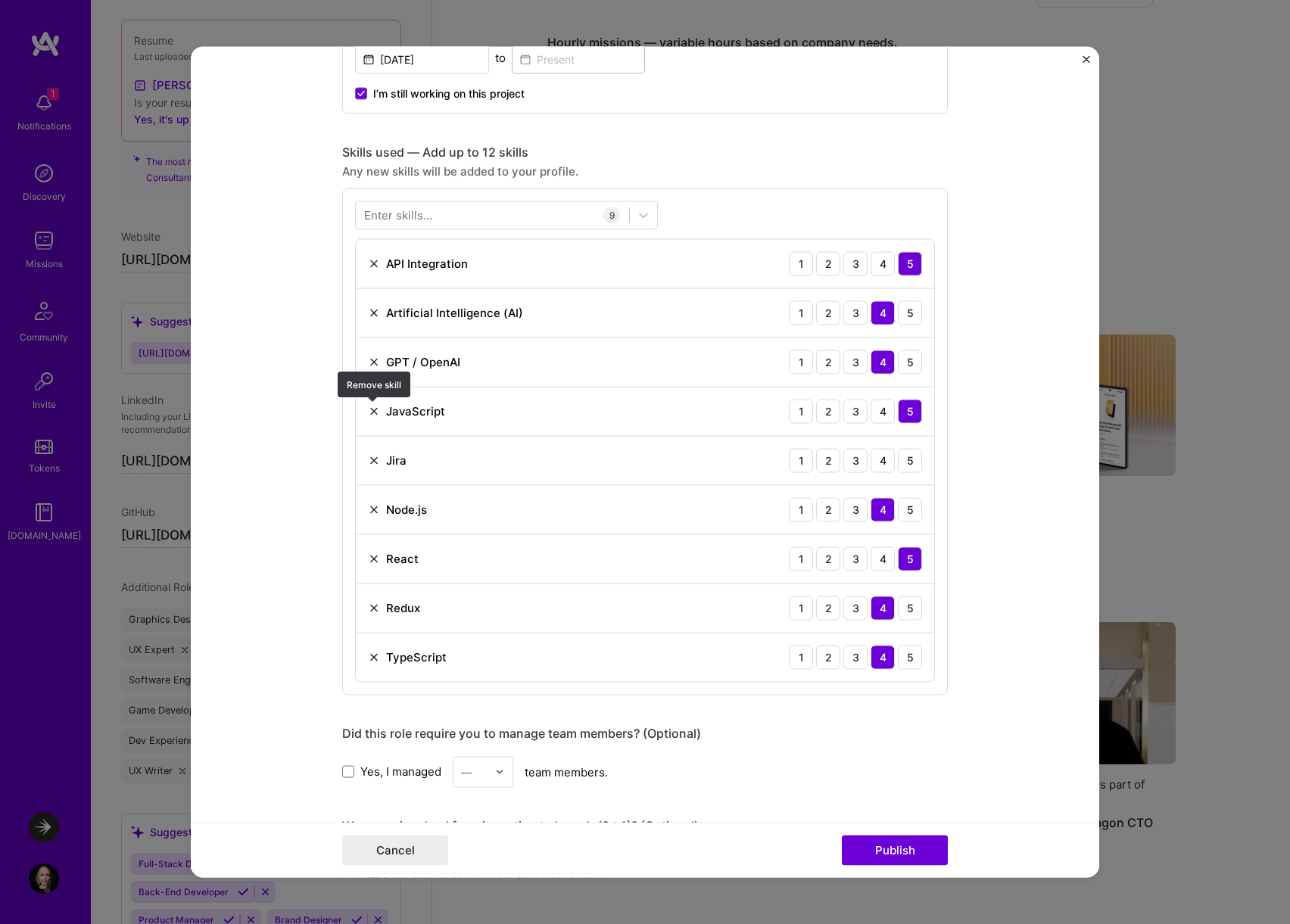
click at [374, 408] on img at bounding box center [374, 411] width 12 height 12
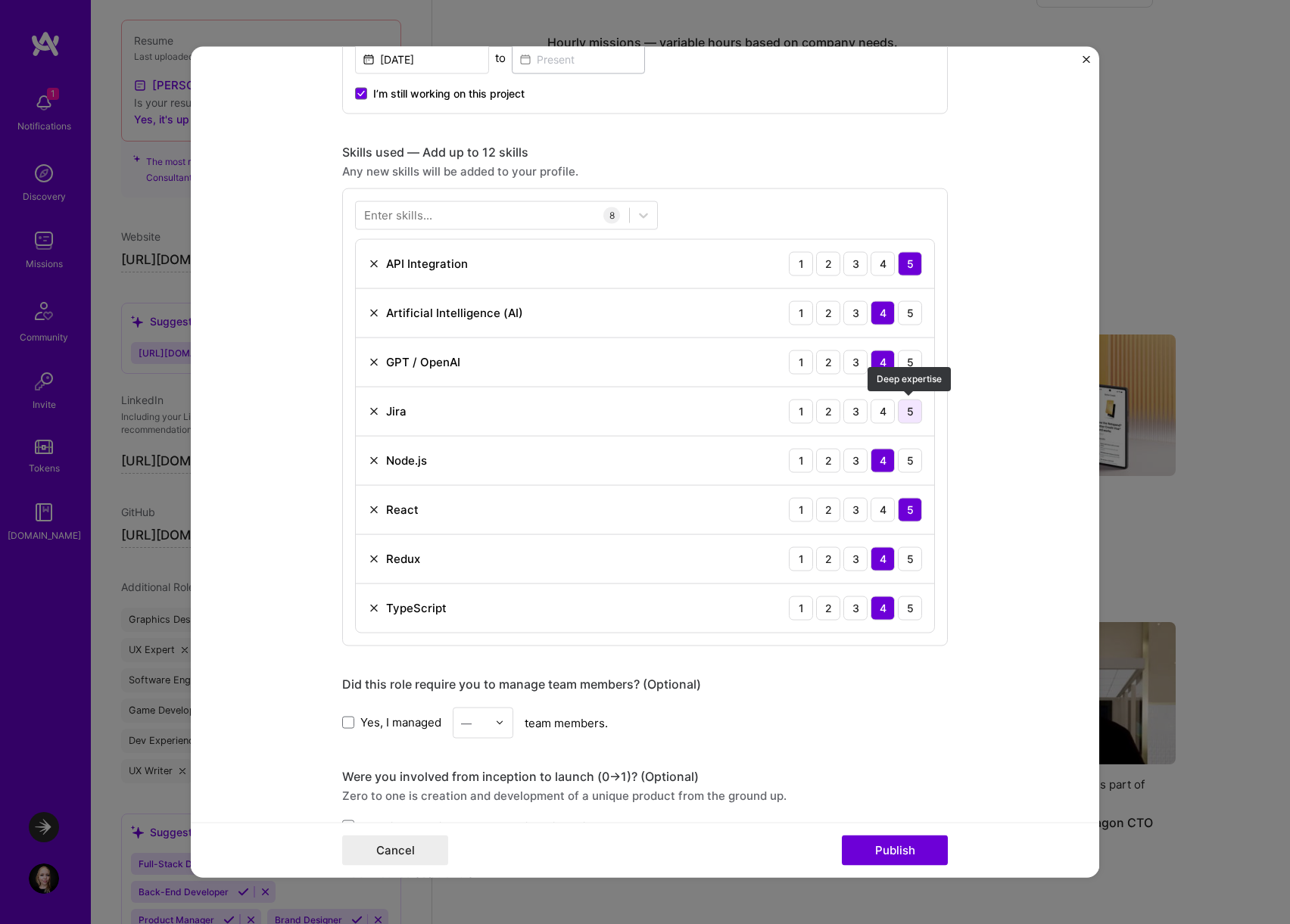
click at [909, 417] on div "5" at bounding box center [909, 410] width 24 height 24
click at [891, 413] on div "4" at bounding box center [882, 410] width 24 height 24
click at [909, 413] on div "5" at bounding box center [909, 410] width 24 height 24
click at [375, 462] on img at bounding box center [374, 460] width 12 height 12
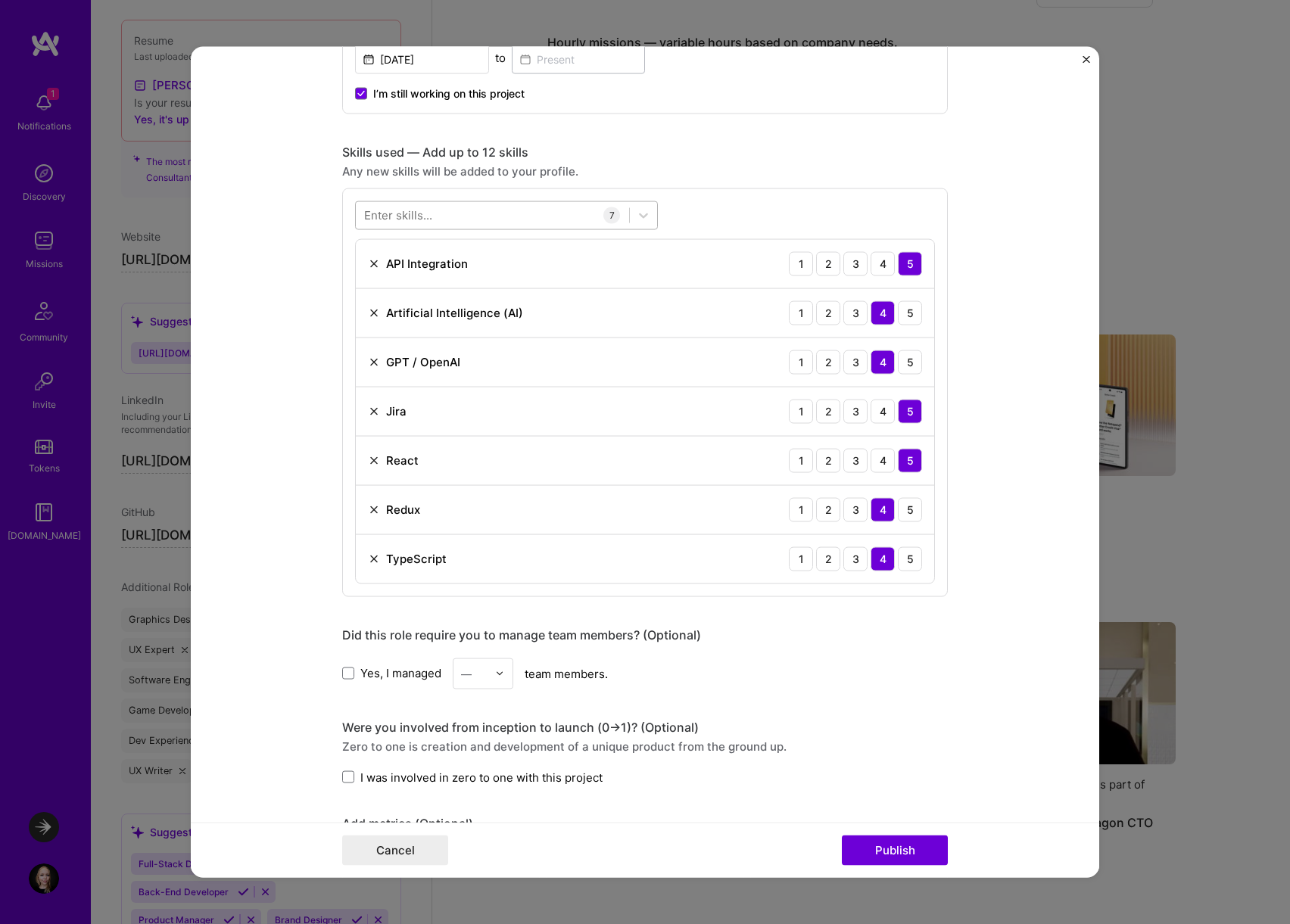
click at [502, 217] on div at bounding box center [492, 216] width 273 height 25
click at [442, 268] on div "Figma" at bounding box center [505, 276] width 284 height 16
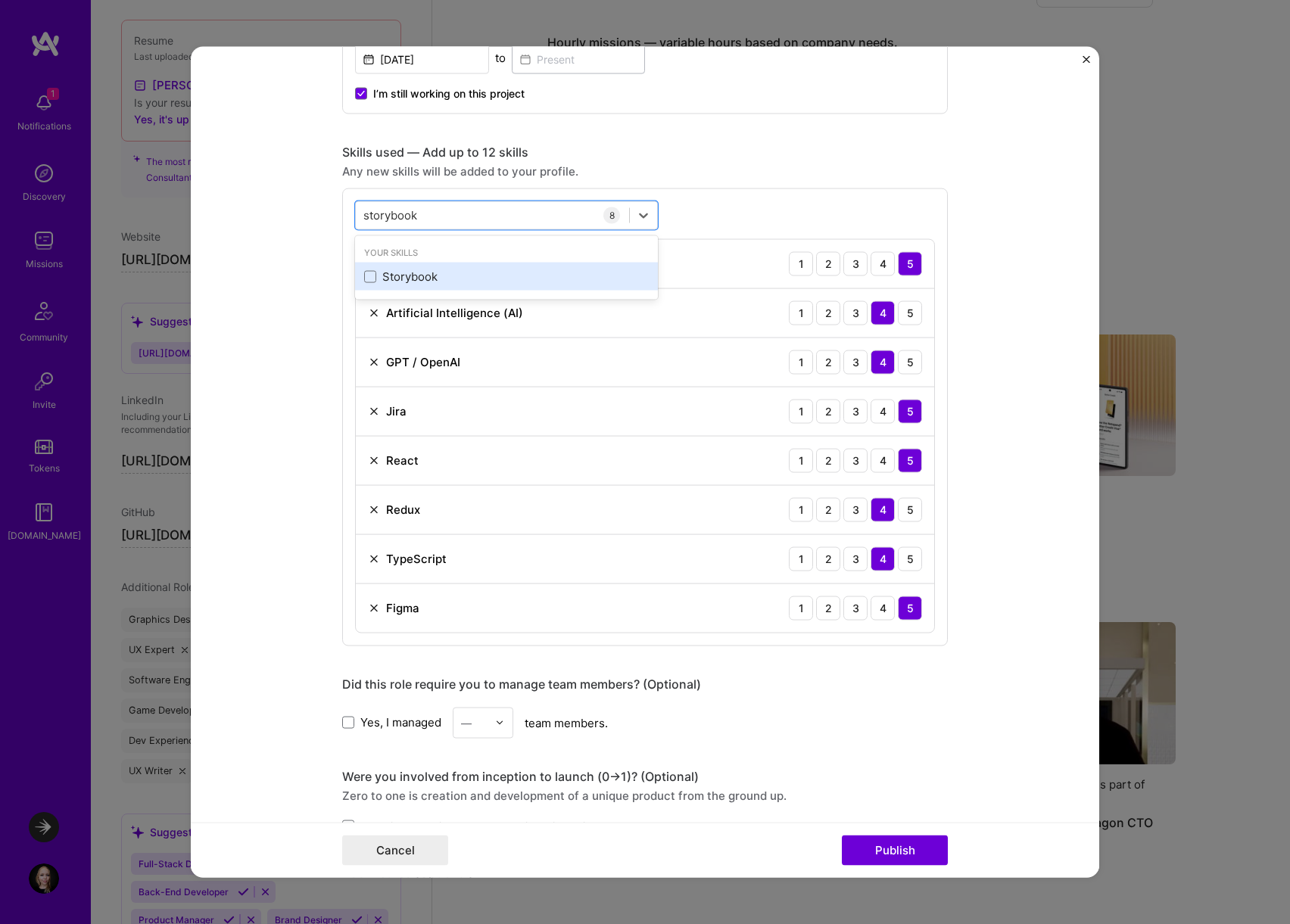
click at [431, 274] on div "Storybook" at bounding box center [505, 276] width 284 height 16
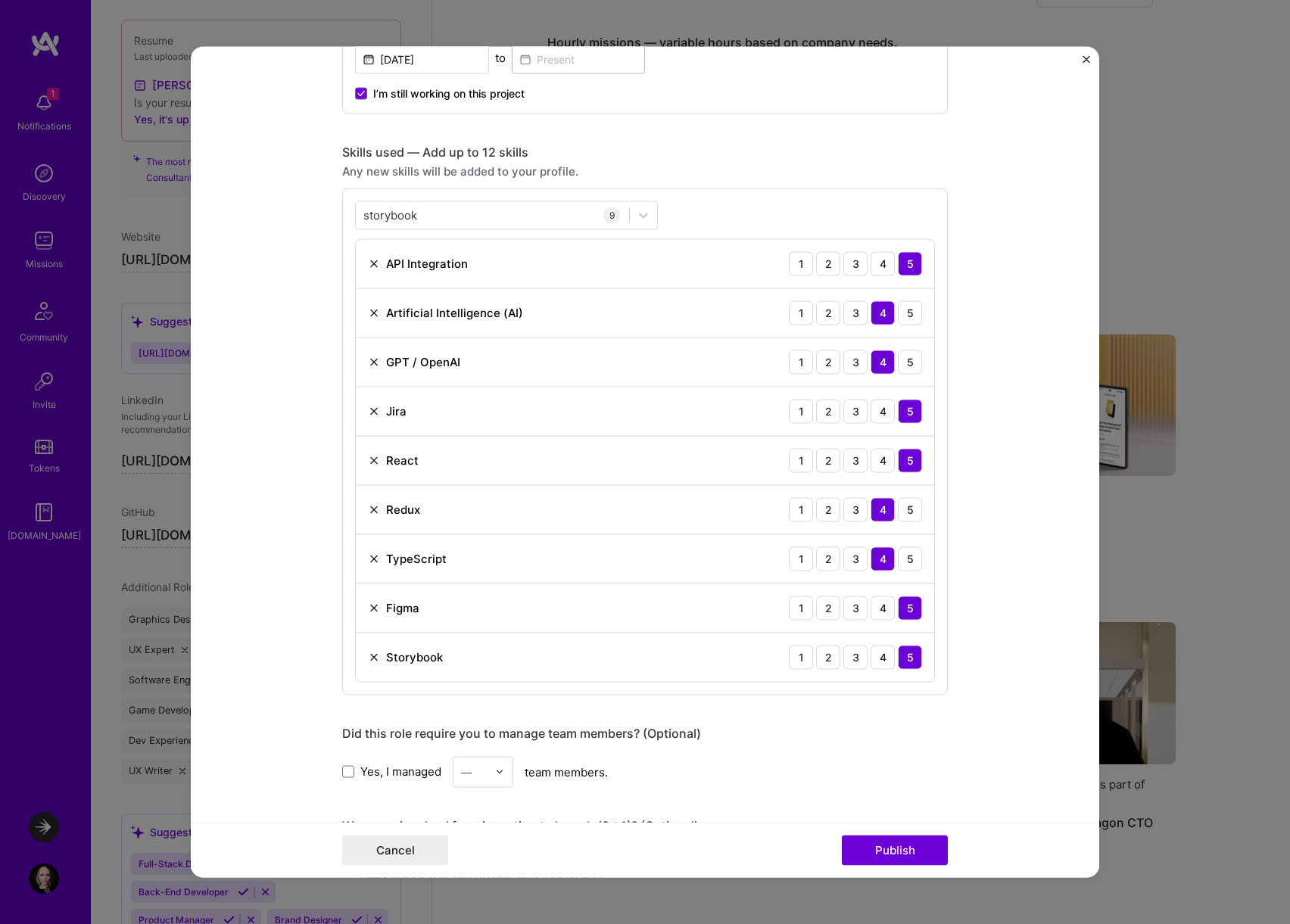
click at [286, 562] on form "Project title Experiments at Launchdarkly Company LaunchDarkly Project industry…" at bounding box center [645, 462] width 908 height 831
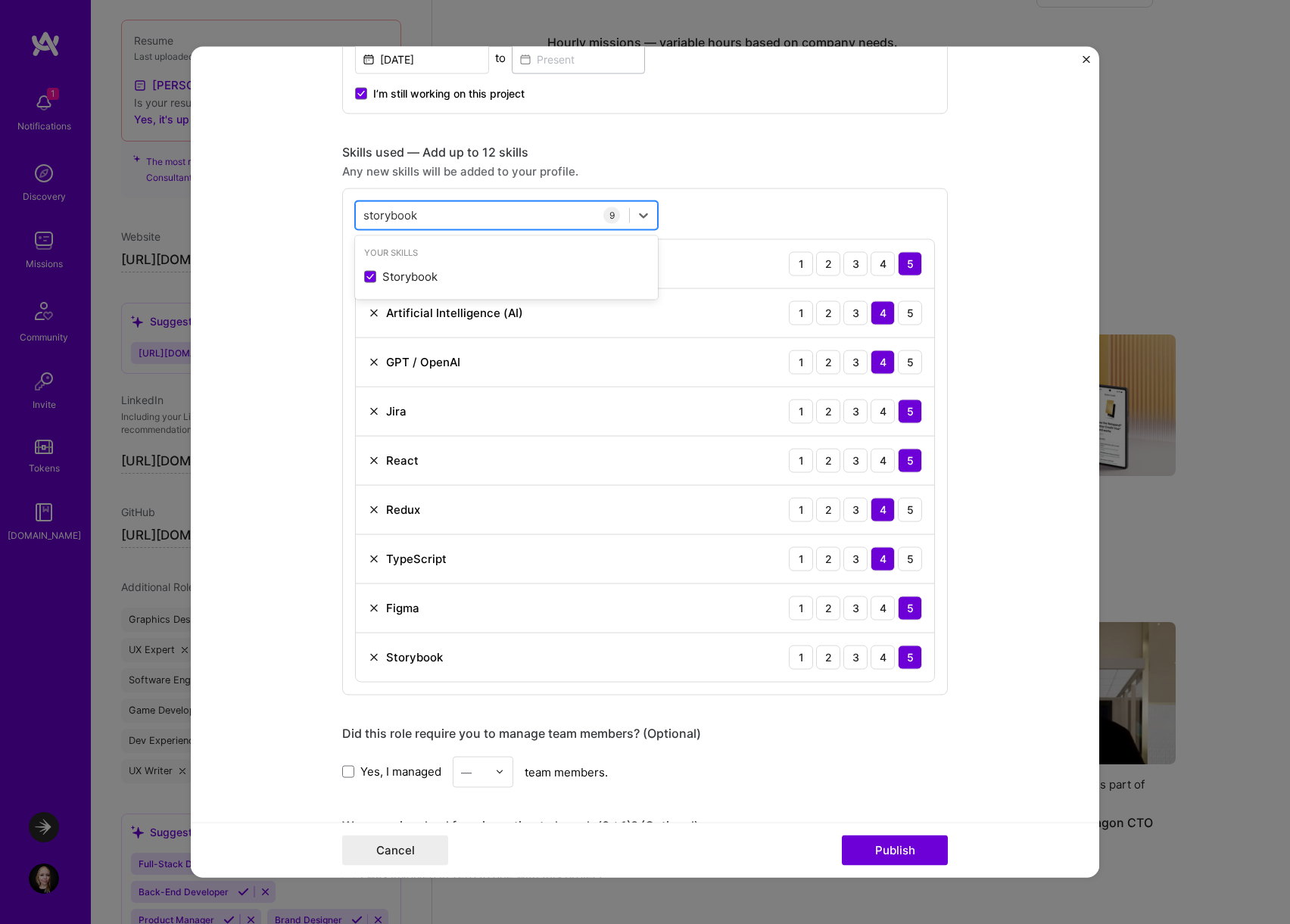
click at [427, 213] on div "storybook storybook" at bounding box center [492, 216] width 273 height 25
type input "mcp"
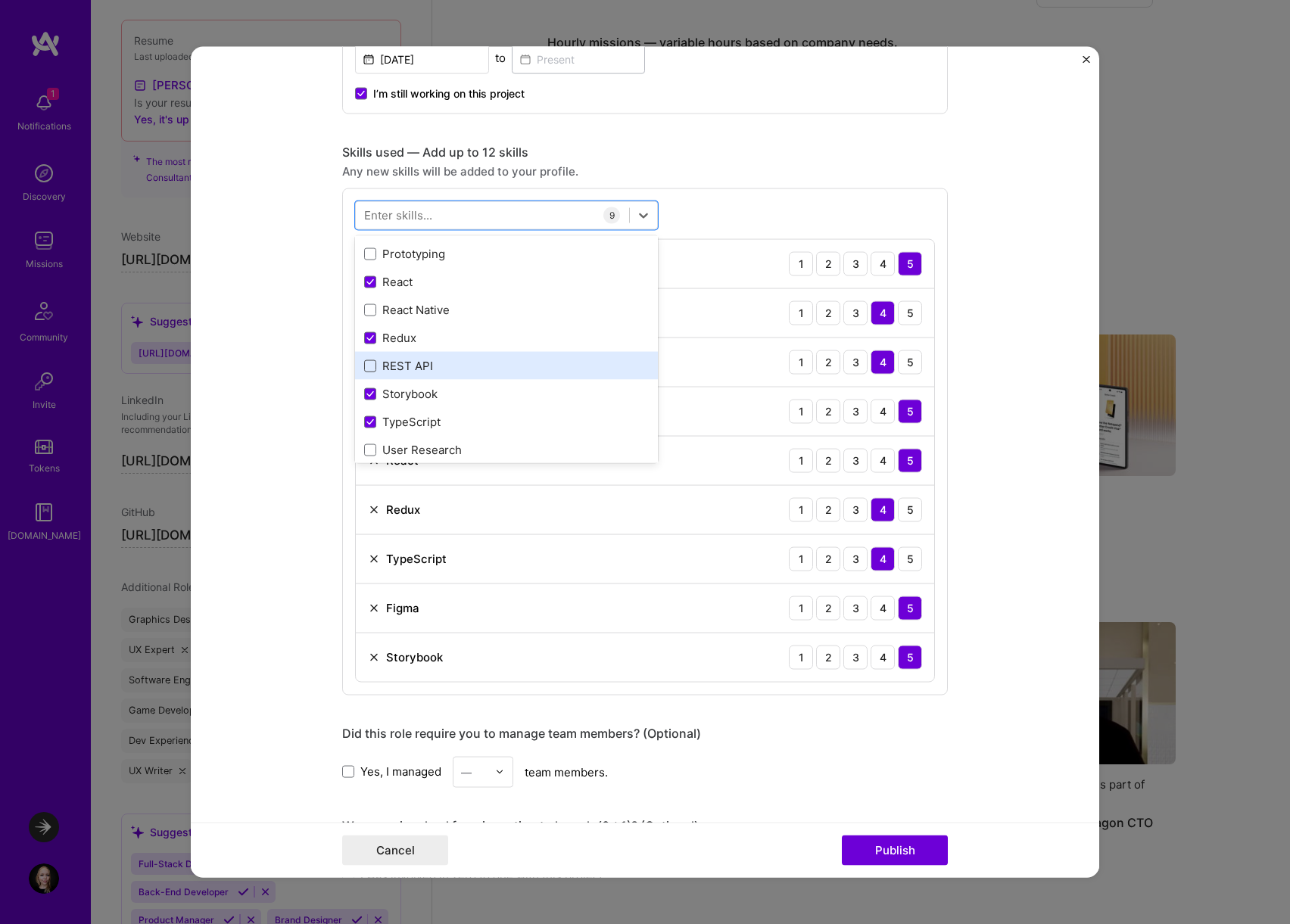
click at [374, 365] on span at bounding box center [370, 365] width 12 height 12
click at [0, 0] on input "checkbox" at bounding box center [0, 0] width 0 height 0
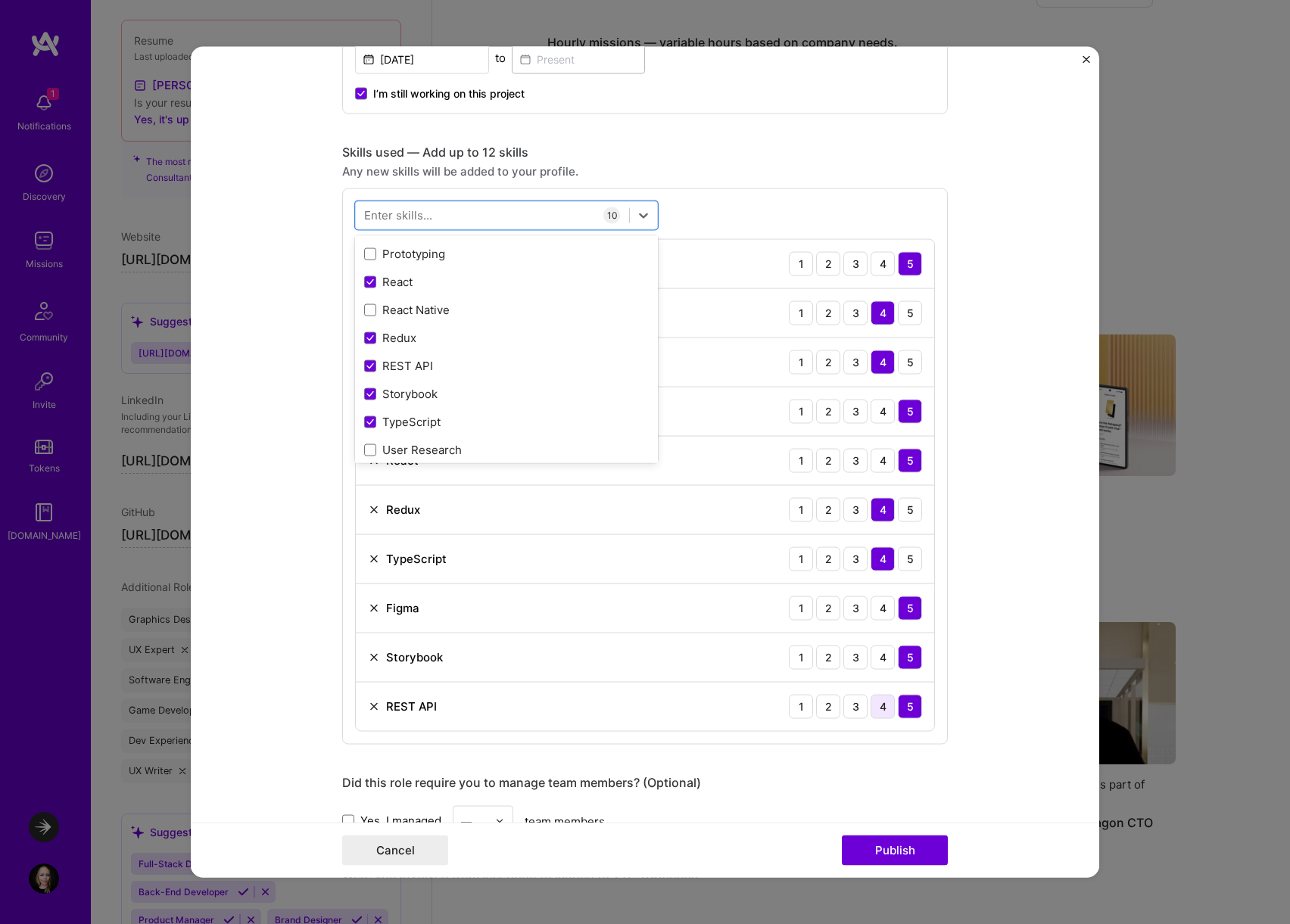
click at [884, 708] on div "4" at bounding box center [882, 706] width 24 height 24
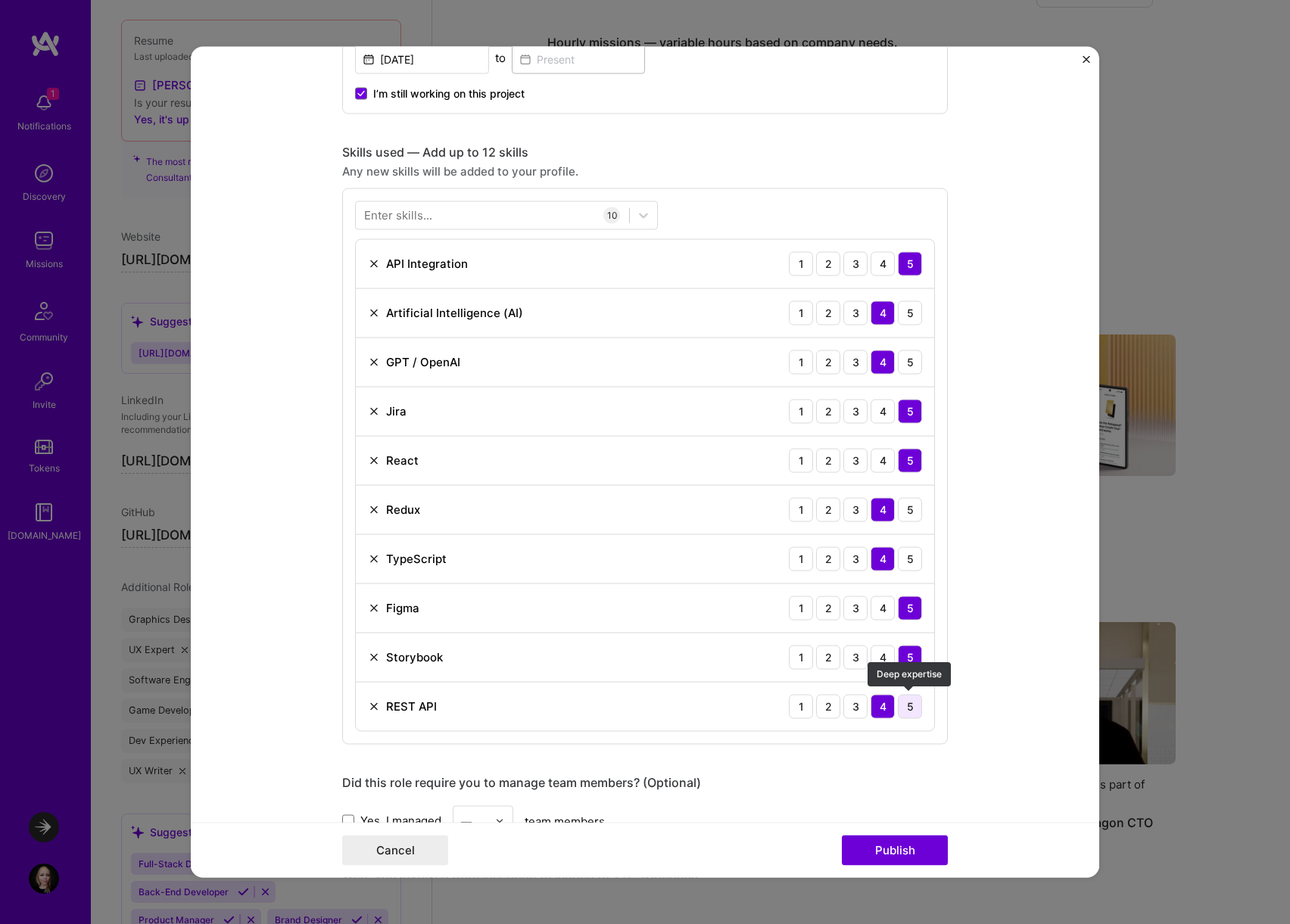
click at [909, 708] on div "5" at bounding box center [909, 706] width 24 height 24
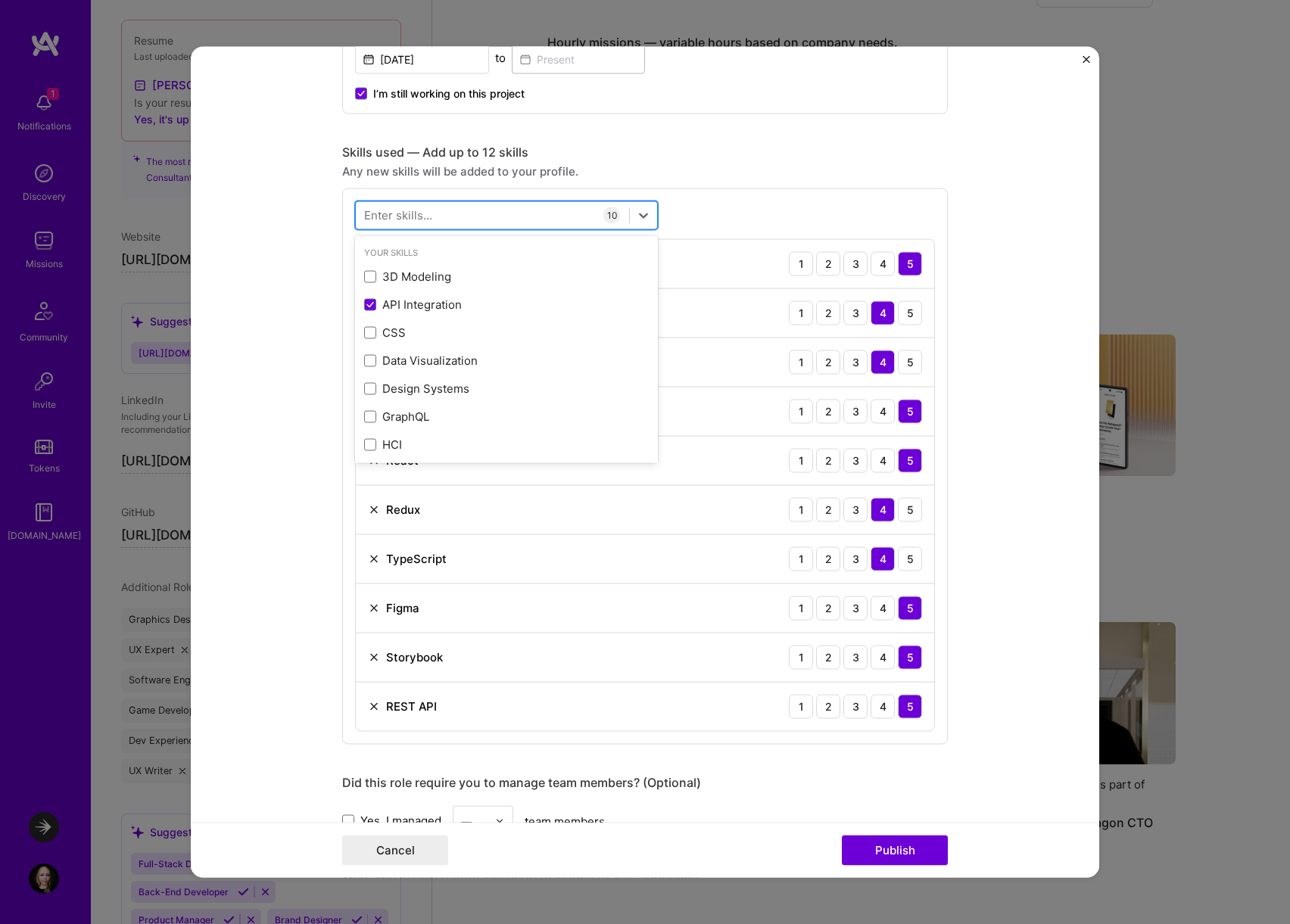
click at [485, 228] on div at bounding box center [506, 215] width 303 height 29
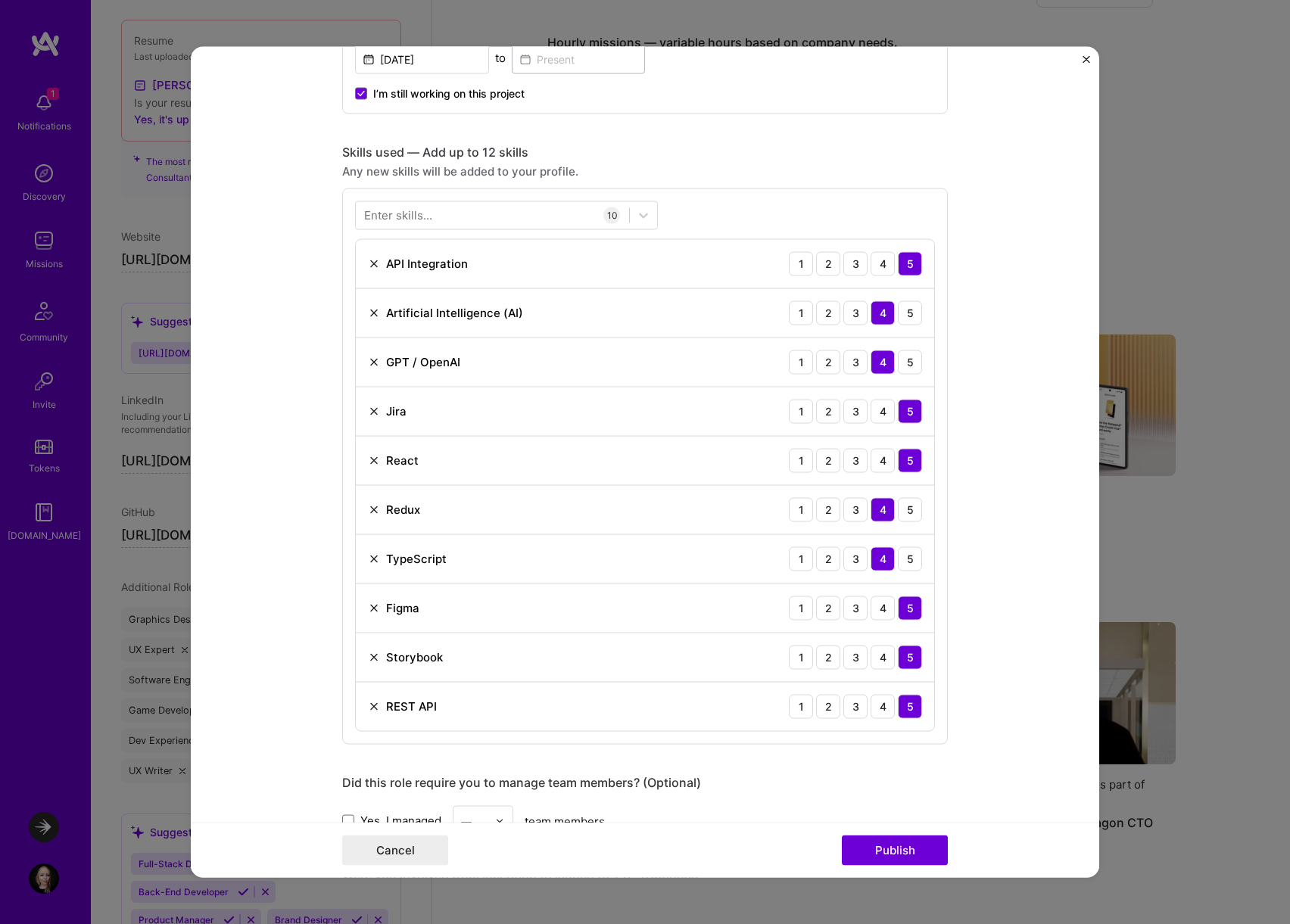
click at [275, 418] on form "Project title Experiments at Launchdarkly Company LaunchDarkly Project industry…" at bounding box center [645, 462] width 908 height 831
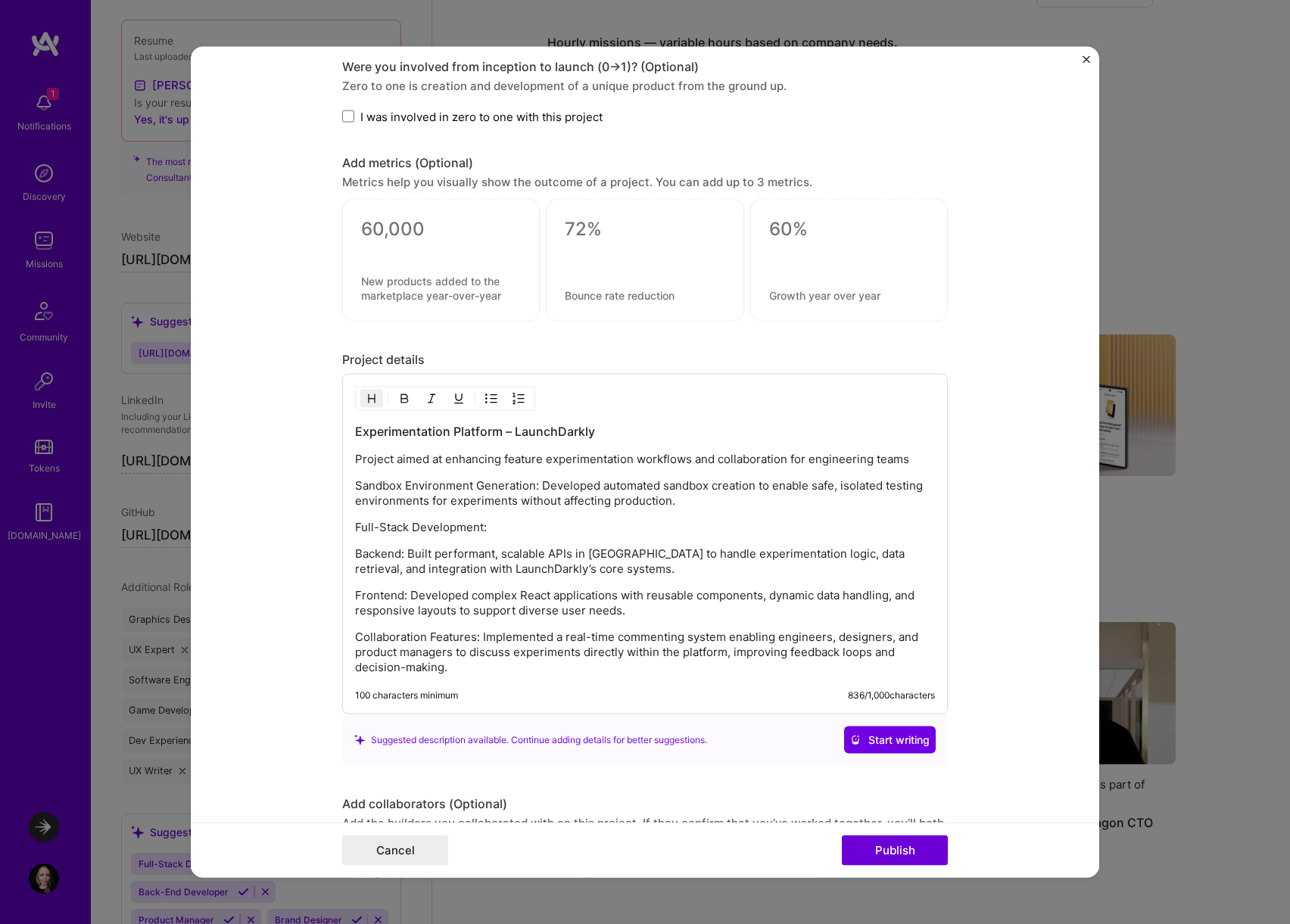
scroll to position [1766, 0]
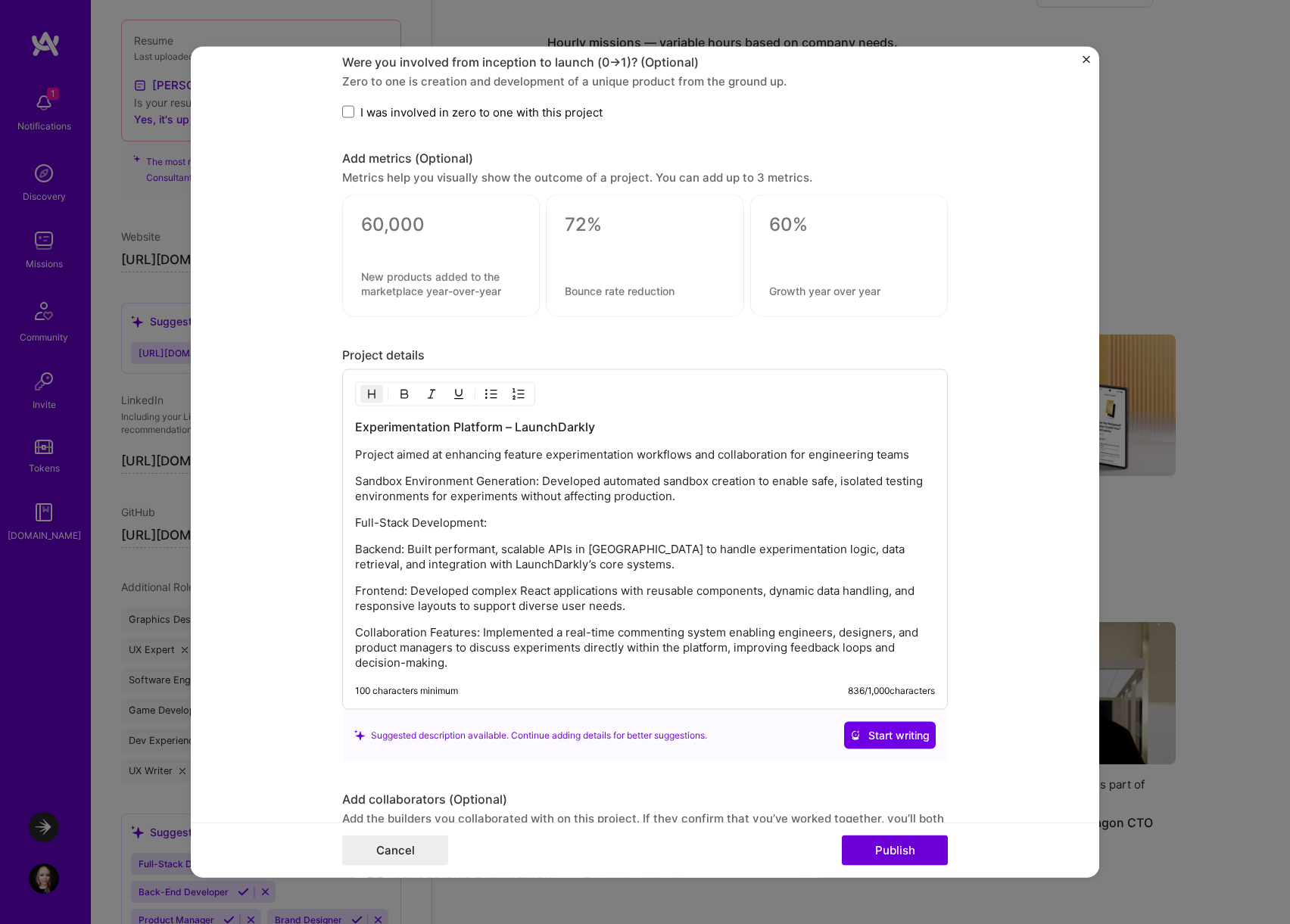
click at [531, 599] on p "Frontend: Developed complex React applications with reusable components, dynami…" at bounding box center [645, 599] width 579 height 30
click at [469, 670] on div "Experimentation Platform – LaunchDarkly Project aimed at enhancing feature expe…" at bounding box center [645, 539] width 605 height 340
click at [468, 663] on p "Collaboration Features: Implemented a real-time commenting system enabling engi…" at bounding box center [645, 647] width 579 height 45
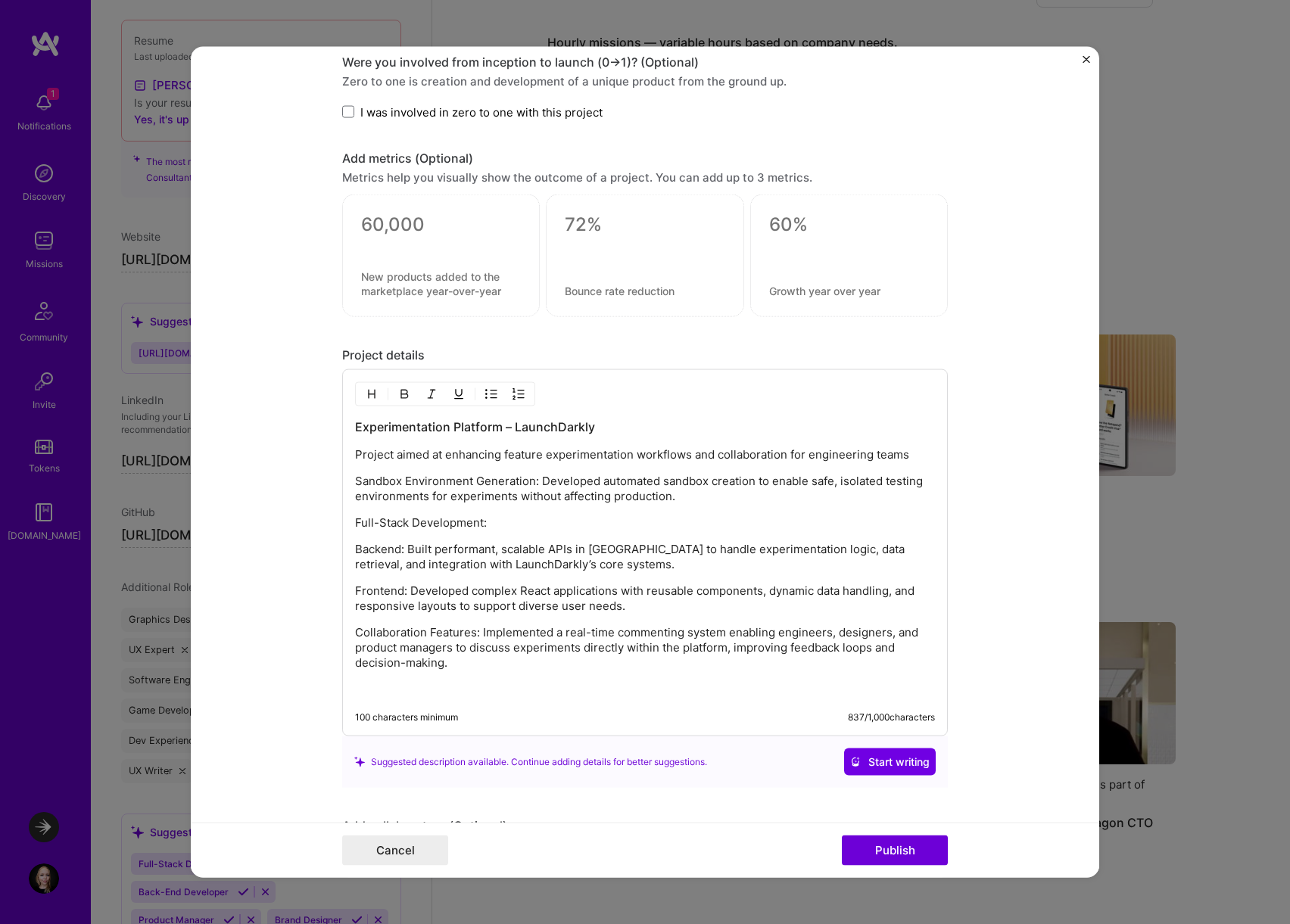
click at [456, 660] on p "Collaboration Features: Implemented a real-time commenting system enabling engi…" at bounding box center [645, 647] width 579 height 45
click at [444, 689] on p at bounding box center [645, 689] width 579 height 15
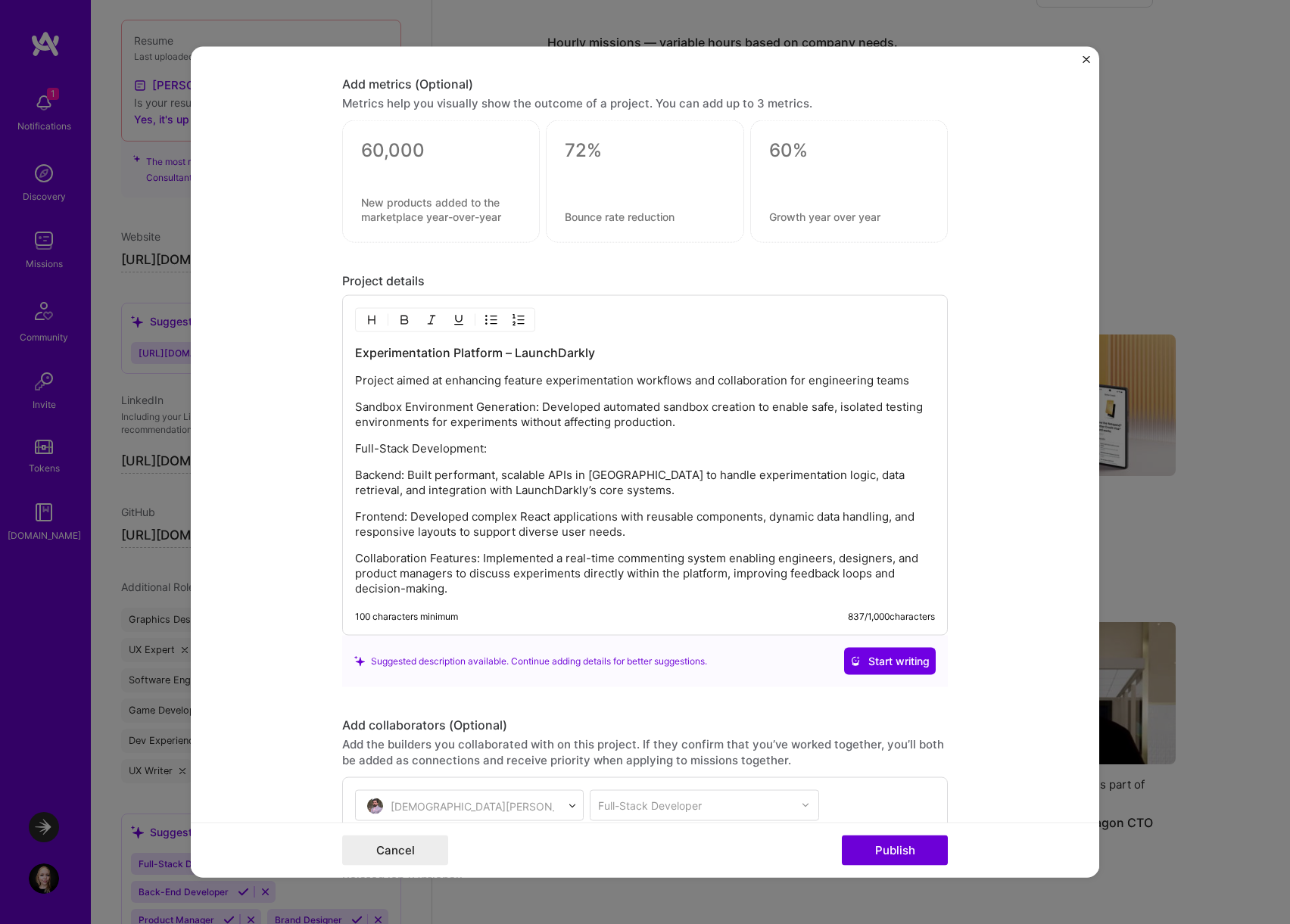
scroll to position [1992, 0]
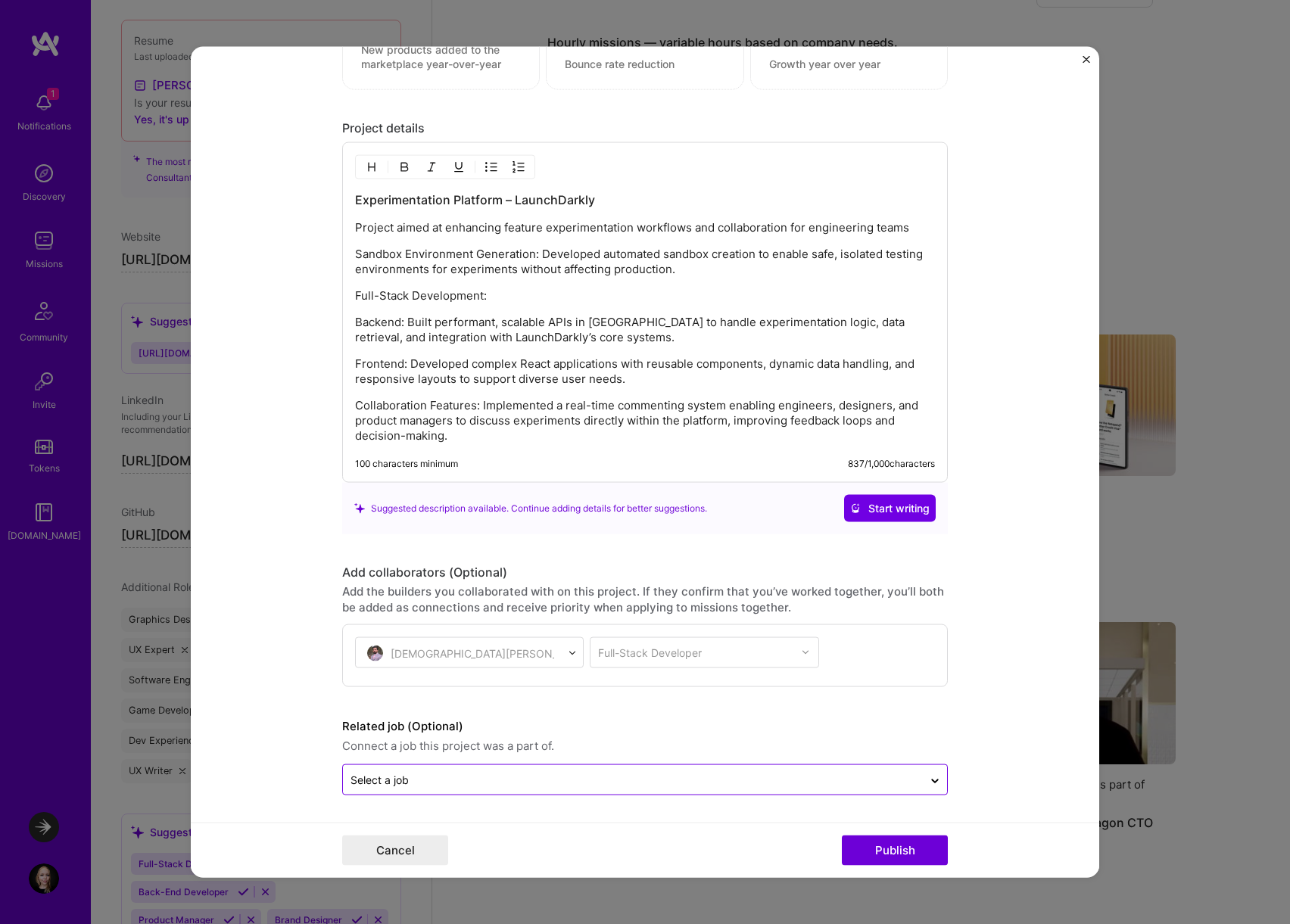
click at [549, 781] on input "text" at bounding box center [632, 780] width 564 height 16
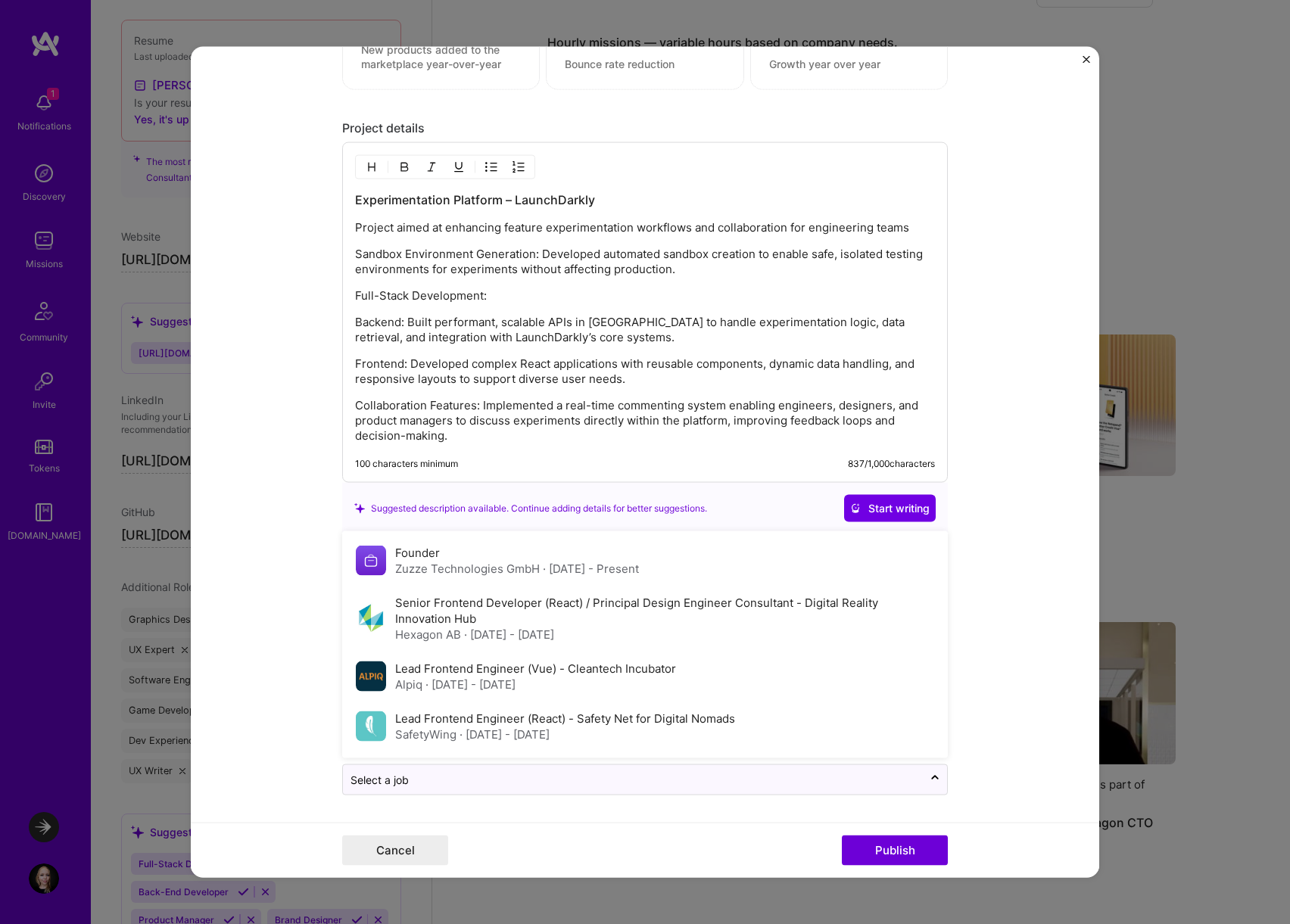
click at [328, 647] on form "Project title Experiments at Launchdarkly Company LaunchDarkly Project industry…" at bounding box center [645, 462] width 908 height 831
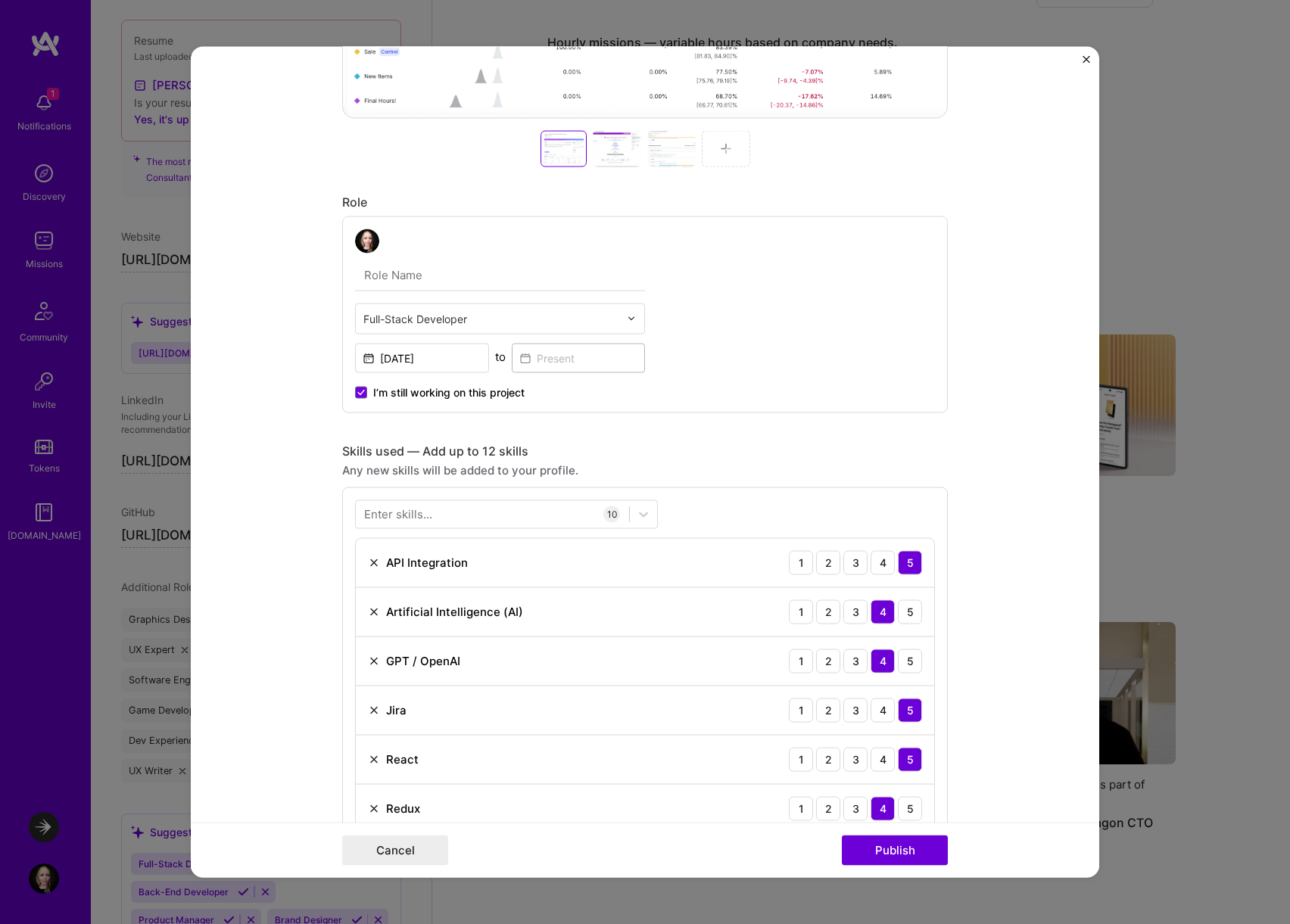
scroll to position [364, 0]
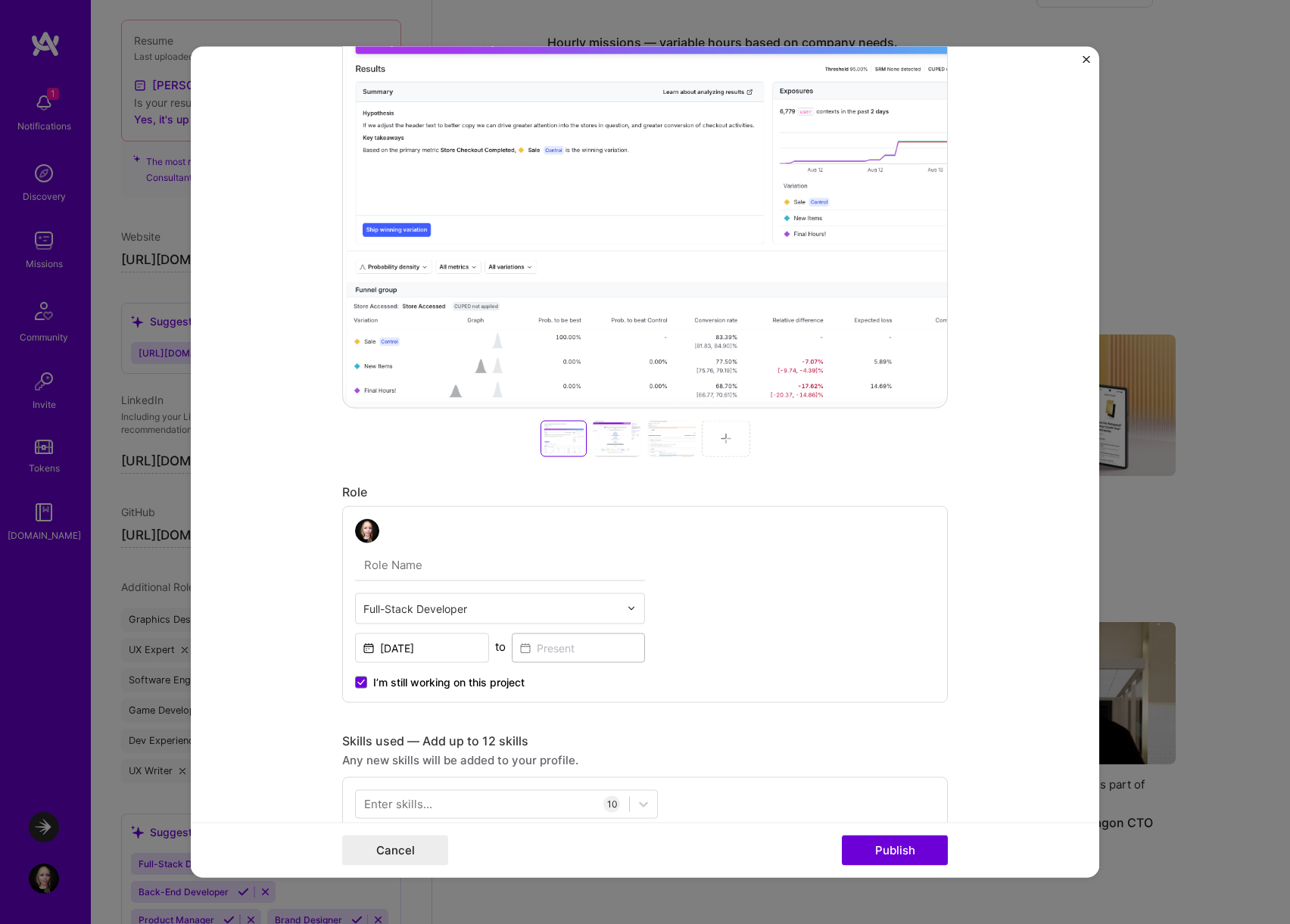
click at [494, 608] on input "text" at bounding box center [491, 608] width 256 height 16
type input "front"
click at [492, 641] on div "Front-End Developer" at bounding box center [499, 647] width 281 height 28
click at [440, 568] on input "text" at bounding box center [499, 565] width 290 height 32
type input "Frontend Engineer"
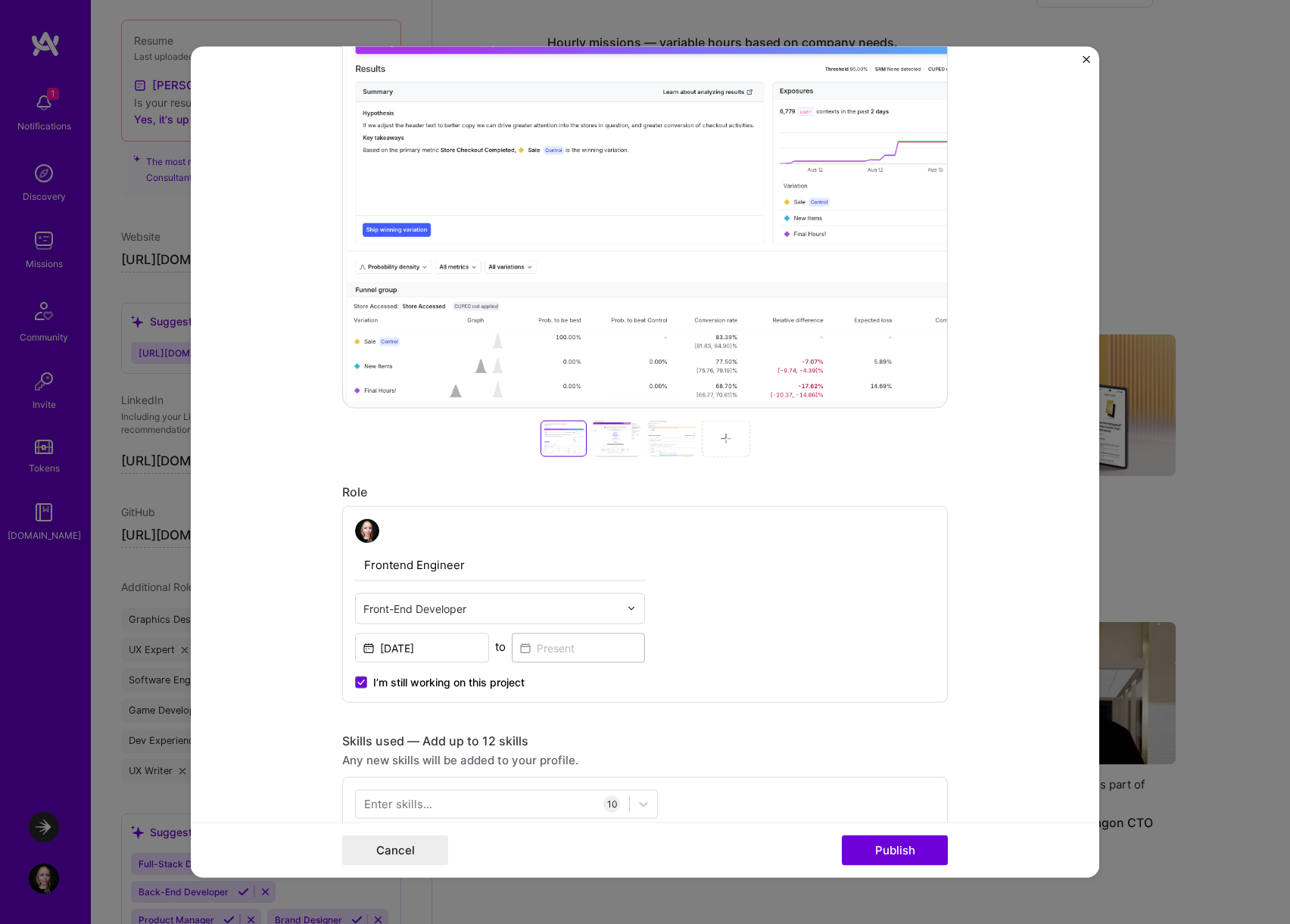
click at [766, 584] on div "Frontend Engineer Front-End Developer [DATE] to I’m still working on this proje…" at bounding box center [645, 603] width 605 height 197
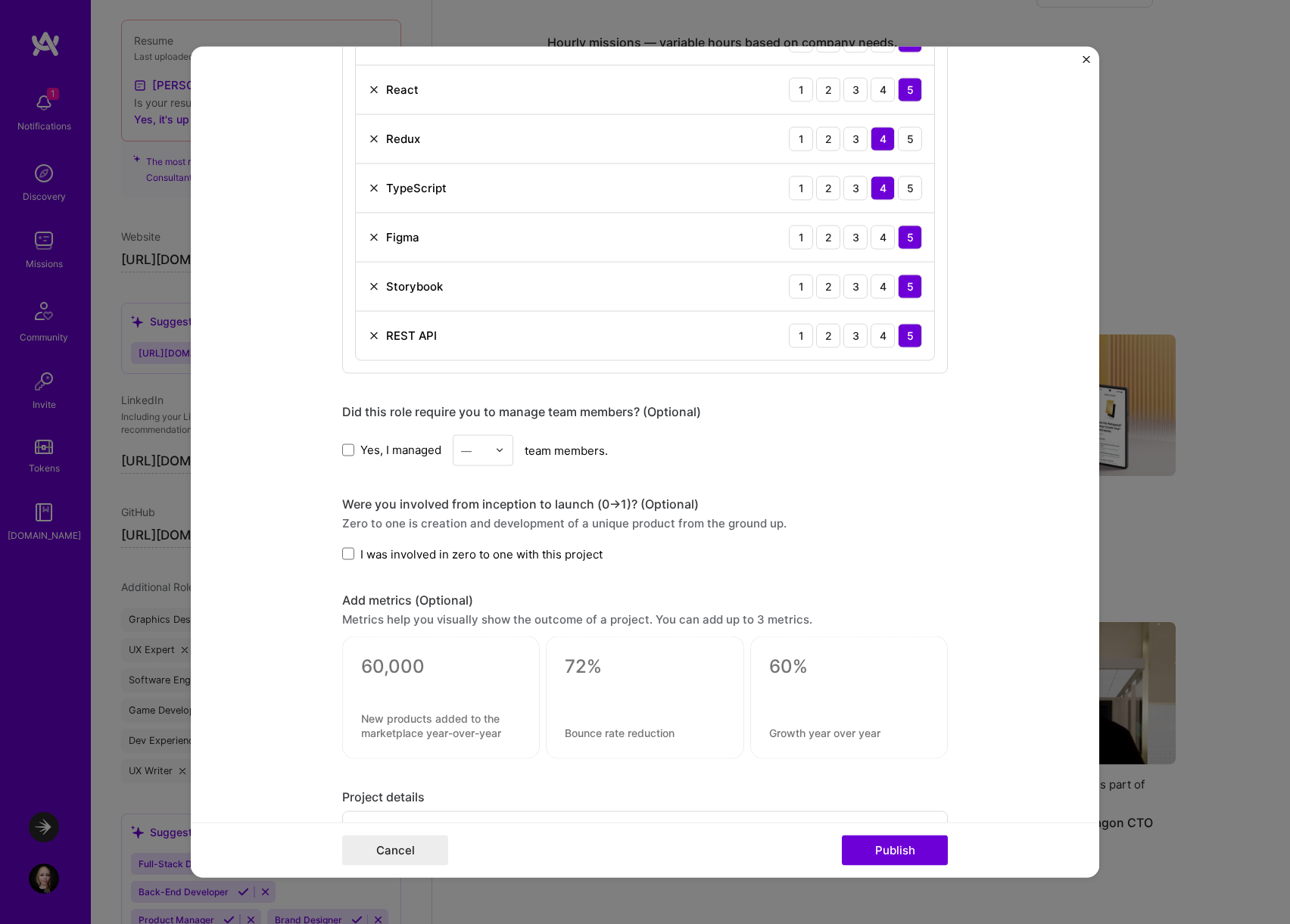
scroll to position [1992, 0]
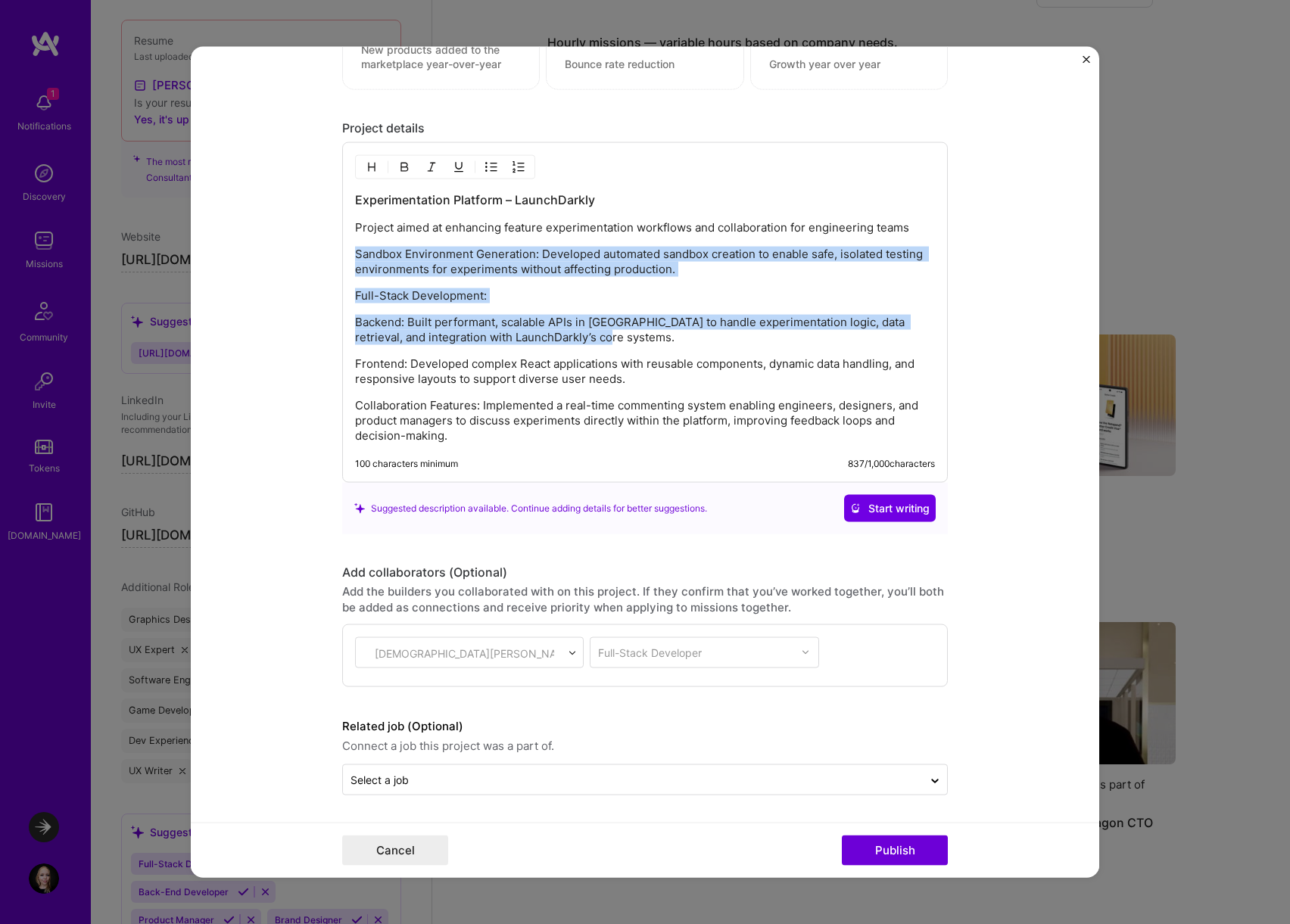
drag, startPoint x: 356, startPoint y: 254, endPoint x: 670, endPoint y: 333, distance: 323.8
click at [670, 277] on p "Sandbox Environment Generation: Developed automated sandbox creation to enable …" at bounding box center [645, 262] width 579 height 30
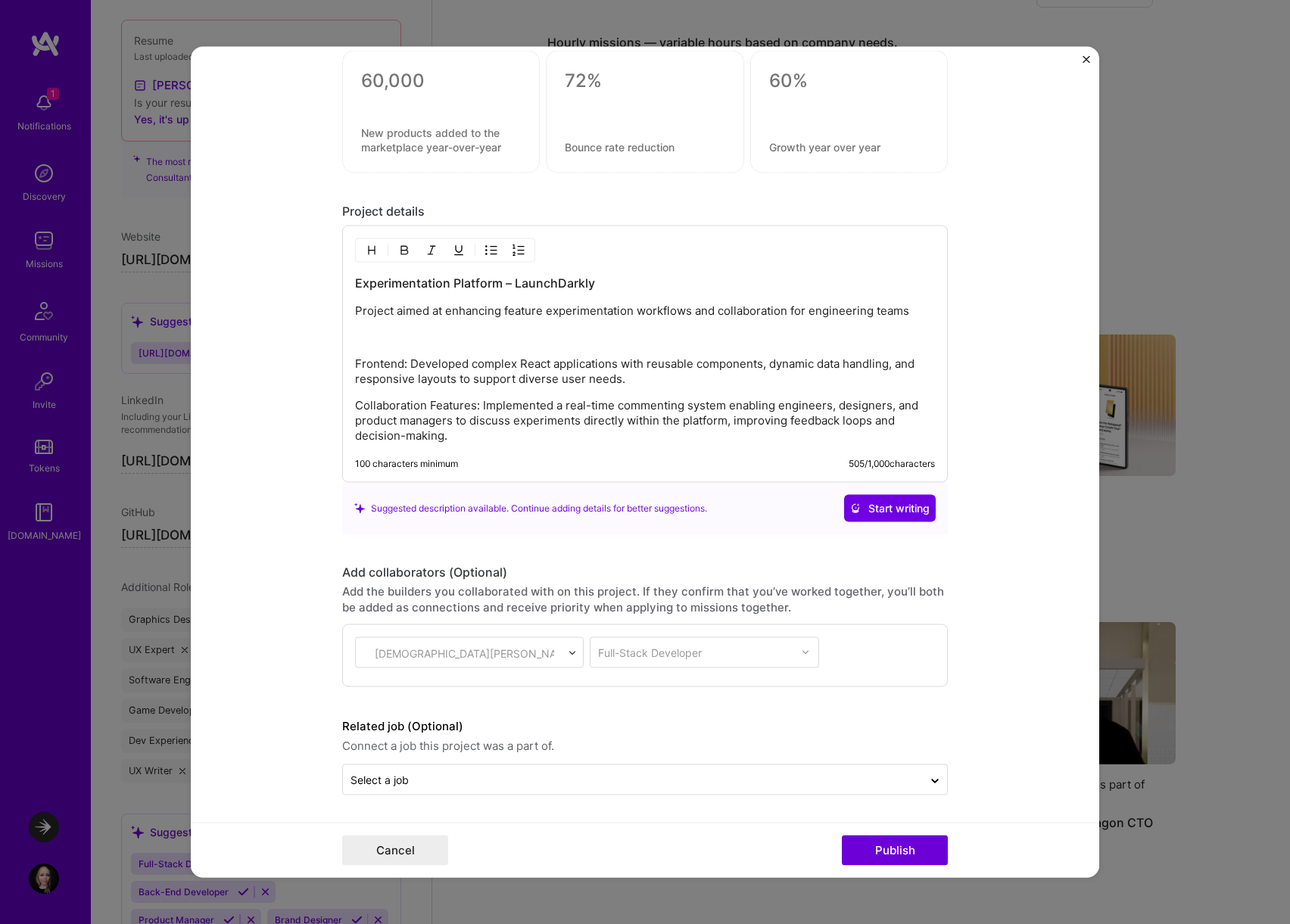
scroll to position [1883, 0]
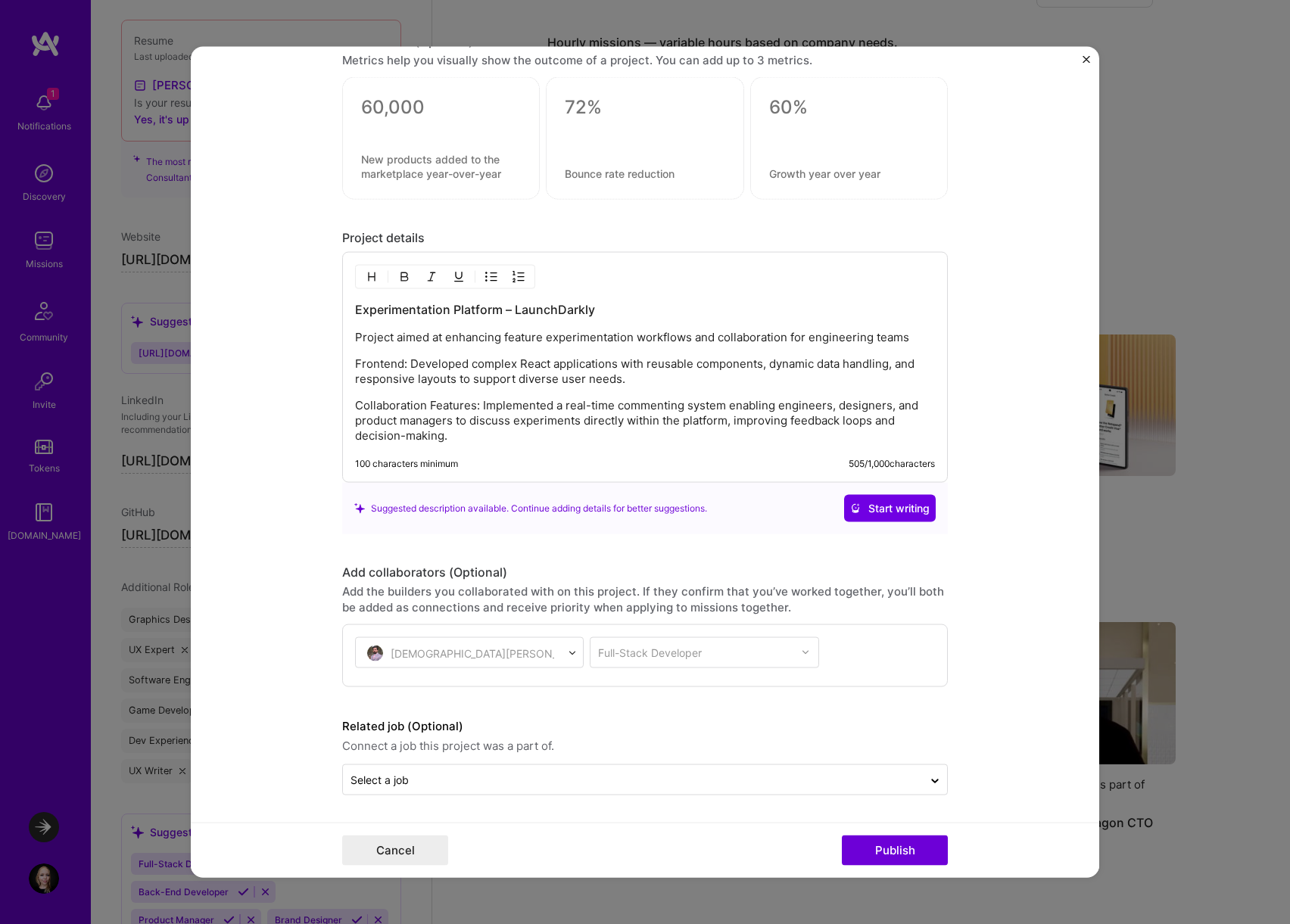
drag, startPoint x: 477, startPoint y: 442, endPoint x: 331, endPoint y: 404, distance: 150.9
click at [331, 404] on form "Project title Experiments at Launchdarkly Company LaunchDarkly Project industry…" at bounding box center [645, 462] width 908 height 831
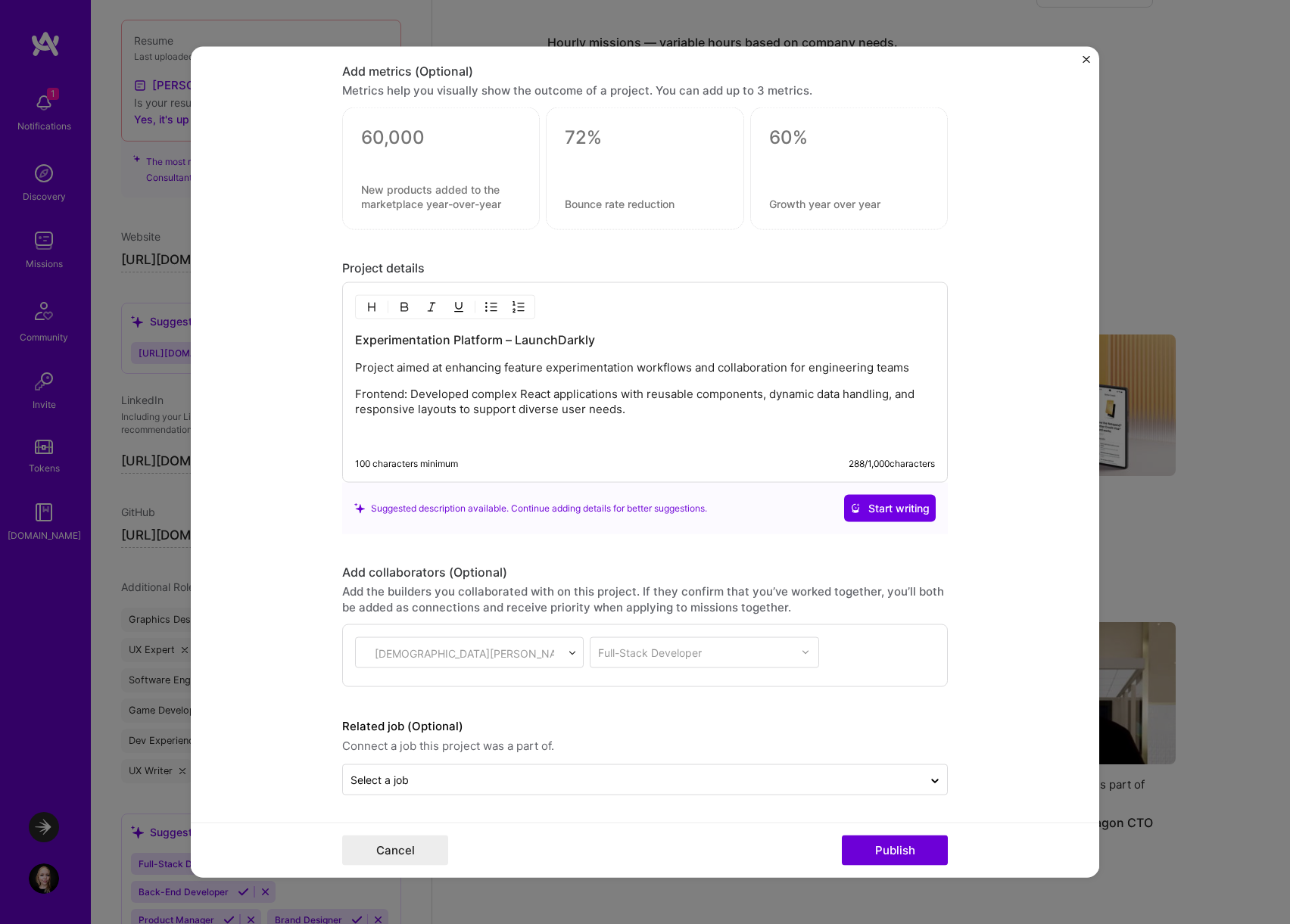
scroll to position [1826, 0]
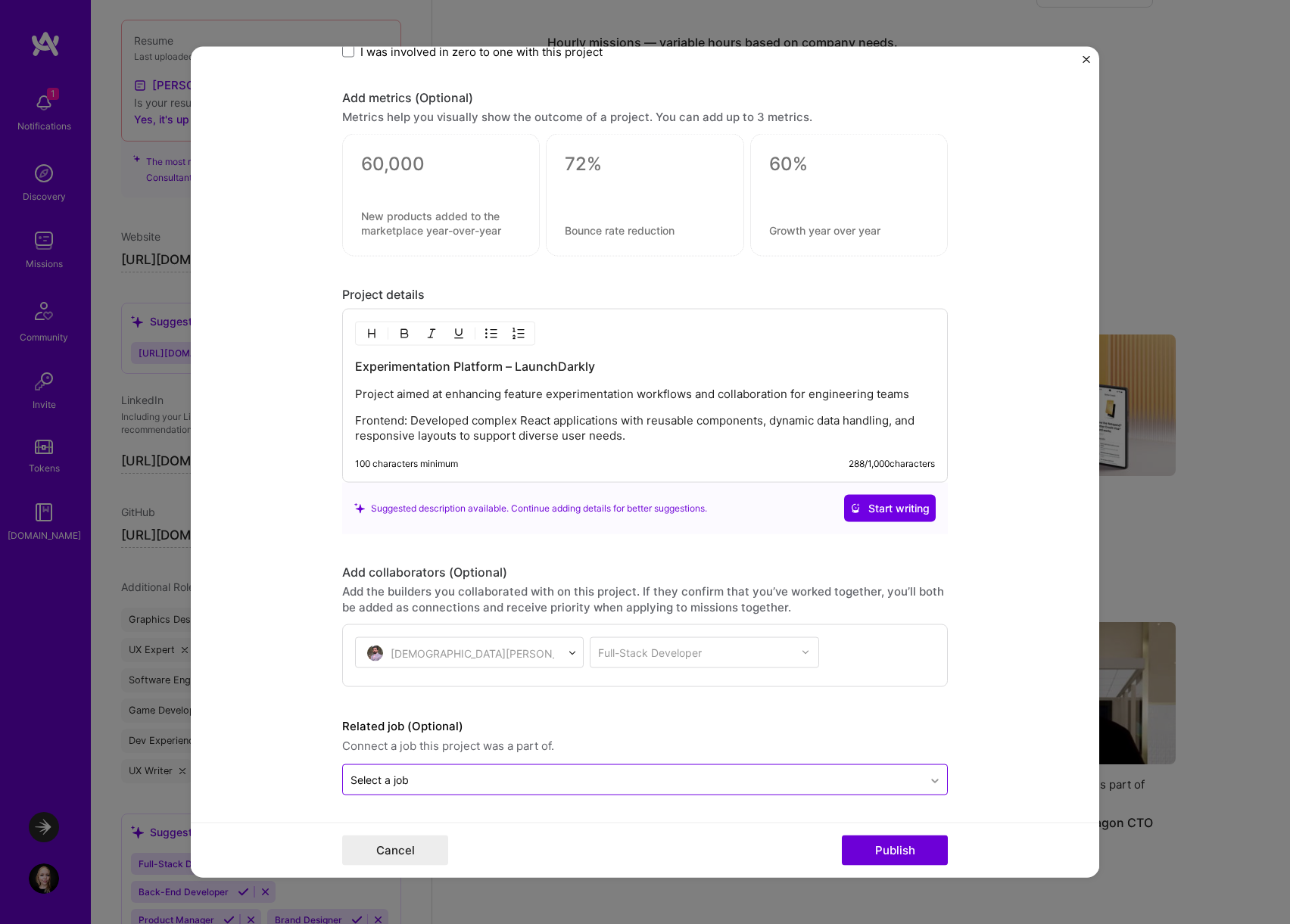
drag, startPoint x: 900, startPoint y: 840, endPoint x: 926, endPoint y: 781, distance: 64.5
click at [925, 783] on form "Project title Experiments at Launchdarkly Company LaunchDarkly Project industry…" at bounding box center [645, 462] width 908 height 831
click at [898, 849] on button "Publish" at bounding box center [894, 850] width 106 height 30
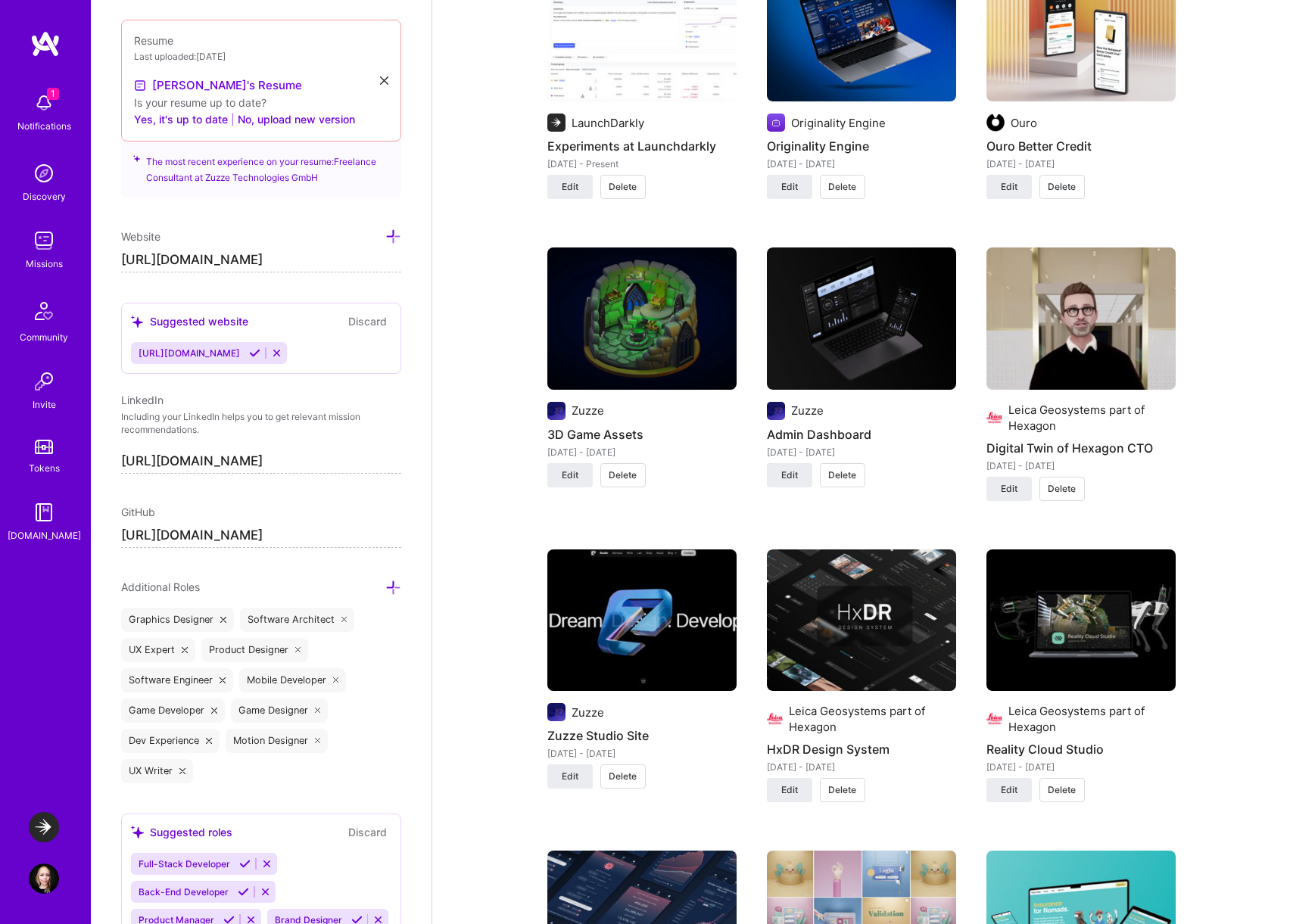
scroll to position [1345, 0]
